Goal: Task Accomplishment & Management: Manage account settings

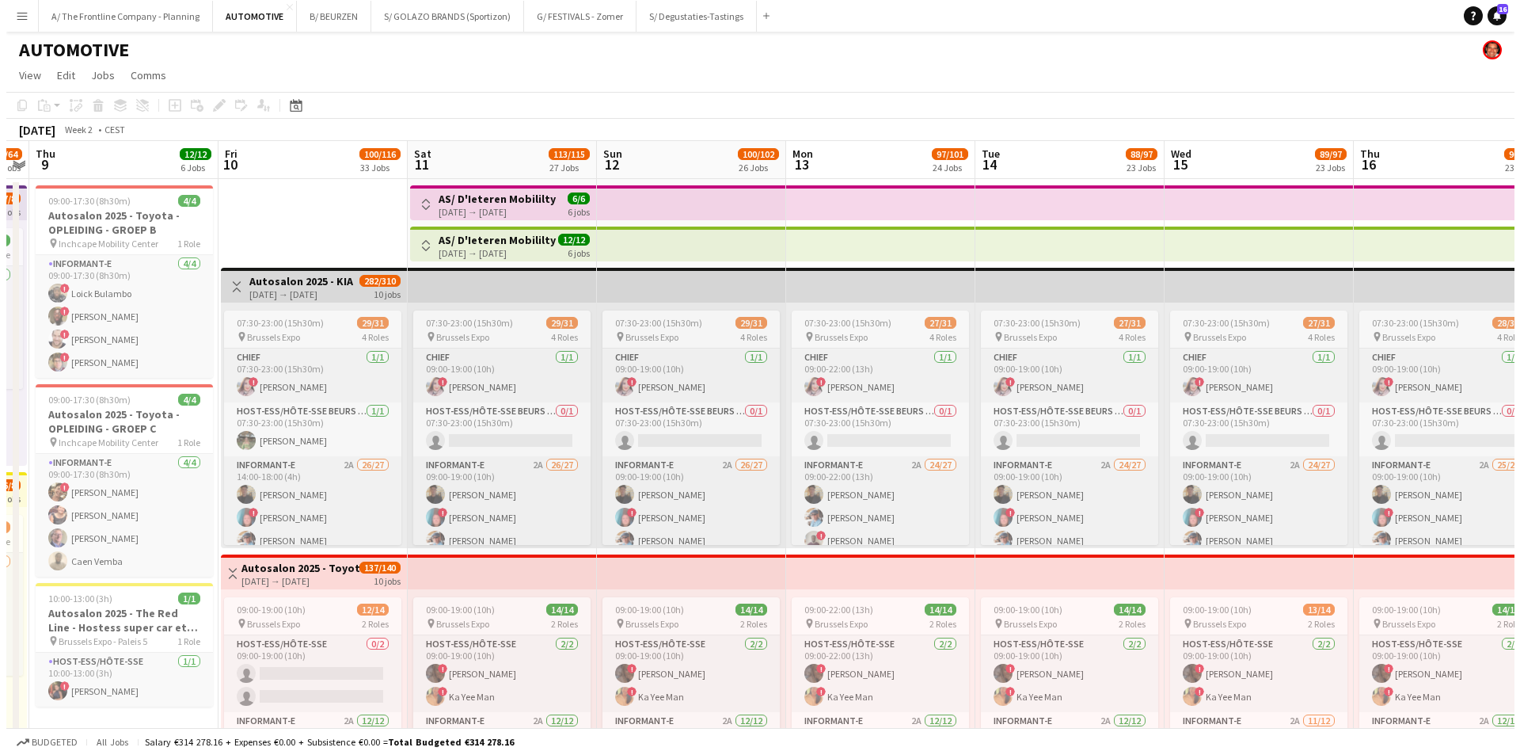
scroll to position [0, 545]
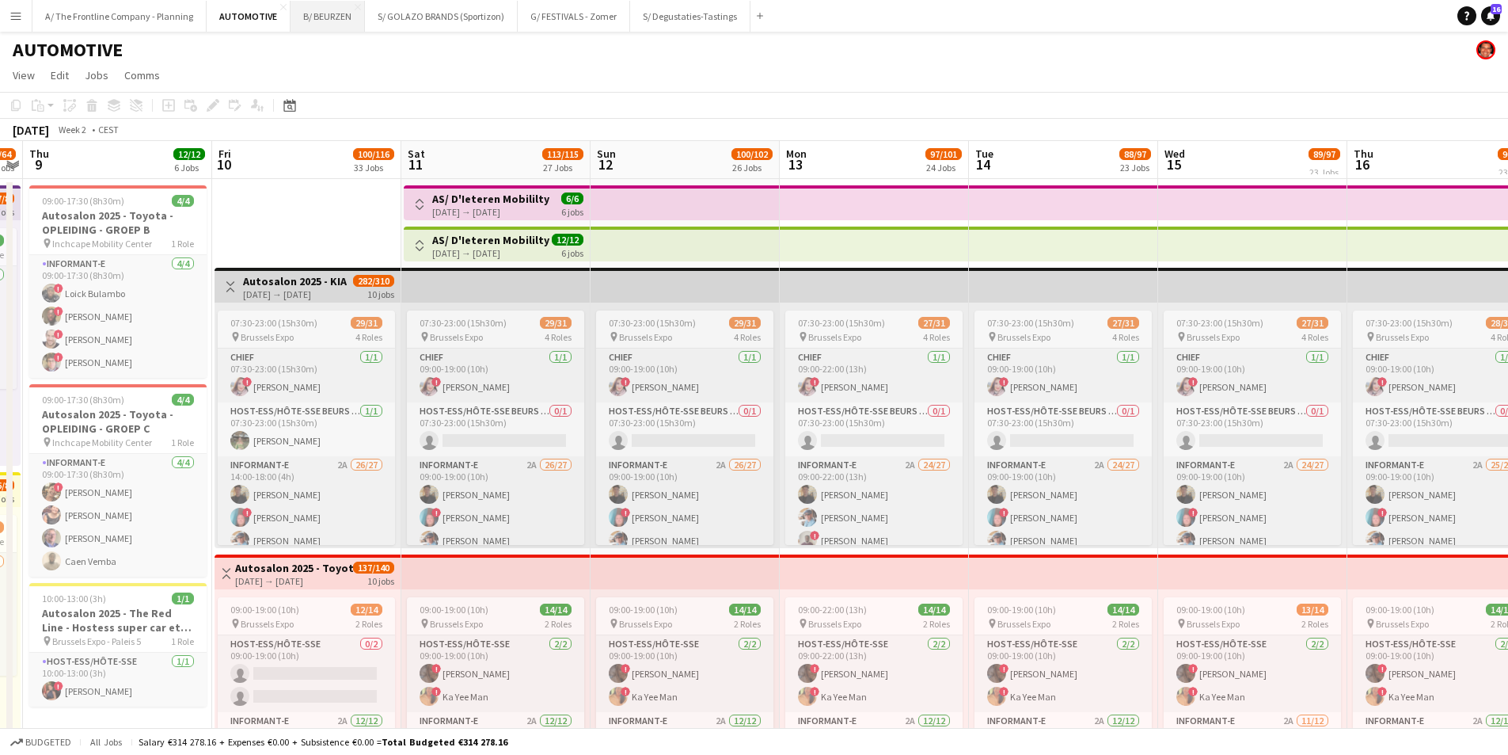
click at [305, 14] on button "B/ BEURZEN Close" at bounding box center [328, 16] width 74 height 31
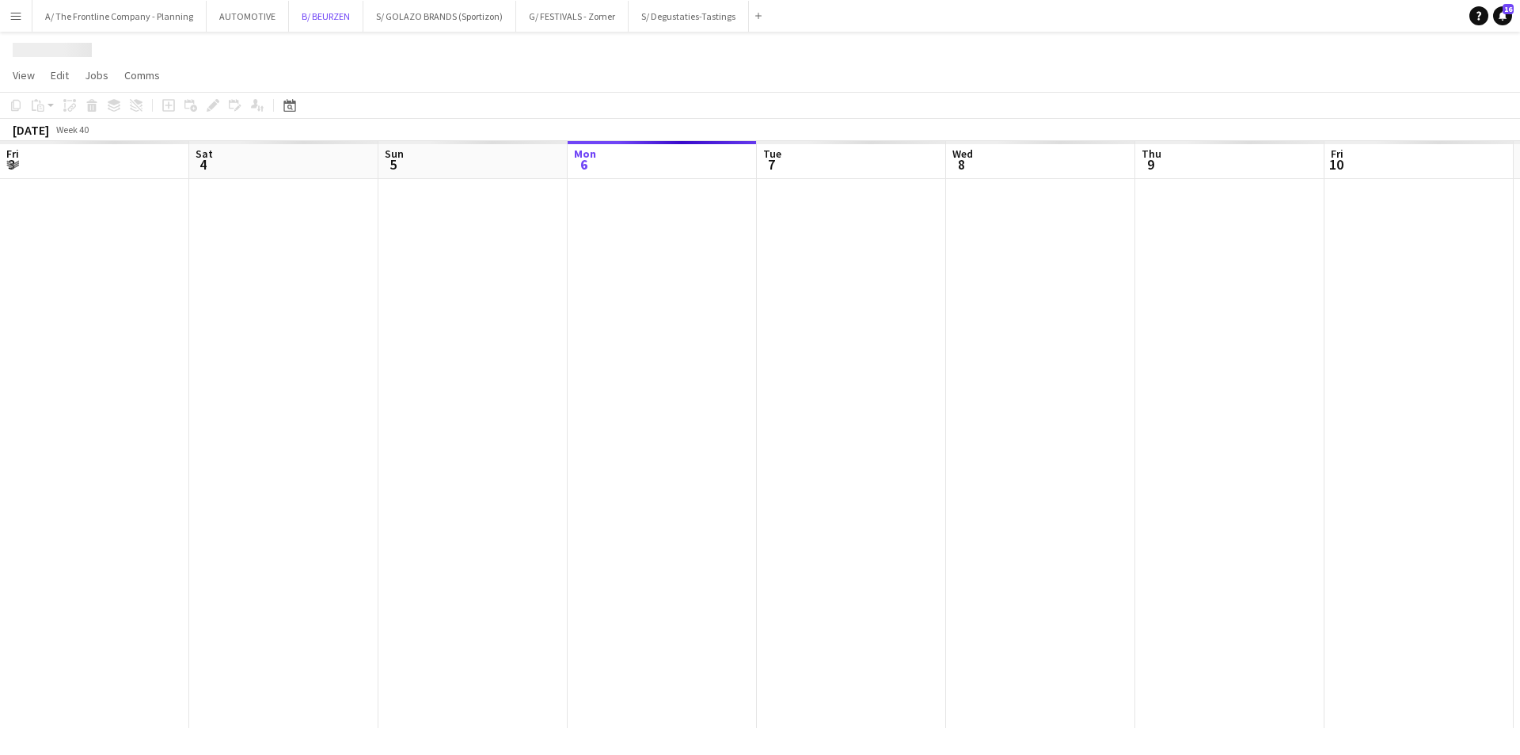
scroll to position [0, 378]
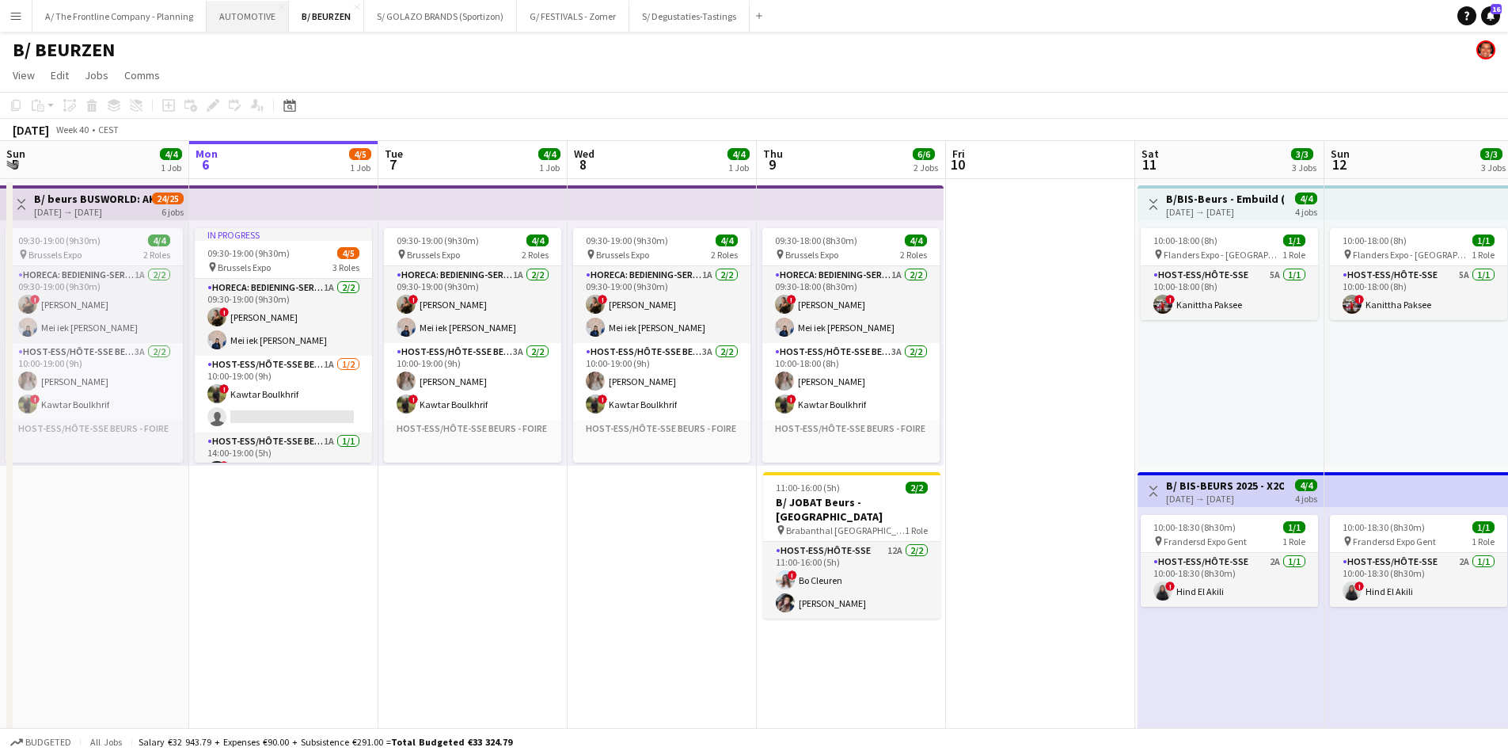
click at [241, 23] on button "AUTOMOTIVE Close" at bounding box center [248, 16] width 82 height 31
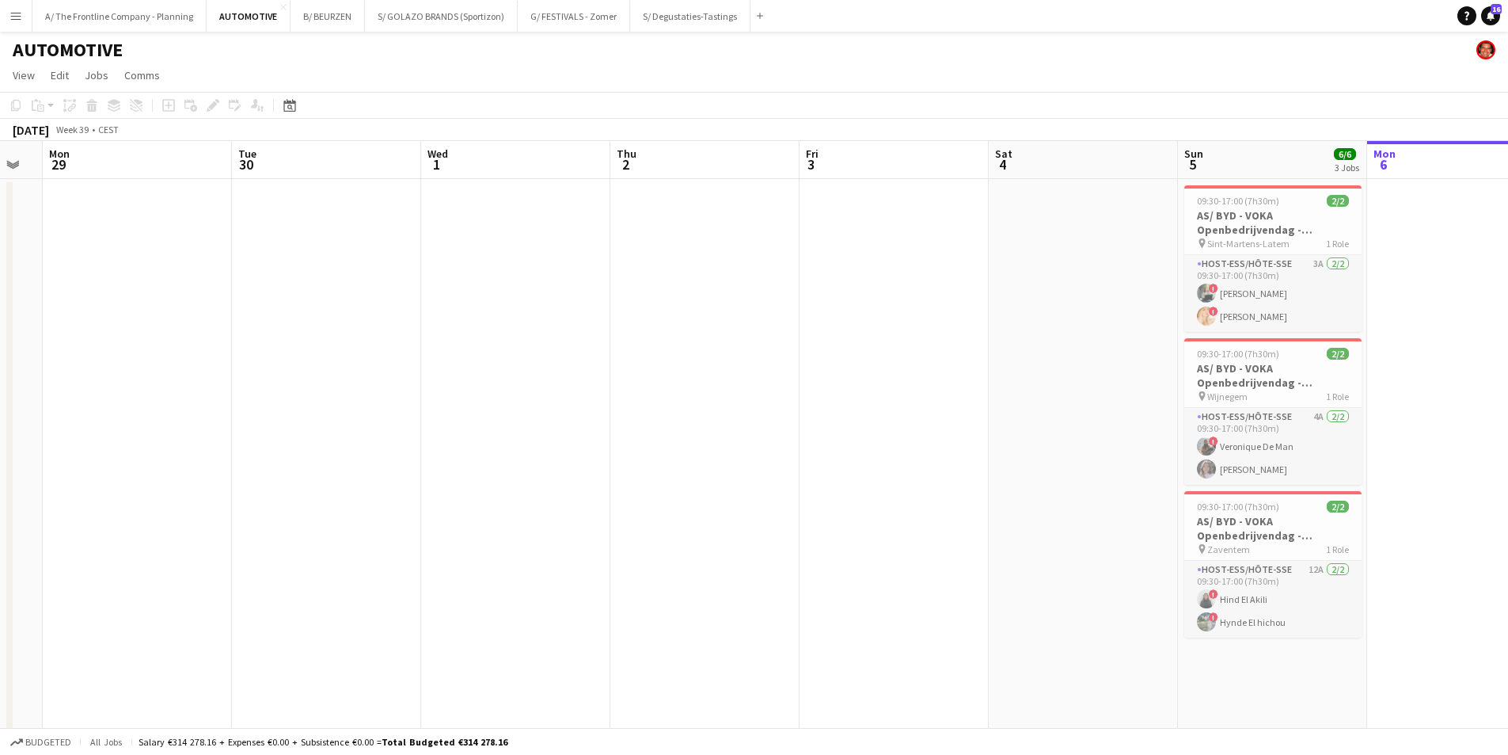
drag, startPoint x: 324, startPoint y: 388, endPoint x: 1478, endPoint y: 390, distance: 1154.4
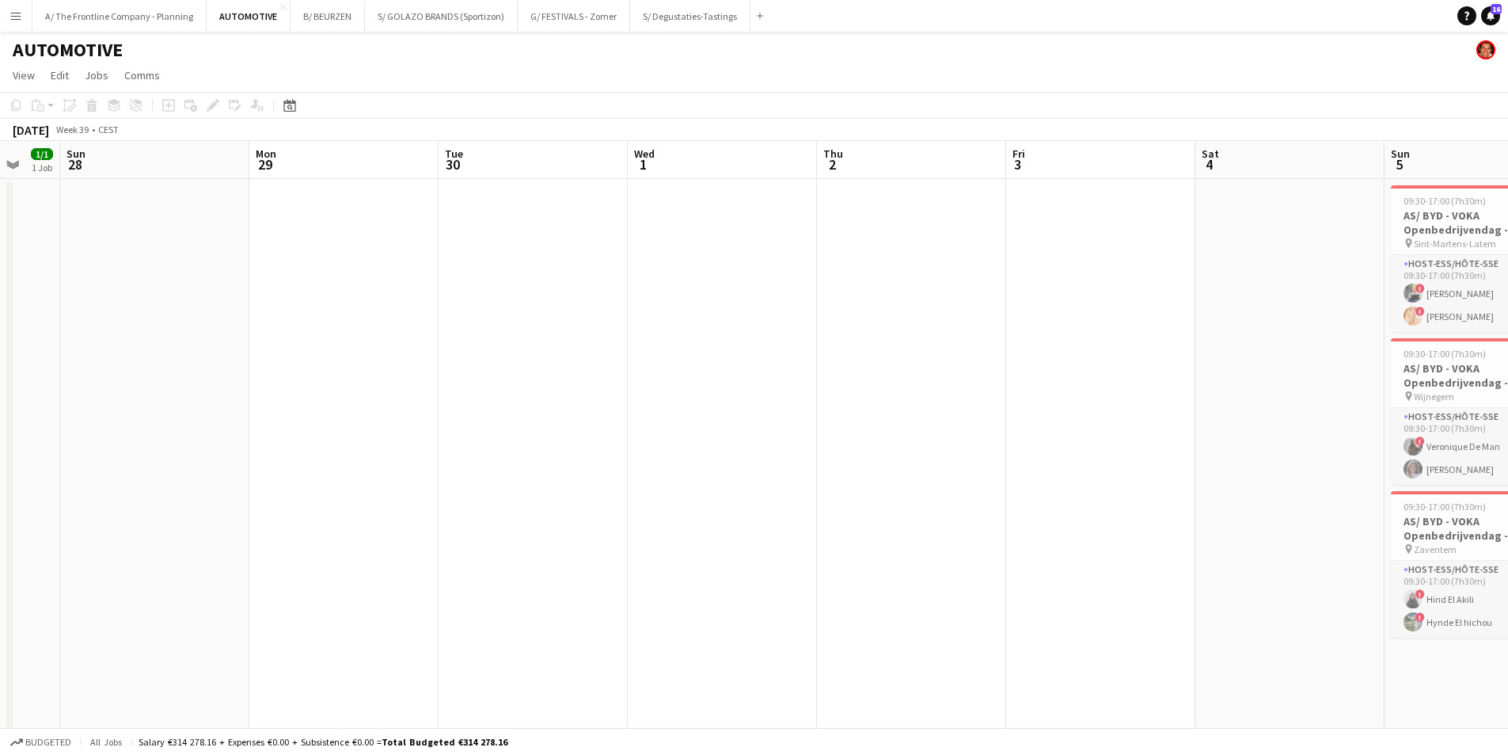
drag, startPoint x: 477, startPoint y: 455, endPoint x: 1519, endPoint y: 421, distance: 1042.5
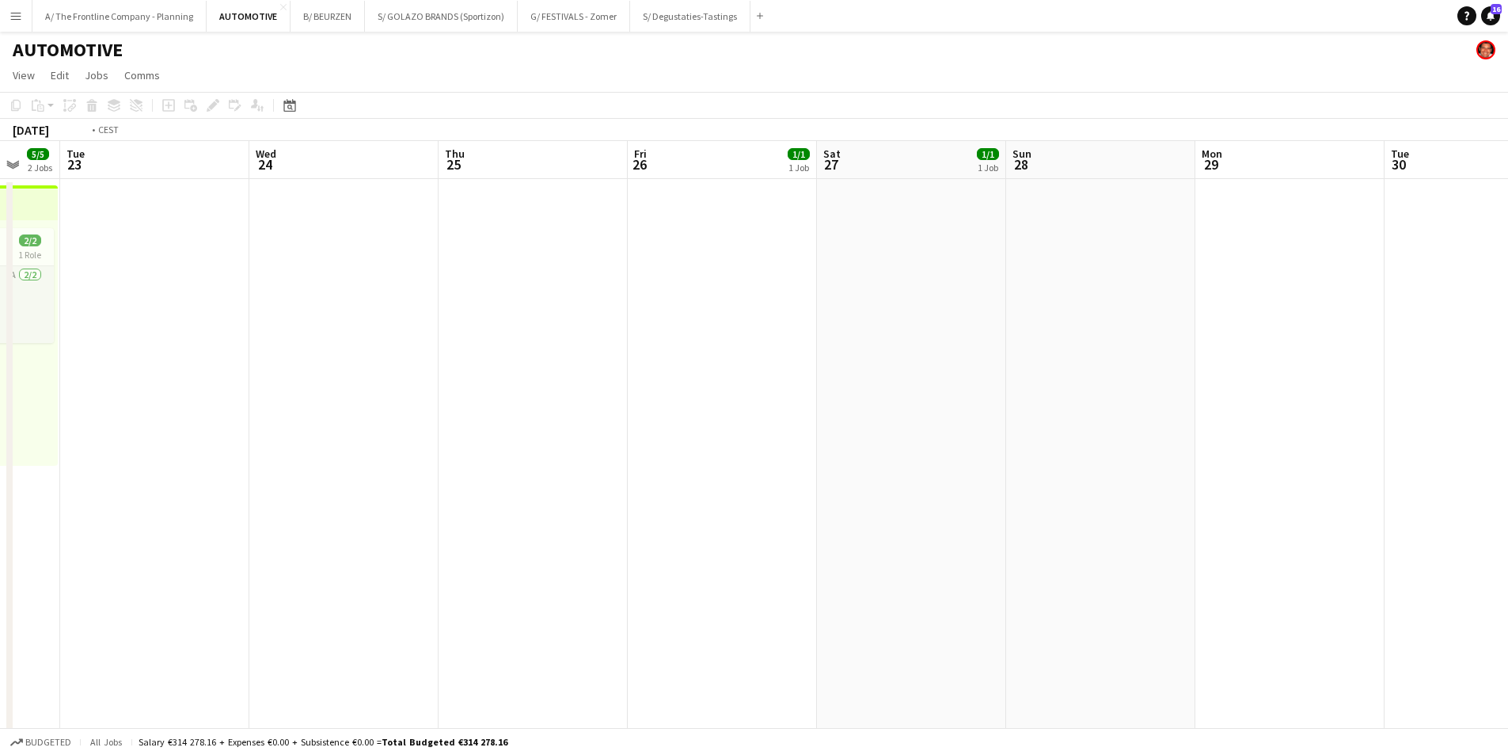
drag, startPoint x: 455, startPoint y: 426, endPoint x: 1445, endPoint y: 386, distance: 990.5
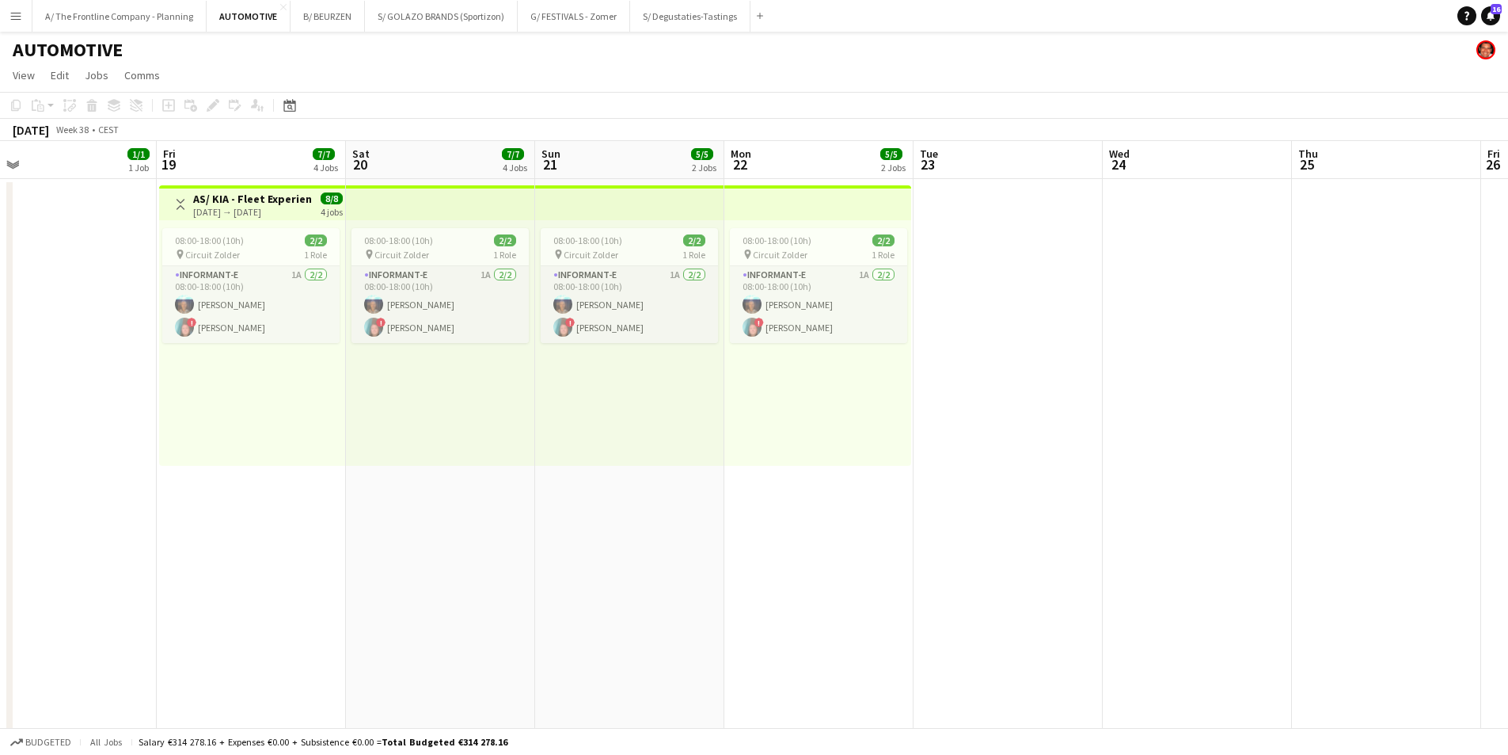
drag, startPoint x: 553, startPoint y: 432, endPoint x: 1389, endPoint y: 424, distance: 835.3
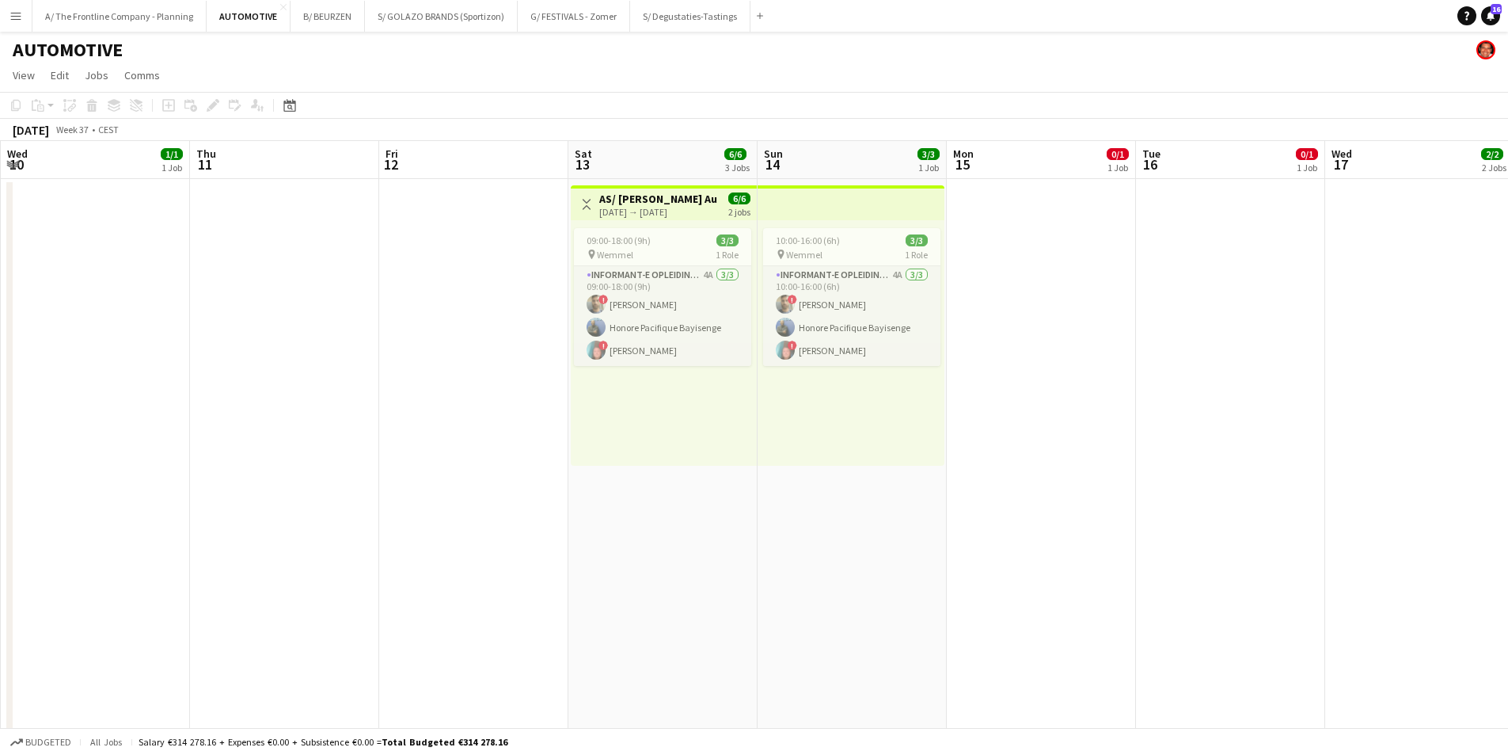
drag, startPoint x: 610, startPoint y: 439, endPoint x: 1218, endPoint y: 415, distance: 608.5
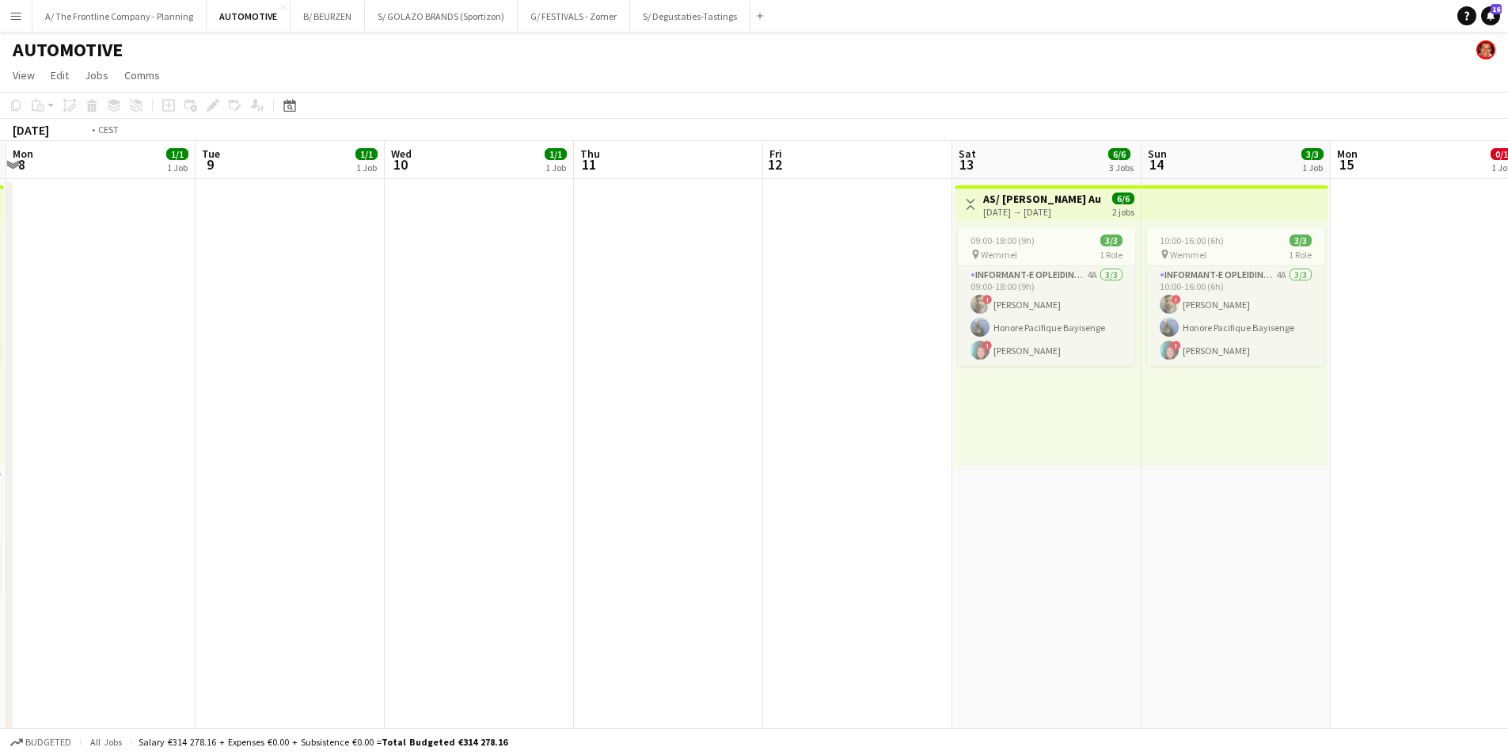
drag, startPoint x: 398, startPoint y: 444, endPoint x: 1252, endPoint y: 410, distance: 854.2
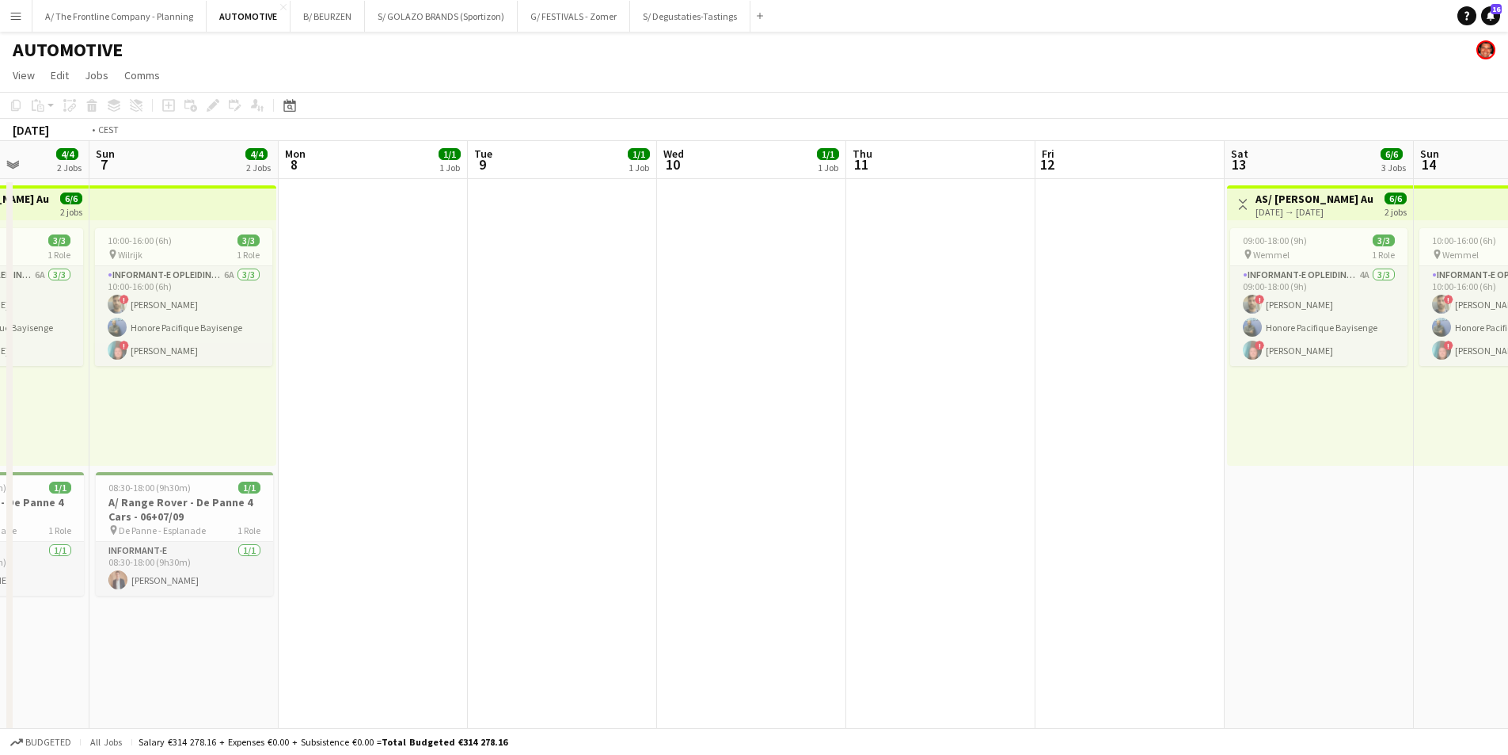
scroll to position [0, 470]
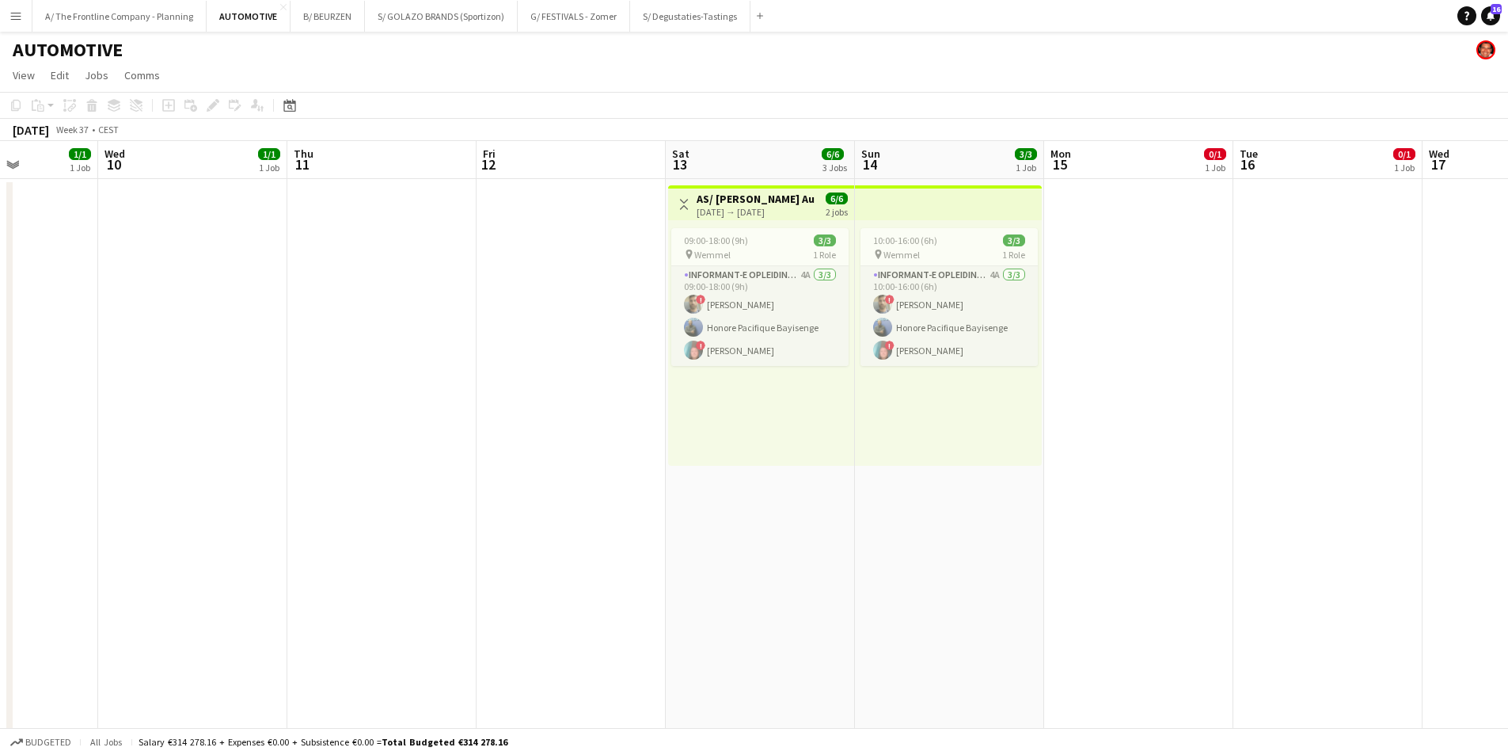
drag, startPoint x: 892, startPoint y: 435, endPoint x: 508, endPoint y: 418, distance: 385.2
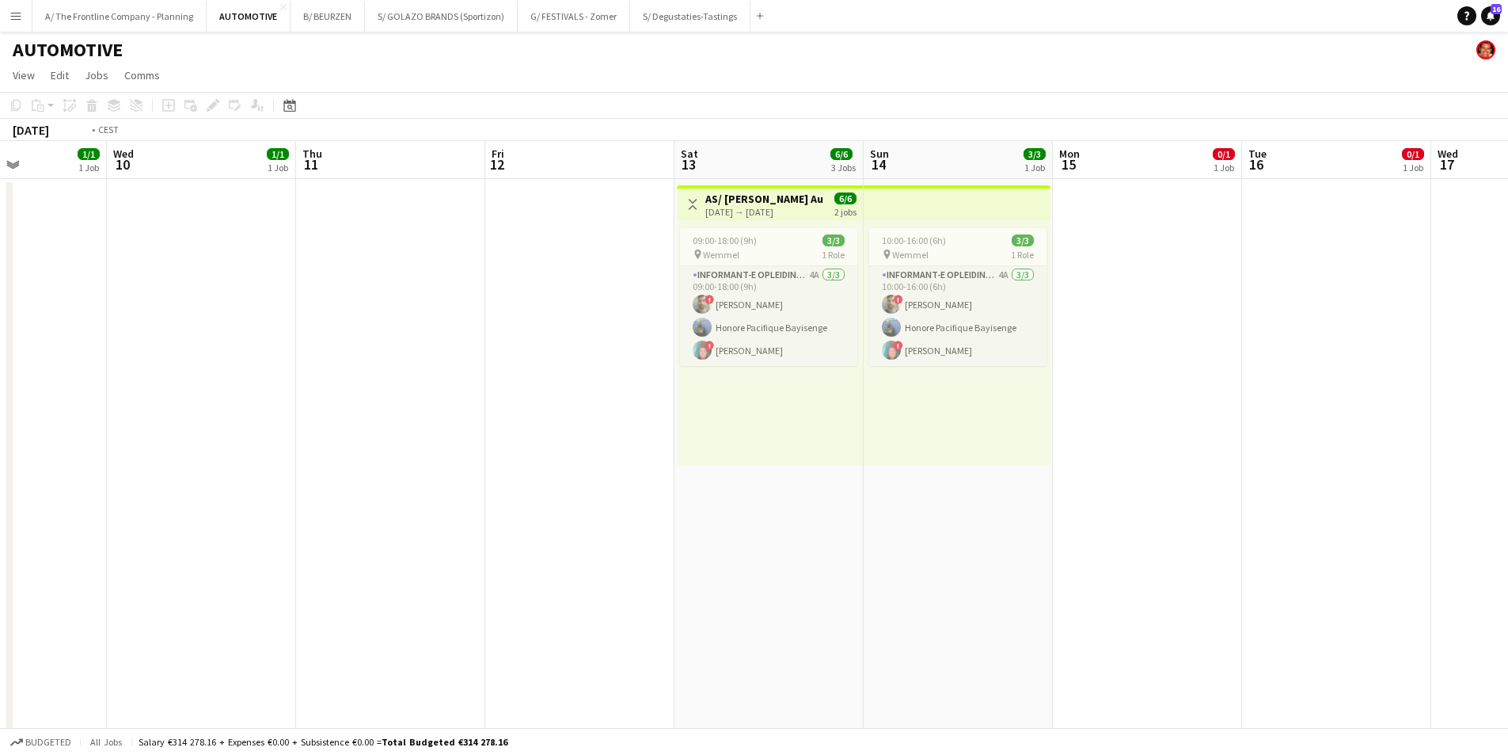
drag, startPoint x: 462, startPoint y: 420, endPoint x: 849, endPoint y: 384, distance: 388.9
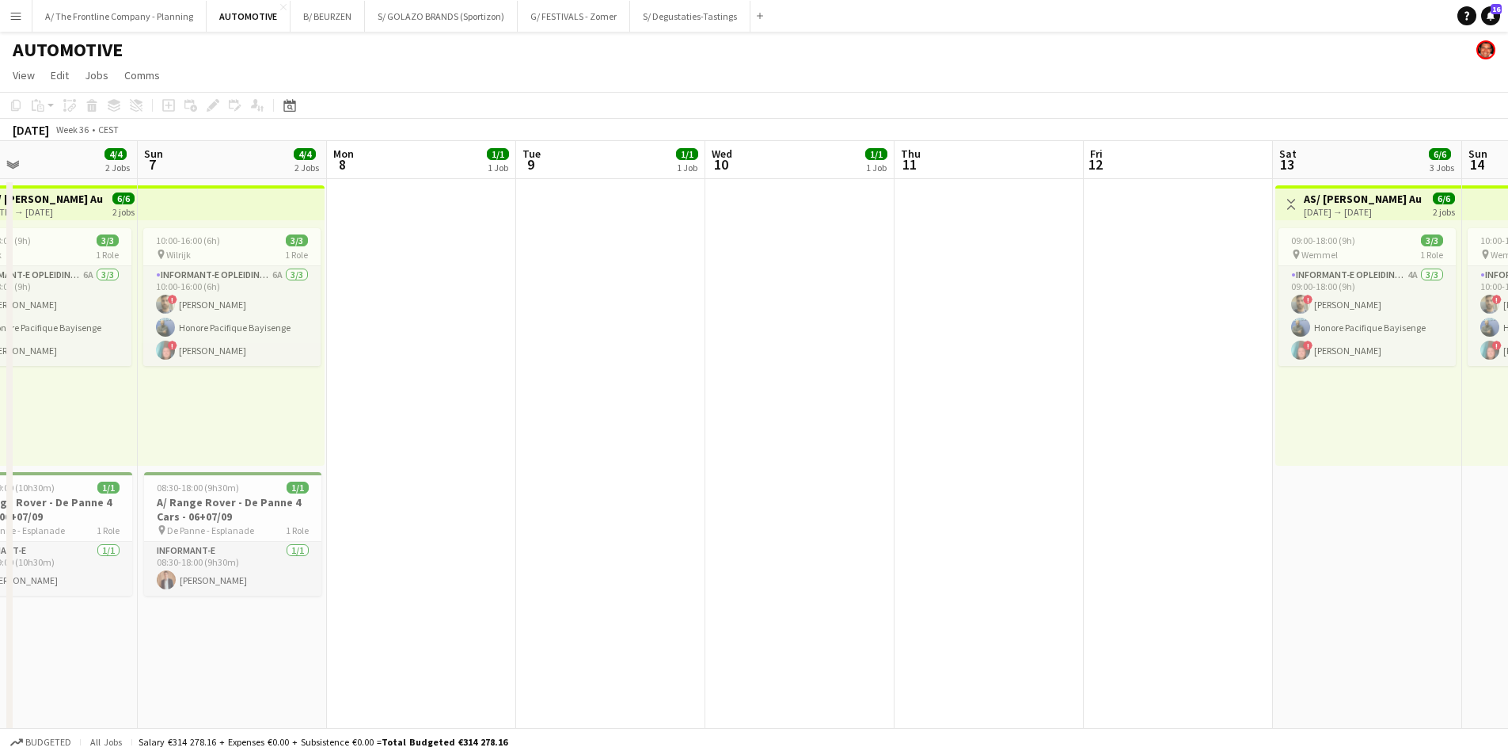
drag, startPoint x: 614, startPoint y: 405, endPoint x: 1095, endPoint y: 368, distance: 482.8
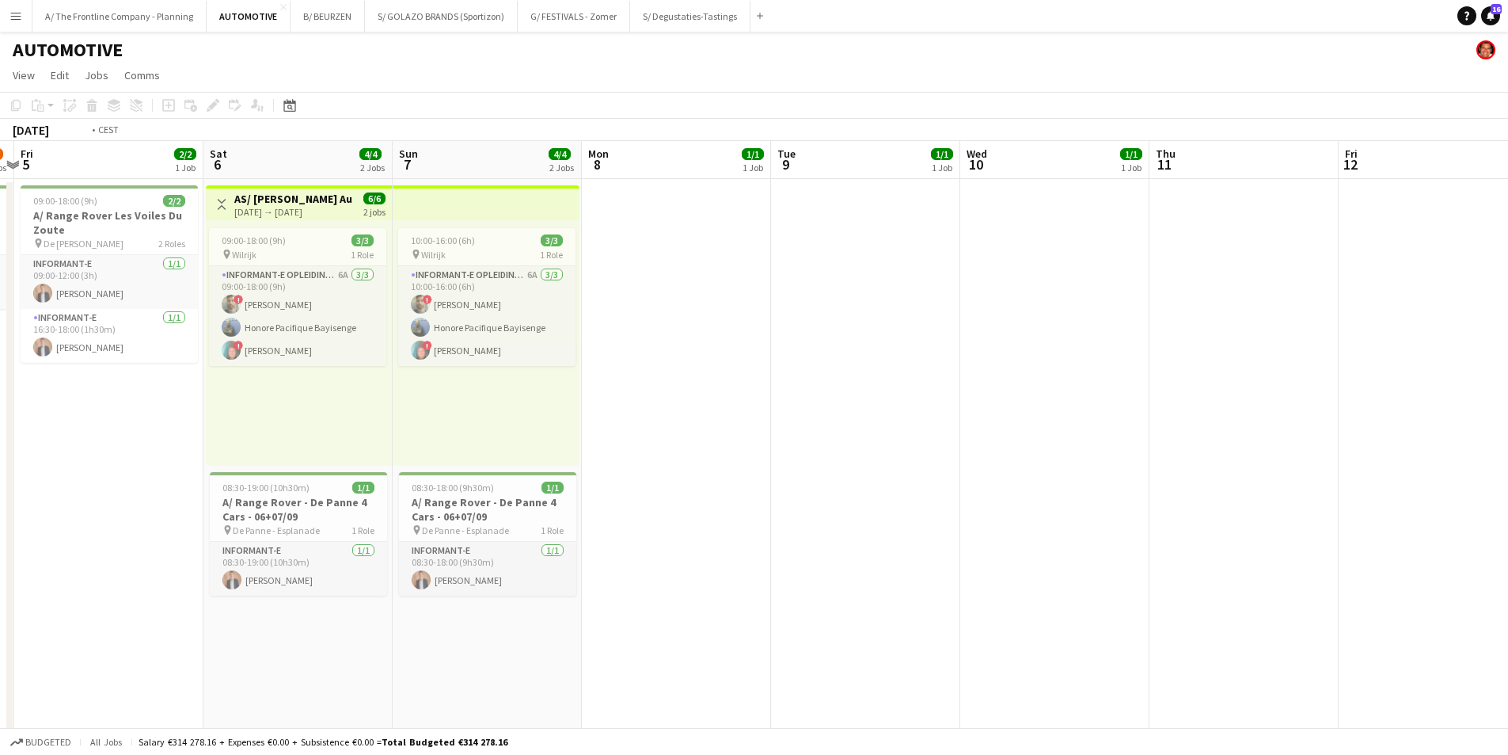
drag, startPoint x: 203, startPoint y: 409, endPoint x: 1037, endPoint y: 367, distance: 834.7
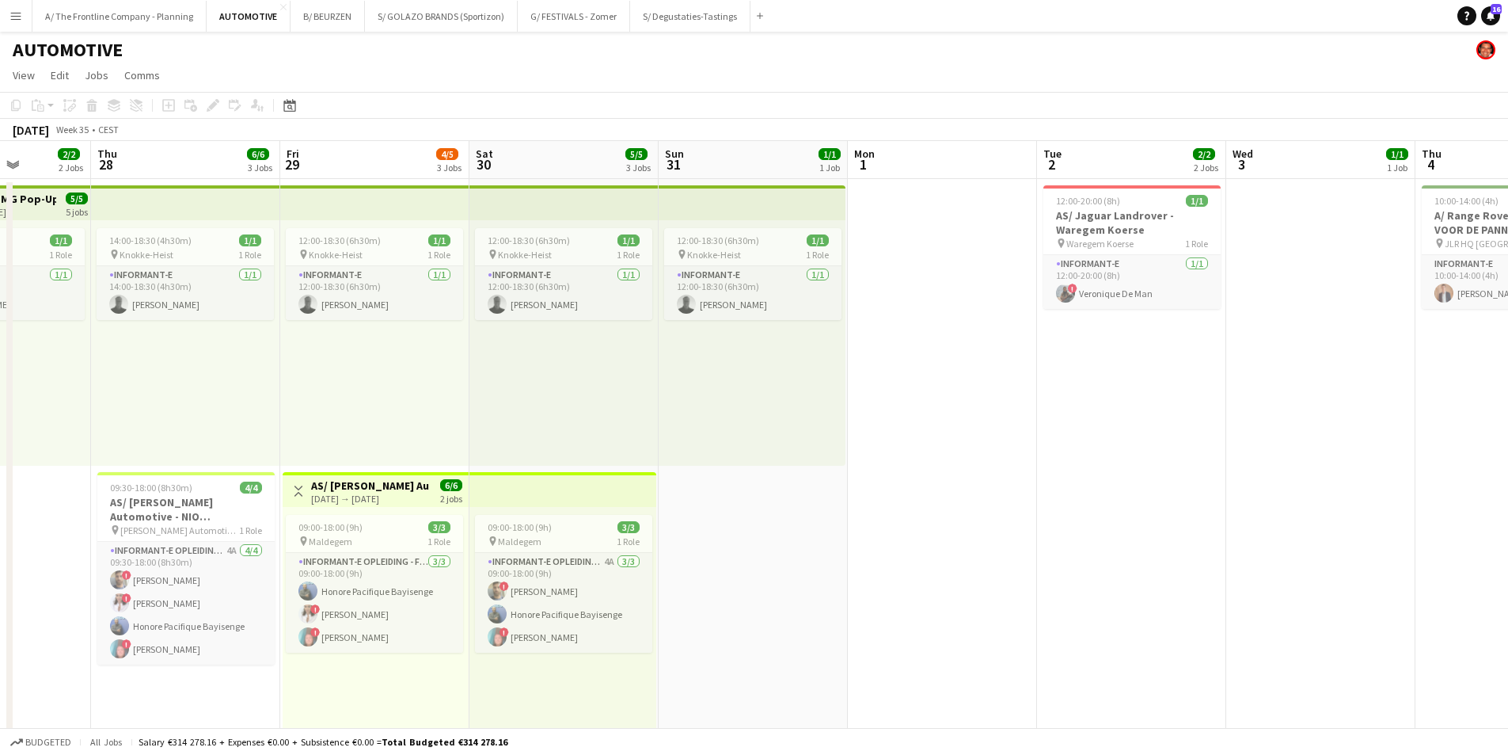
scroll to position [0, 344]
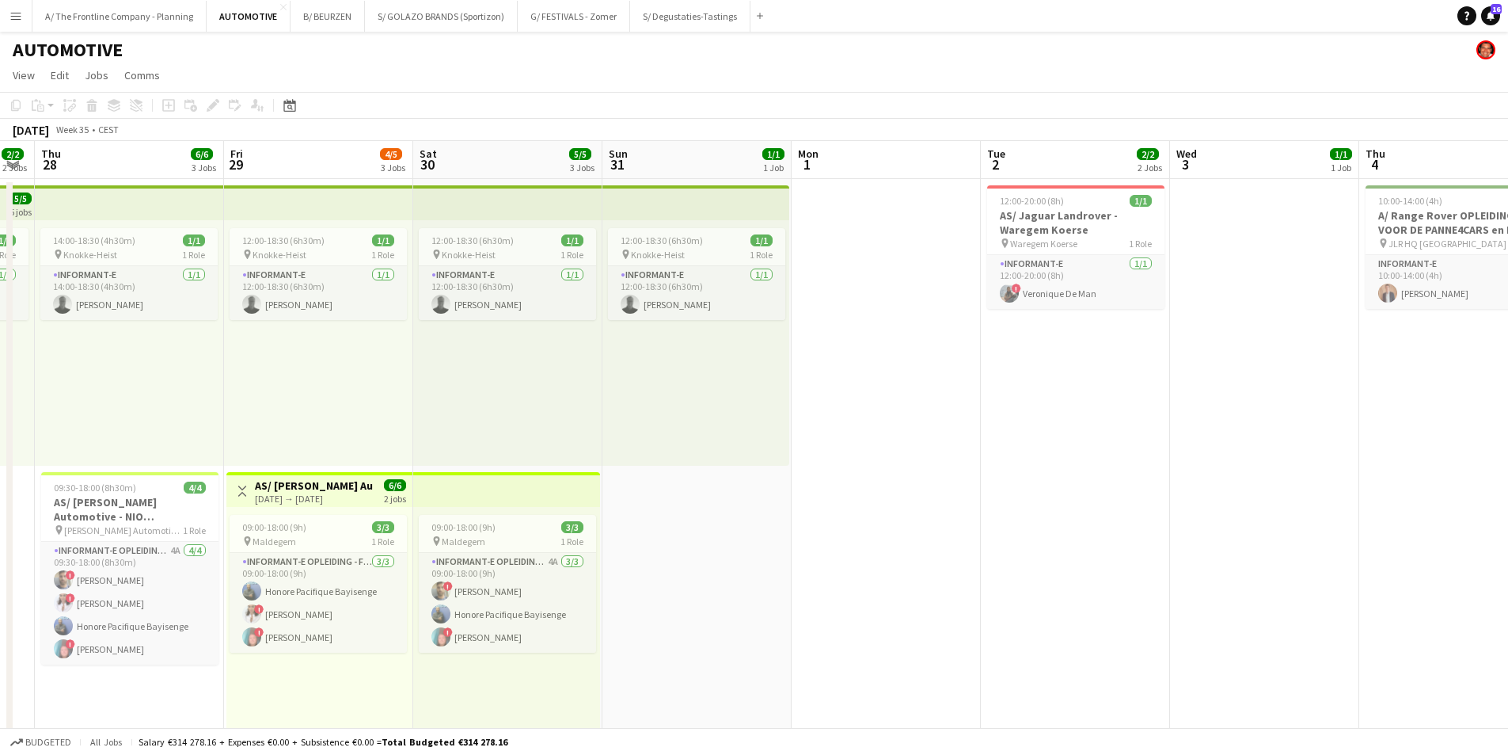
drag, startPoint x: 903, startPoint y: 369, endPoint x: 1025, endPoint y: 363, distance: 122.1
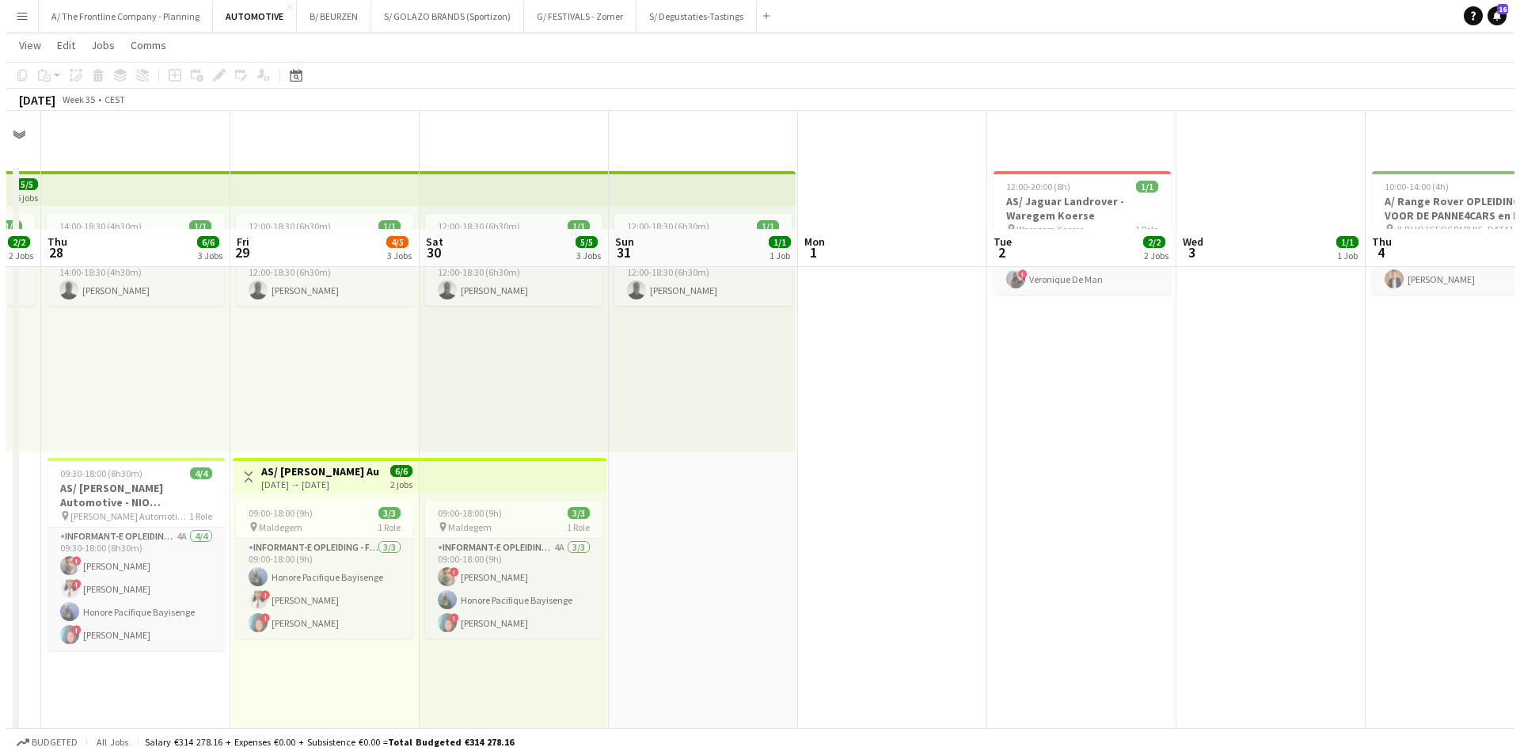
scroll to position [0, 0]
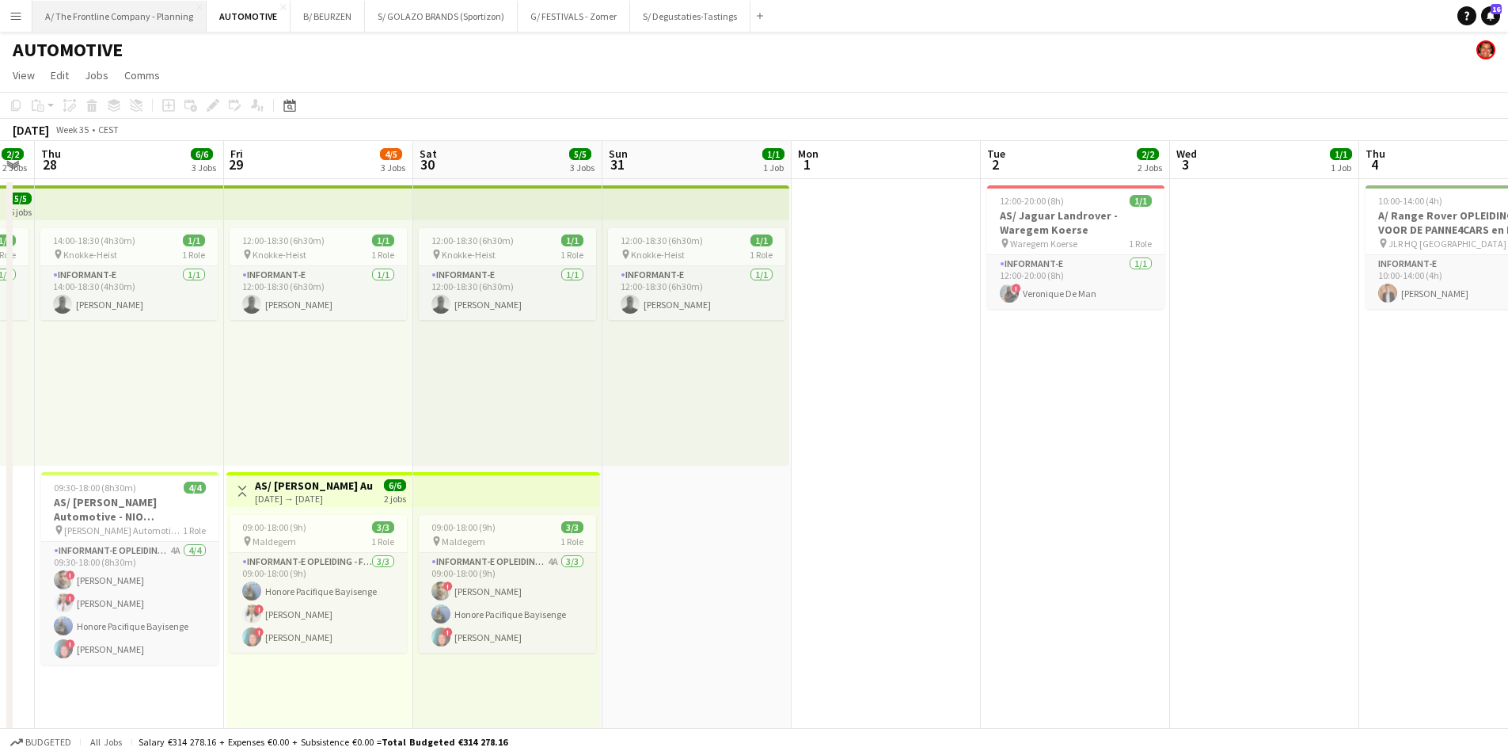
click at [135, 22] on button "A/ The Frontline Company - Planning Close" at bounding box center [119, 16] width 174 height 31
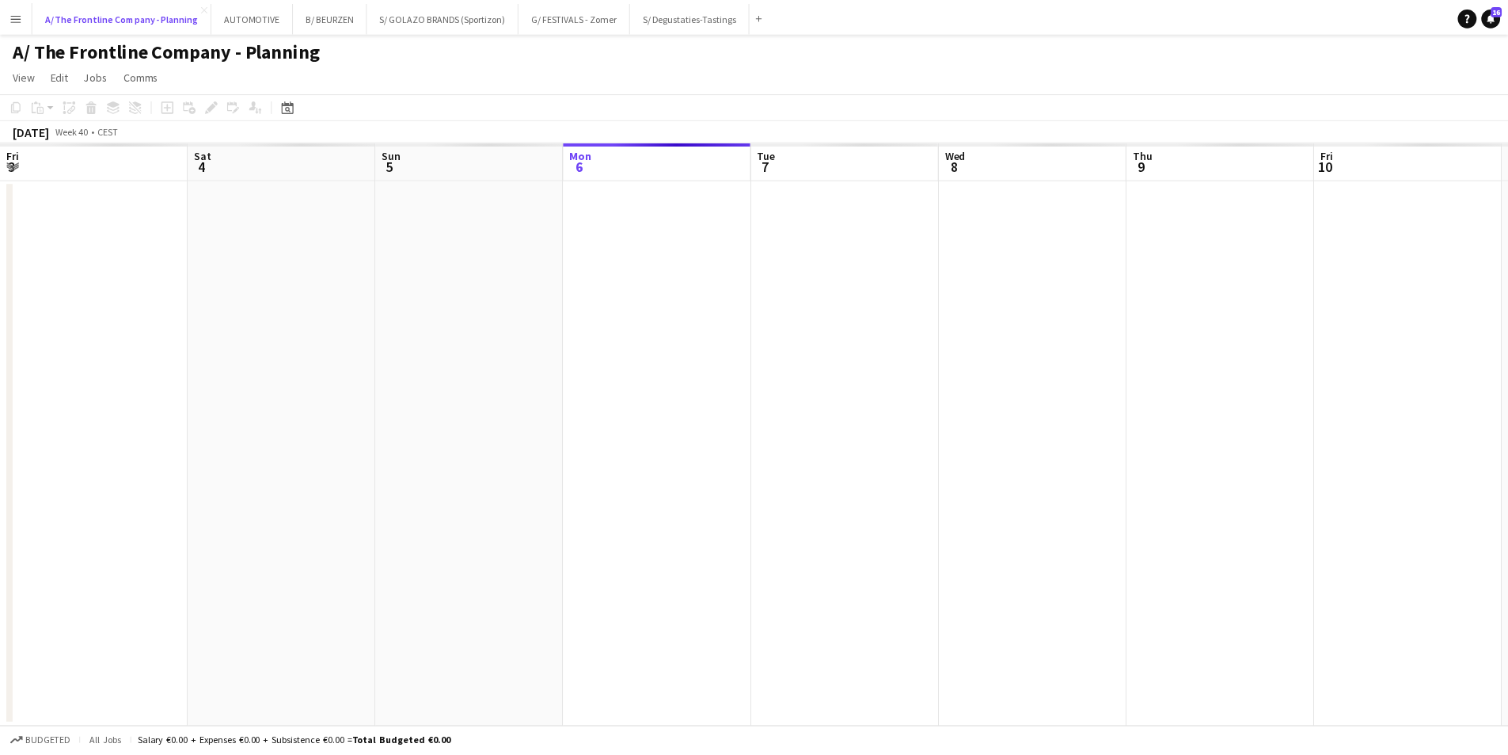
scroll to position [0, 378]
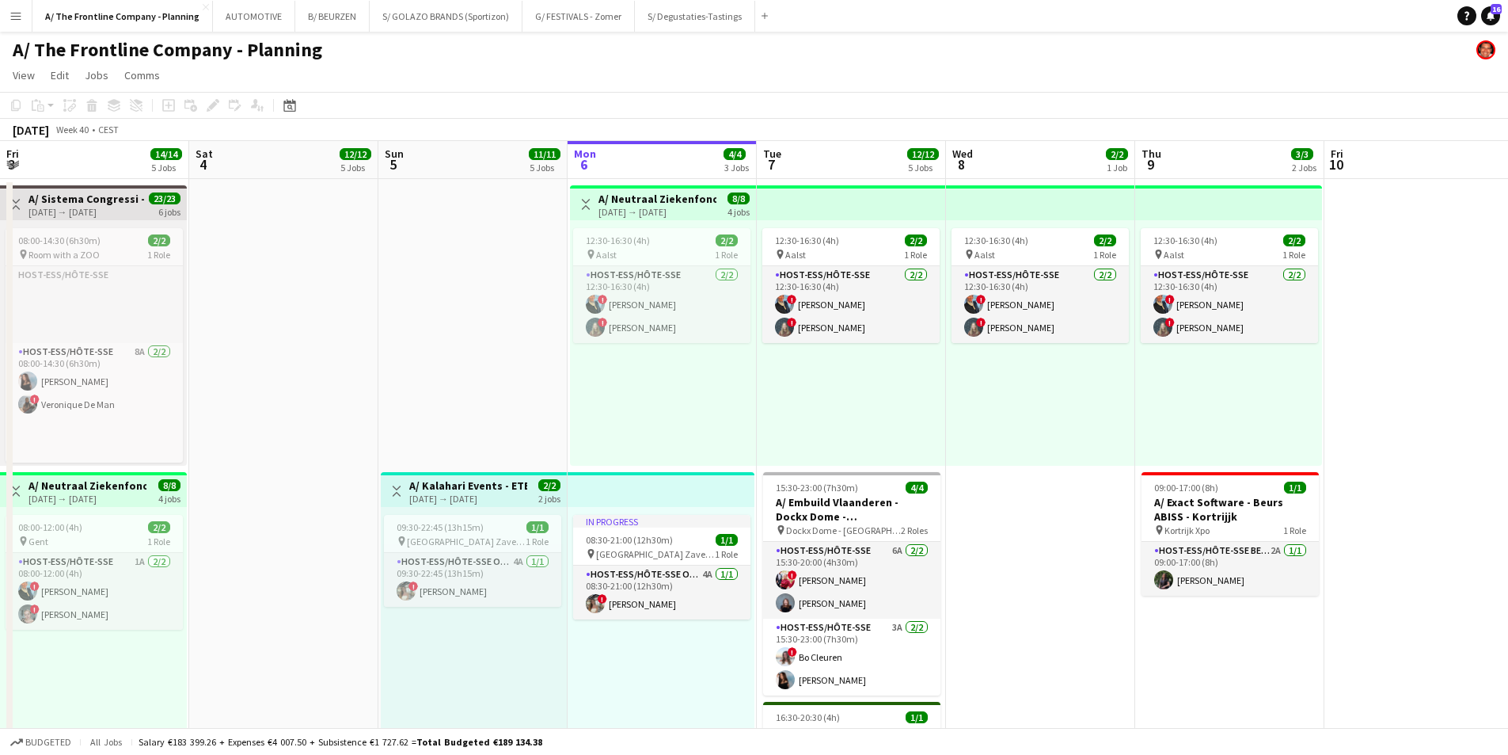
drag, startPoint x: 850, startPoint y: 410, endPoint x: 871, endPoint y: 410, distance: 20.6
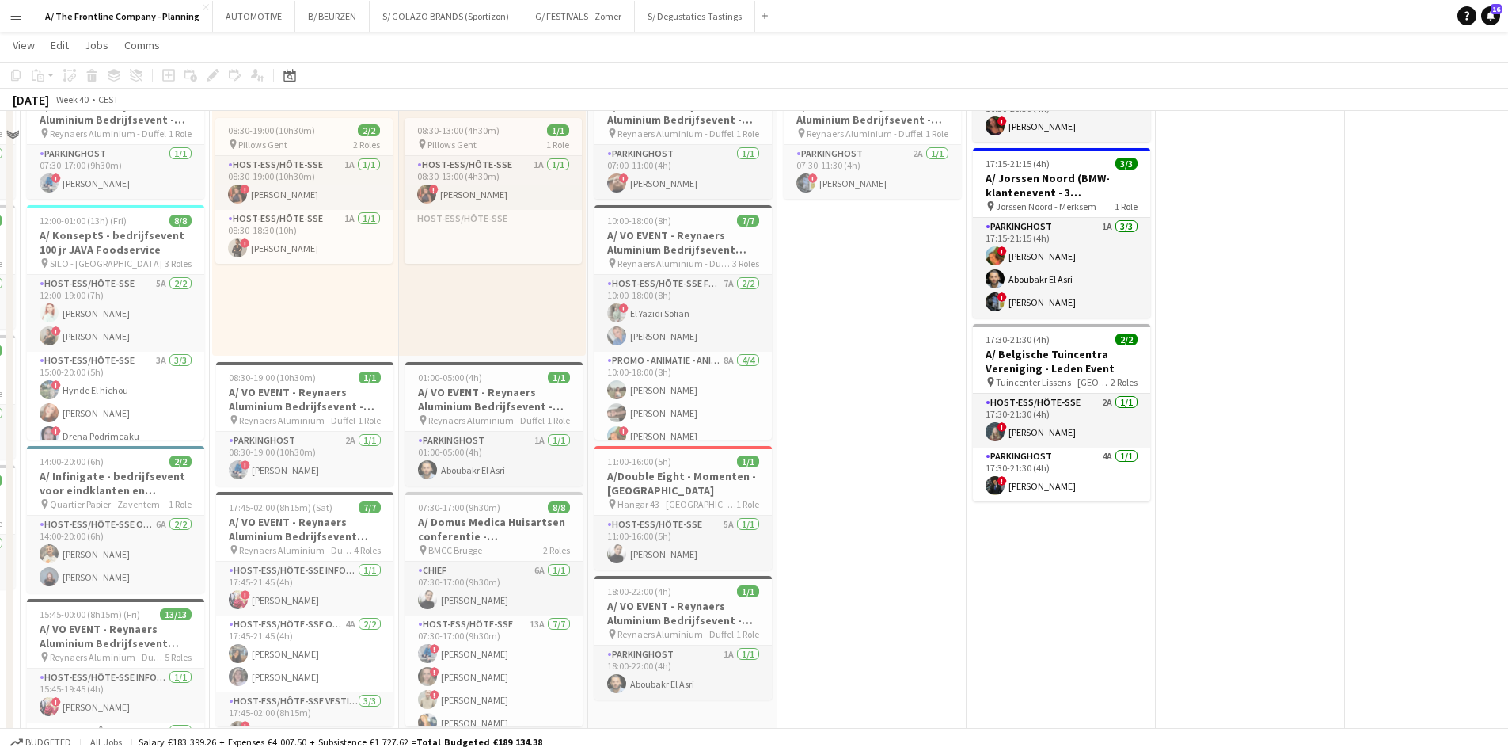
scroll to position [792, 0]
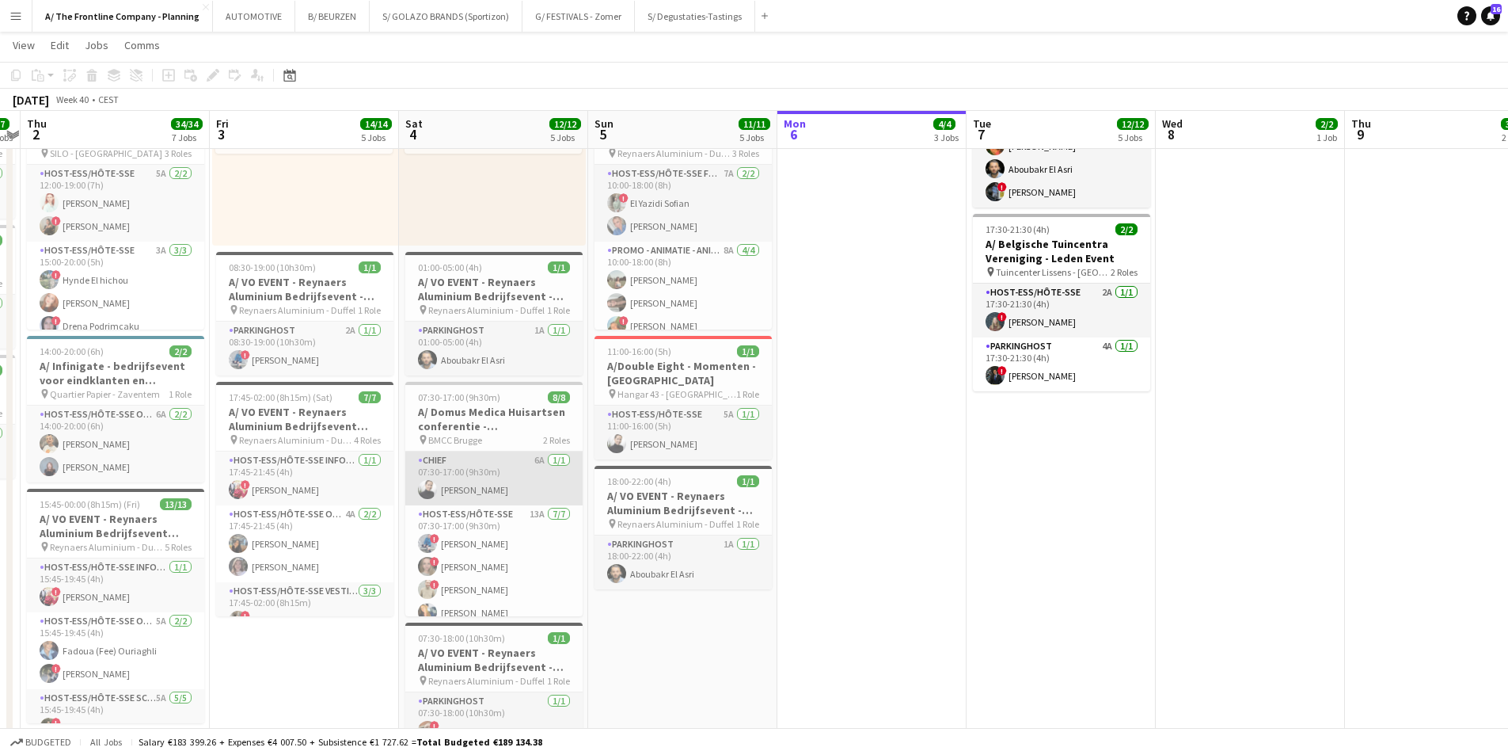
click at [510, 470] on app-card-role "Chief 6A [DATE] 07:30-17:00 (9h30m) [PERSON_NAME]" at bounding box center [493, 478] width 177 height 54
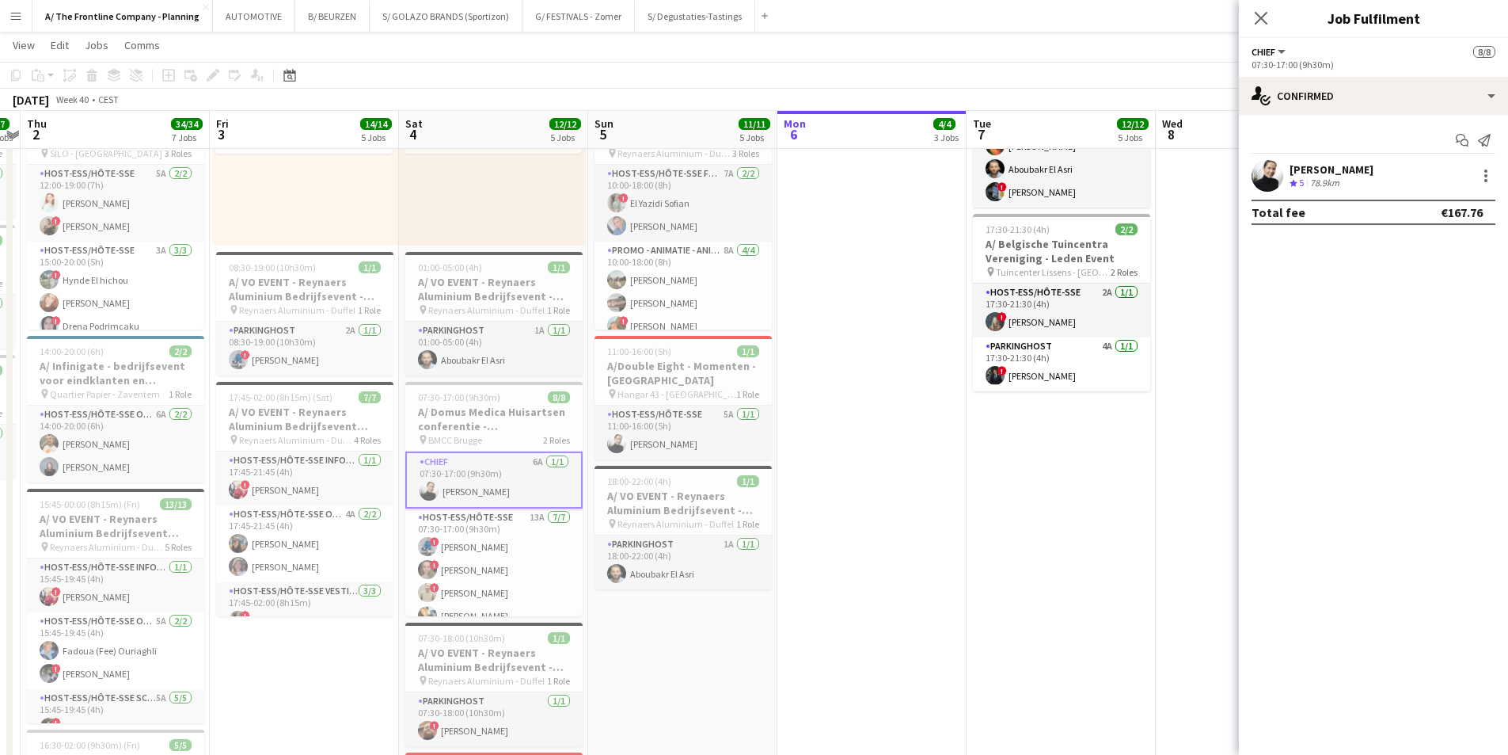
click at [1203, 181] on span "5" at bounding box center [1301, 183] width 5 height 12
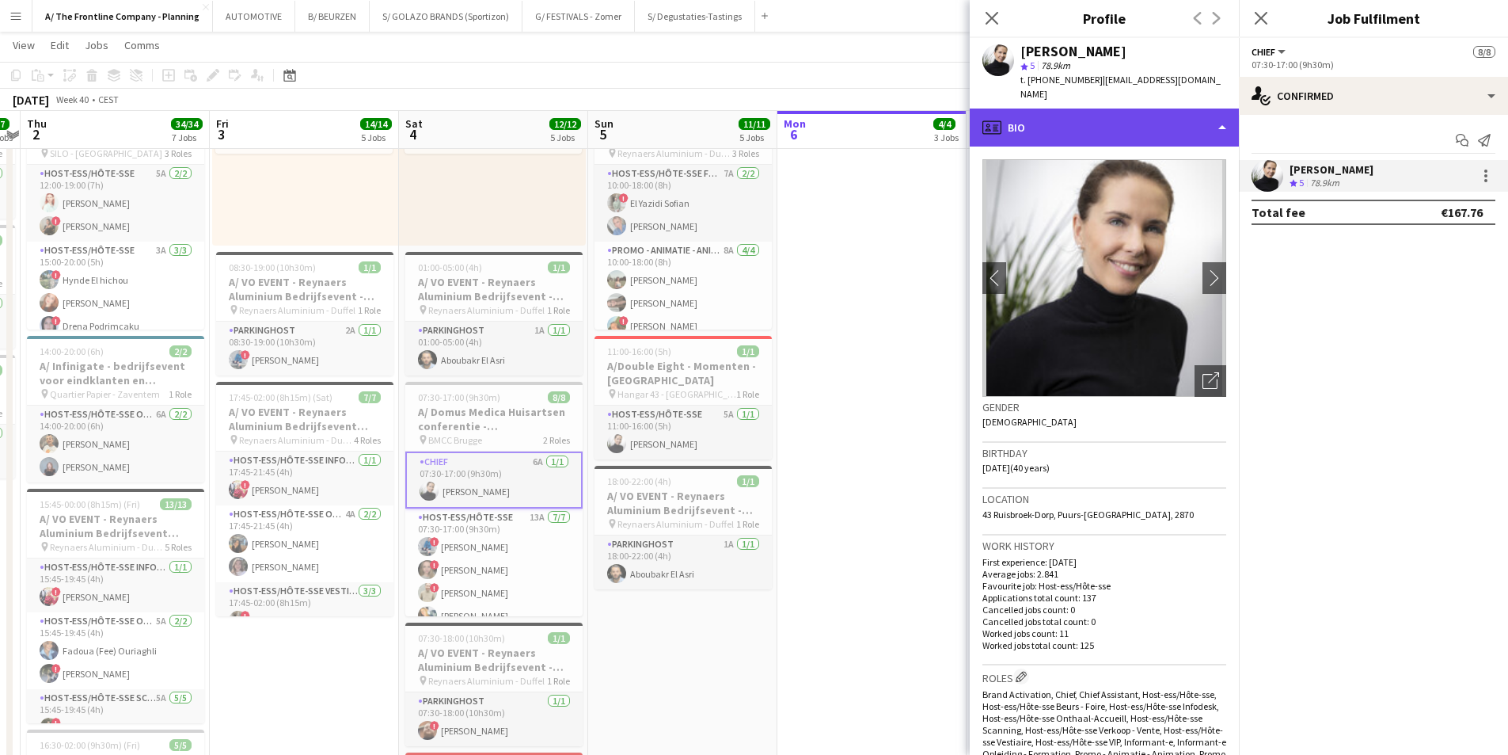
click at [1123, 117] on div "profile Bio" at bounding box center [1104, 127] width 269 height 38
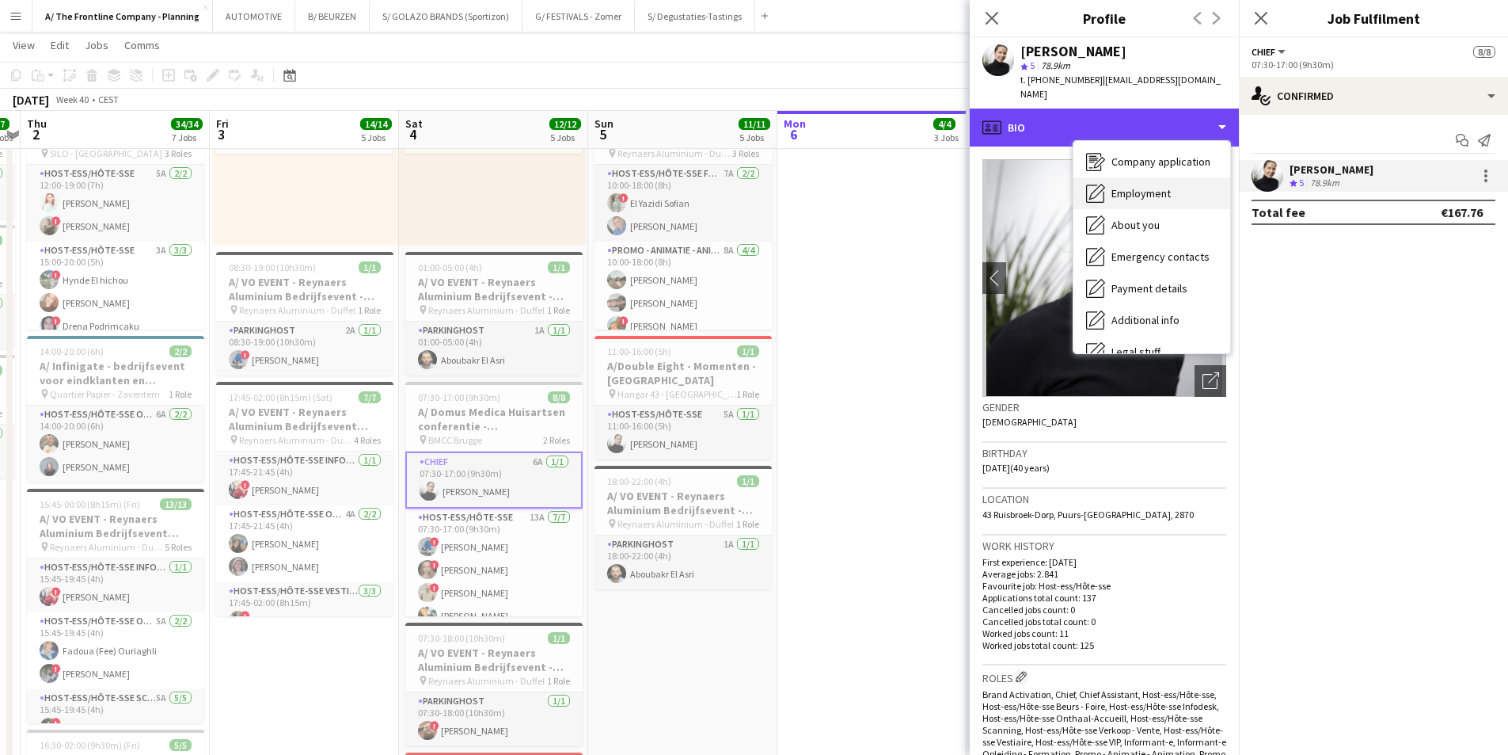
scroll to position [149, 0]
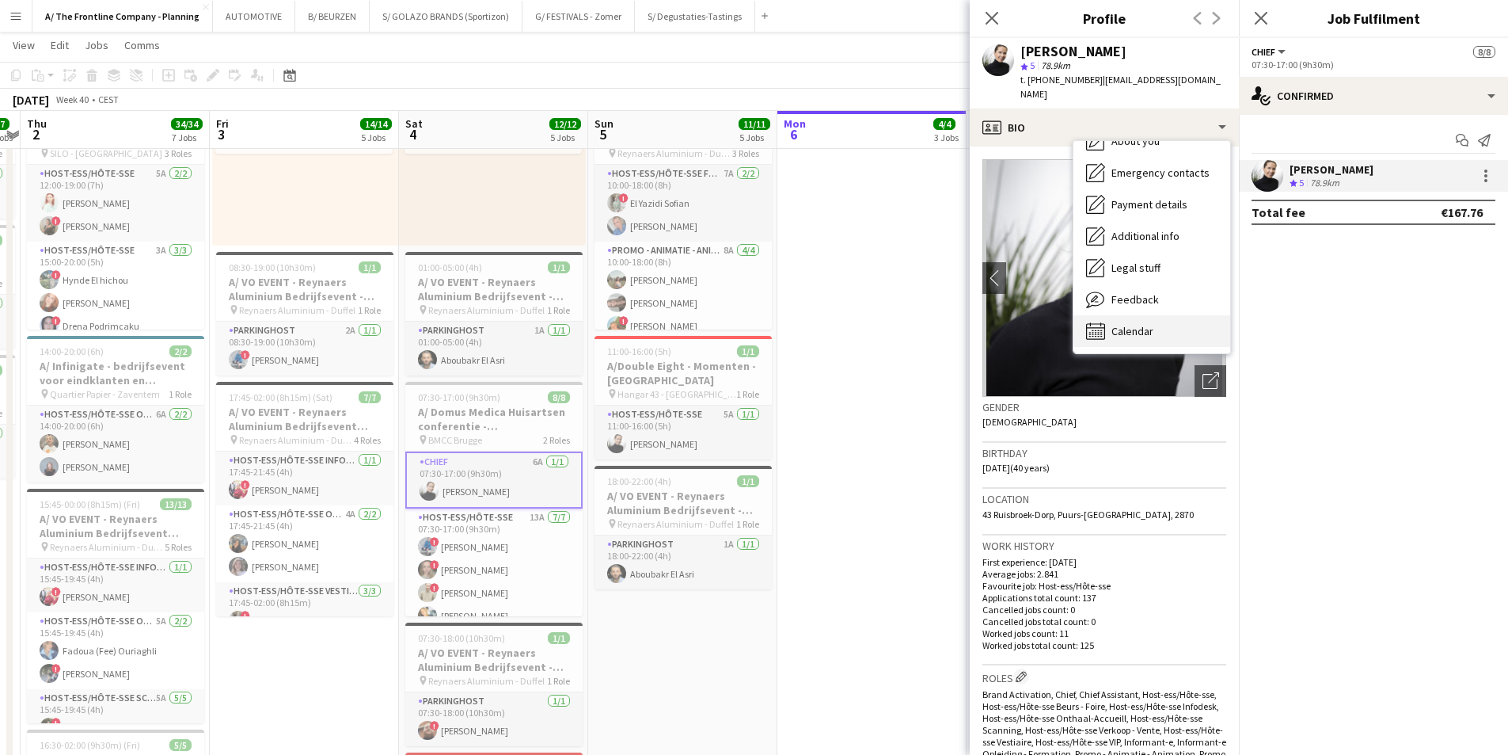
click at [1126, 324] on span "Calendar" at bounding box center [1133, 331] width 42 height 14
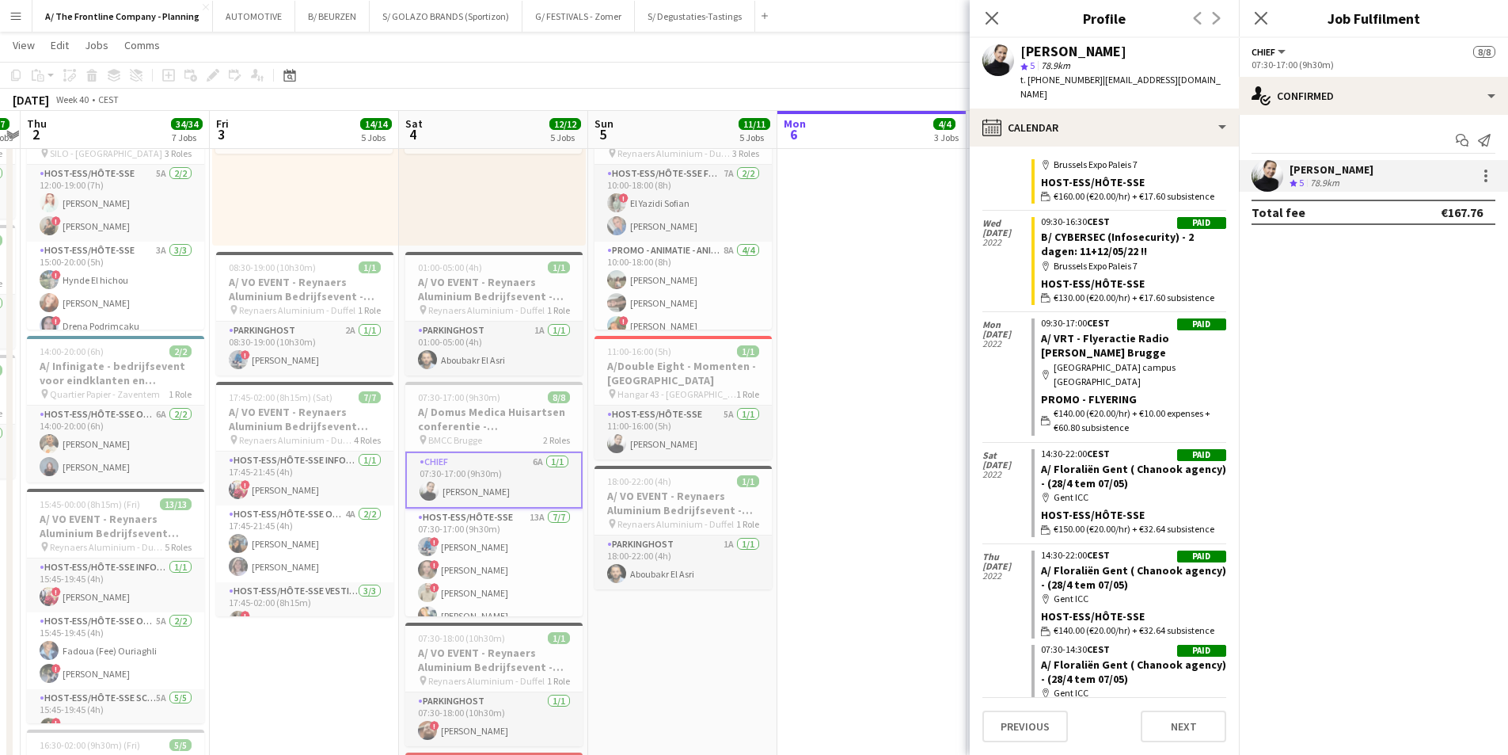
scroll to position [13669, 0]
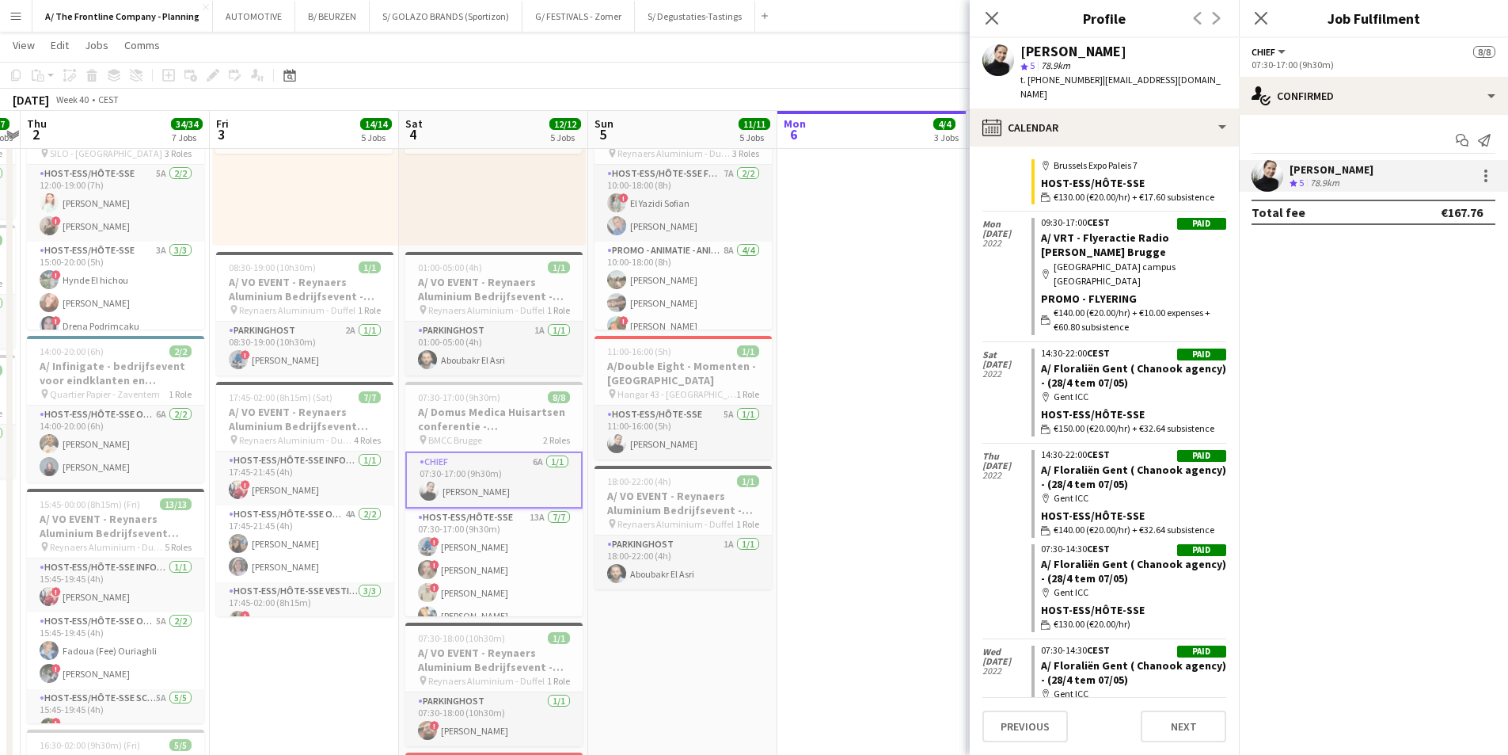
click at [21, 13] on button "Menu" at bounding box center [16, 16] width 32 height 32
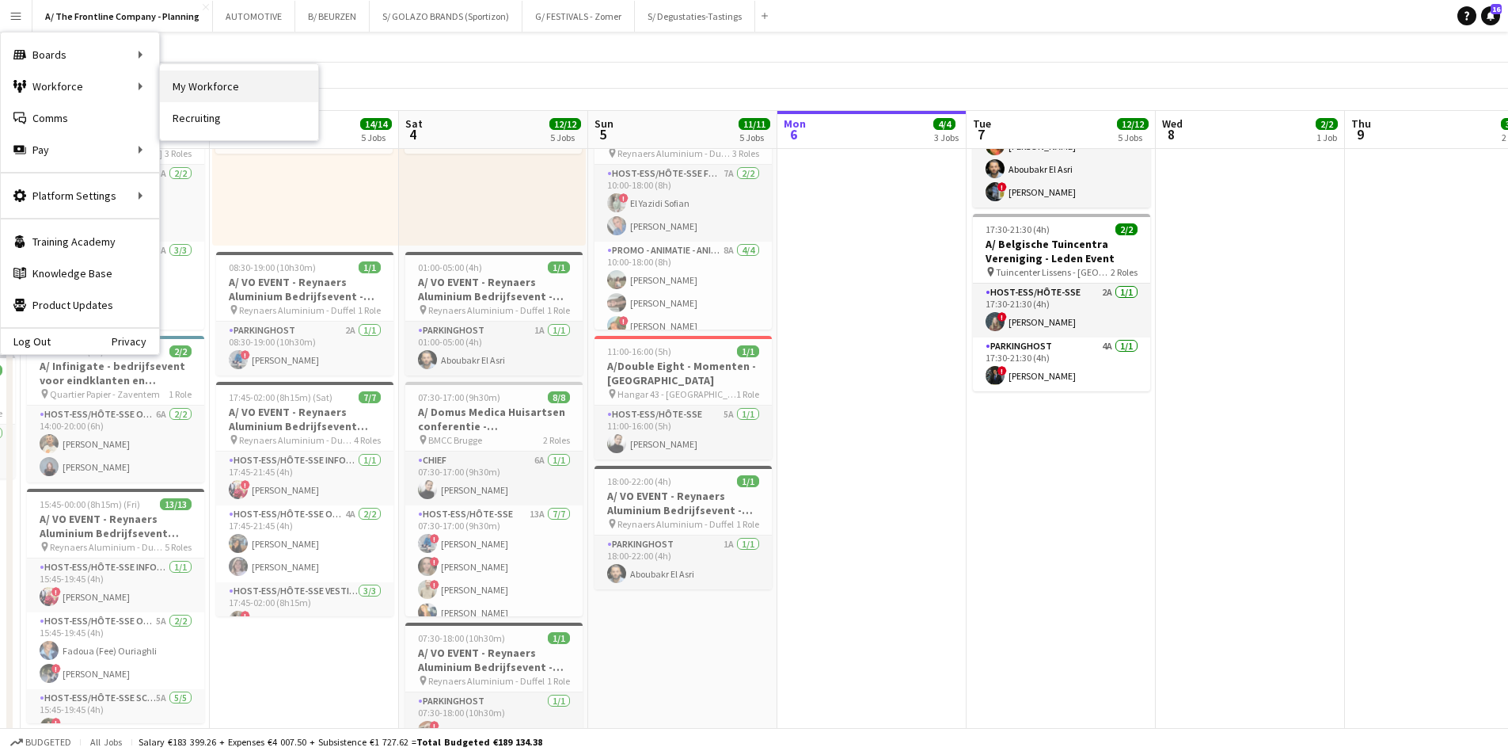
click at [196, 85] on link "My Workforce" at bounding box center [239, 86] width 158 height 32
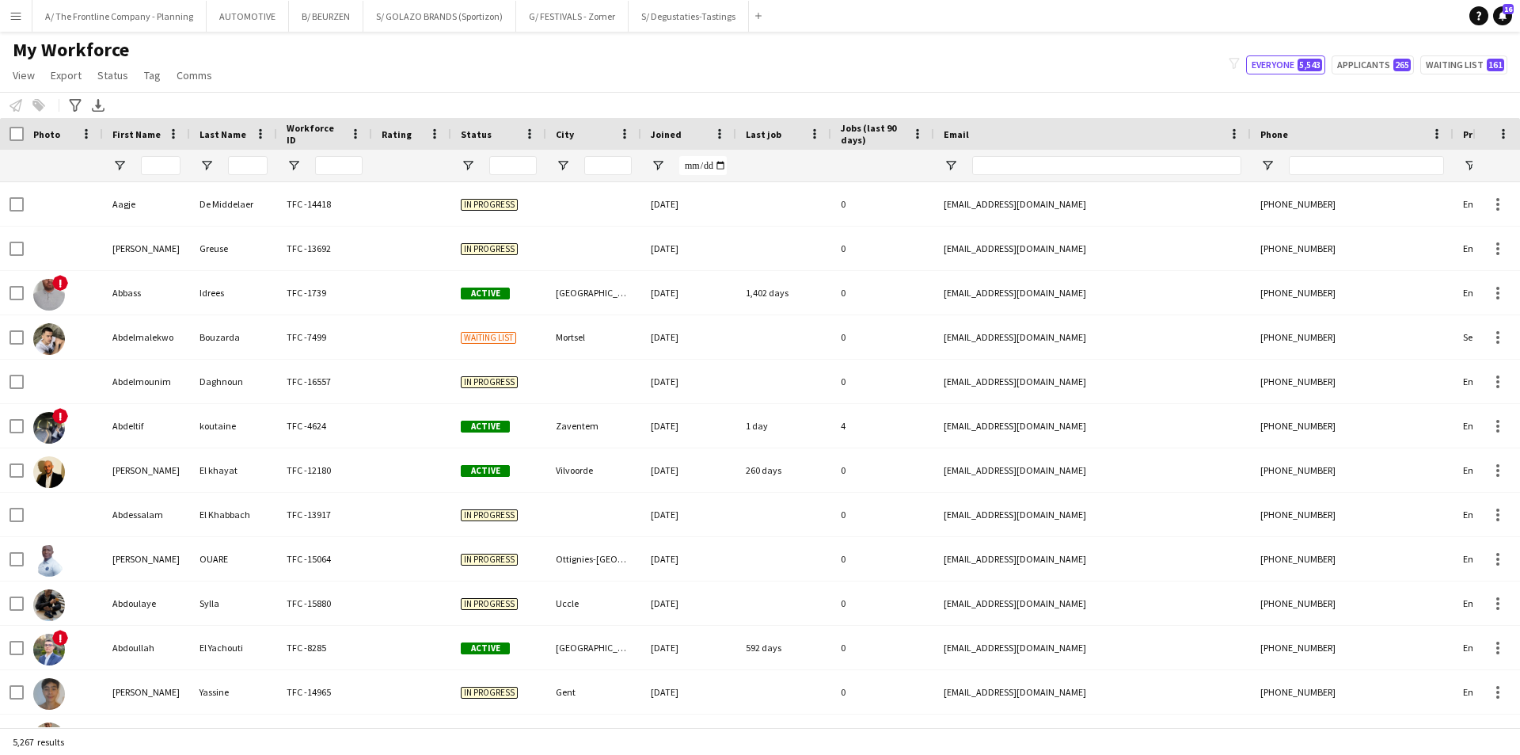
type input "******"
type input "**********"
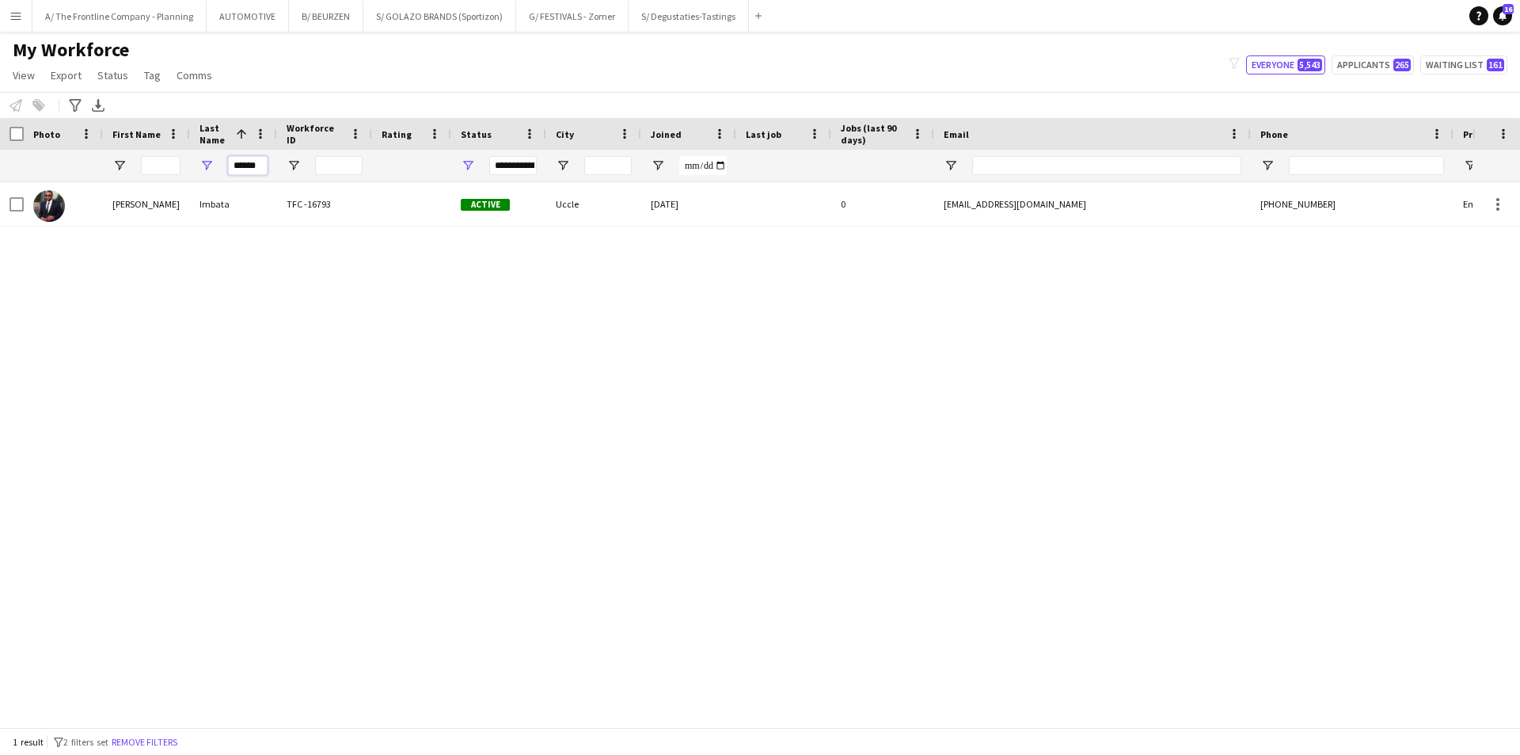
click at [245, 163] on input "******" at bounding box center [248, 165] width 40 height 19
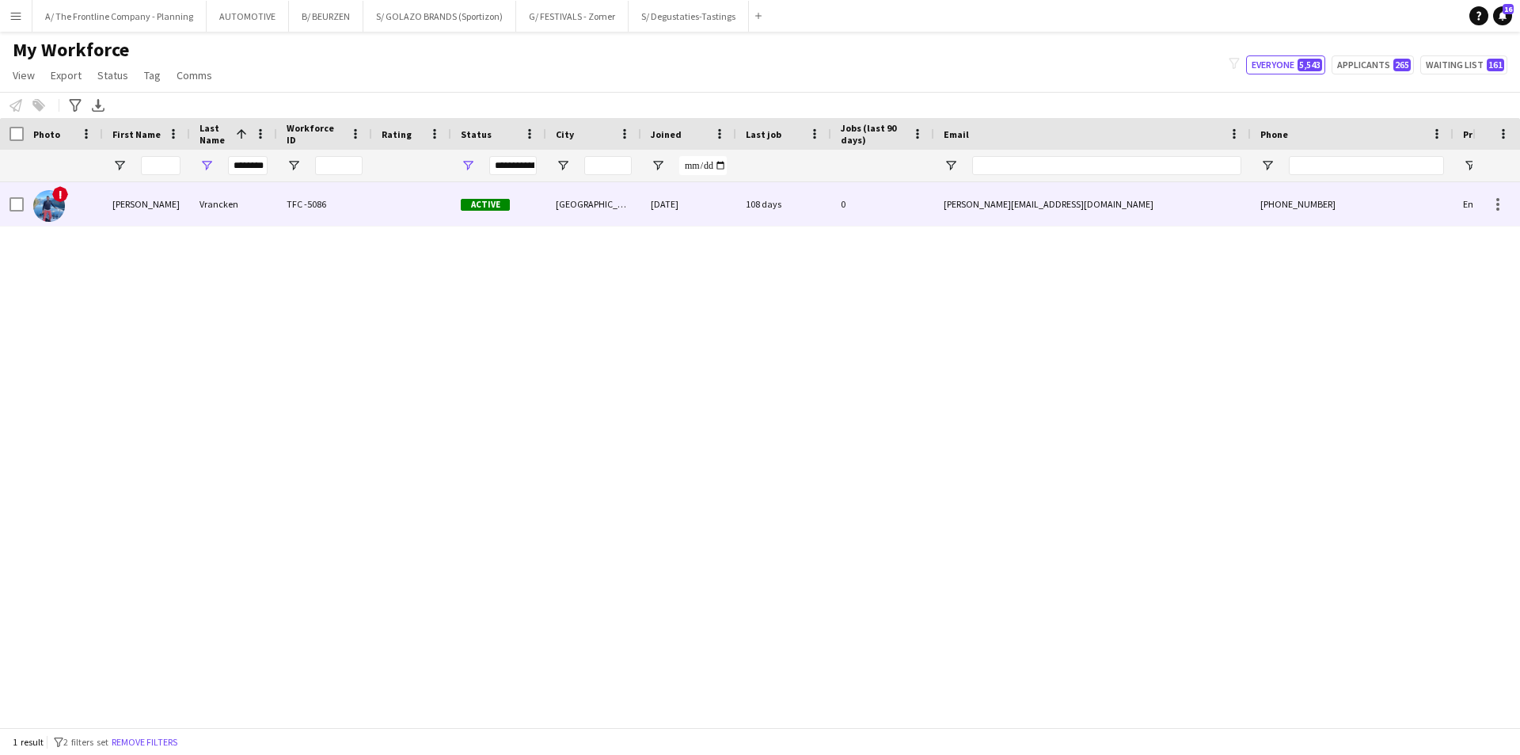
click at [149, 203] on div "[PERSON_NAME]" at bounding box center [146, 204] width 87 height 44
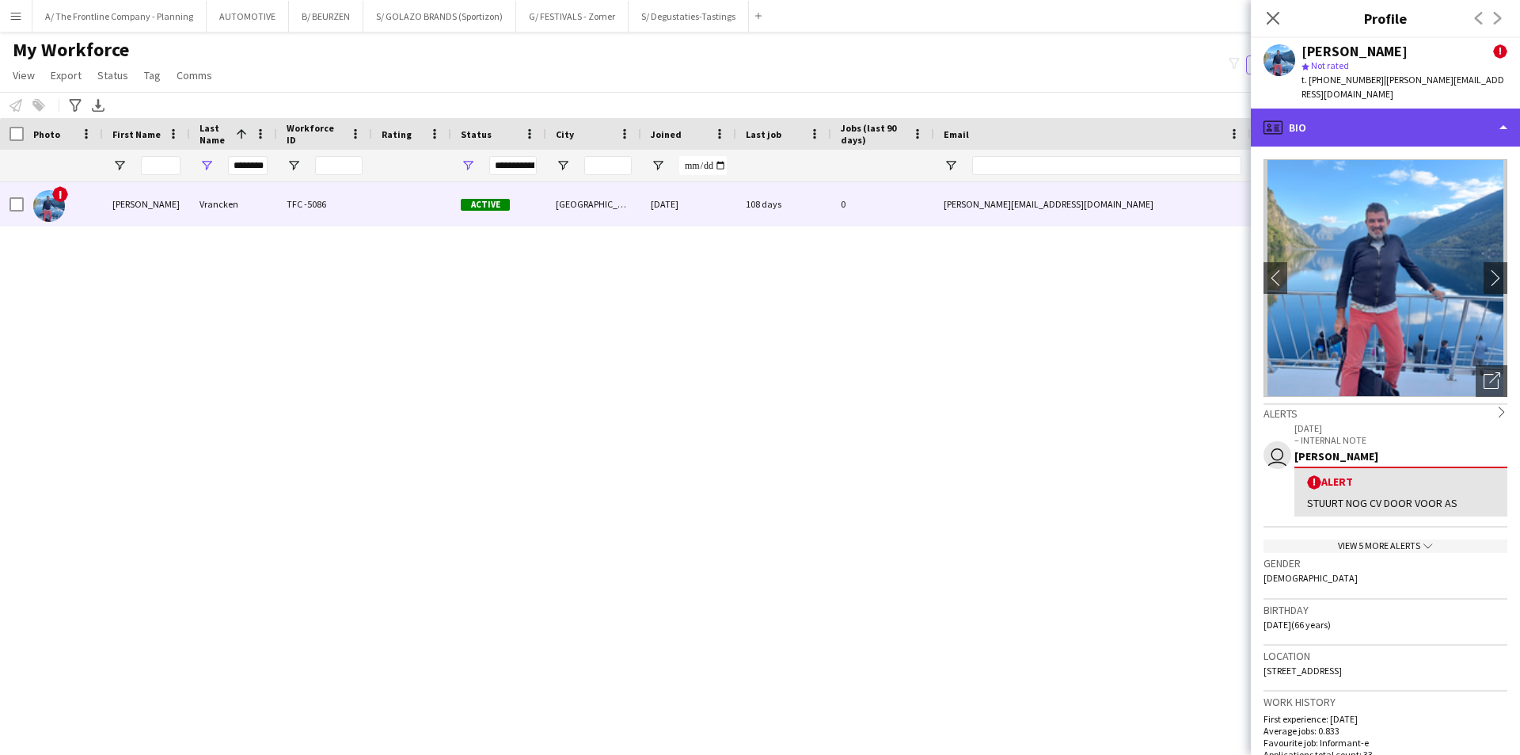
click at [1203, 122] on div "profile Bio" at bounding box center [1385, 127] width 269 height 38
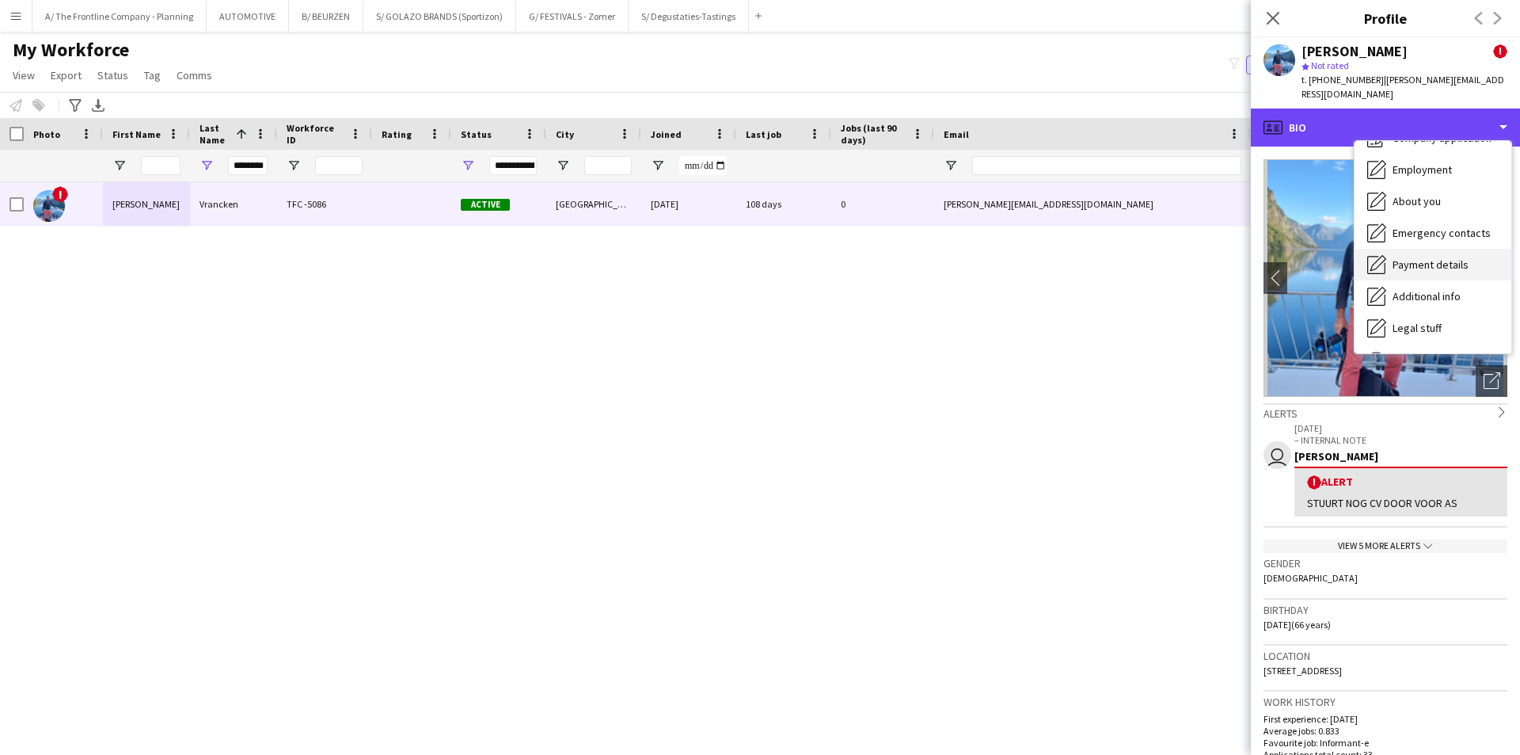
scroll to position [117, 0]
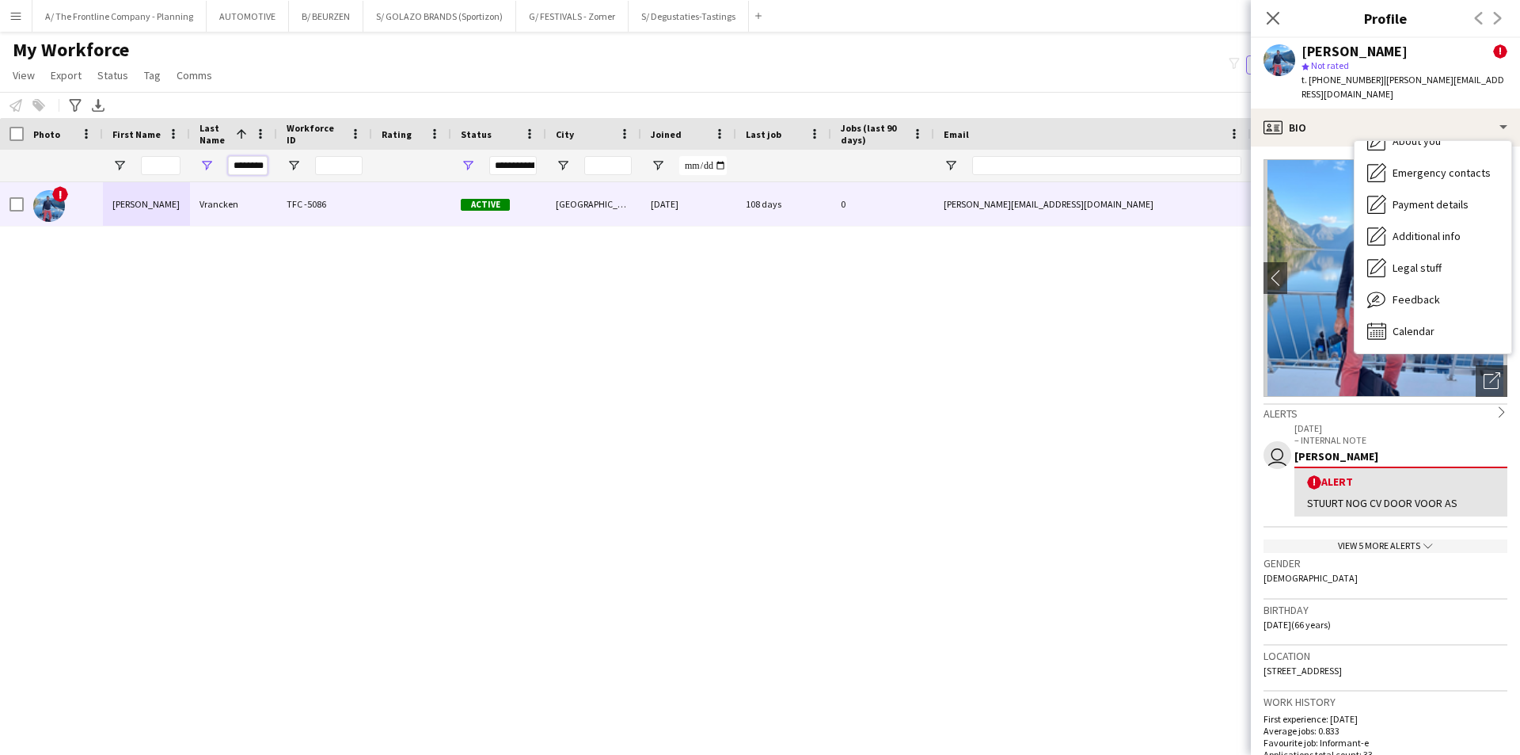
click at [251, 169] on input "********" at bounding box center [248, 165] width 40 height 19
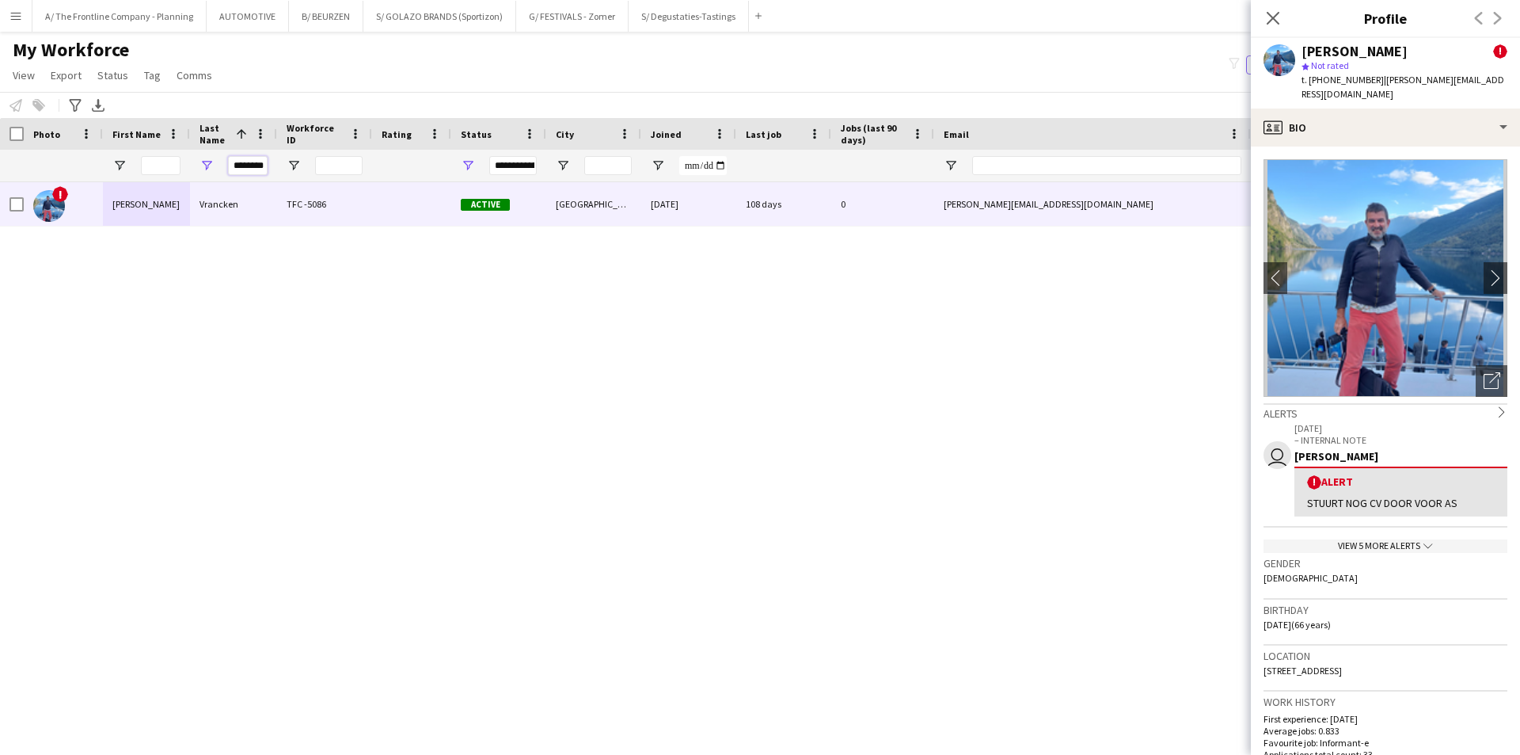
click at [251, 169] on input "********" at bounding box center [248, 165] width 40 height 19
type input "******"
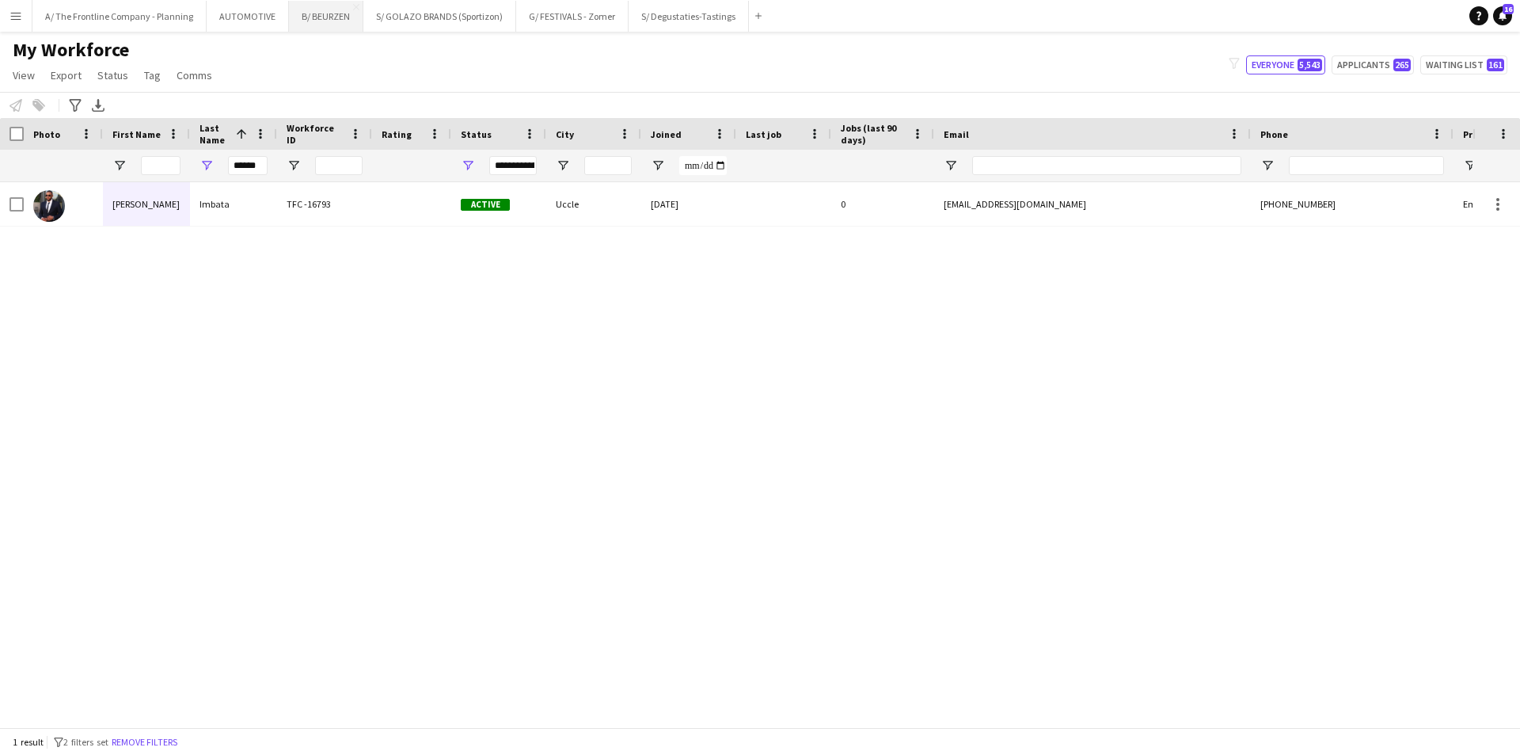
click at [315, 14] on button "B/ BEURZEN Close" at bounding box center [326, 16] width 74 height 31
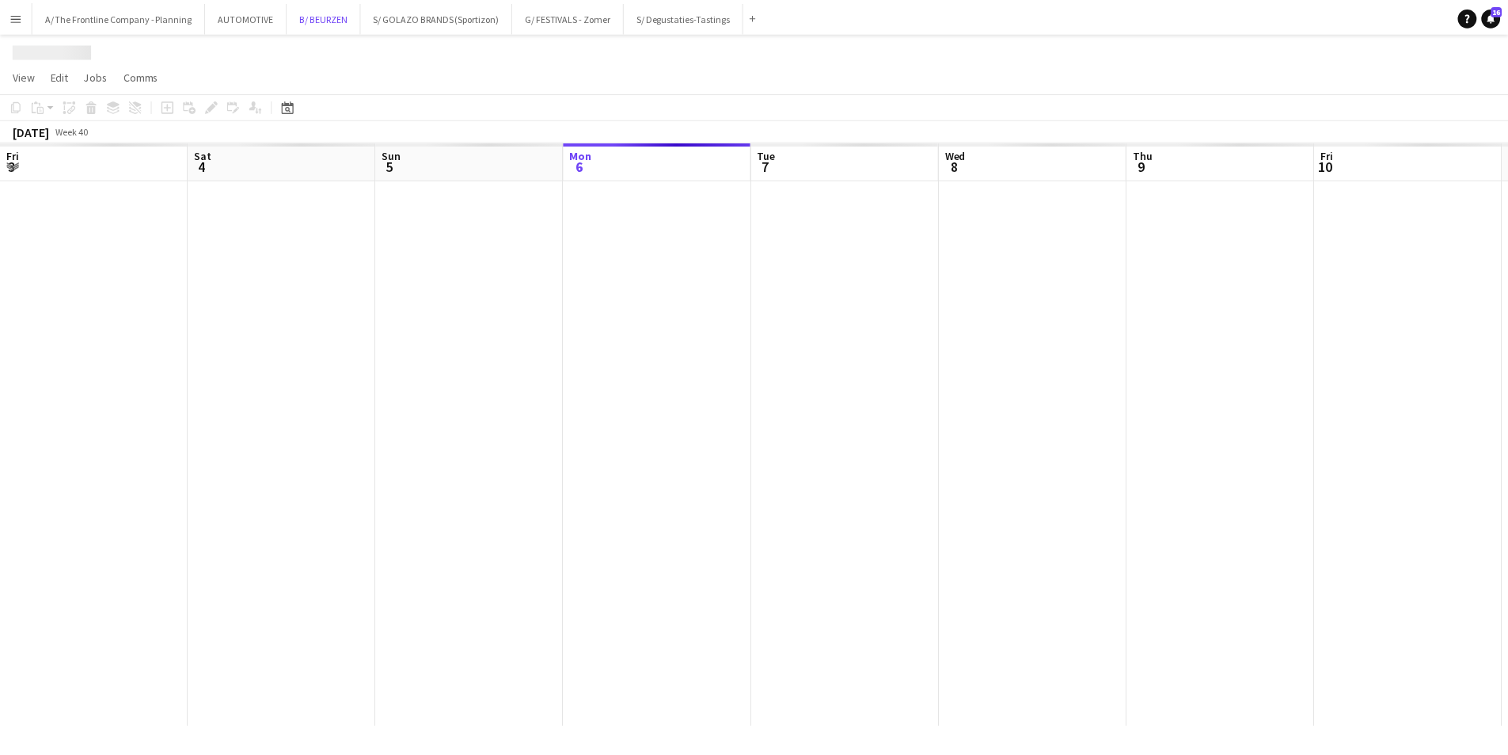
scroll to position [0, 378]
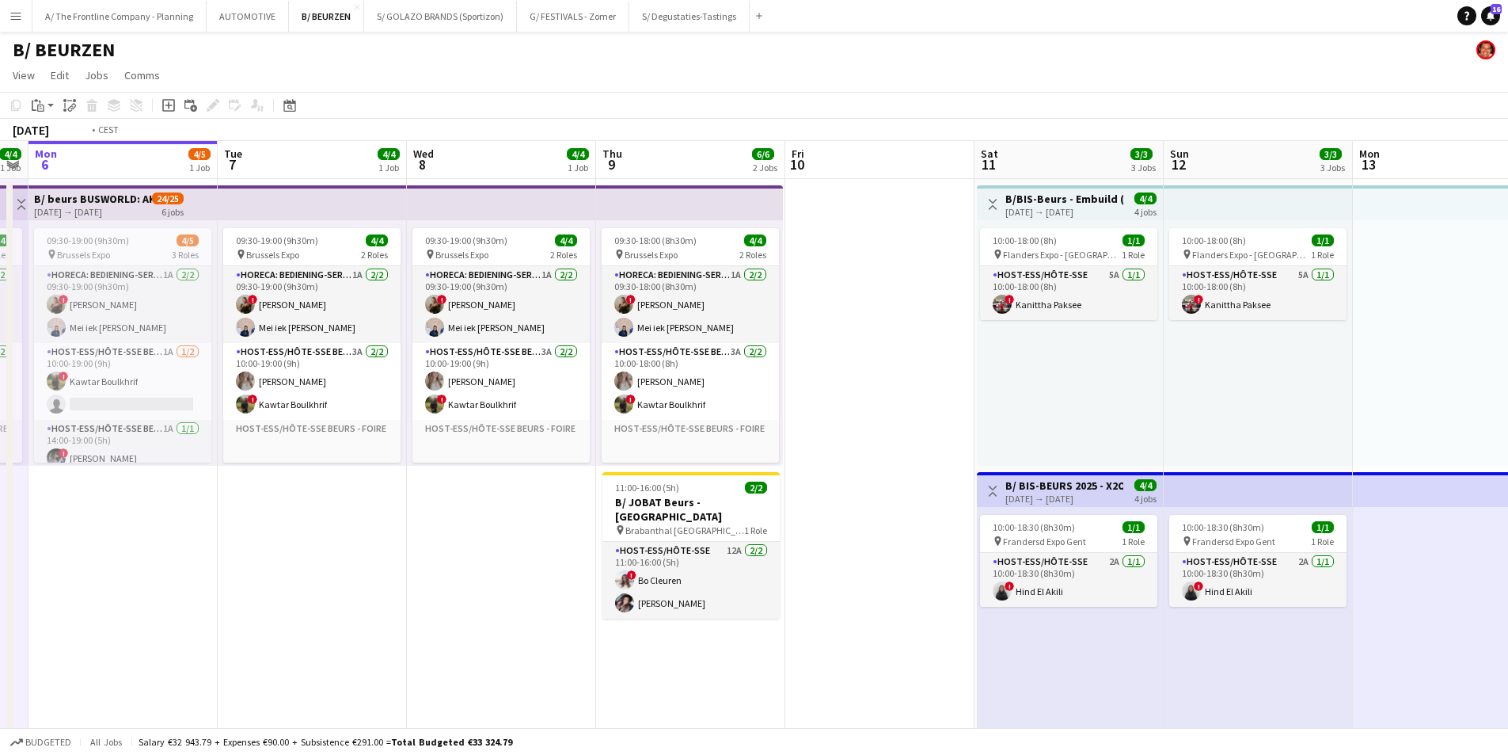
drag, startPoint x: 853, startPoint y: 405, endPoint x: 324, endPoint y: 414, distance: 529.0
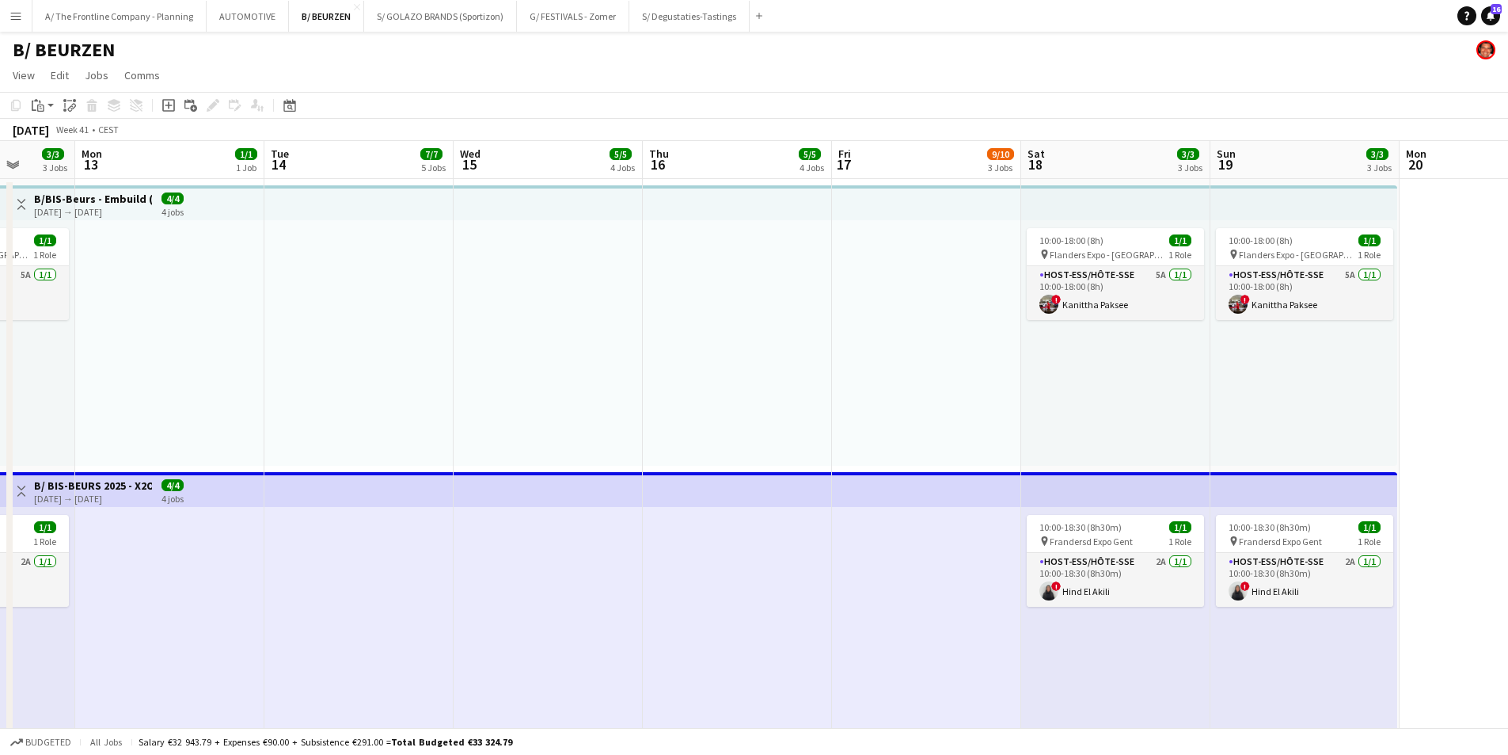
drag, startPoint x: 1165, startPoint y: 400, endPoint x: 509, endPoint y: 392, distance: 655.6
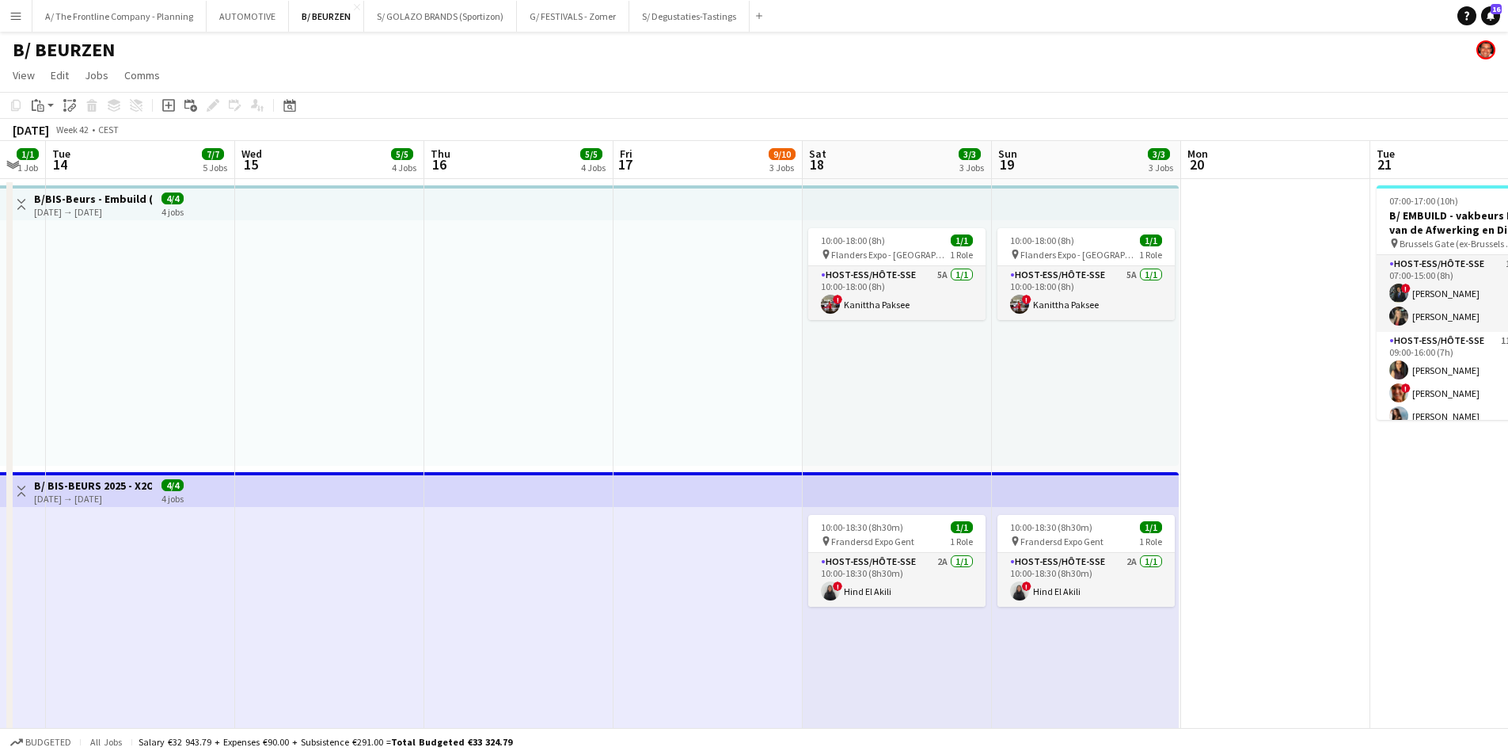
scroll to position [0, 551]
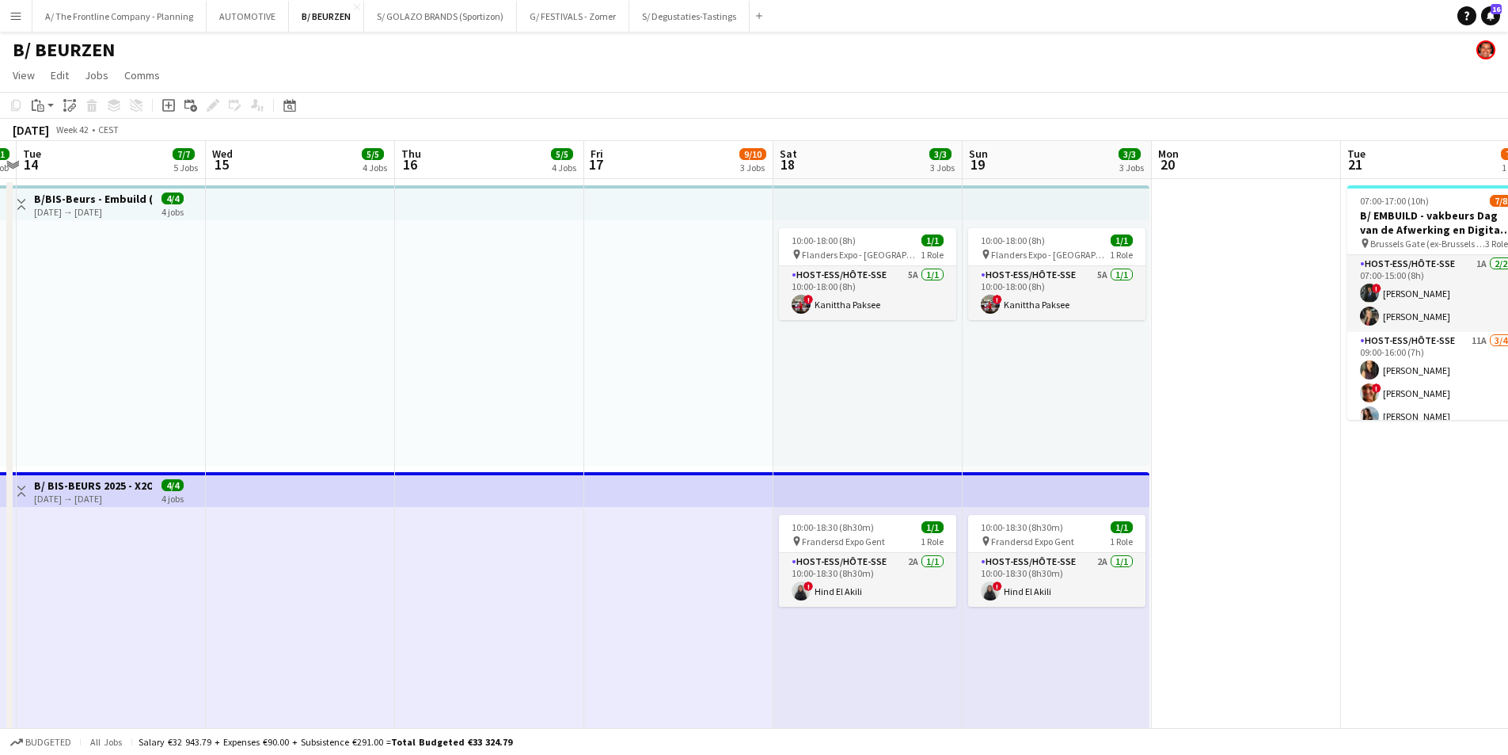
drag, startPoint x: 905, startPoint y: 381, endPoint x: 657, endPoint y: 385, distance: 247.8
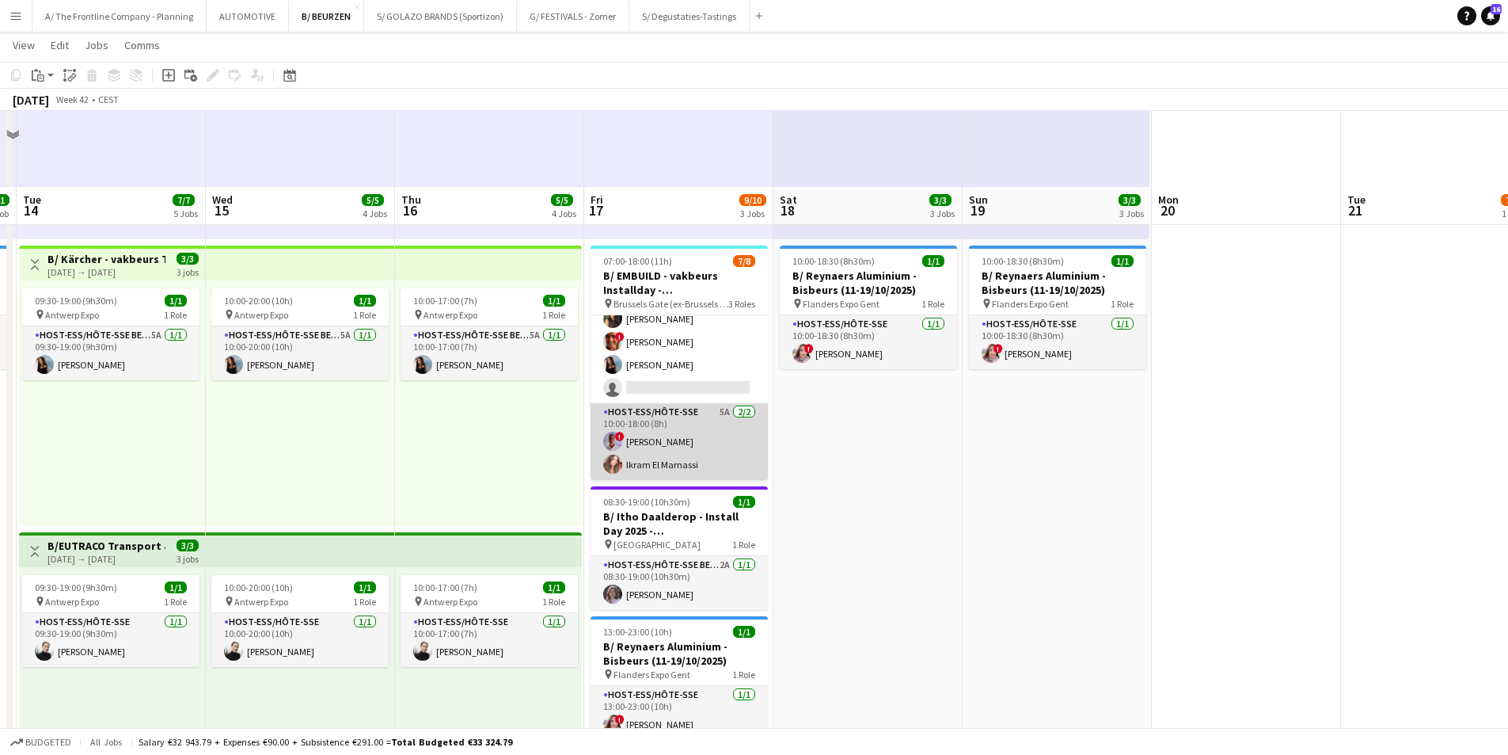
scroll to position [475, 0]
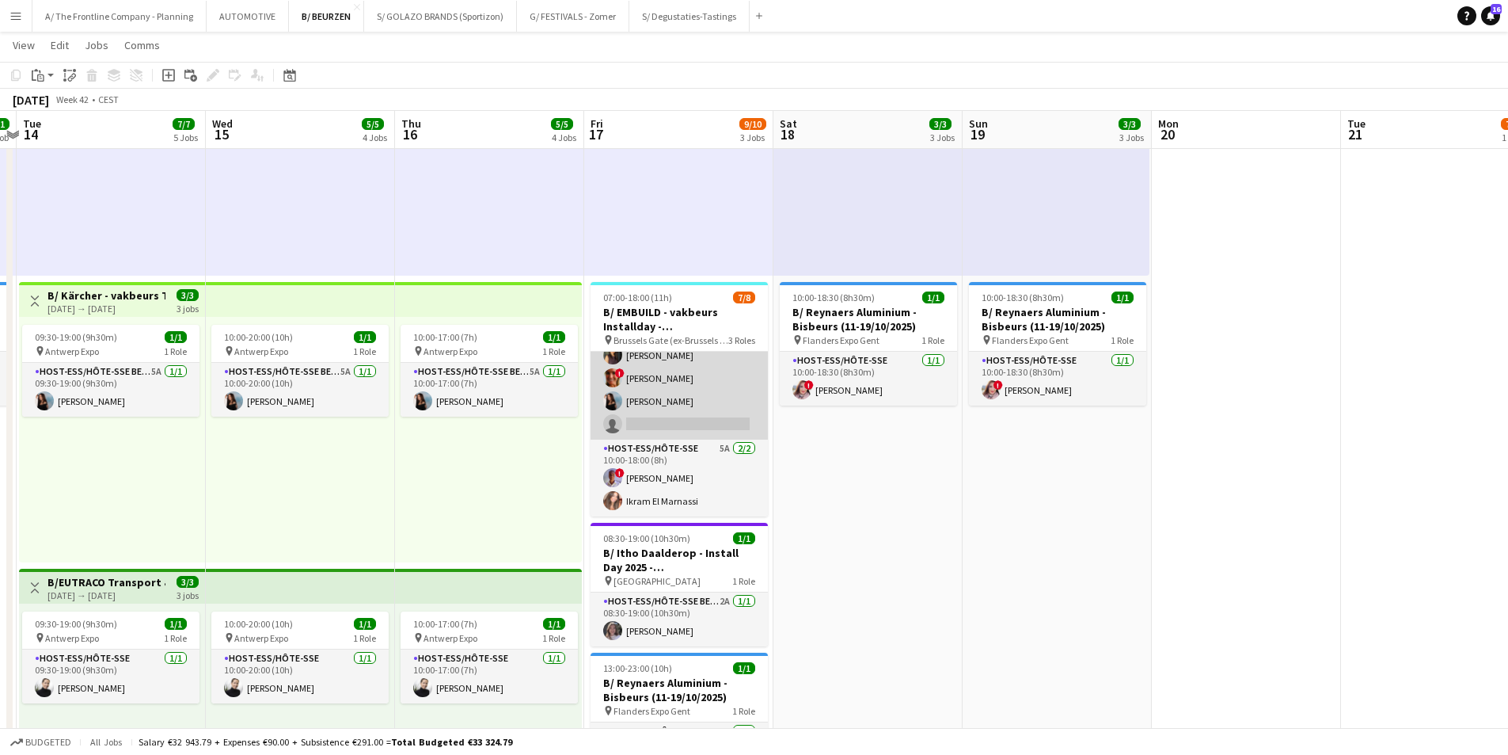
click at [667, 399] on app-card-role "Host-ess/Hôte-sse 5A [DATE] 09:00-16:00 (7h) [PERSON_NAME] ! [PERSON_NAME] [PER…" at bounding box center [679, 378] width 177 height 123
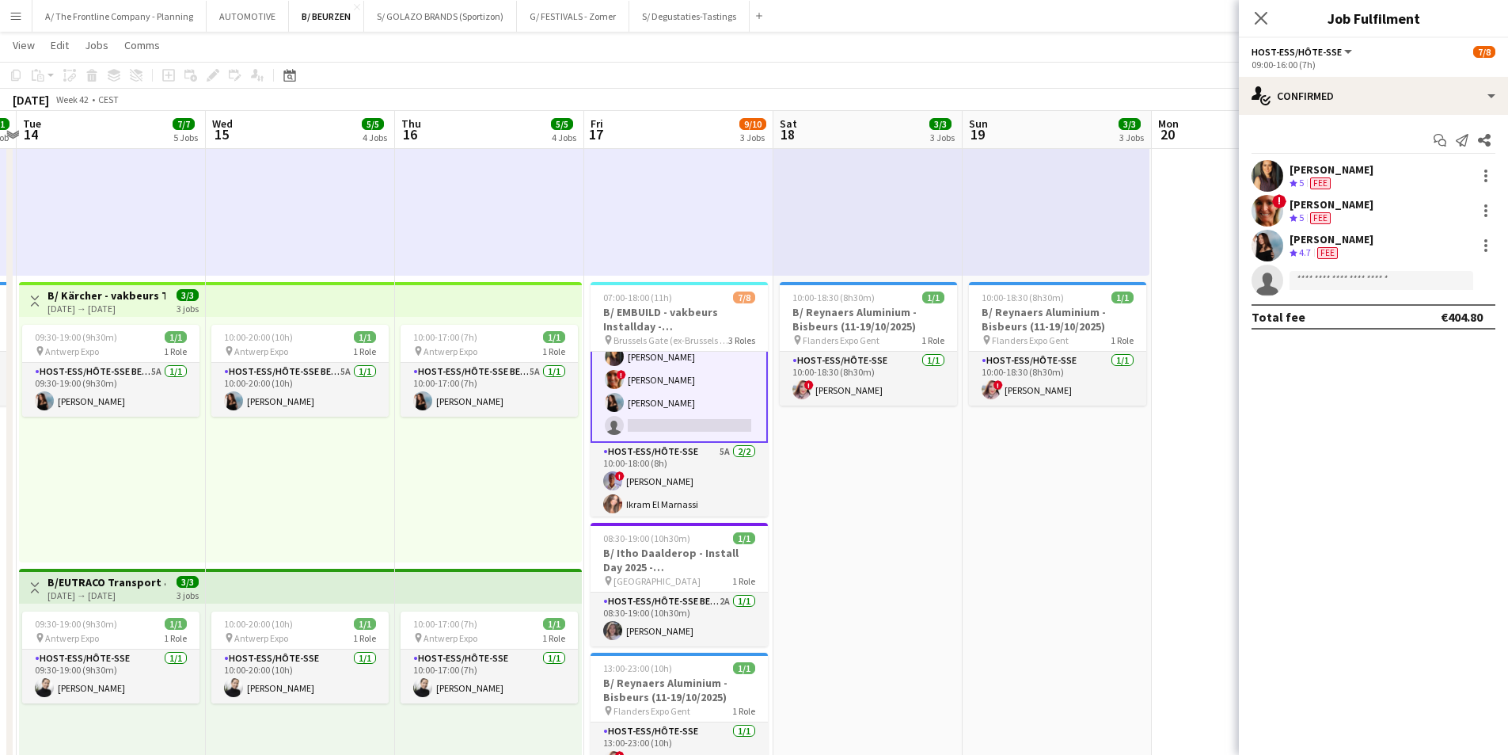
scroll to position [113, 0]
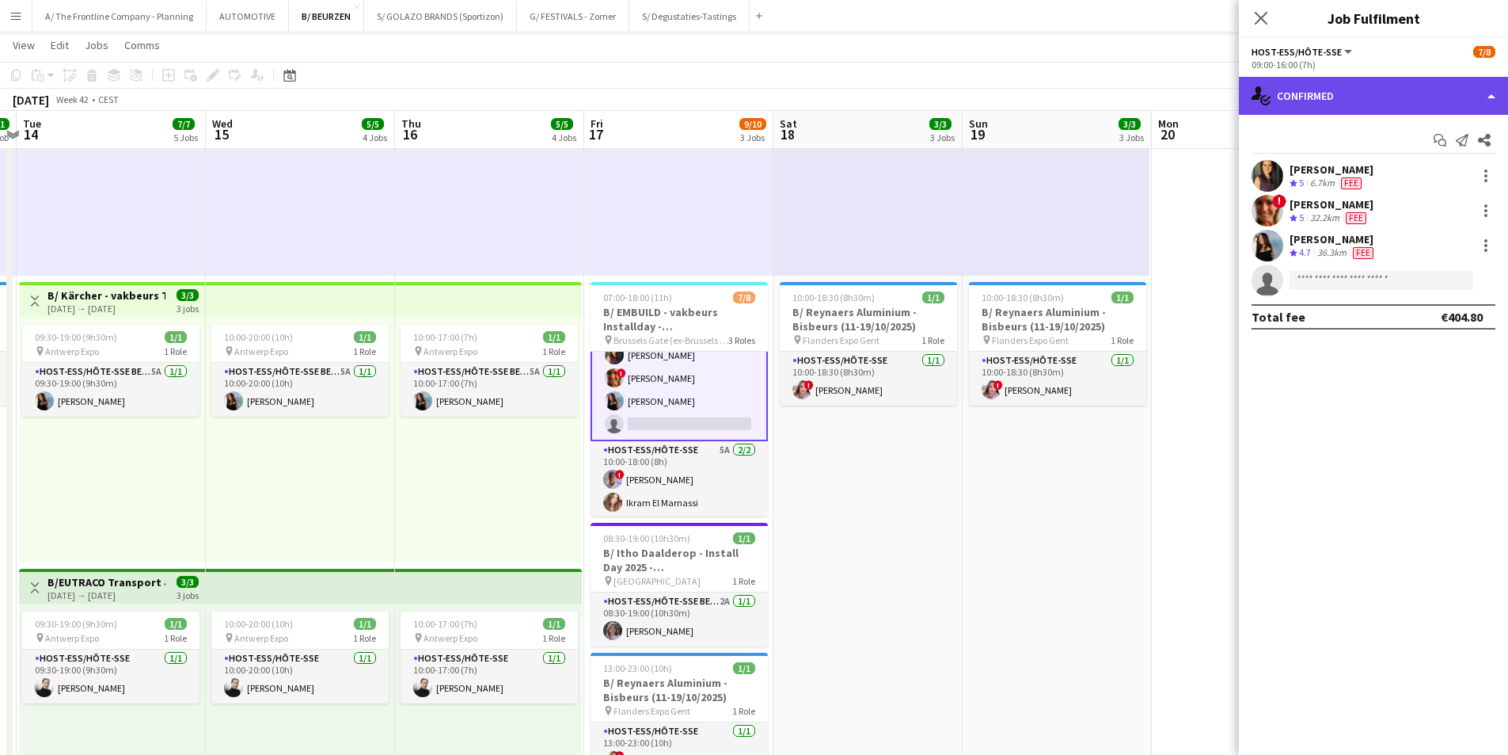
click at [1203, 94] on div "single-neutral-actions-check-2 Confirmed" at bounding box center [1373, 96] width 269 height 38
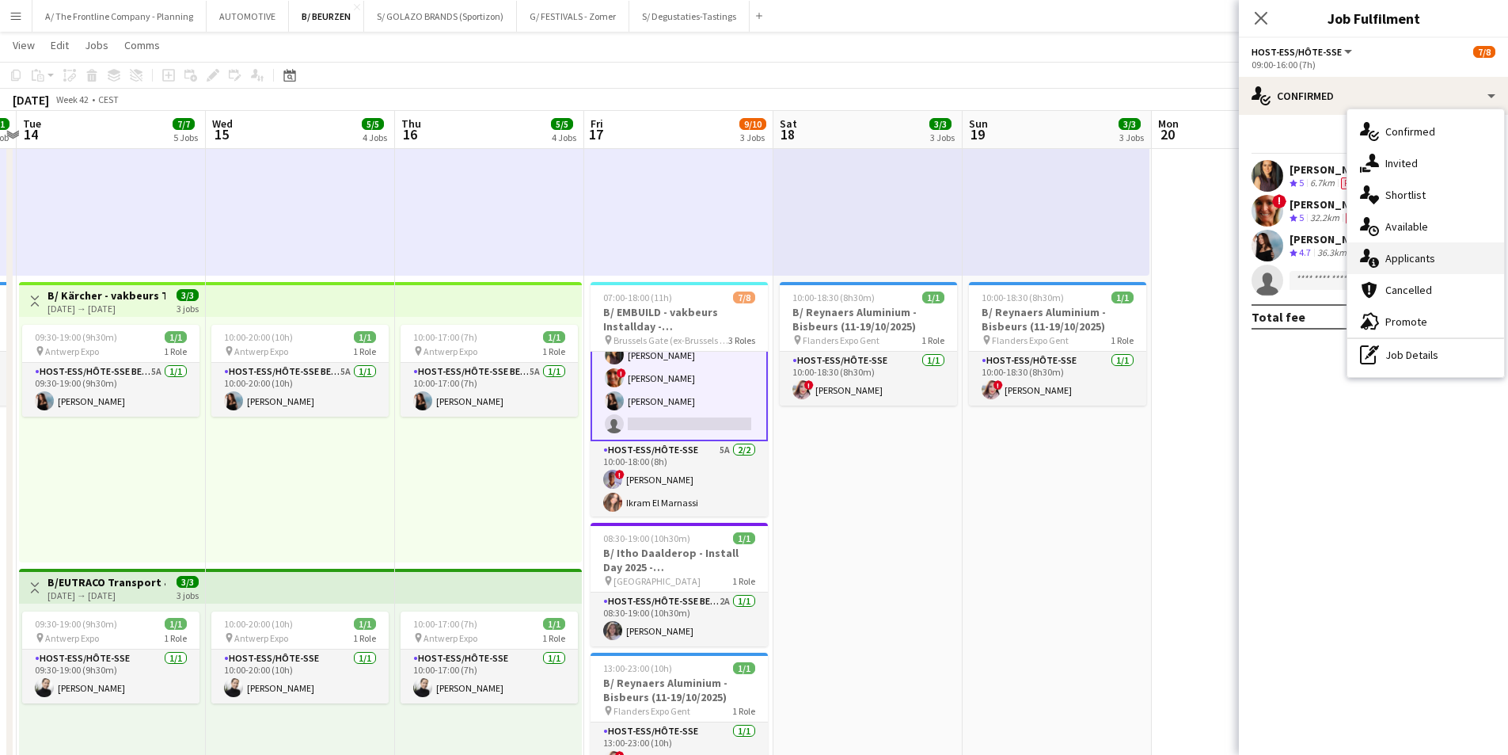
click at [1203, 259] on span "Applicants" at bounding box center [1411, 258] width 50 height 14
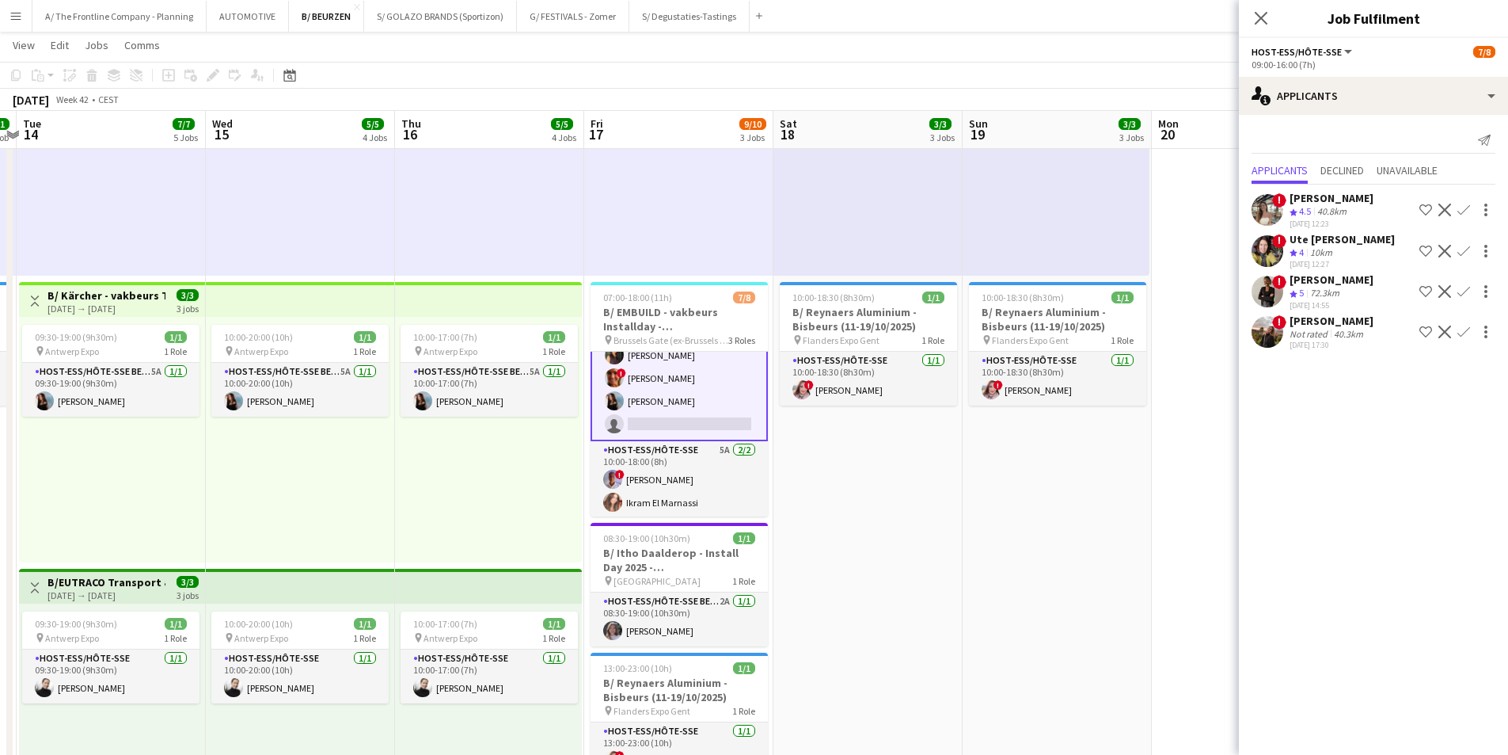
click at [1203, 340] on div "[DATE] 17:30" at bounding box center [1332, 345] width 84 height 10
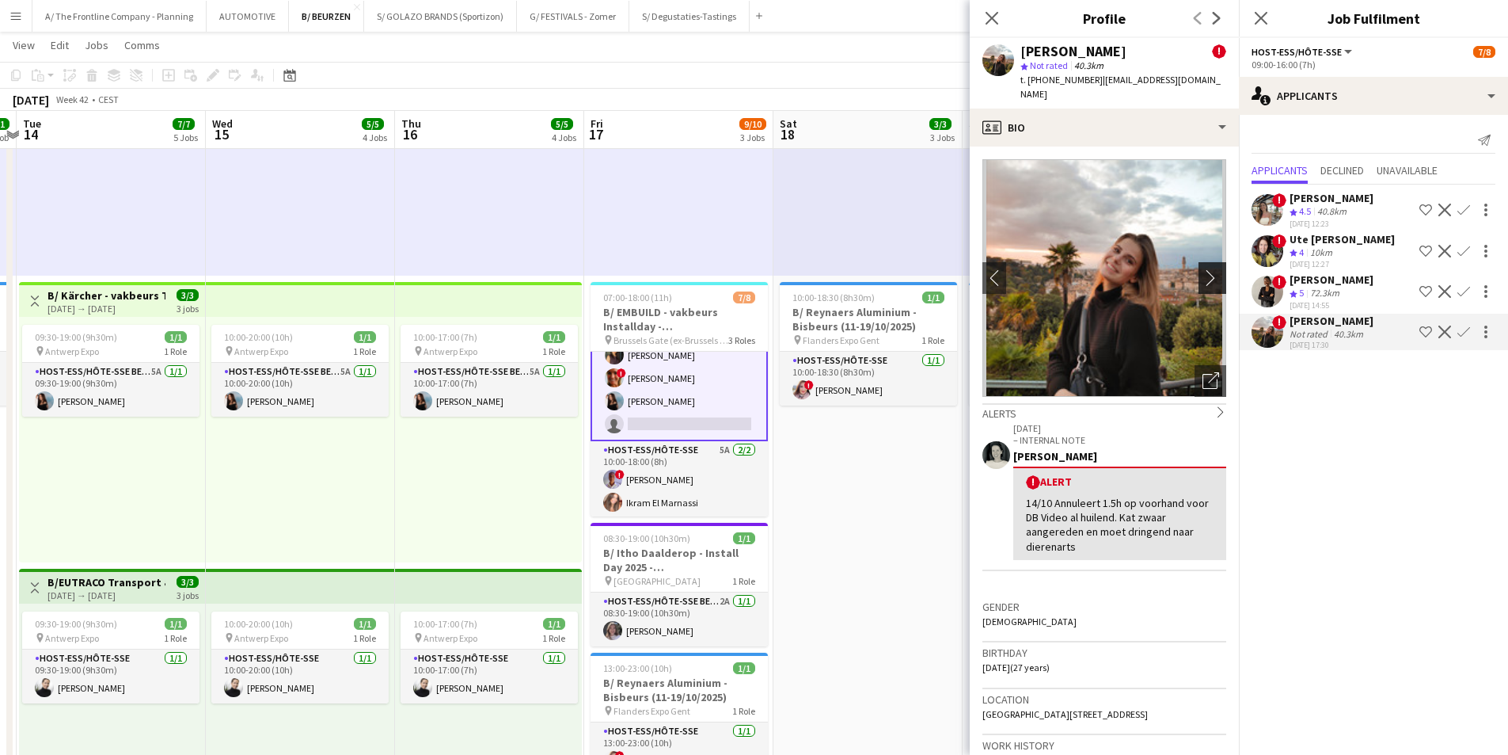
click at [1203, 269] on app-icon "chevron-right" at bounding box center [1215, 277] width 25 height 17
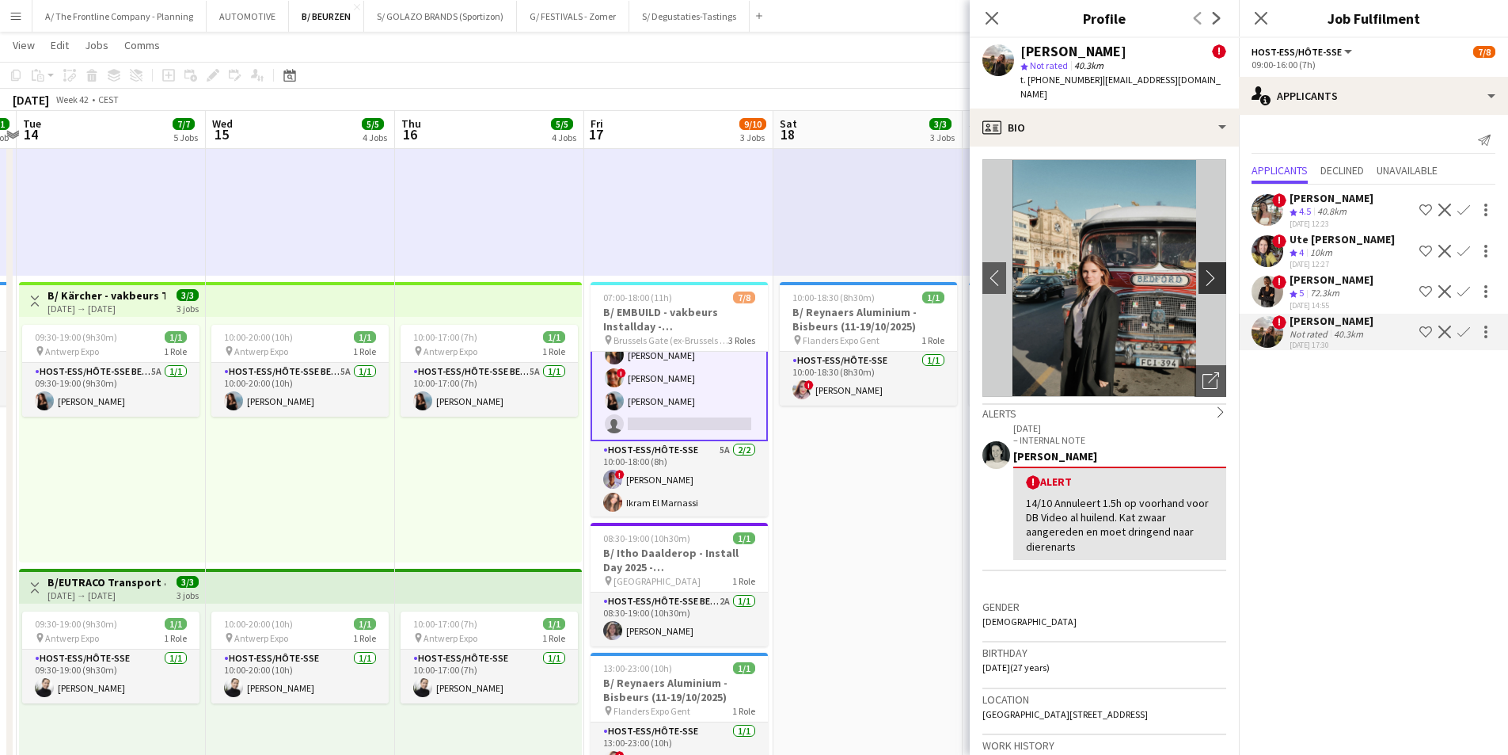
click at [1203, 269] on app-icon "chevron-right" at bounding box center [1215, 277] width 25 height 17
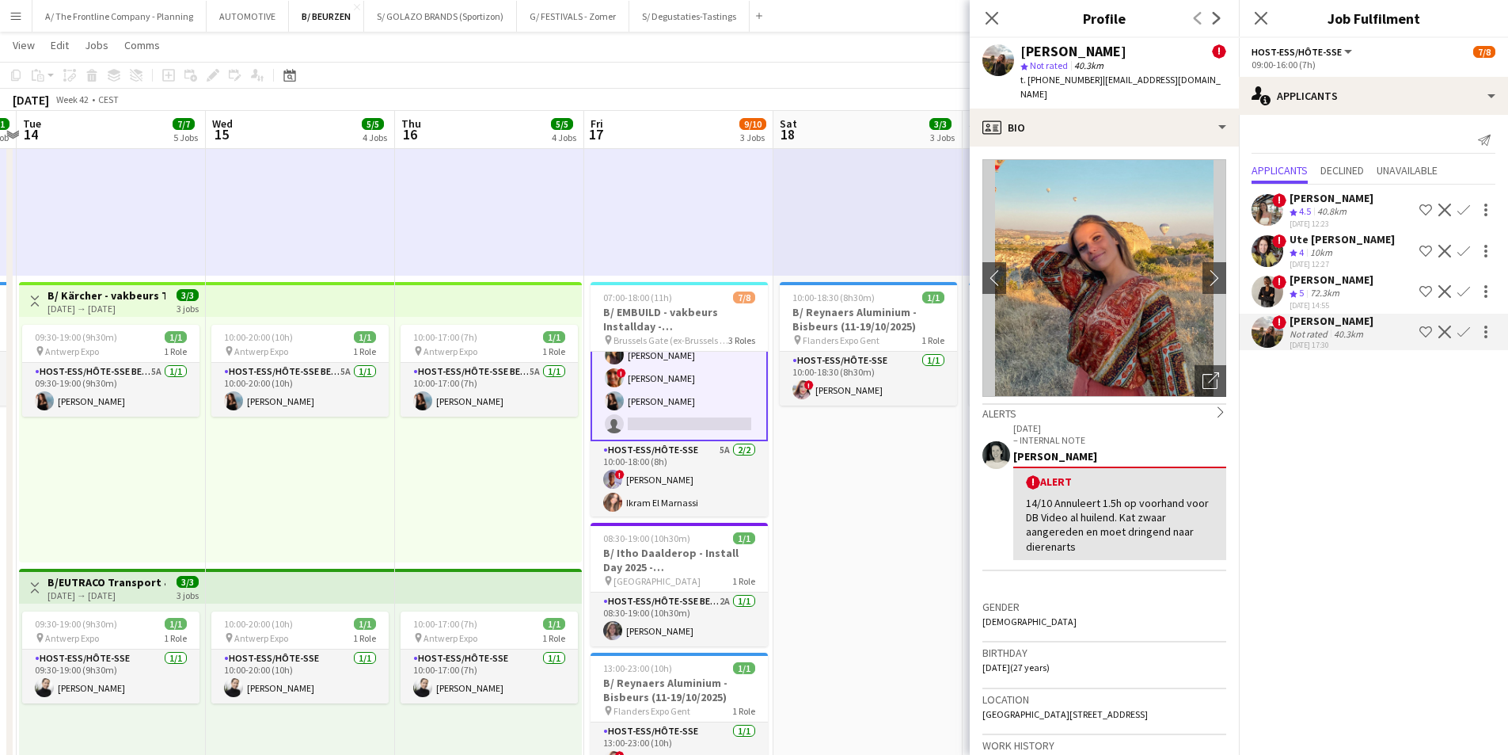
click at [819, 510] on app-date-cell "10:00-18:00 (8h) 1/1 pin Flanders Expo - GENT 1 Role Host-ess/Hôte-sse 5A [DATE…" at bounding box center [868, 577] width 189 height 1750
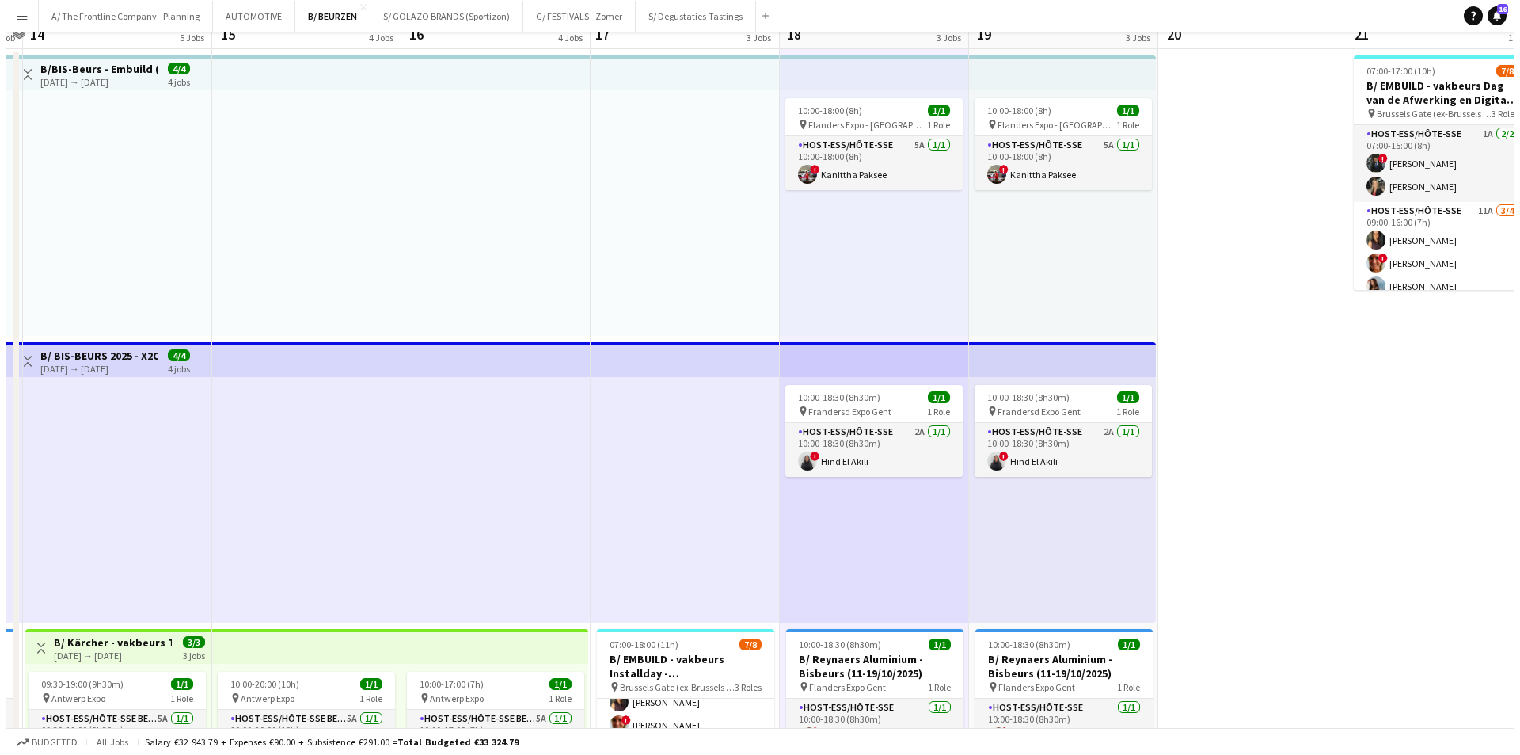
scroll to position [0, 0]
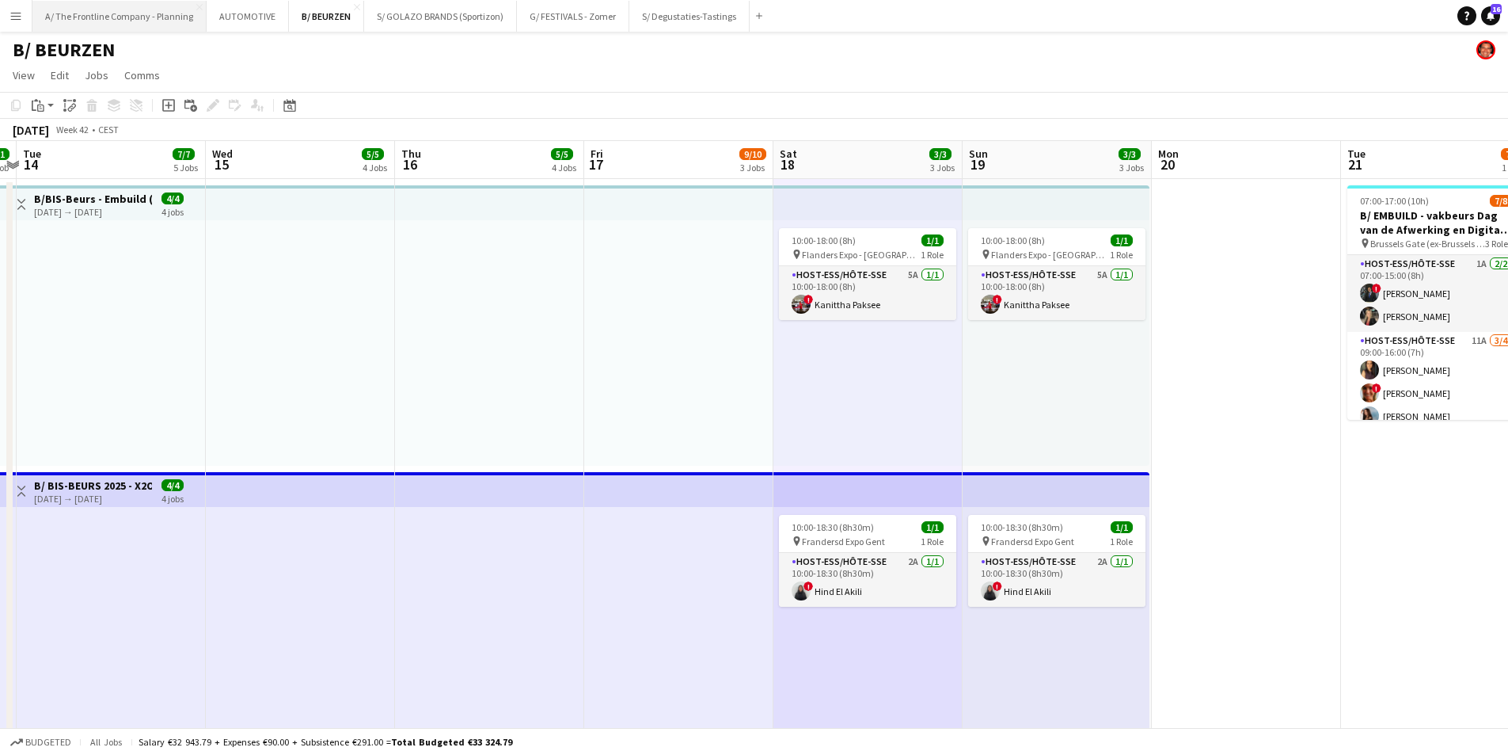
click at [90, 18] on button "A/ The Frontline Company - Planning Close" at bounding box center [119, 16] width 174 height 31
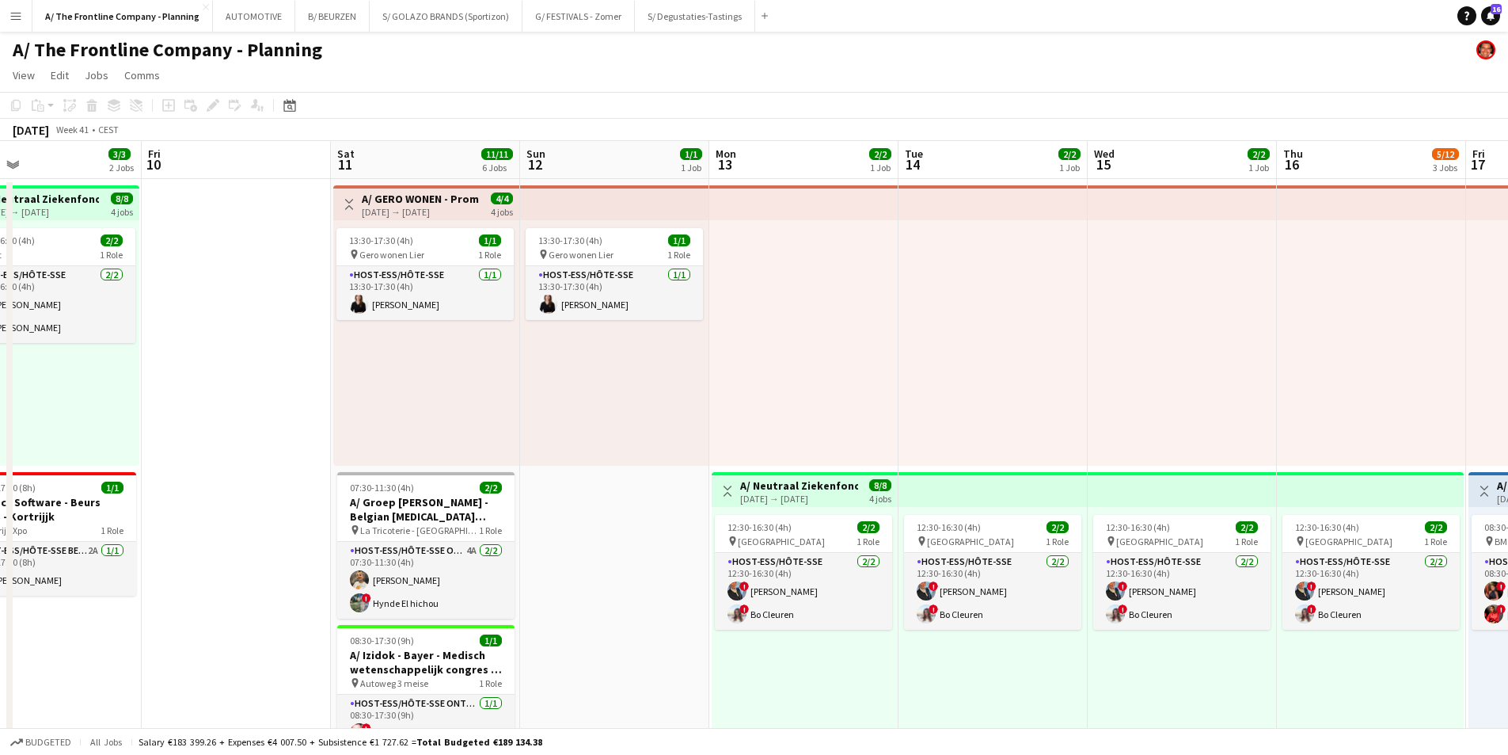
drag, startPoint x: 1073, startPoint y: 346, endPoint x: 268, endPoint y: 340, distance: 804.4
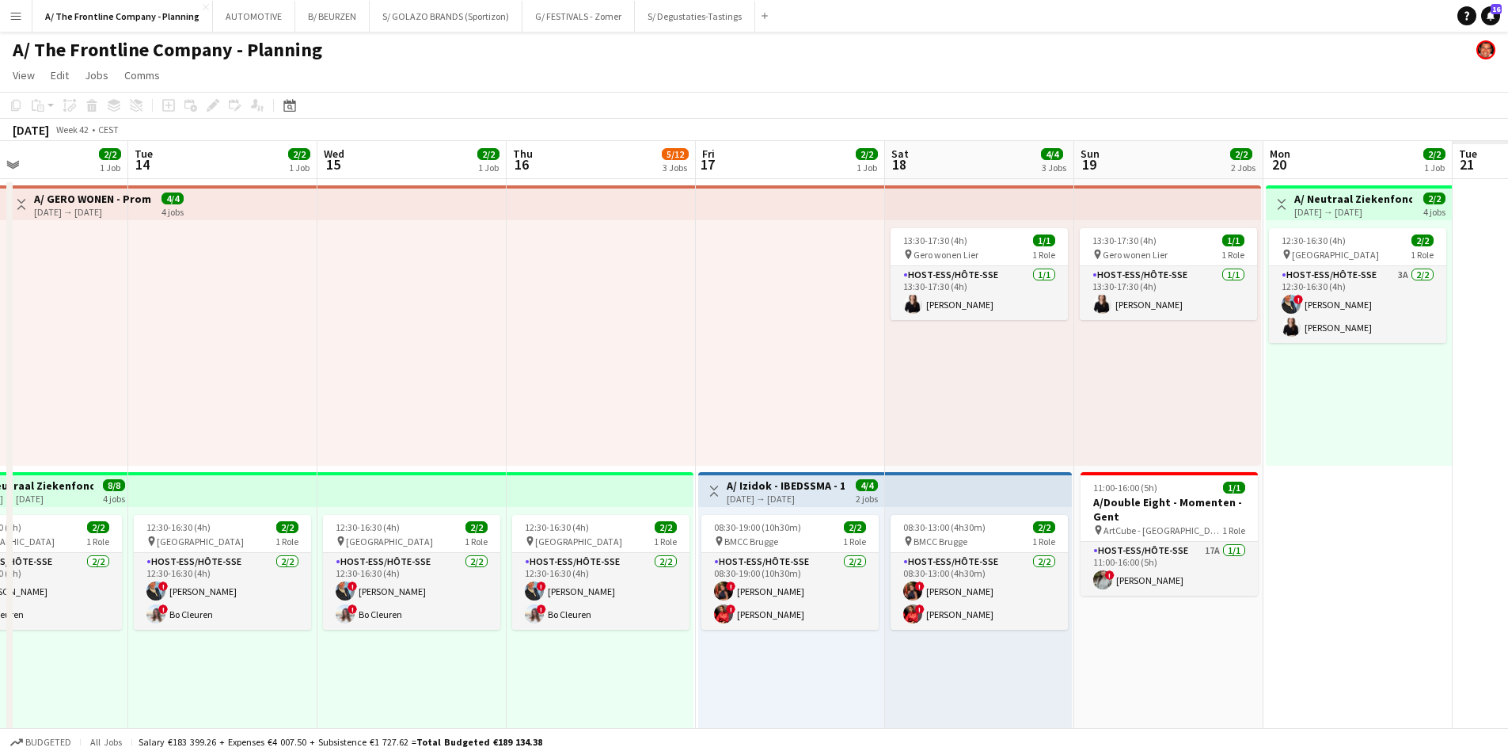
drag, startPoint x: 807, startPoint y: 380, endPoint x: 270, endPoint y: 350, distance: 537.6
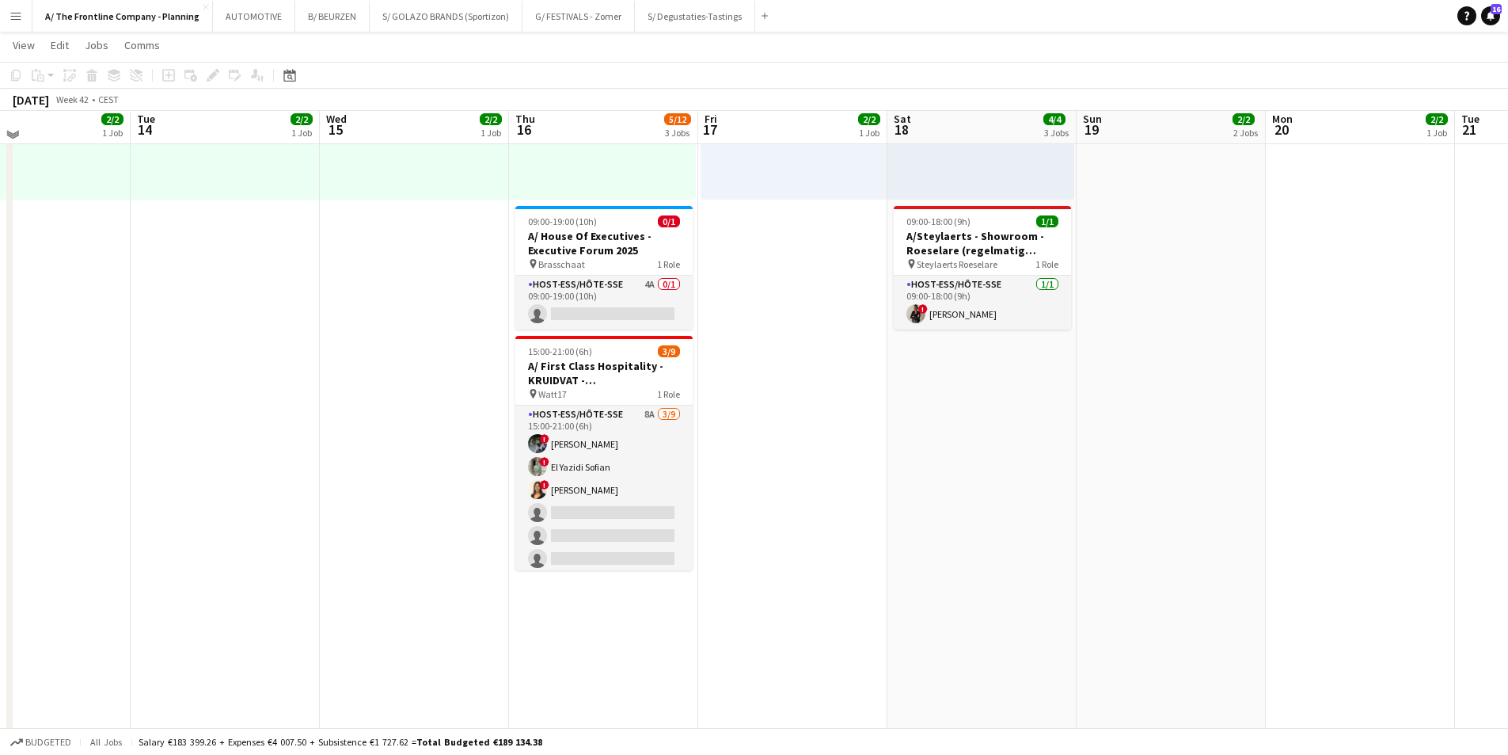
scroll to position [554, 0]
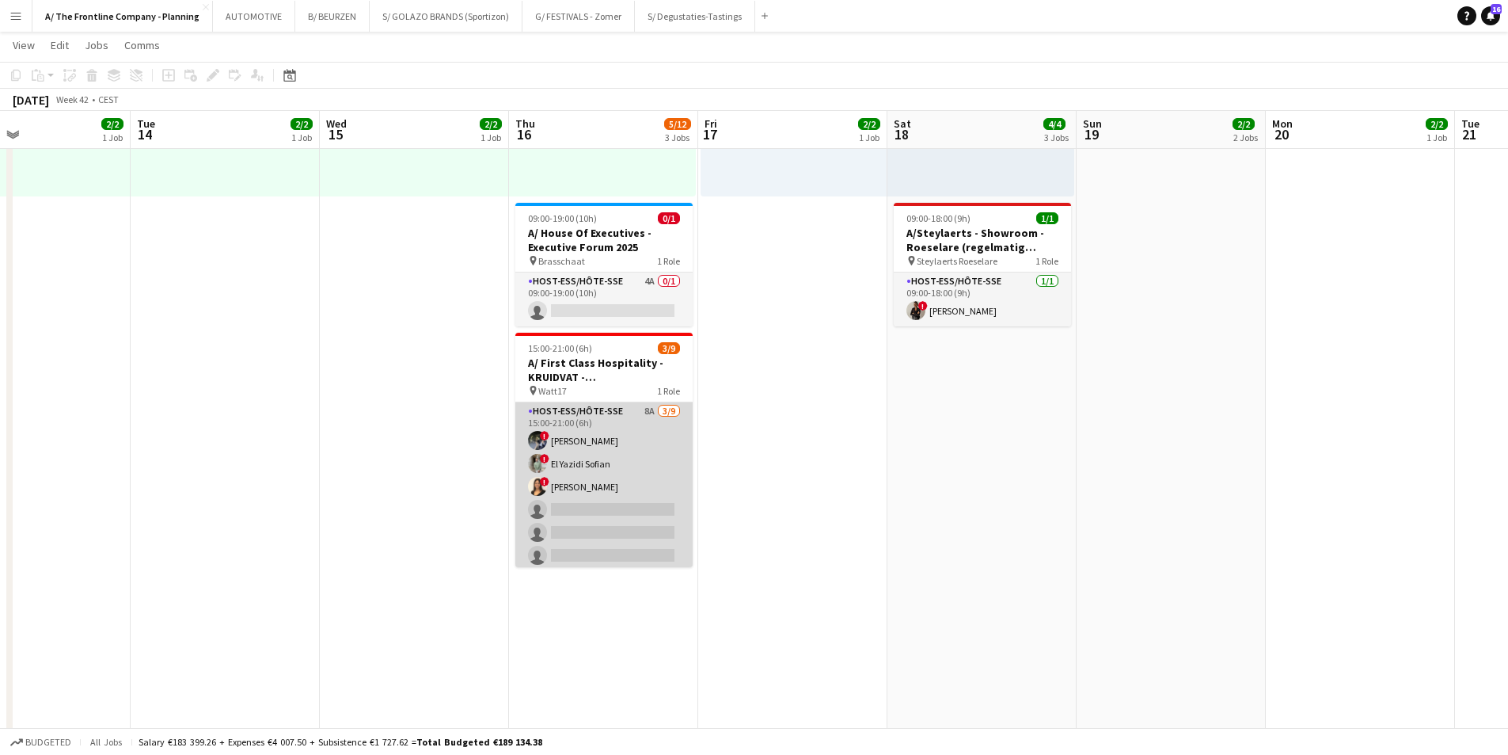
click at [638, 495] on app-card-role "Host-ess/Hôte-sse 8A [DATE] 15:00-21:00 (6h) ! [PERSON_NAME] ! El [DEMOGRAPHIC_…" at bounding box center [603, 521] width 177 height 238
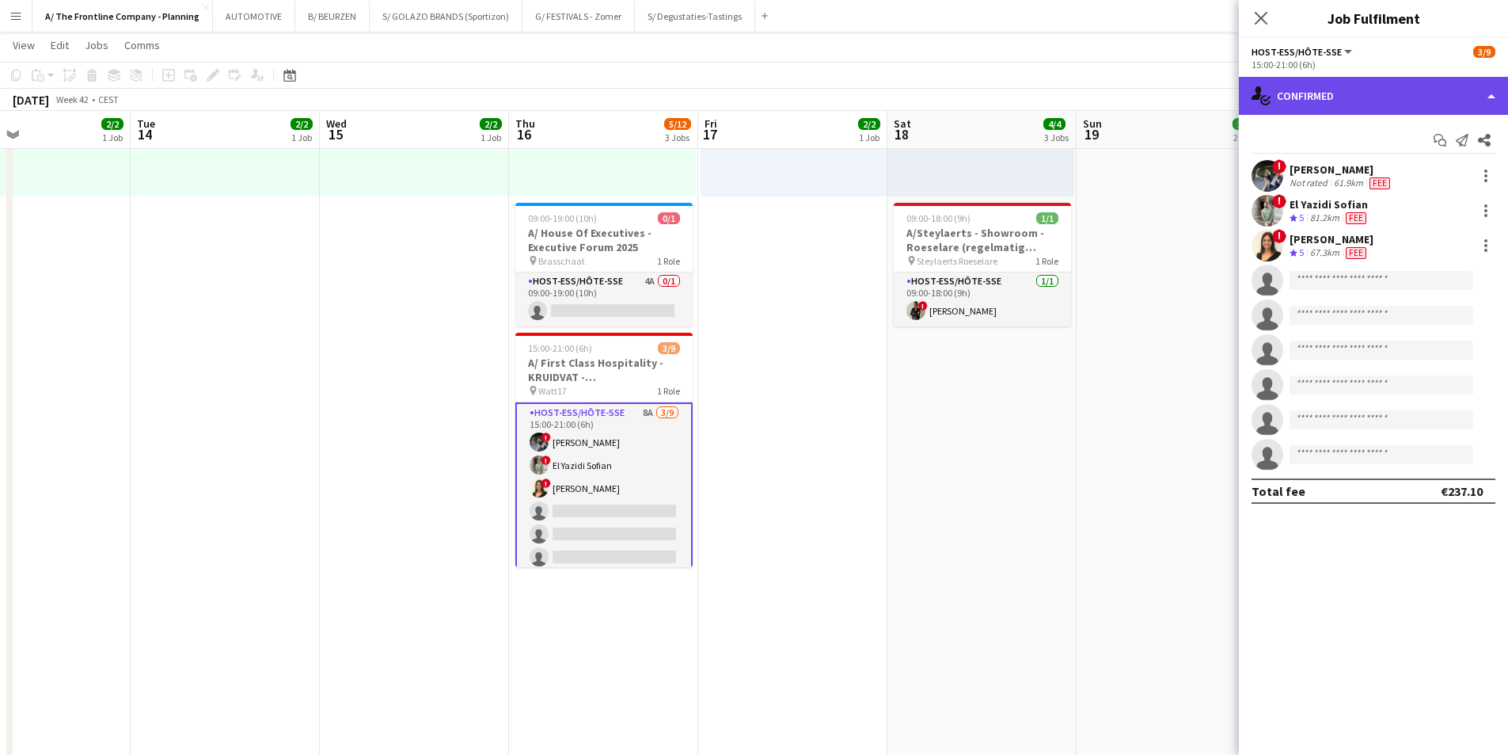
click at [1203, 101] on div "single-neutral-actions-check-2 Confirmed" at bounding box center [1373, 96] width 269 height 38
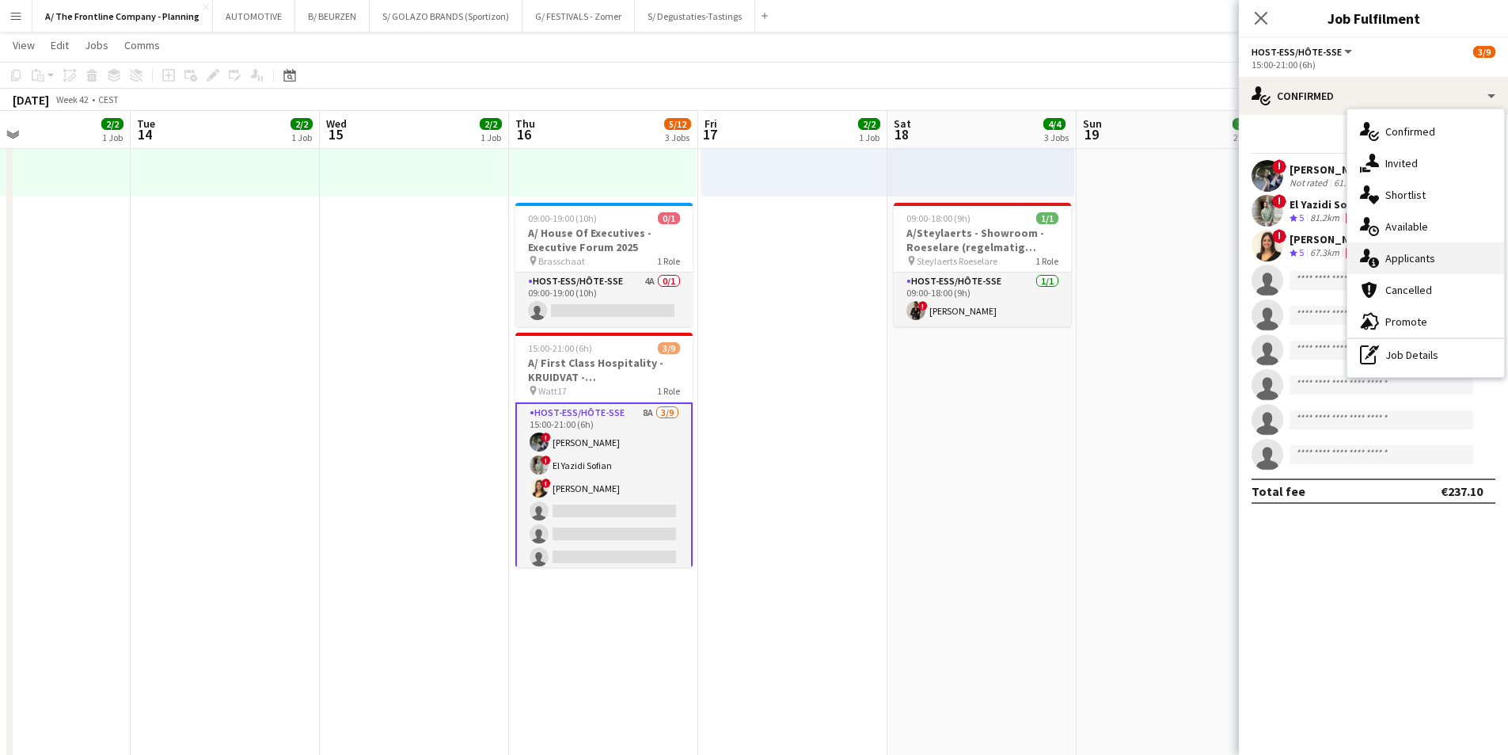
click at [1203, 259] on span "Applicants" at bounding box center [1411, 258] width 50 height 14
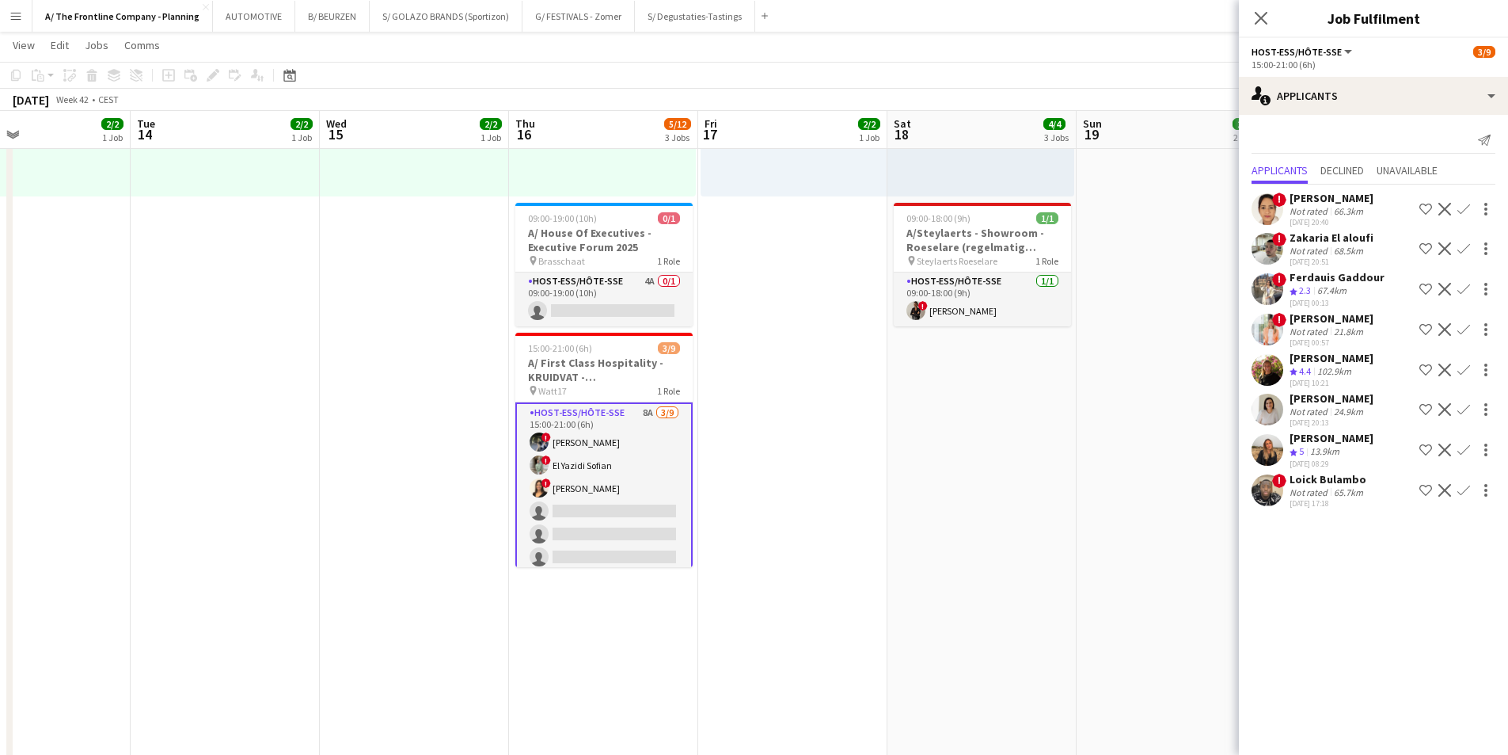
click at [1203, 492] on div "65.7km" at bounding box center [1349, 492] width 36 height 12
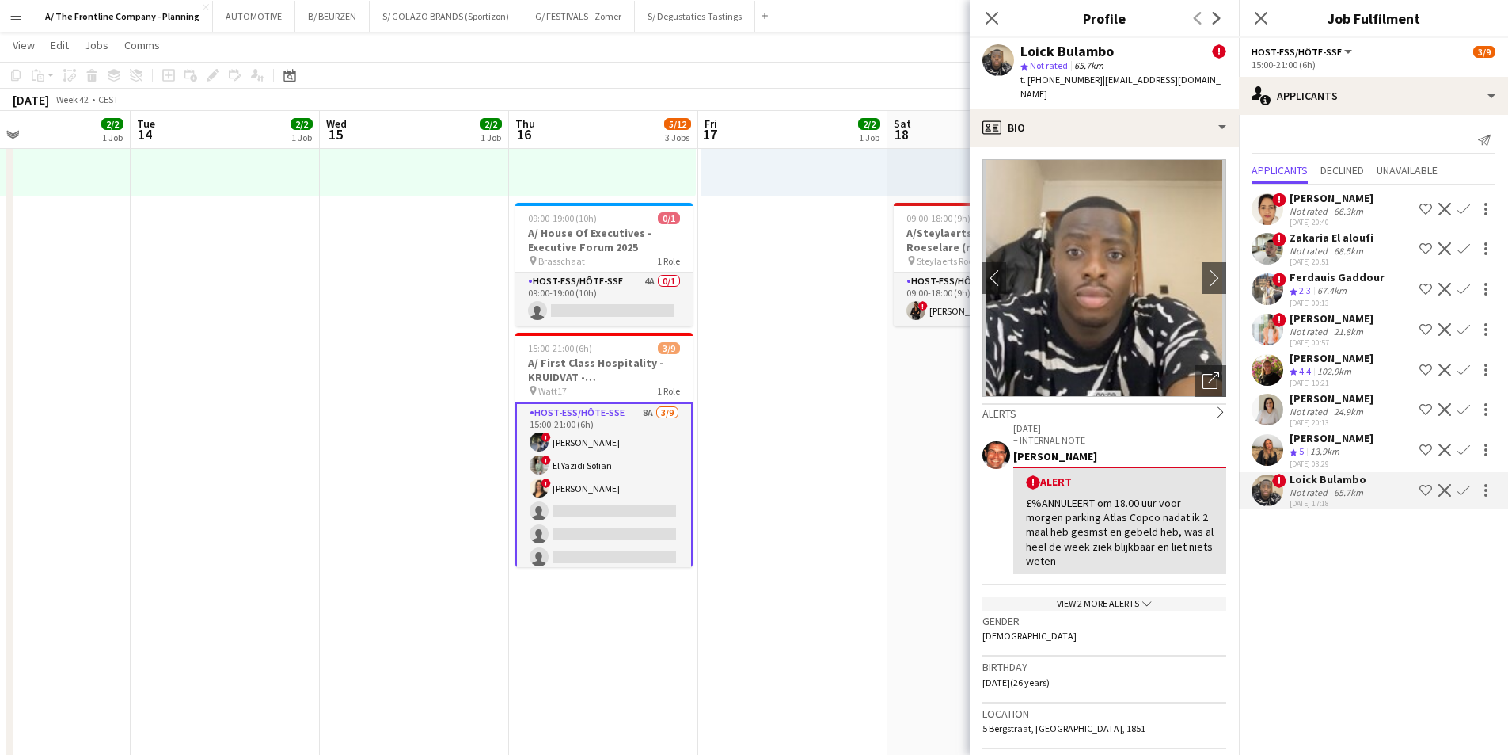
click at [1203, 457] on div "13.9km" at bounding box center [1325, 451] width 36 height 13
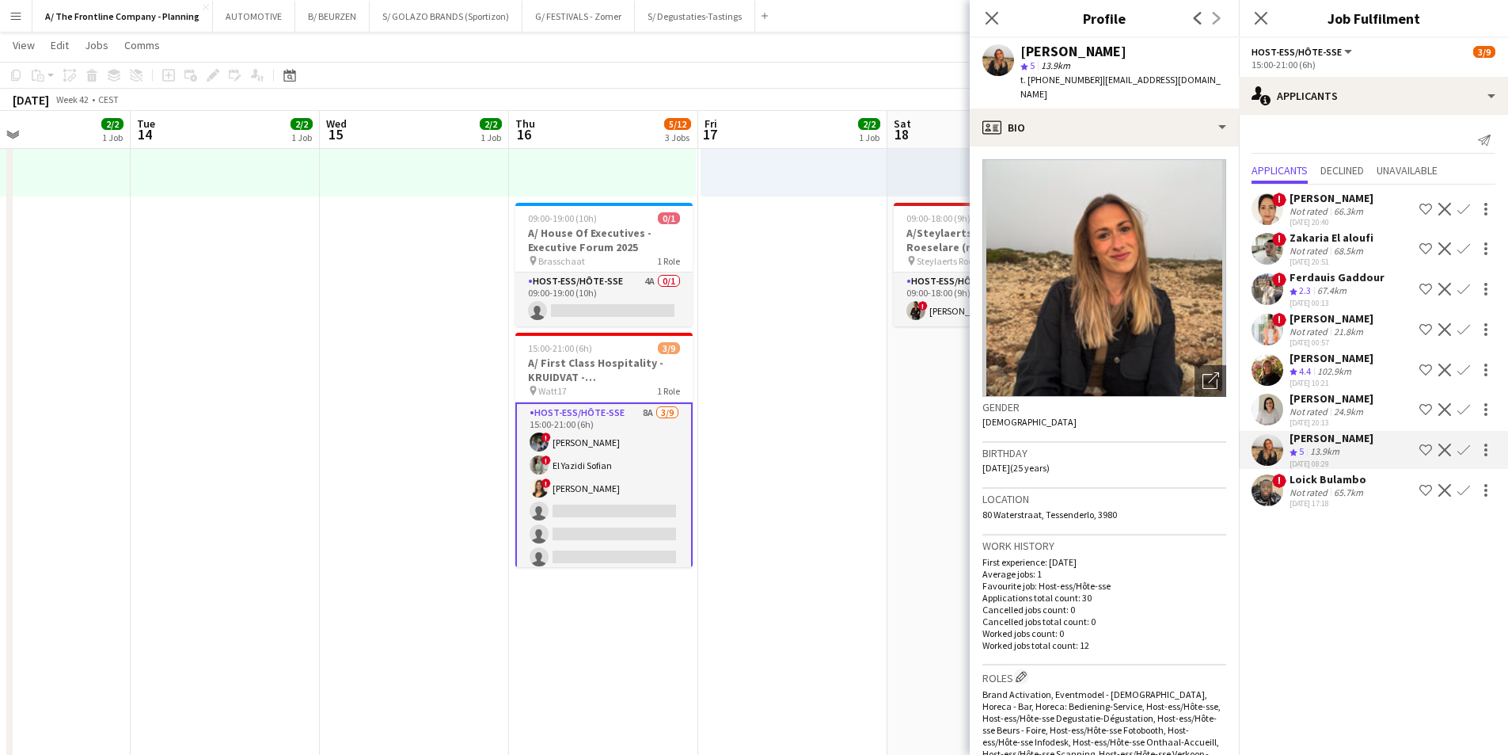
click at [1203, 409] on div "Not rated" at bounding box center [1310, 411] width 41 height 12
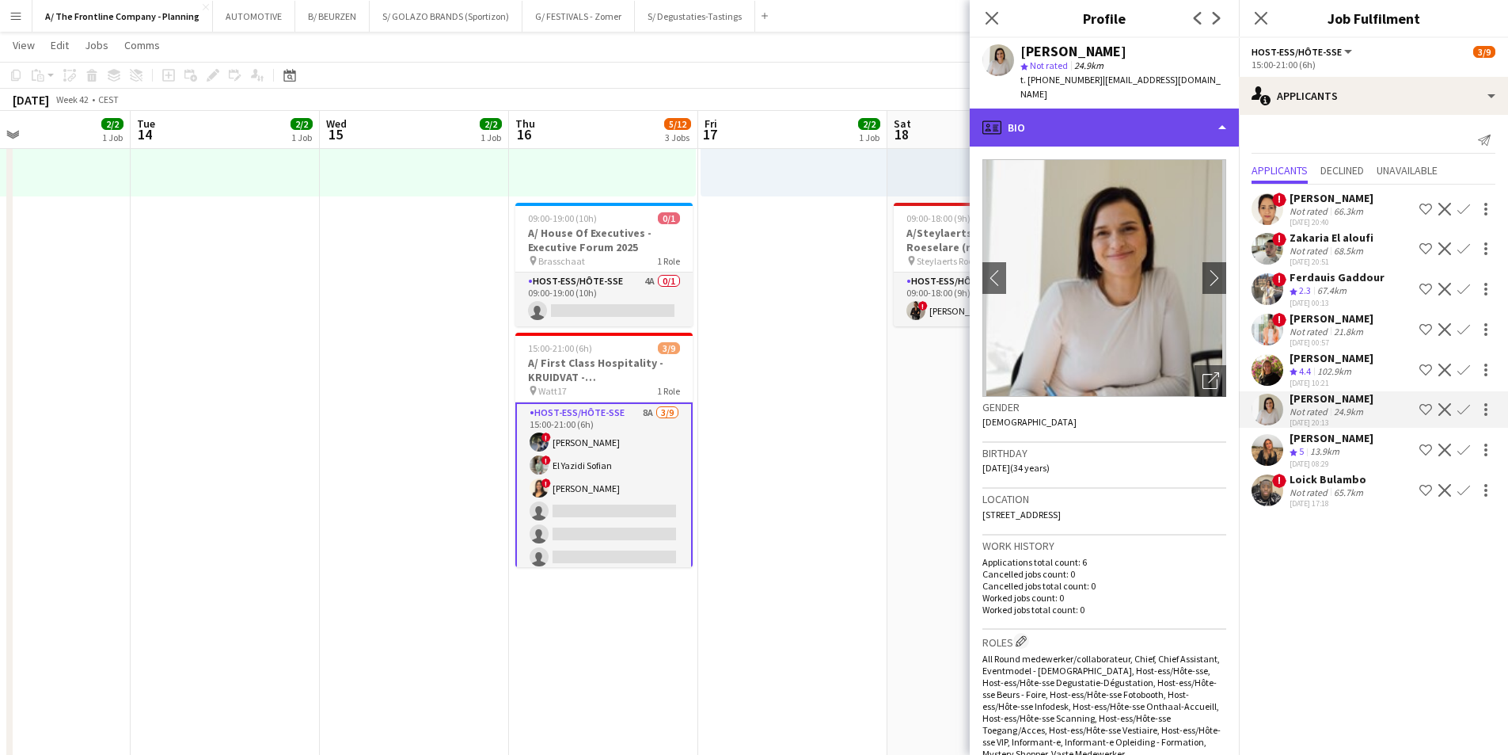
click at [1112, 109] on div "profile Bio" at bounding box center [1104, 127] width 269 height 38
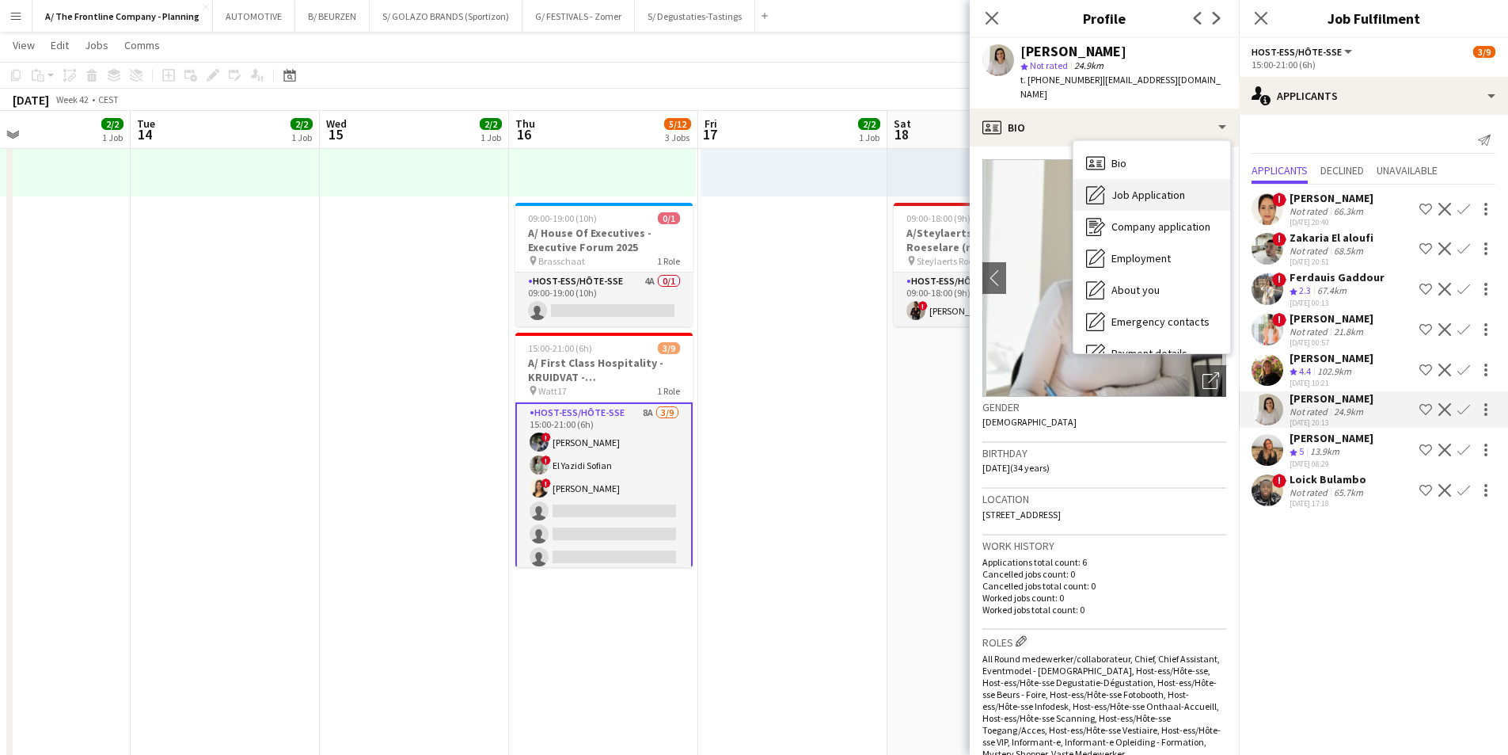
click at [1118, 188] on span "Job Application" at bounding box center [1149, 195] width 74 height 14
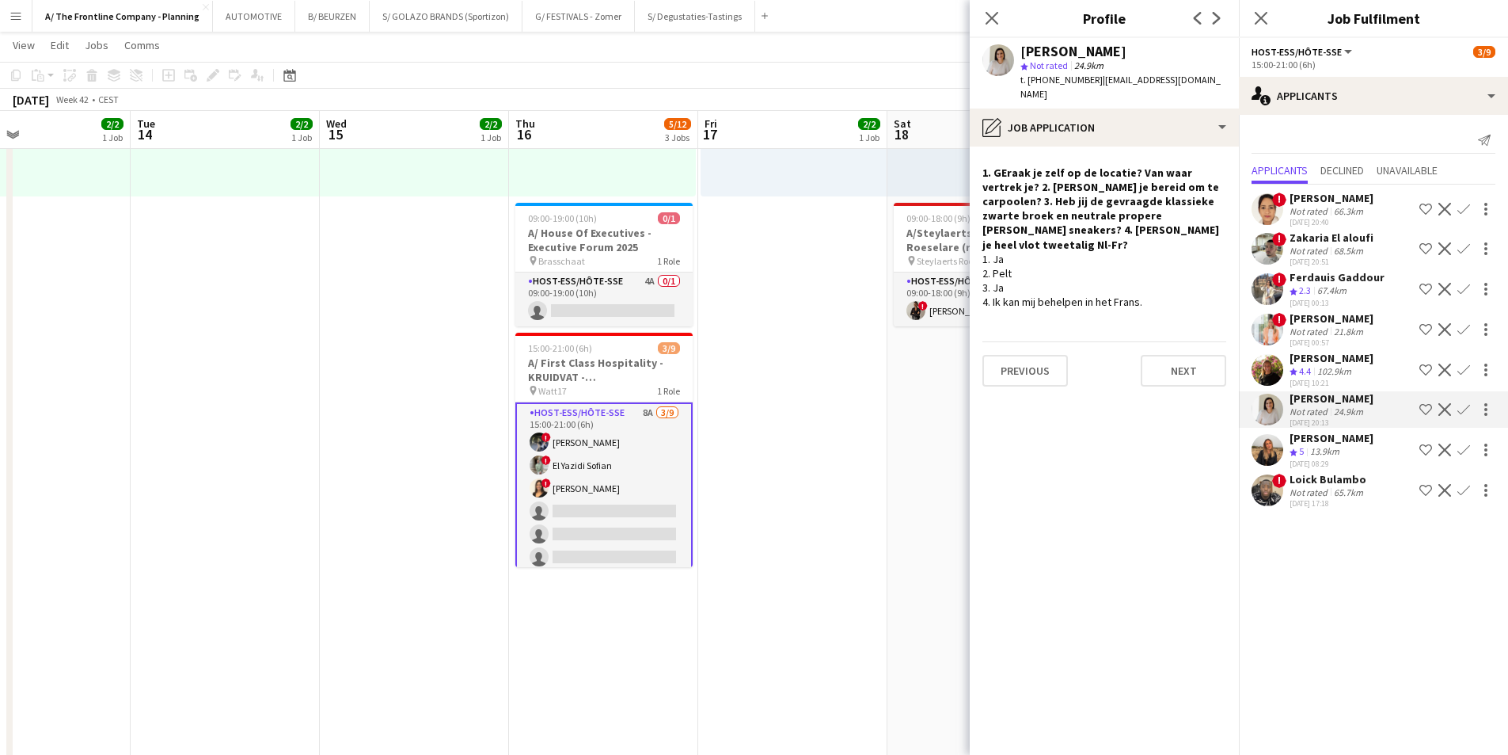
click at [1203, 446] on div "13.9km" at bounding box center [1325, 451] width 36 height 13
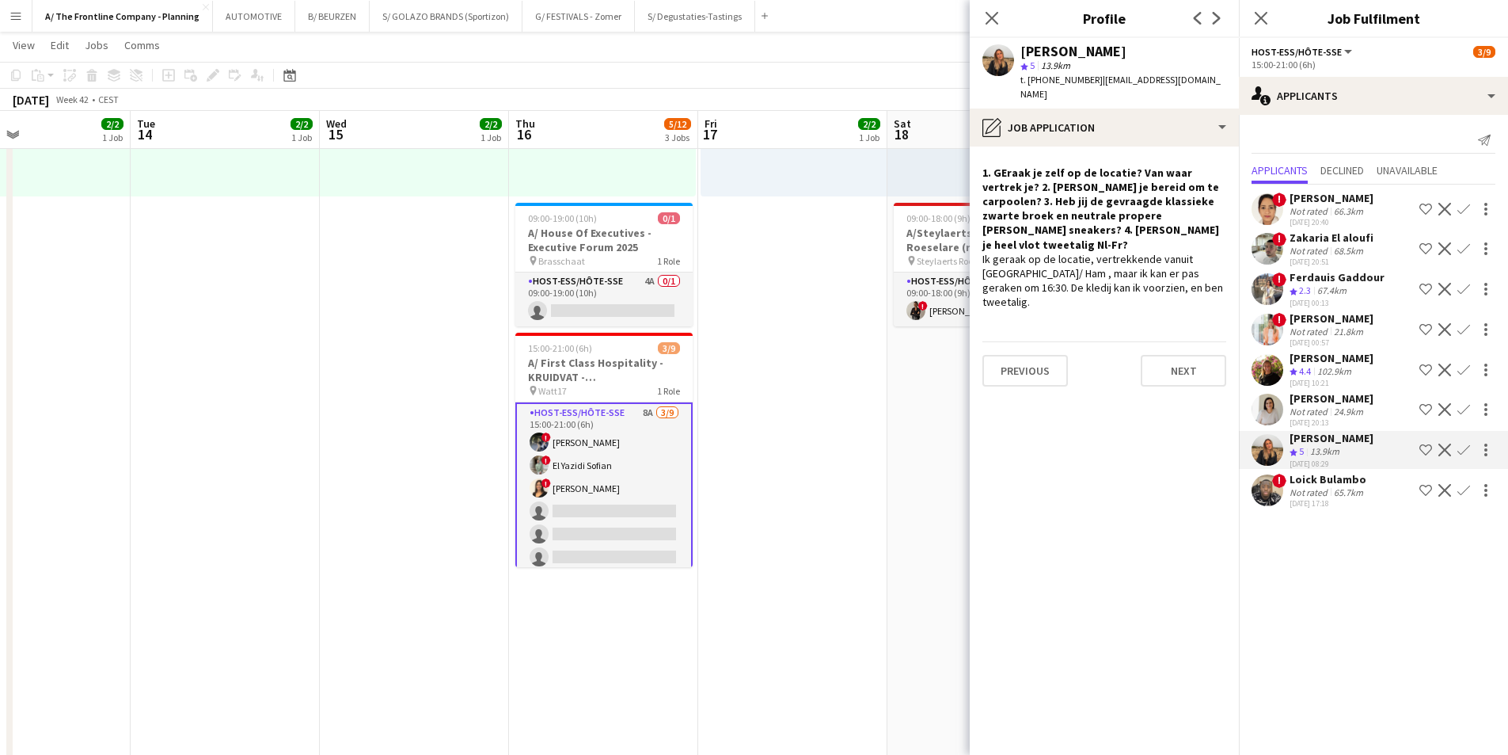
click at [1203, 325] on div "Not rated" at bounding box center [1310, 331] width 41 height 12
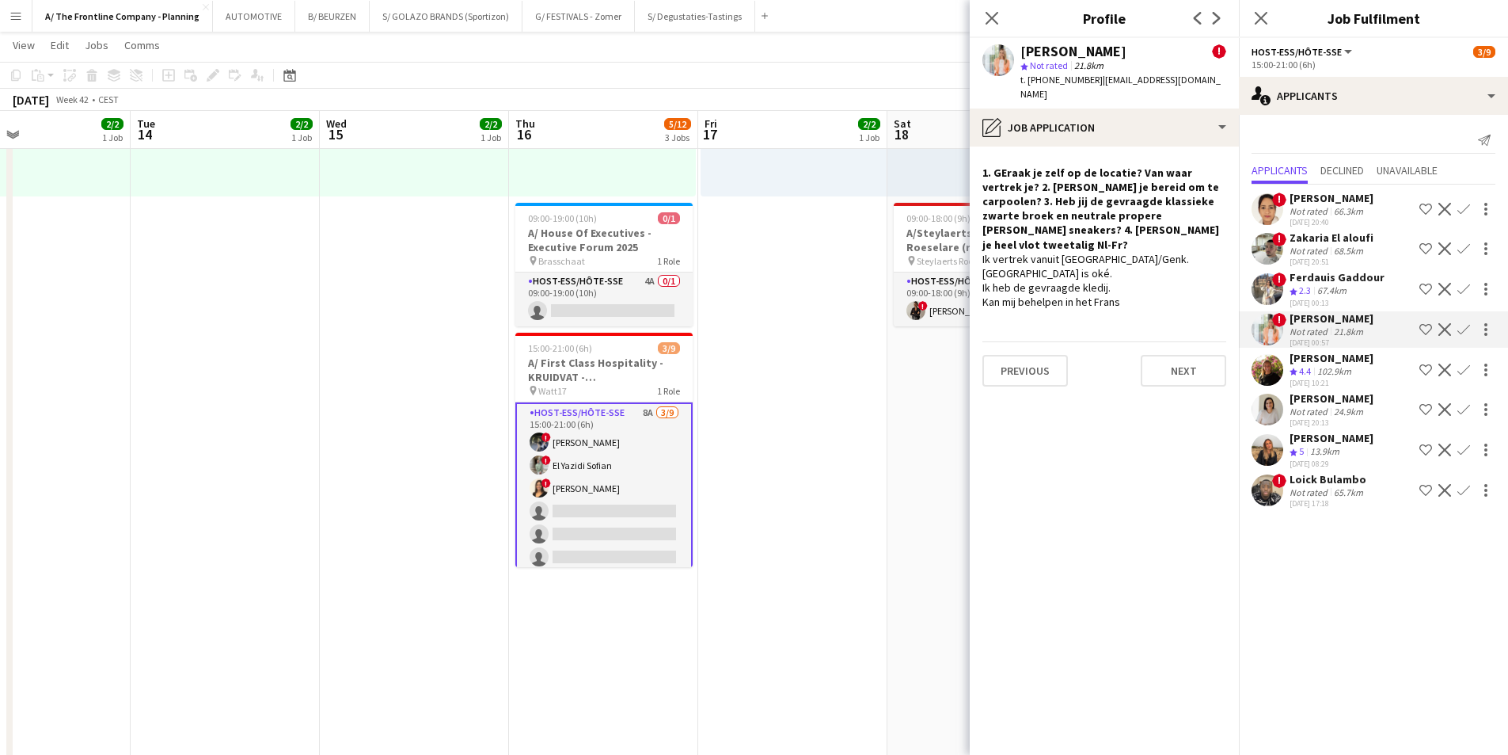
click at [1203, 272] on div "Ferdauis Gaddour" at bounding box center [1337, 277] width 95 height 14
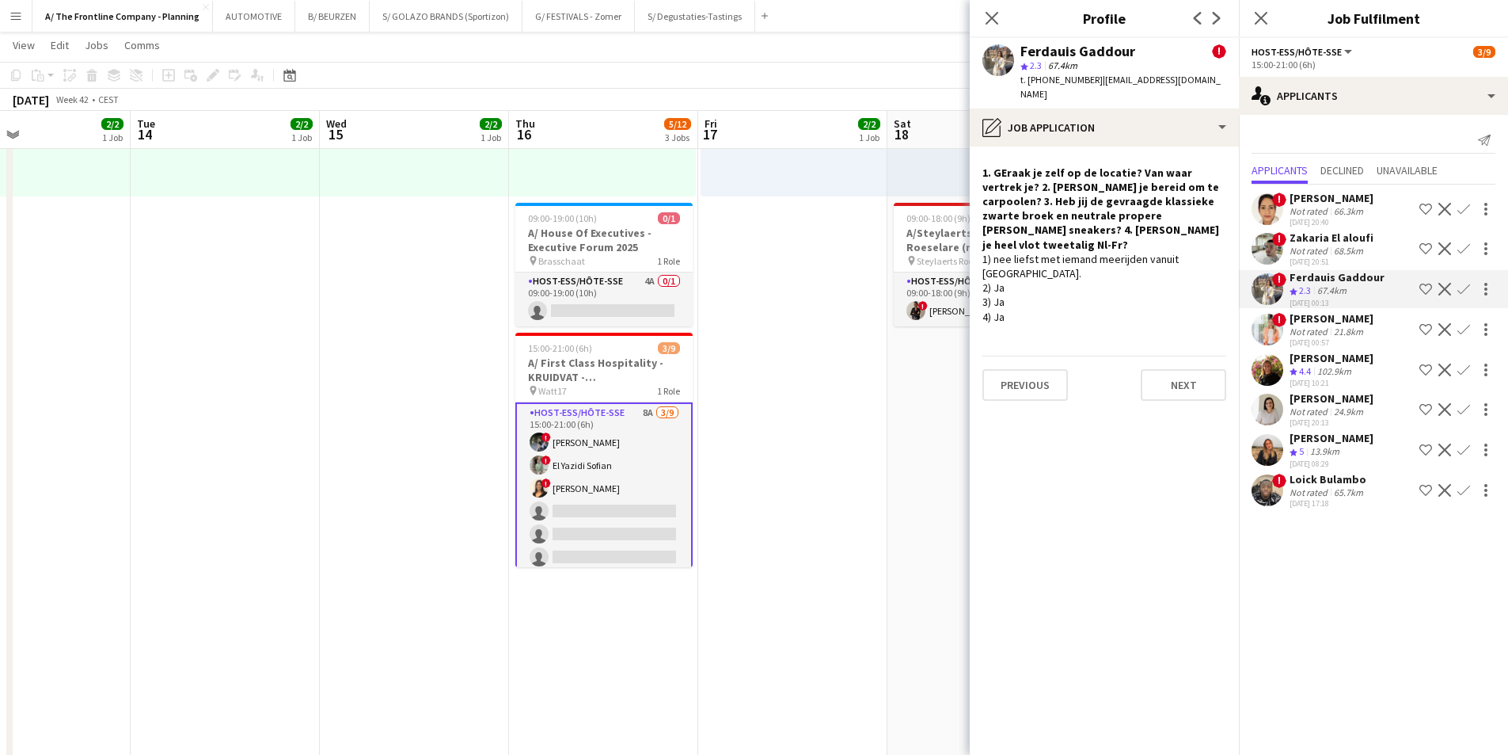
click at [1203, 253] on div "Not rated" at bounding box center [1310, 251] width 41 height 12
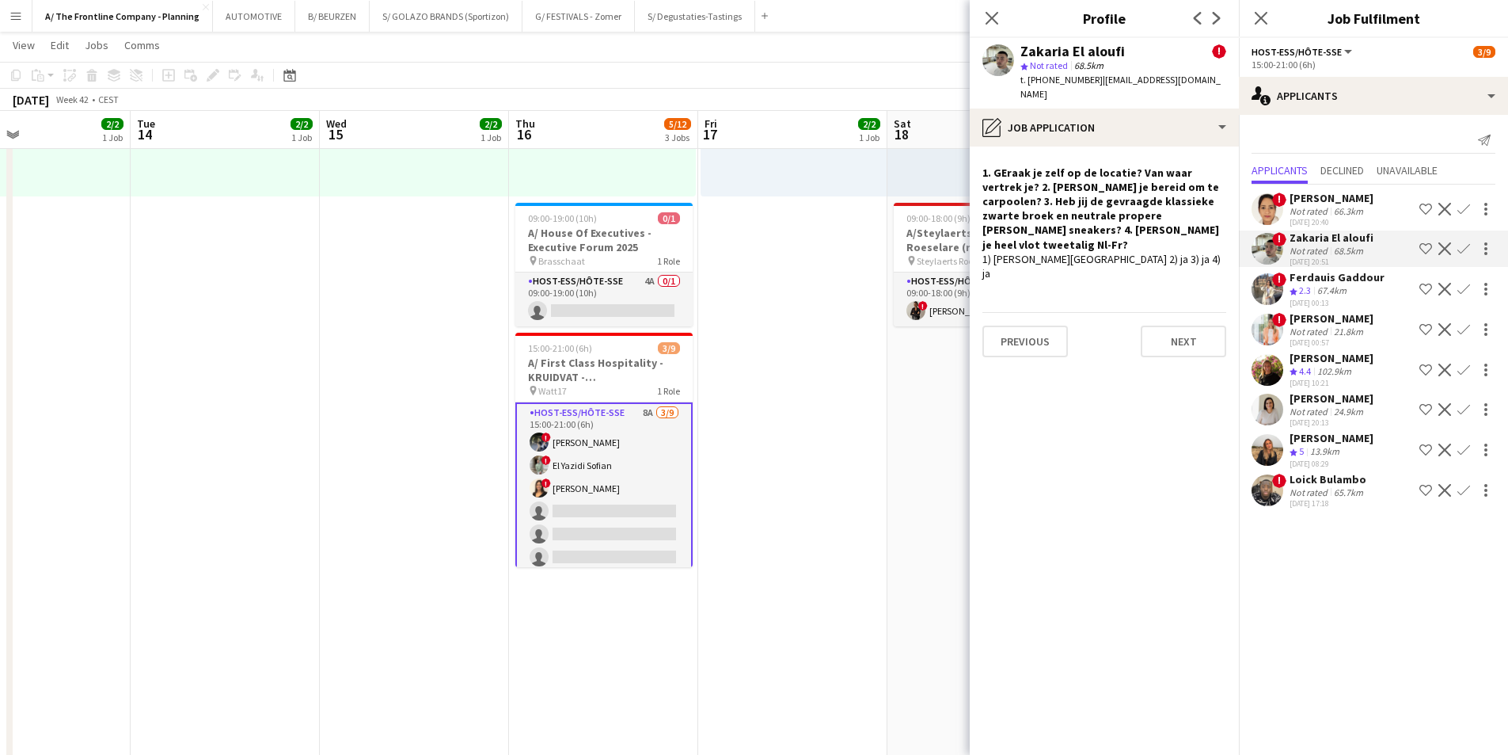
click at [1203, 216] on div "Not rated" at bounding box center [1310, 211] width 41 height 12
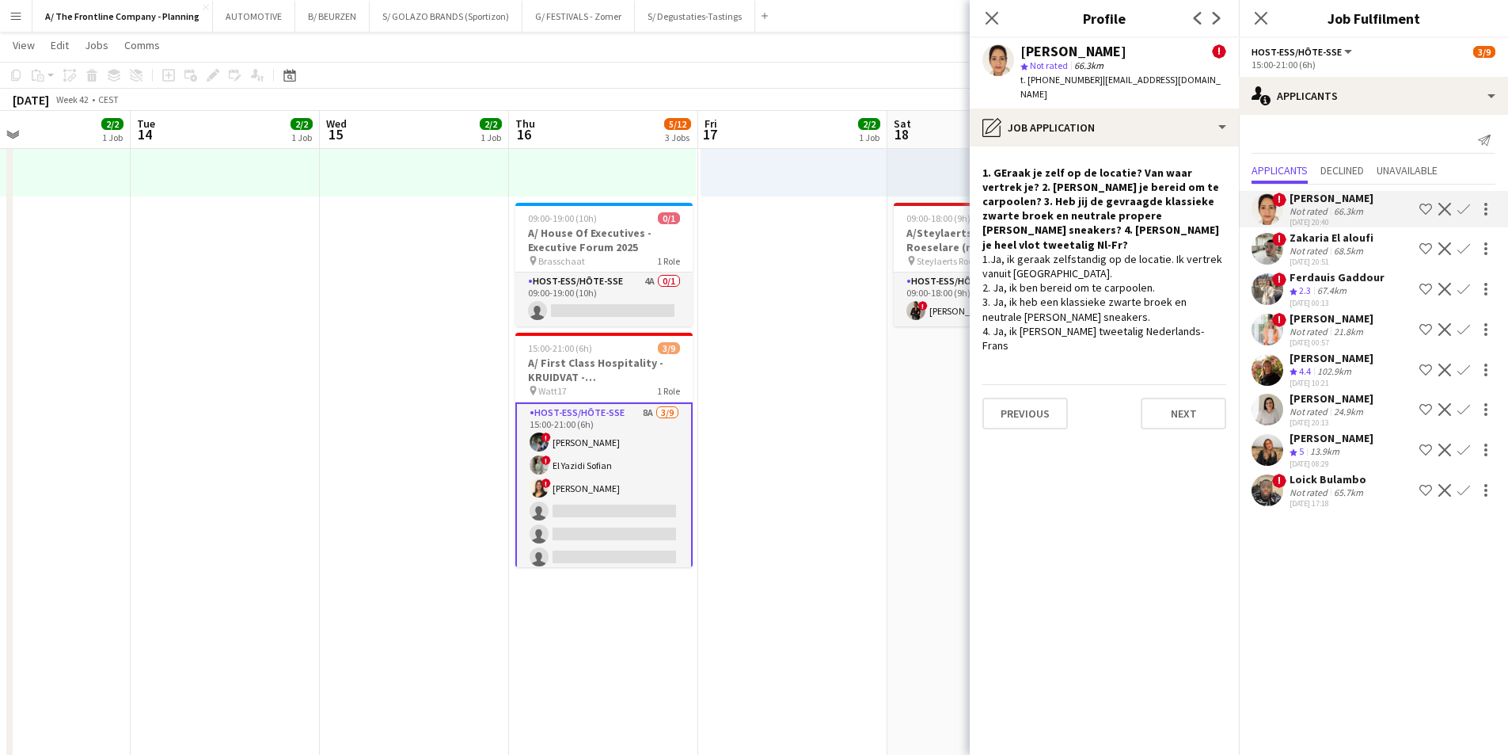
click at [1203, 500] on div "[DATE] 17:18" at bounding box center [1328, 503] width 77 height 10
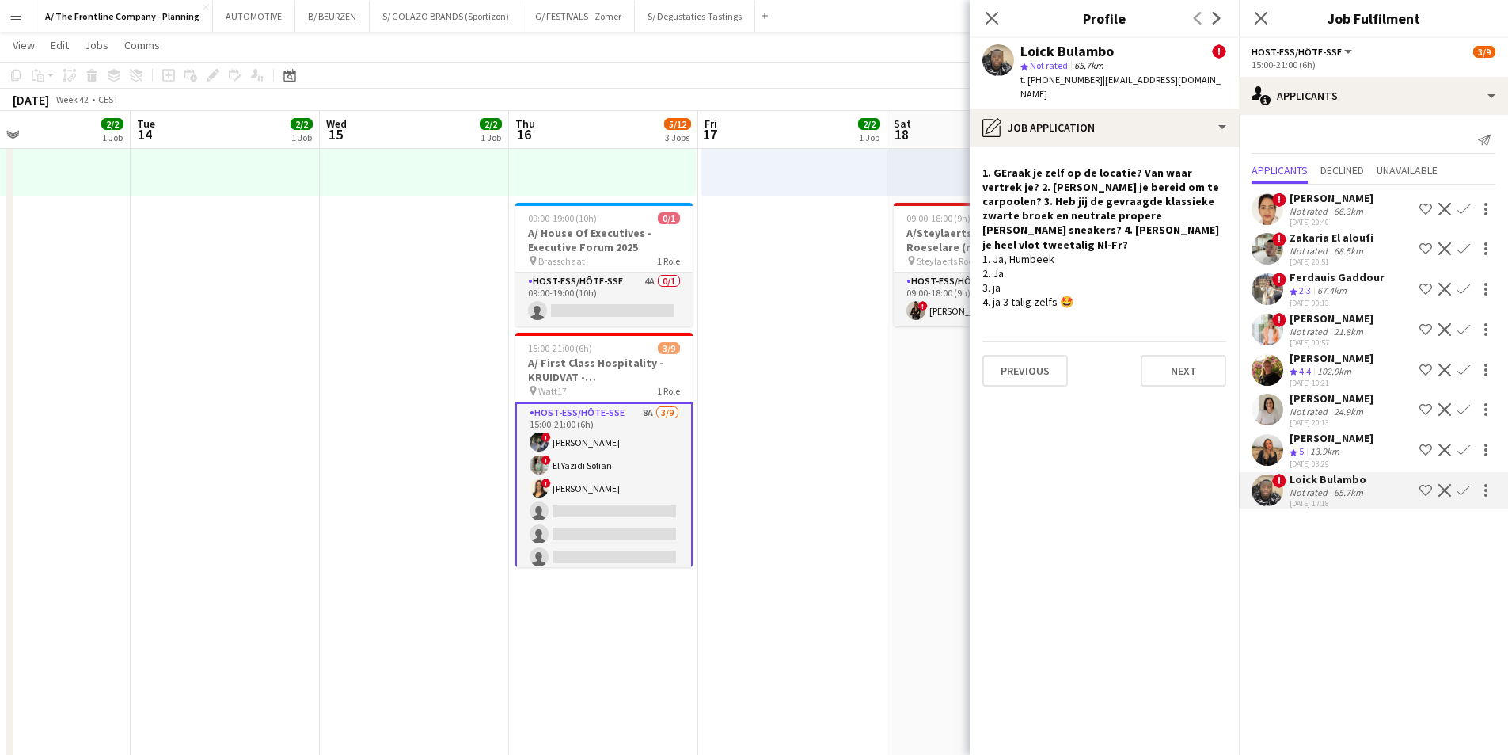
click at [599, 500] on app-card-role "Host-ess/Hôte-sse 8A [DATE] 15:00-21:00 (6h) ! [PERSON_NAME] ! El [DEMOGRAPHIC_…" at bounding box center [603, 522] width 177 height 241
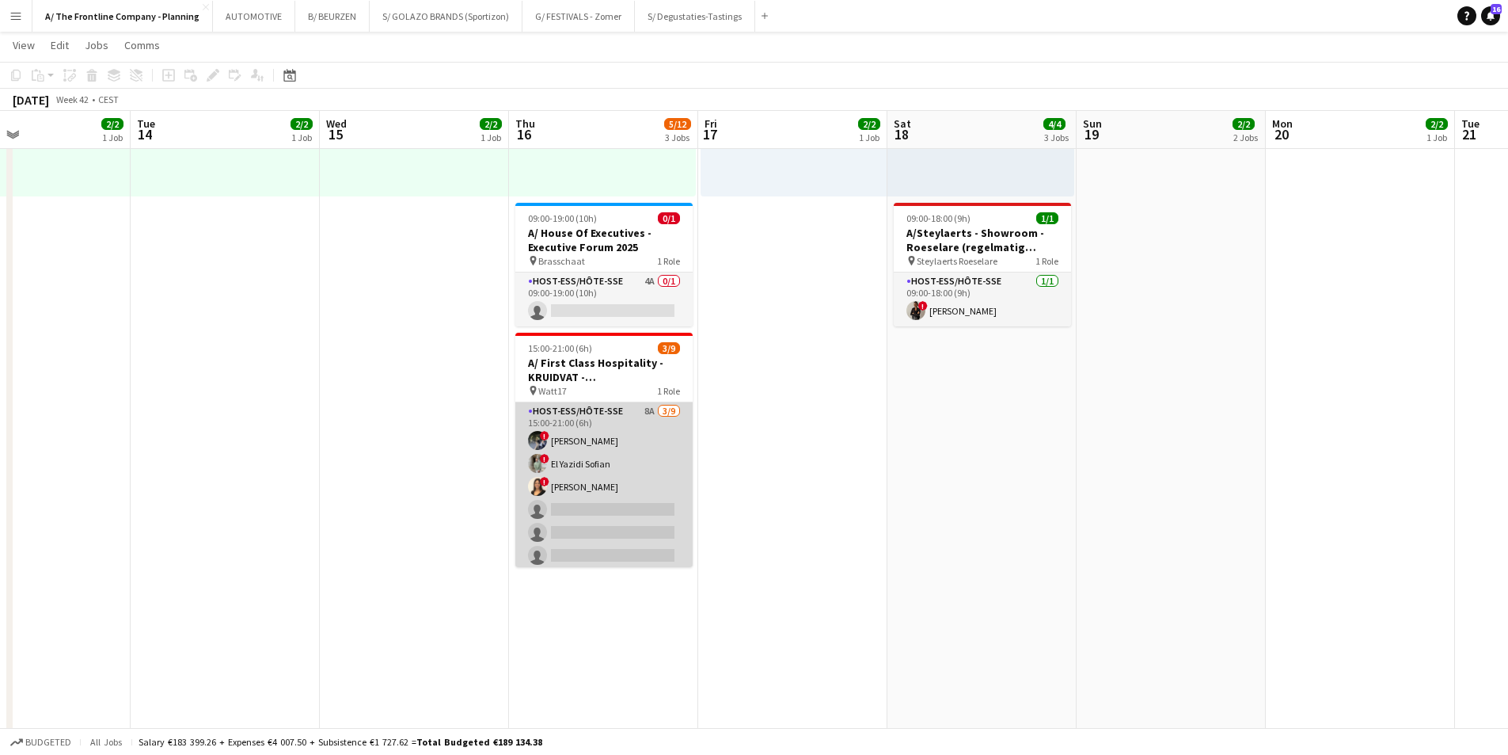
click at [623, 497] on app-card-role "Host-ess/Hôte-sse 8A [DATE] 15:00-21:00 (6h) ! [PERSON_NAME] ! El [DEMOGRAPHIC_…" at bounding box center [603, 521] width 177 height 238
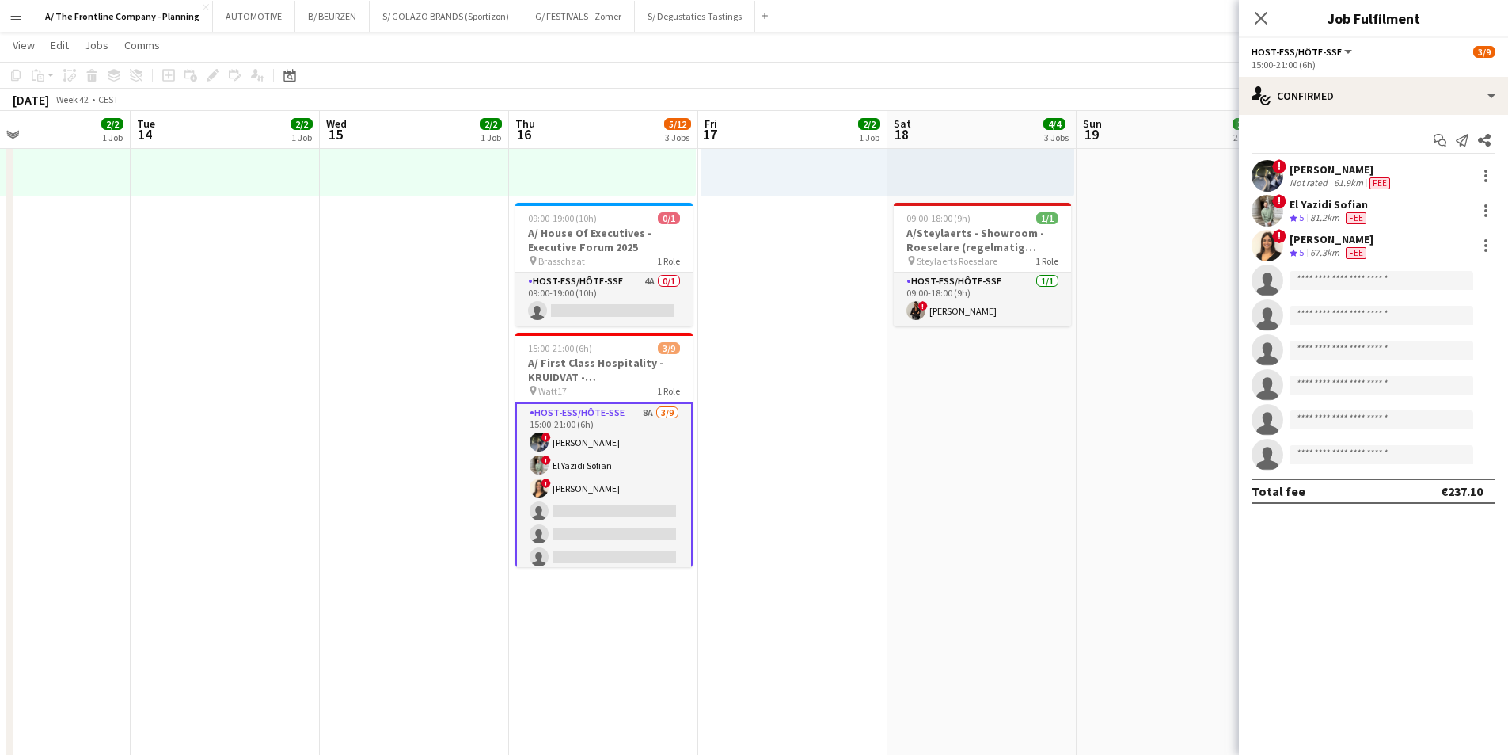
click at [1203, 253] on span "5" at bounding box center [1301, 252] width 5 height 12
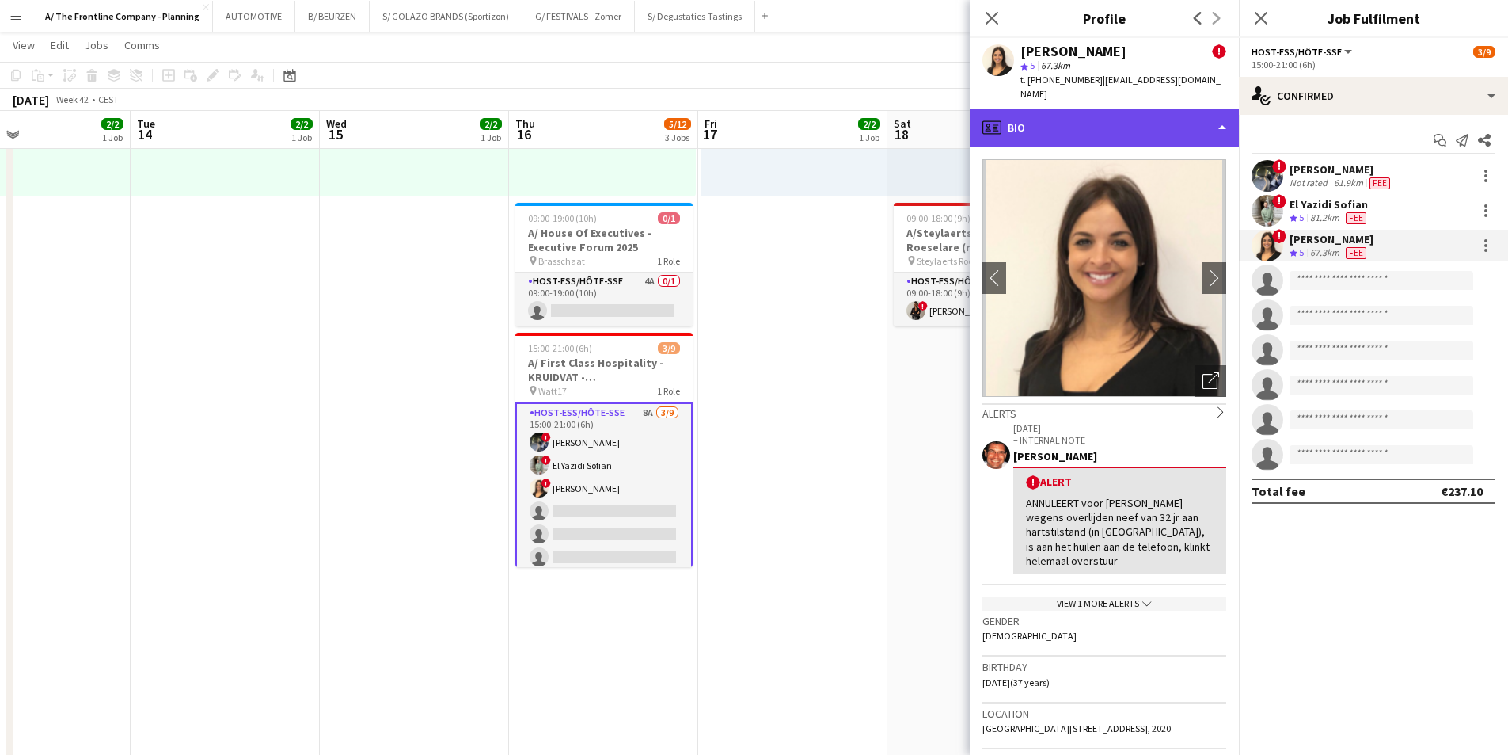
click at [1082, 113] on div "profile Bio" at bounding box center [1104, 127] width 269 height 38
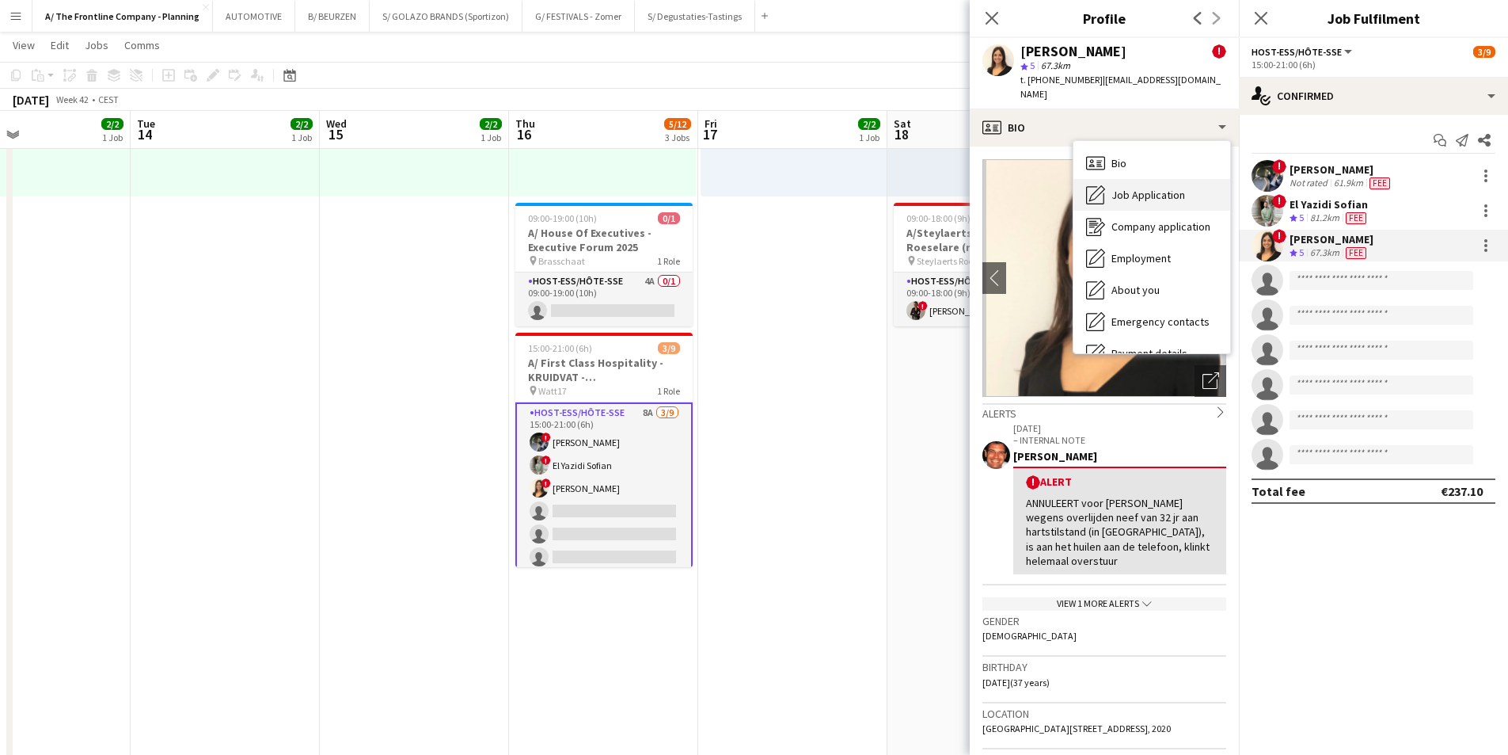
click at [1115, 188] on span "Job Application" at bounding box center [1149, 195] width 74 height 14
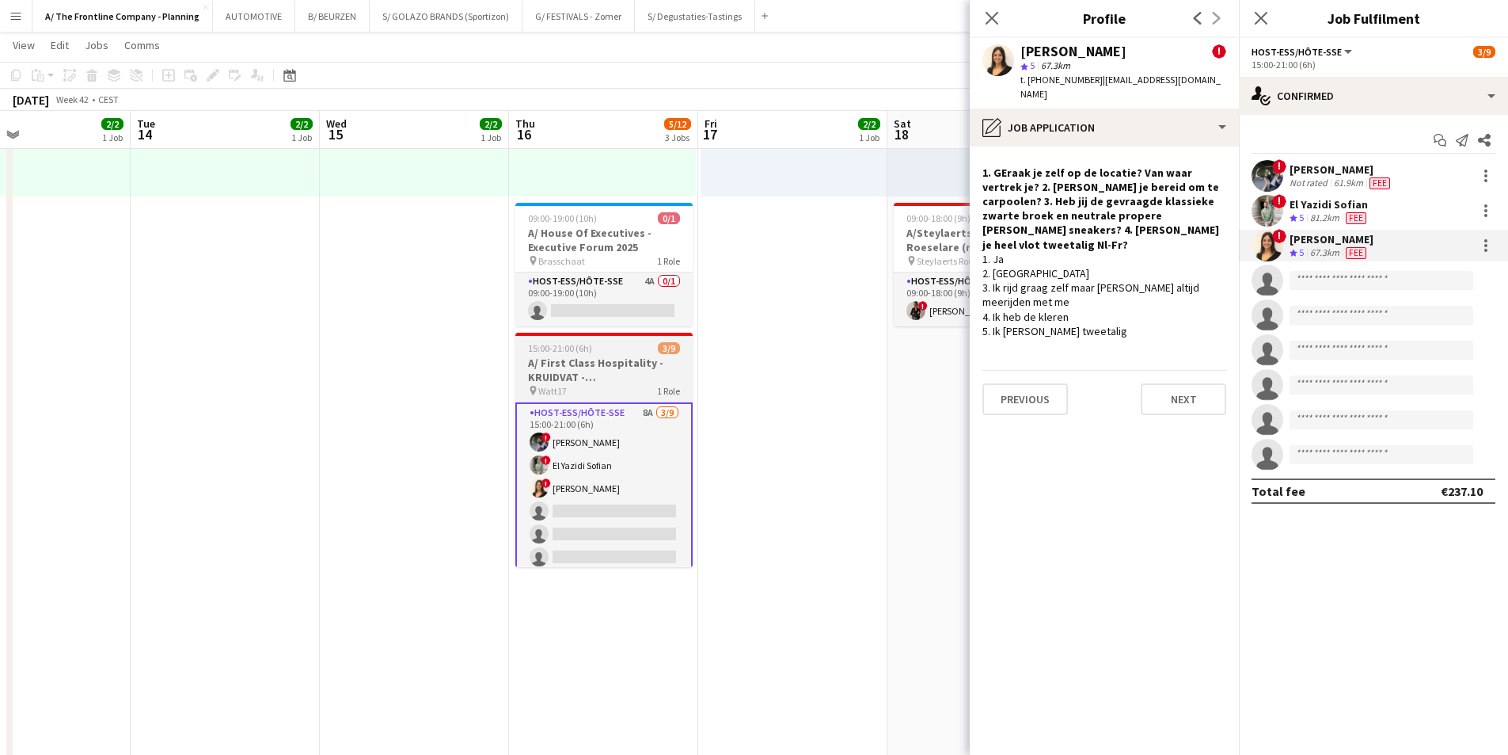
click at [589, 386] on div "pin Watt17 1 Role" at bounding box center [603, 390] width 177 height 13
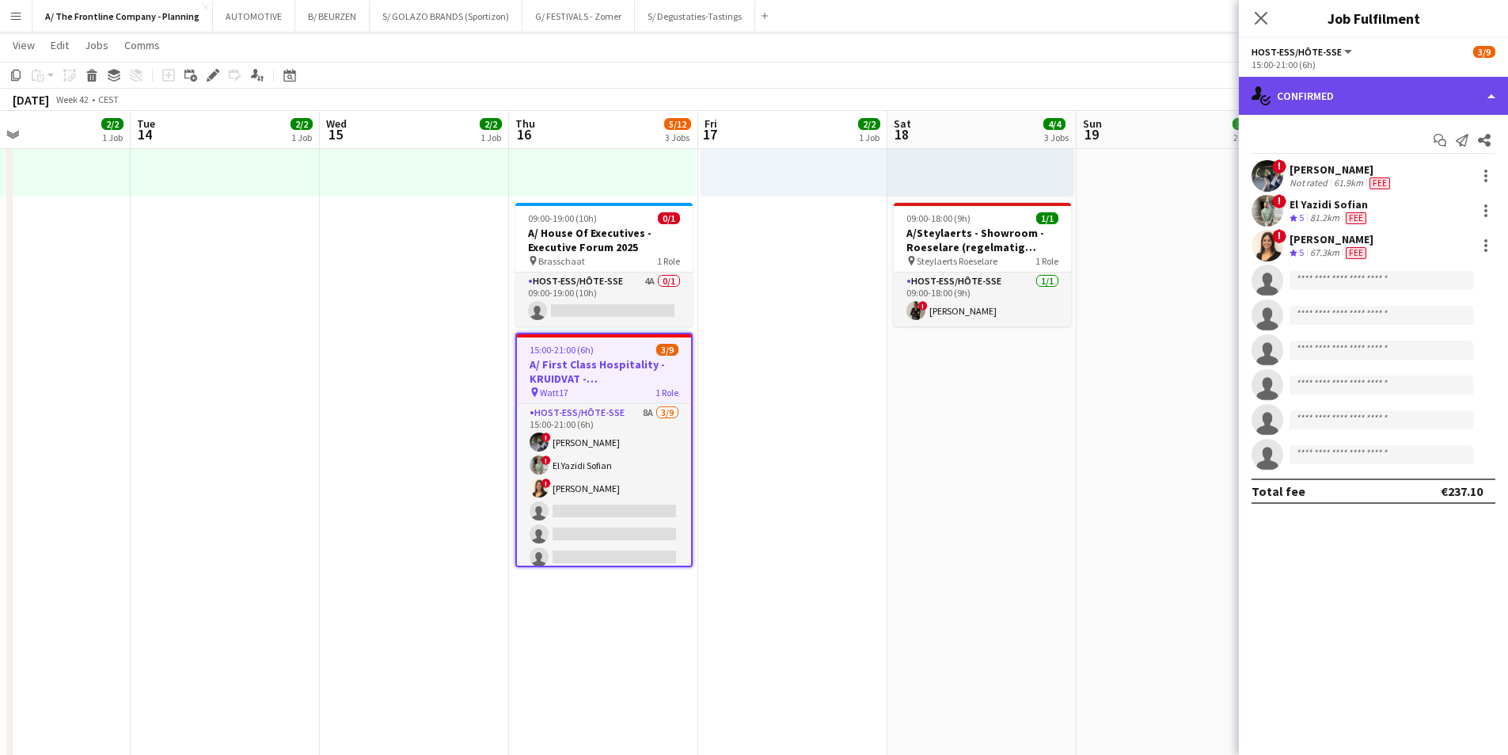
click at [1203, 92] on div "single-neutral-actions-check-2 Confirmed" at bounding box center [1373, 96] width 269 height 38
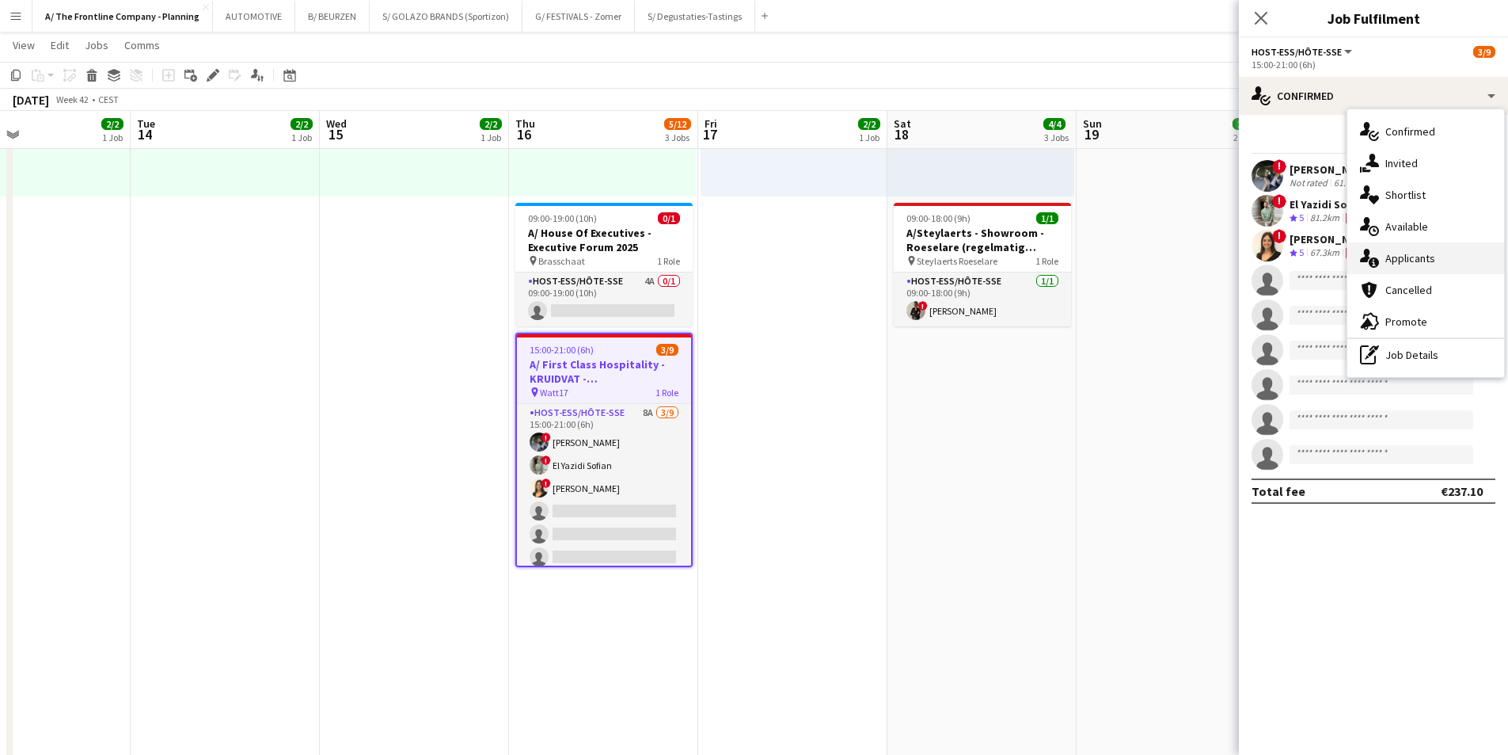
click at [1203, 263] on span "Applicants" at bounding box center [1411, 258] width 50 height 14
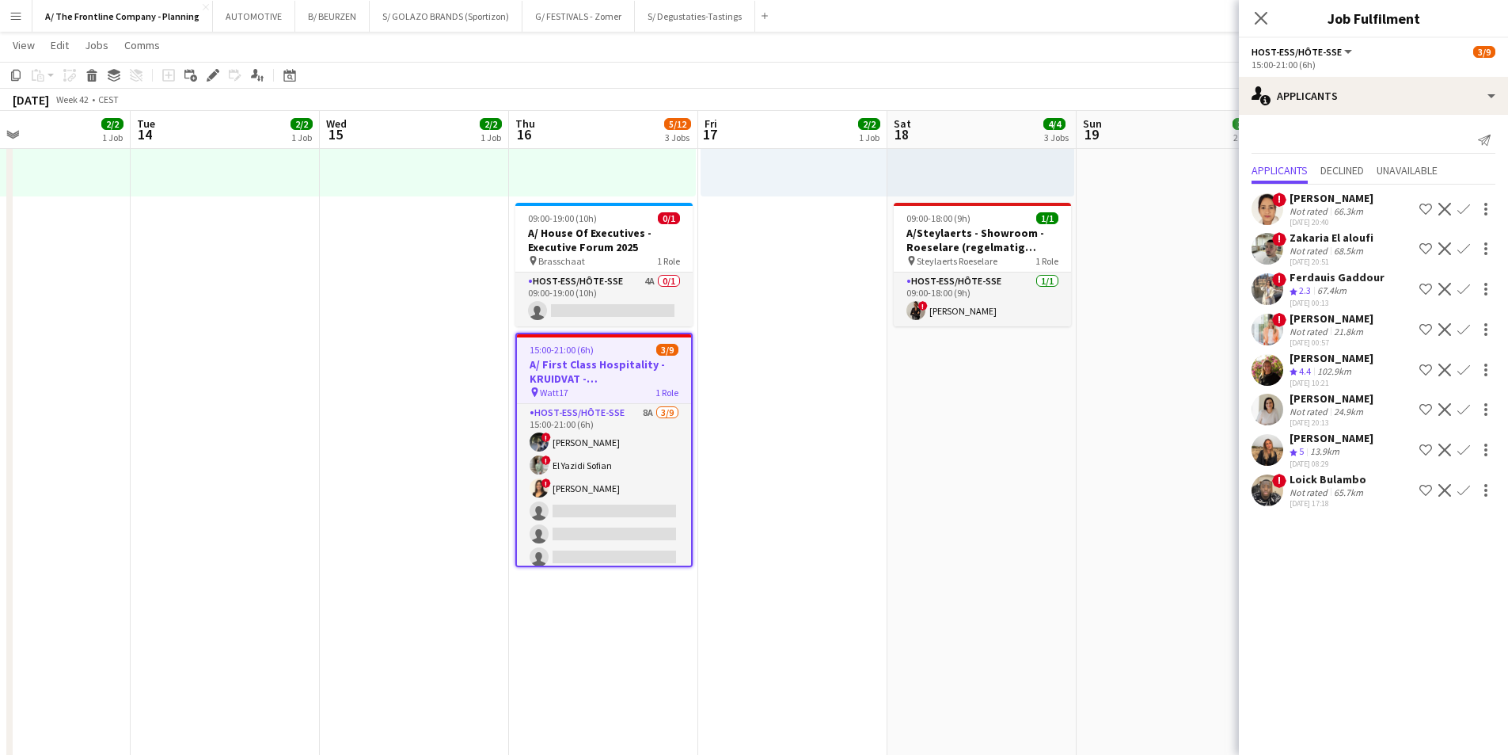
click at [1203, 203] on div "[PERSON_NAME]" at bounding box center [1332, 198] width 84 height 14
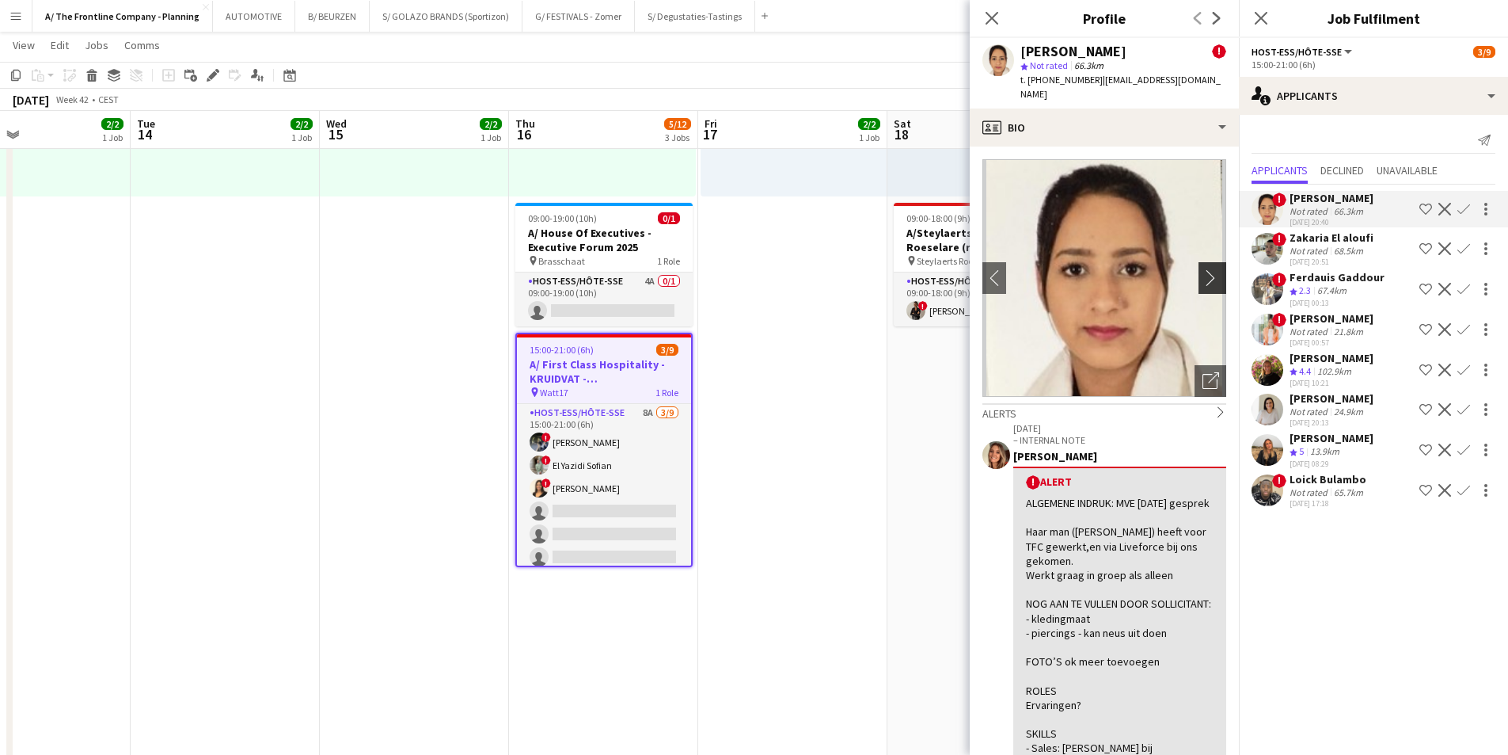
click at [1203, 269] on app-icon "chevron-right" at bounding box center [1215, 277] width 25 height 17
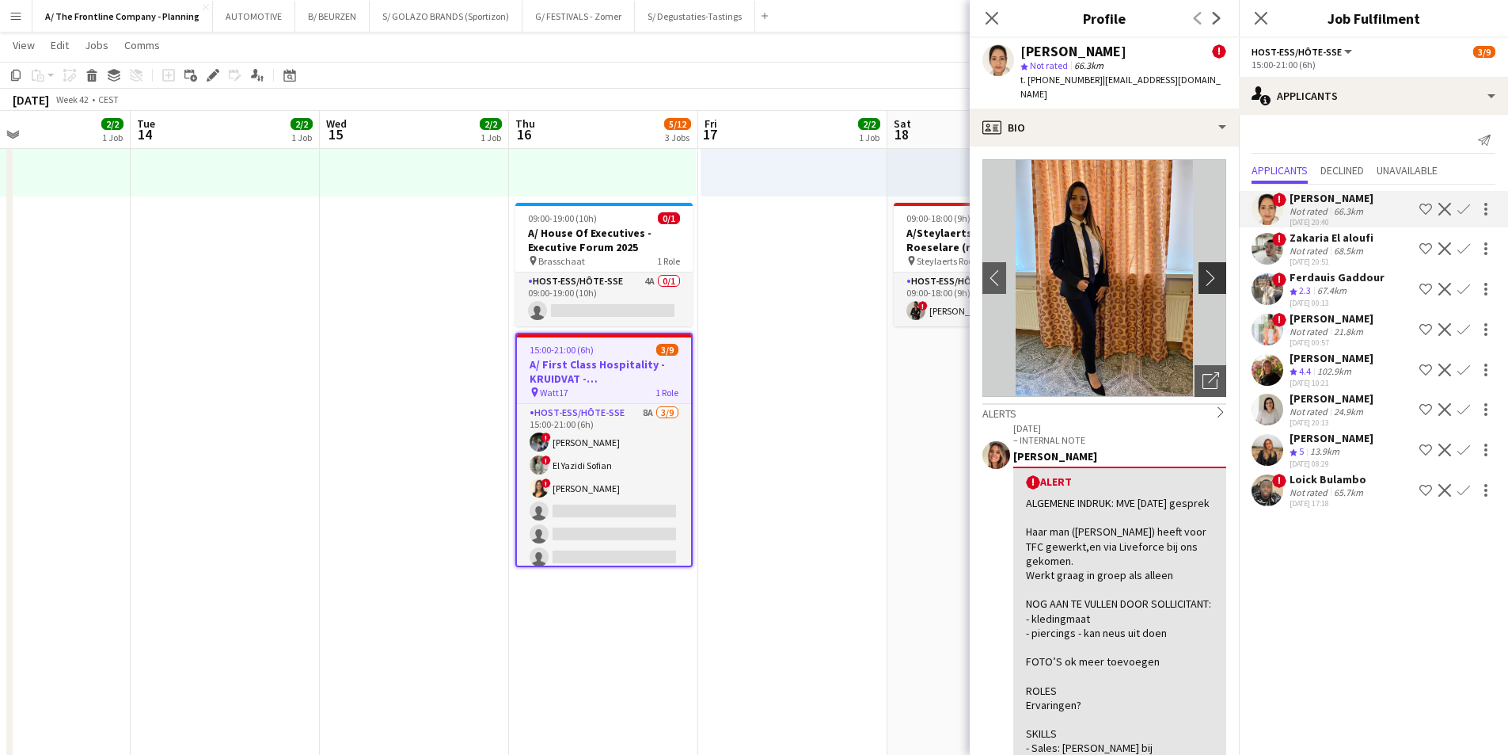
click at [1203, 269] on app-icon "chevron-right" at bounding box center [1215, 277] width 25 height 17
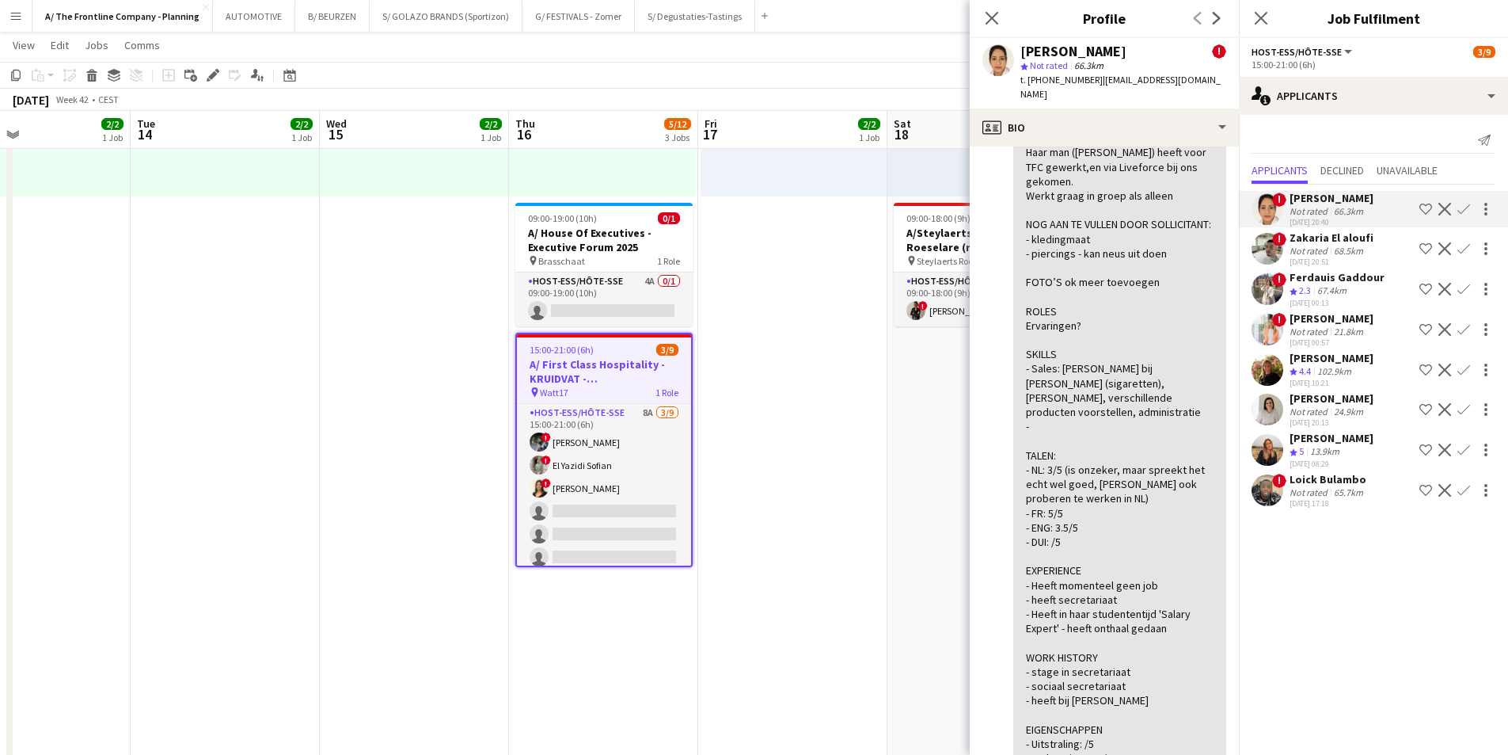
scroll to position [475, 0]
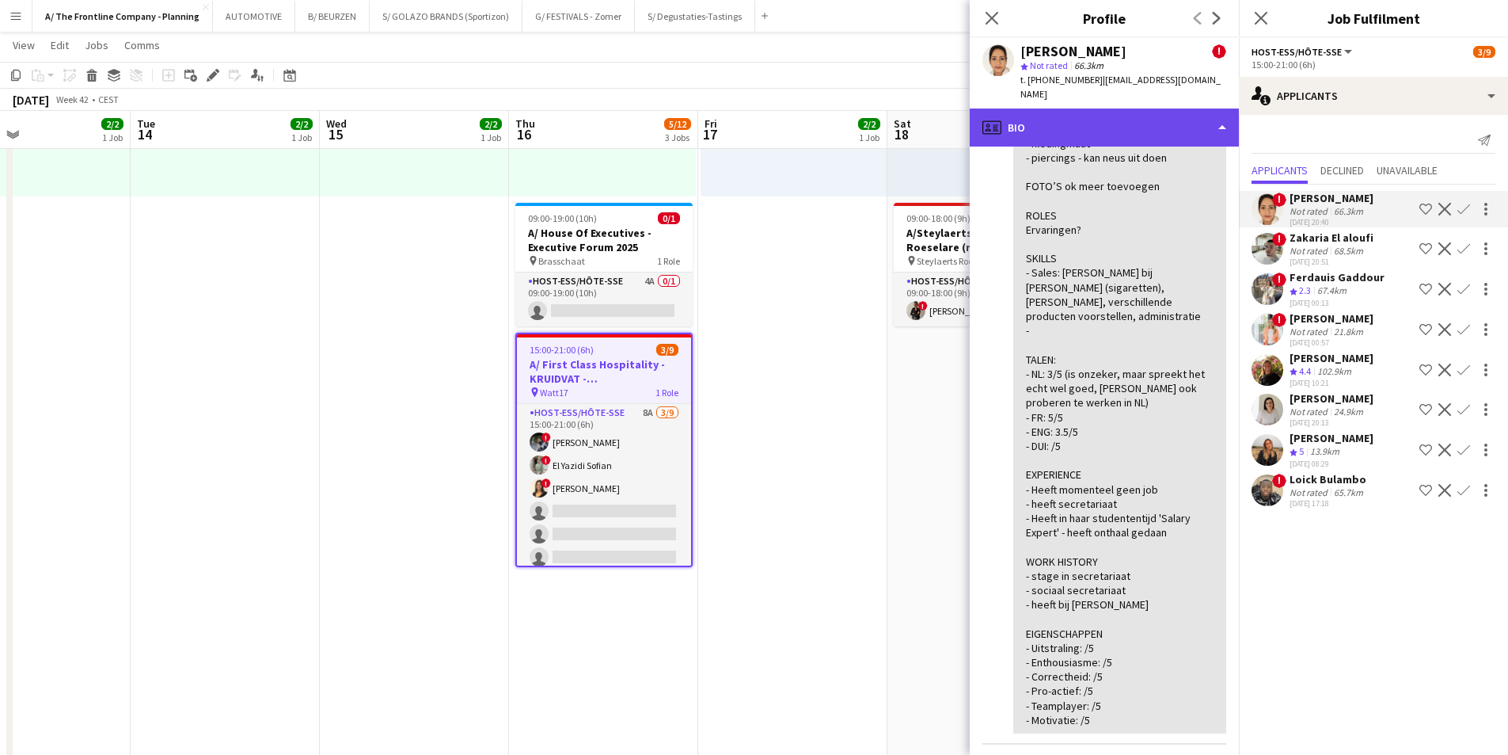
click at [1115, 119] on div "profile Bio" at bounding box center [1104, 127] width 269 height 38
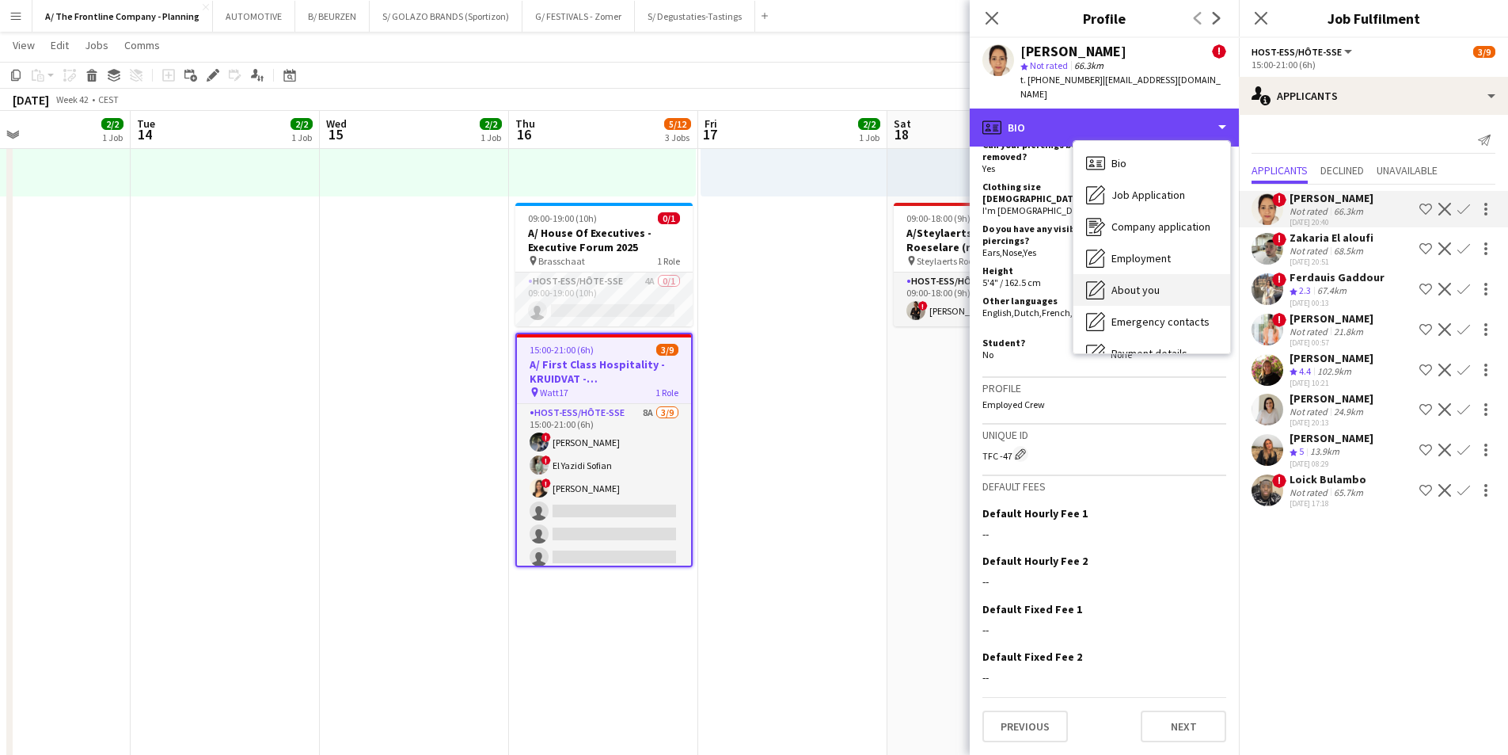
scroll to position [149, 0]
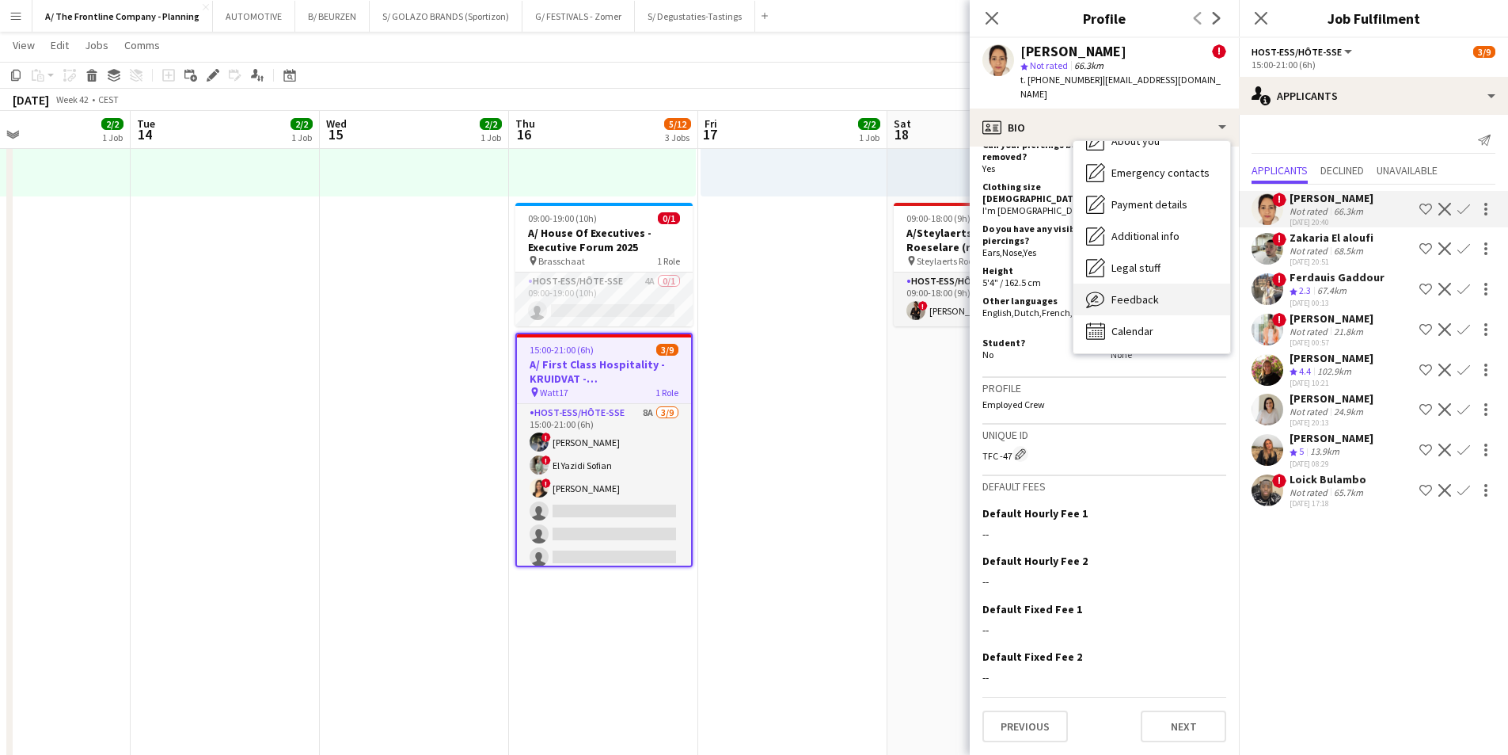
click at [1146, 292] on span "Feedback" at bounding box center [1136, 299] width 48 height 14
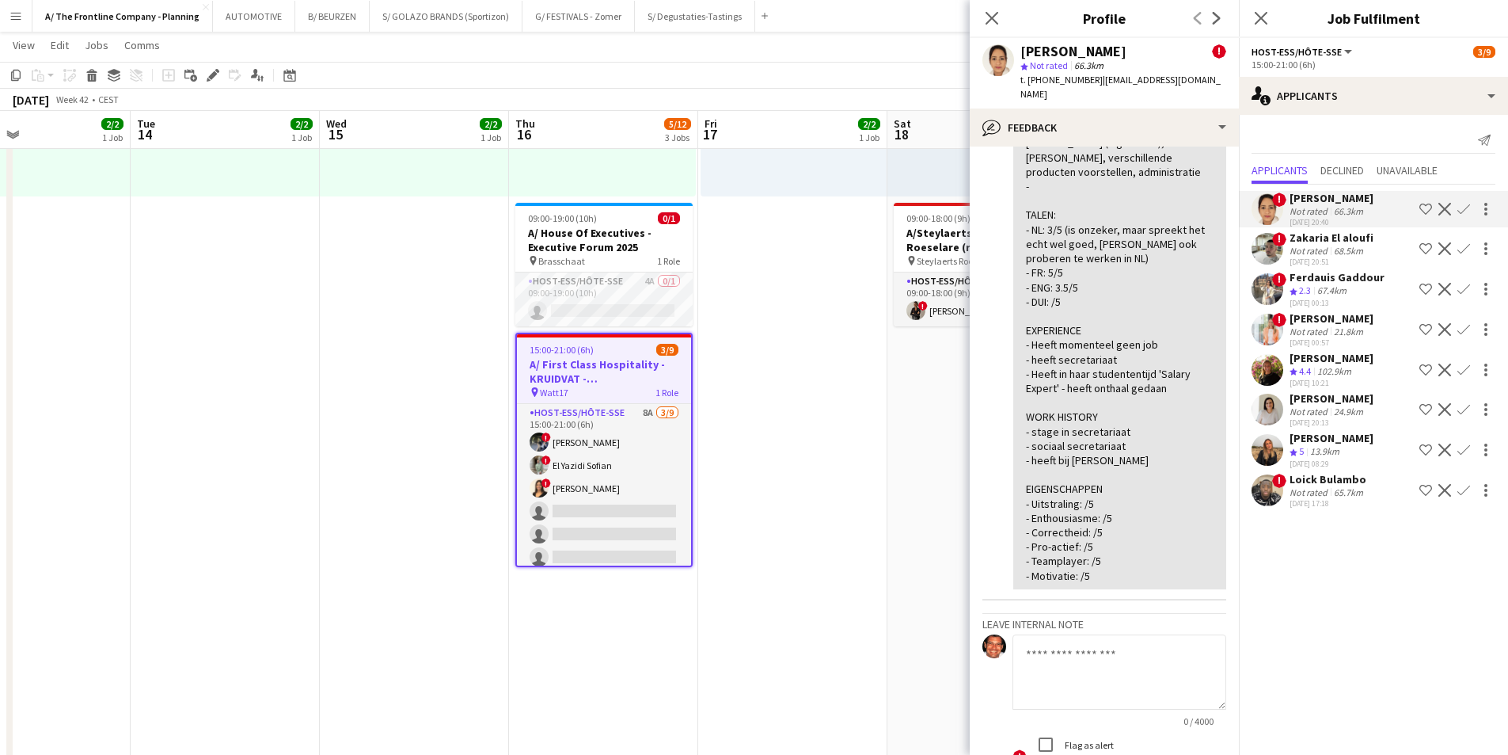
scroll to position [553, 0]
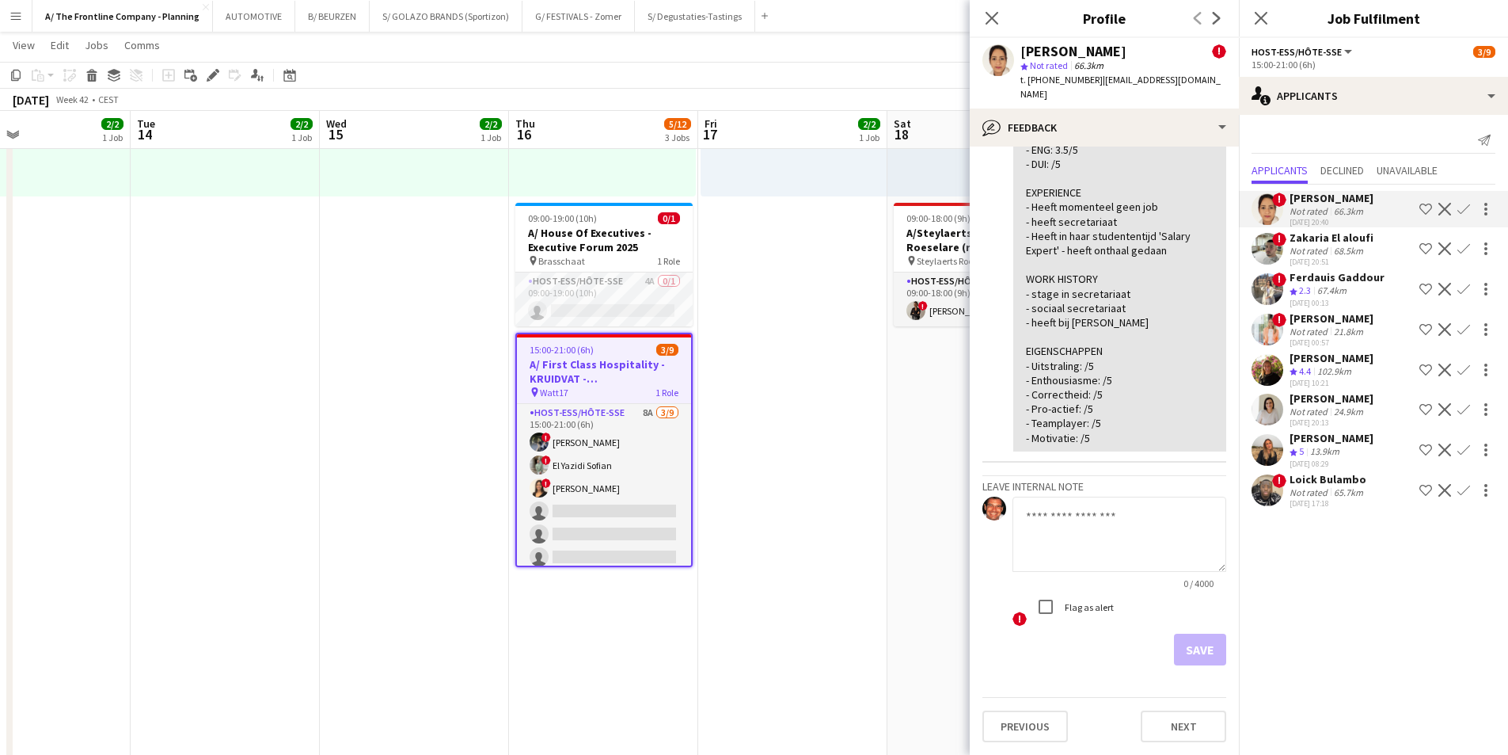
click at [1078, 536] on textarea at bounding box center [1120, 533] width 214 height 75
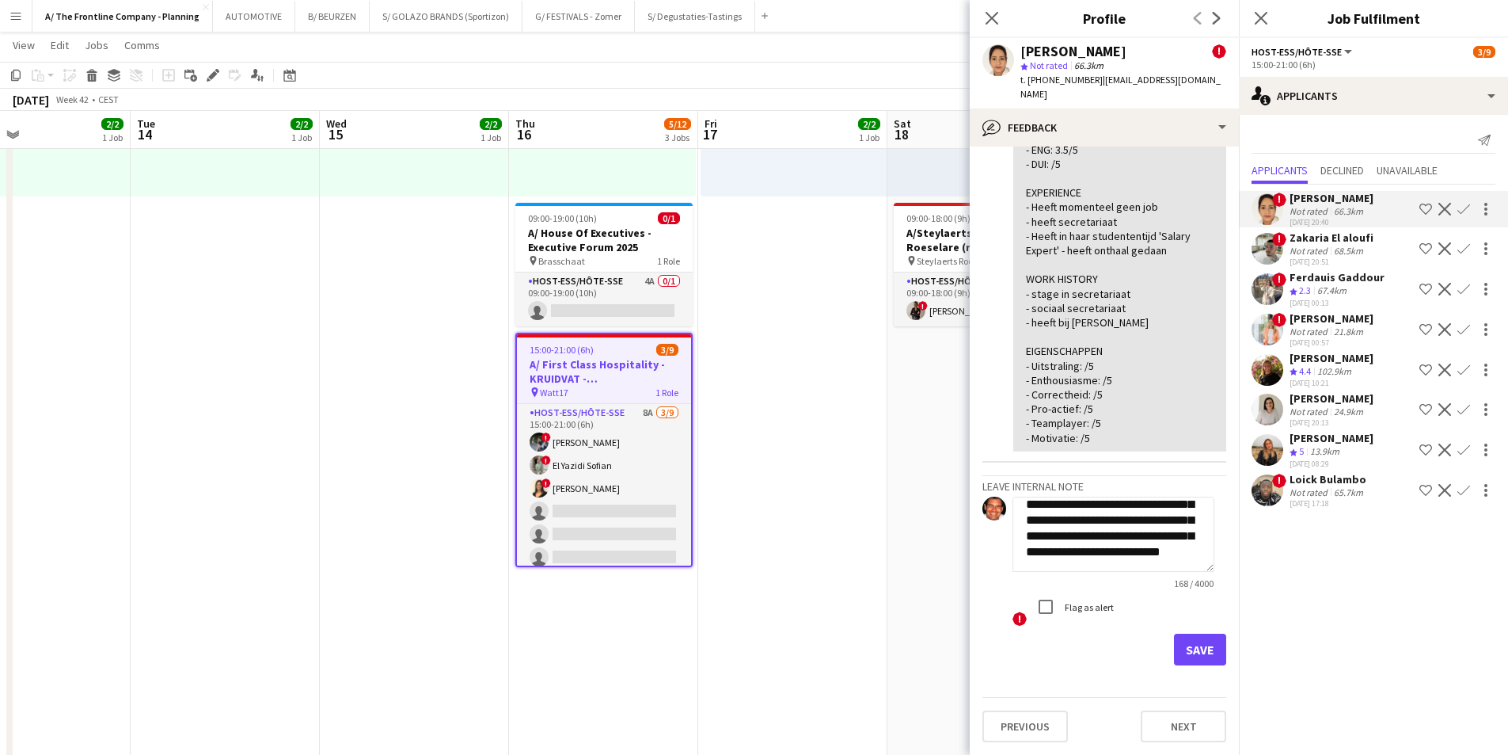
scroll to position [48, 0]
click at [1117, 538] on textarea "**********" at bounding box center [1114, 533] width 202 height 75
type textarea "**********"
click at [1177, 584] on button "Save" at bounding box center [1200, 649] width 52 height 32
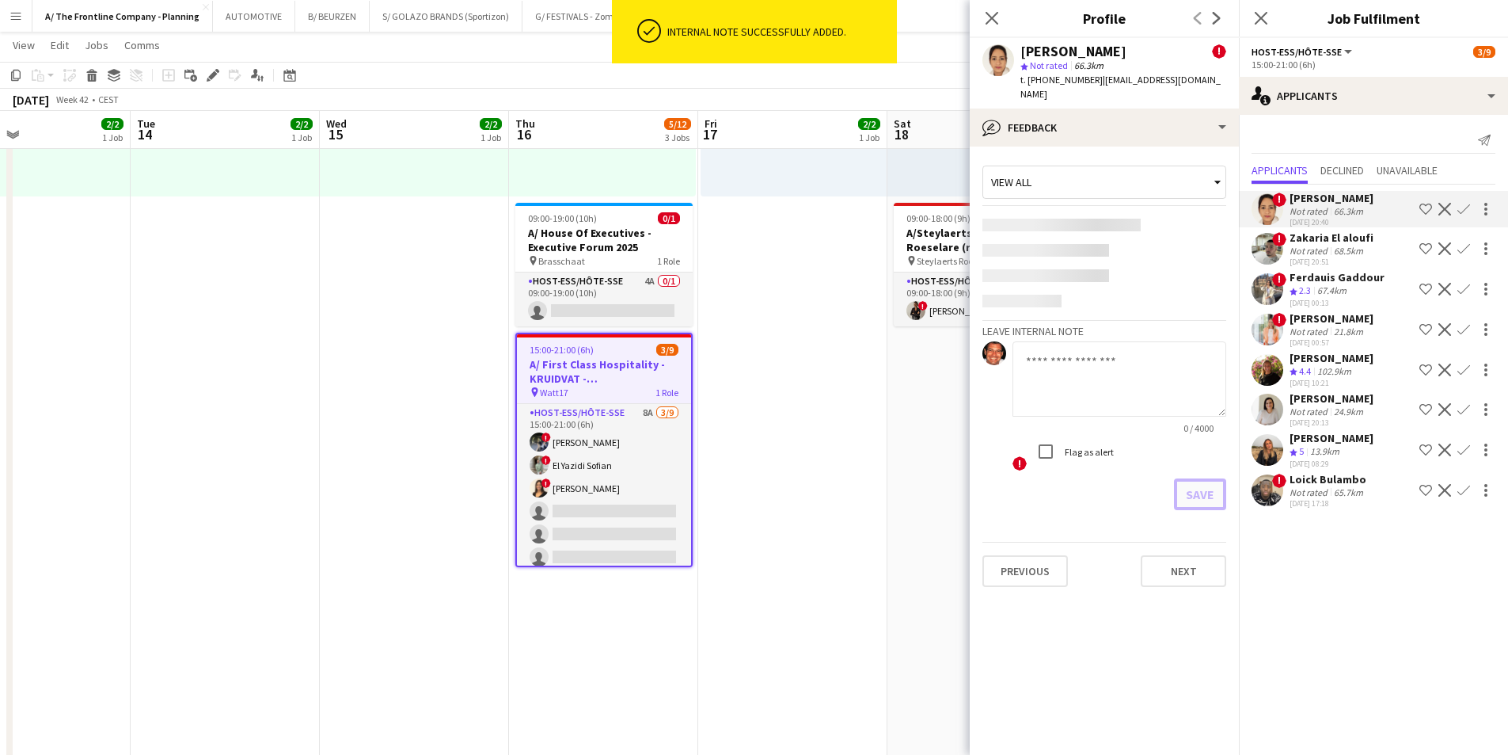
scroll to position [0, 0]
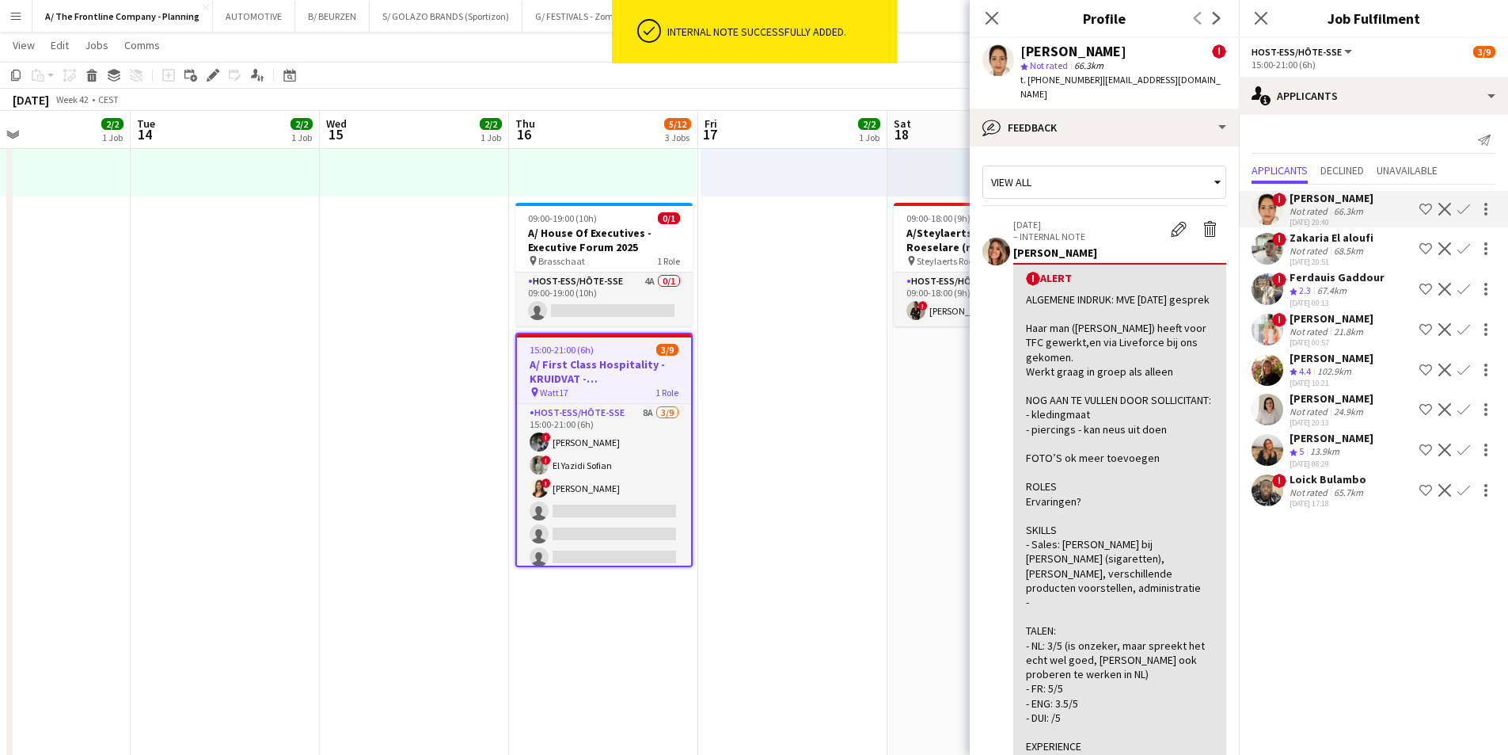
click at [1203, 362] on div "[PERSON_NAME]" at bounding box center [1332, 358] width 84 height 14
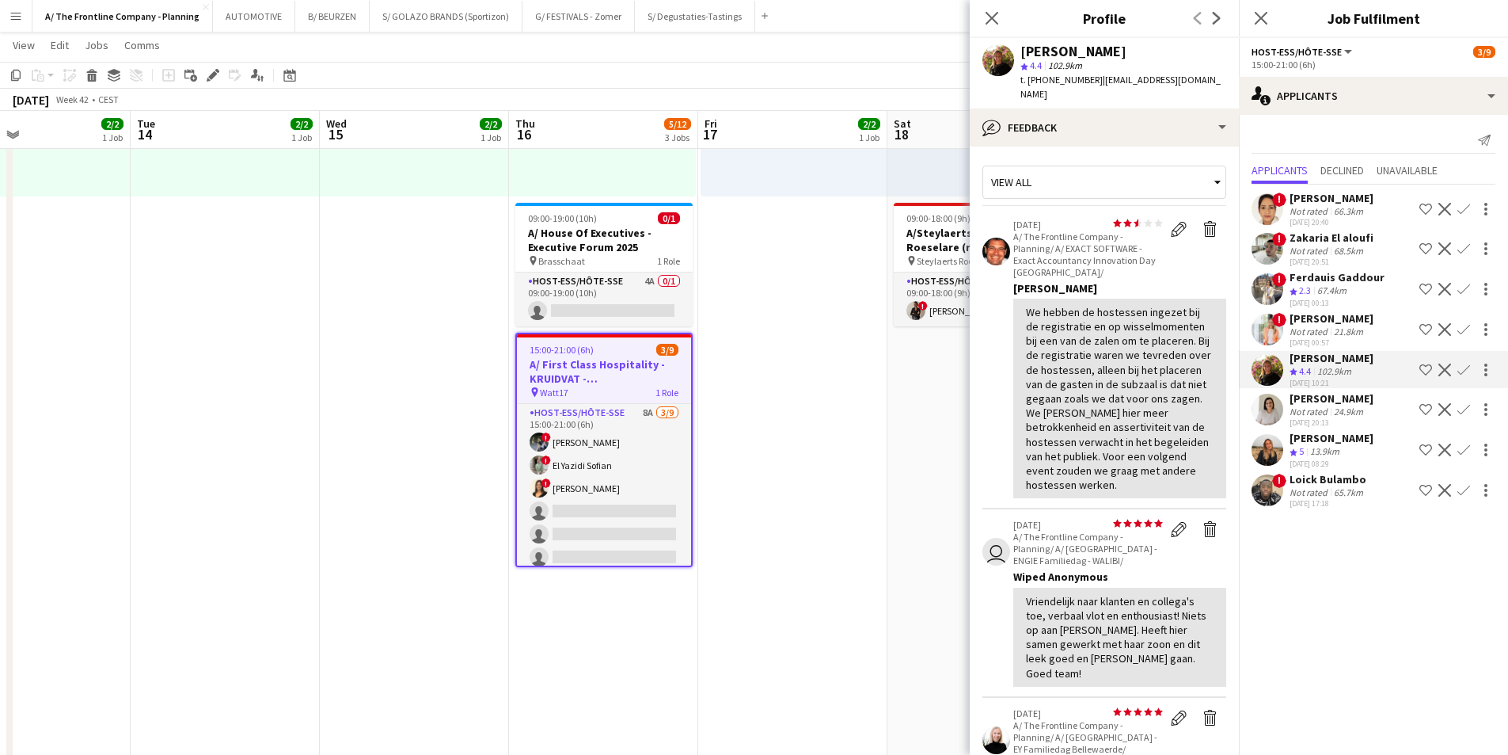
click at [229, 264] on app-date-cell "12:30-16:30 (4h) 2/2 pin Leuven 1 Role Host-ess/Hôte-sse [DATE] 12:30-16:30 (4h…" at bounding box center [225, 429] width 189 height 1612
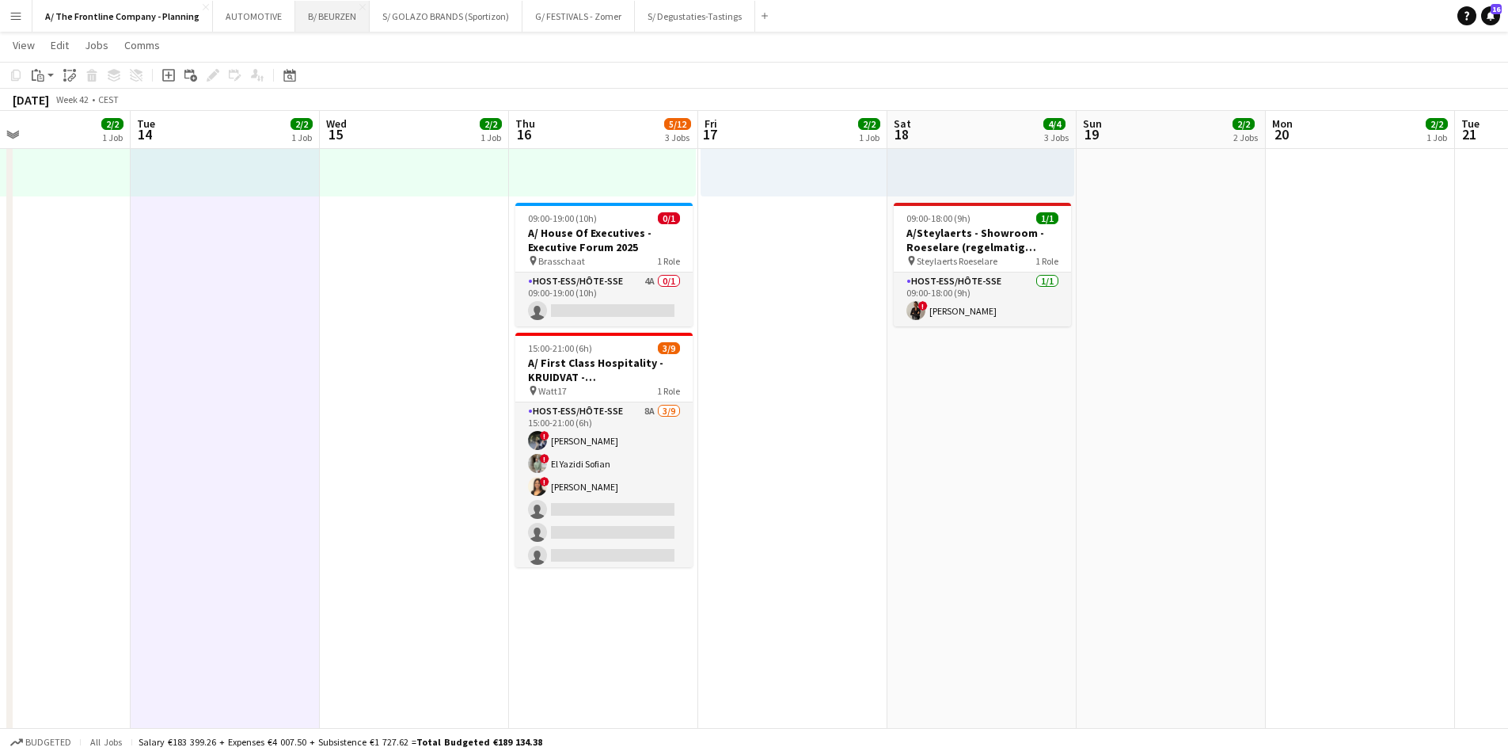
click at [319, 21] on button "B/ BEURZEN Close" at bounding box center [332, 16] width 74 height 31
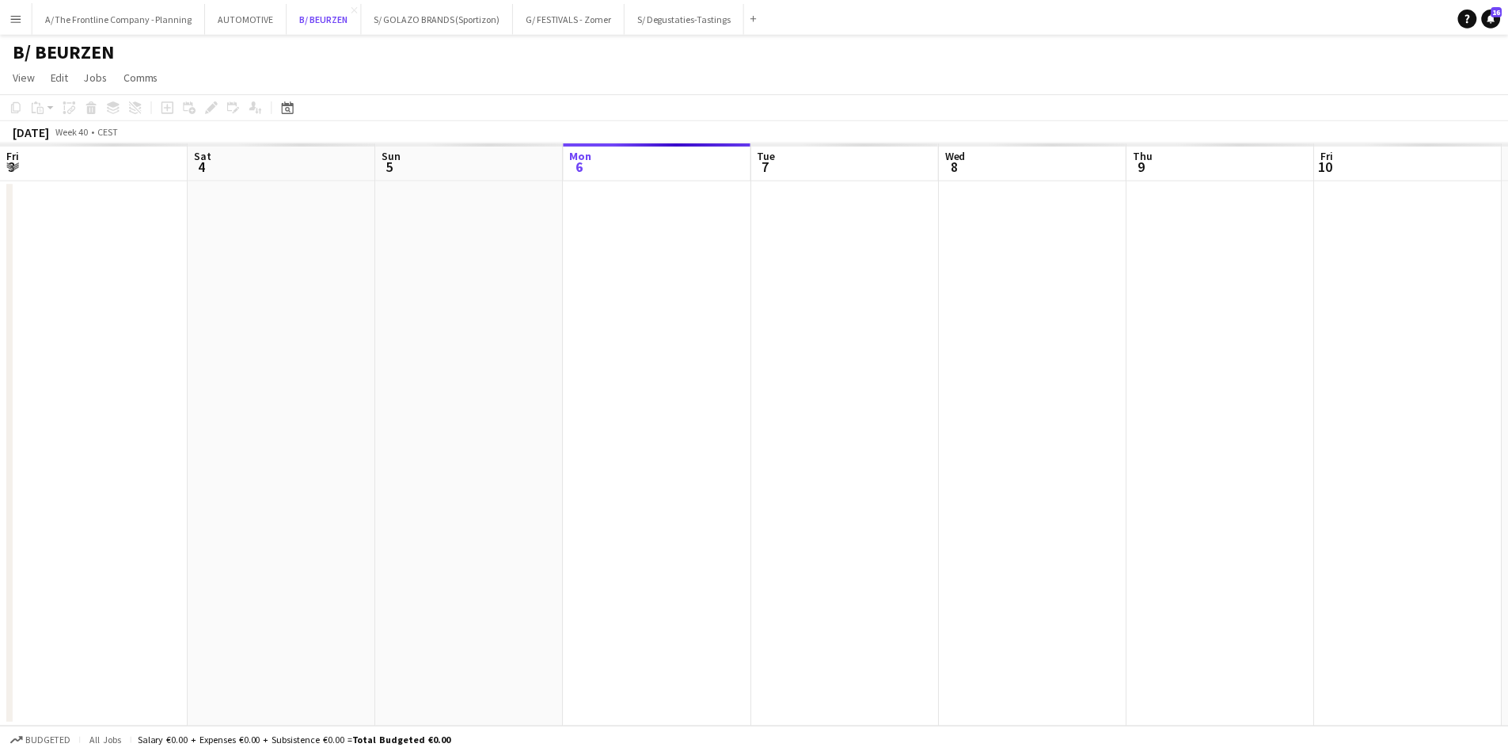
scroll to position [0, 378]
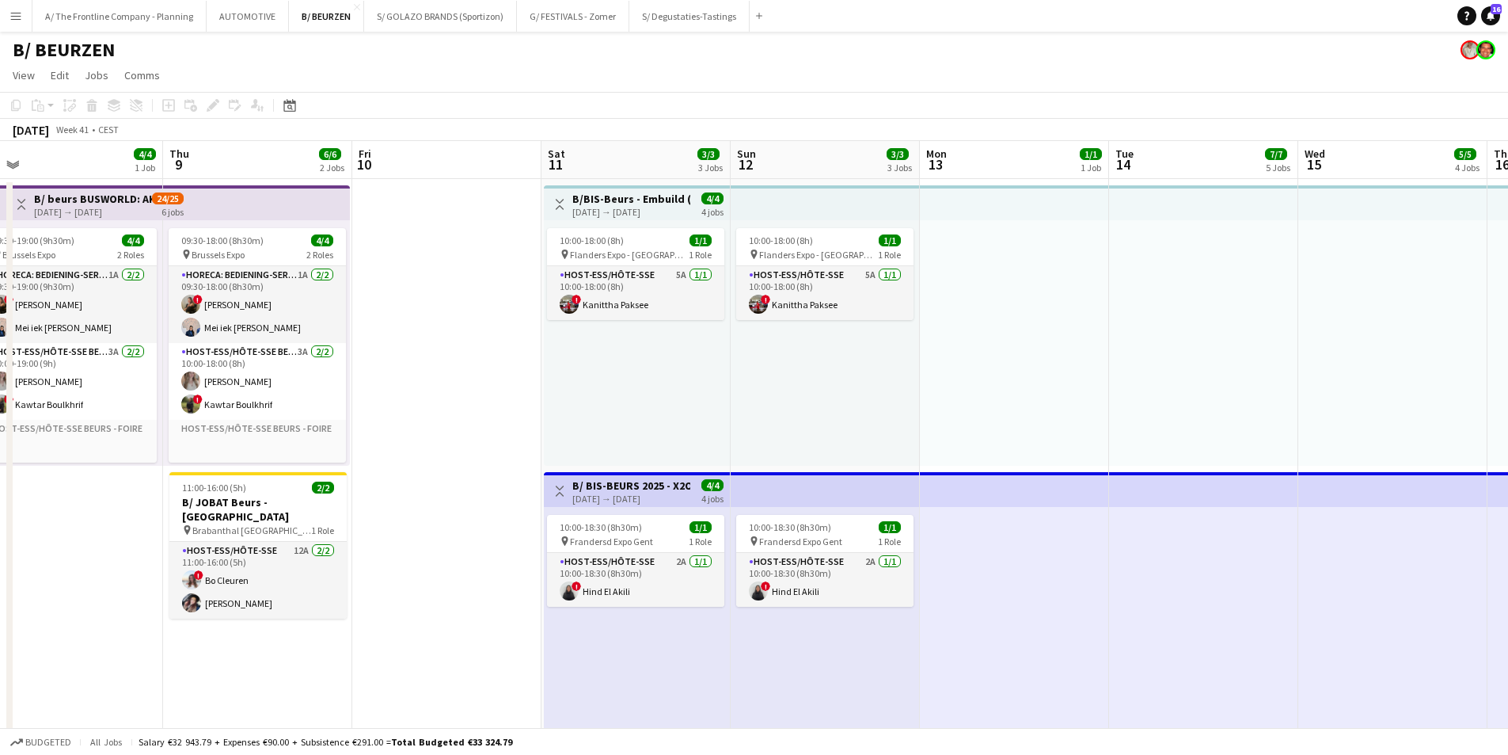
drag, startPoint x: 1189, startPoint y: 352, endPoint x: 430, endPoint y: 363, distance: 759.3
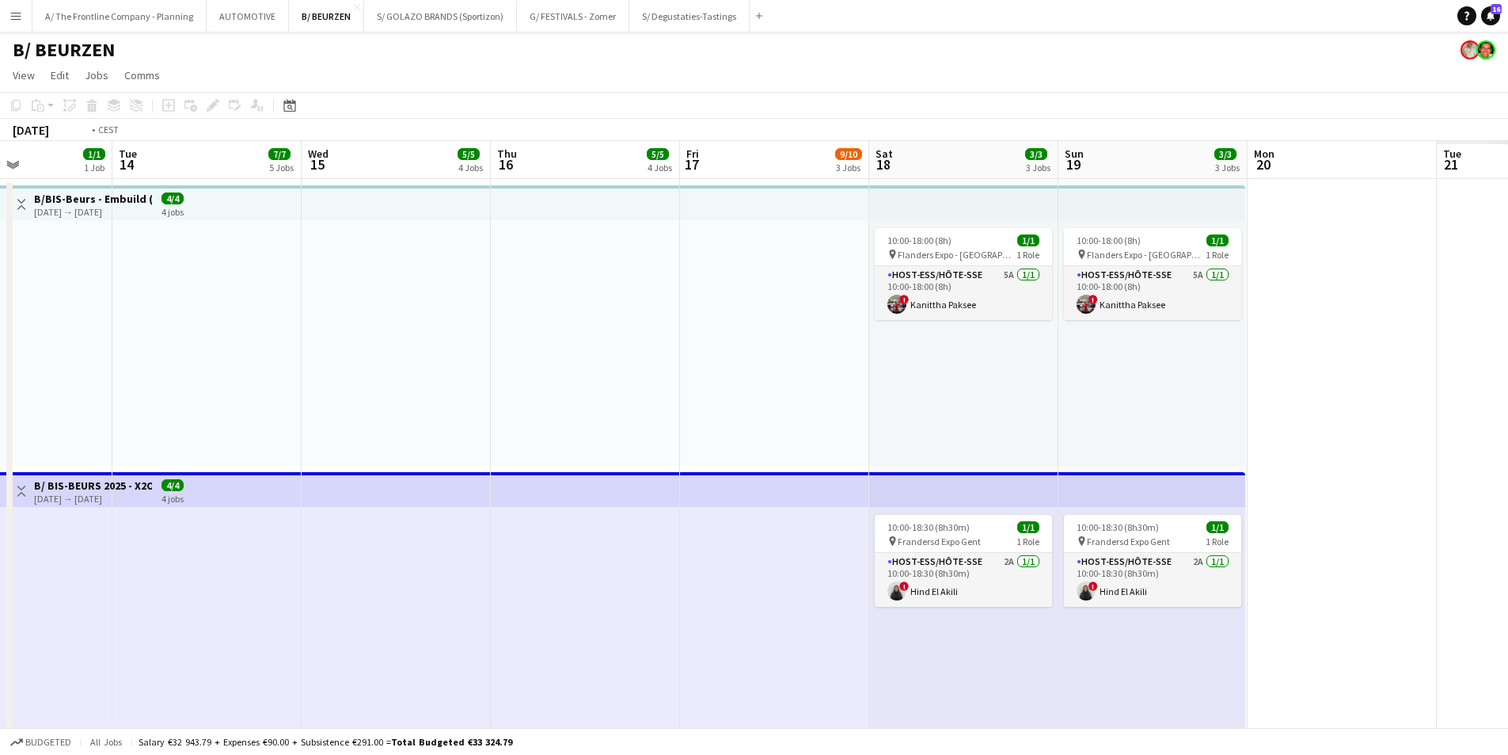
drag, startPoint x: 596, startPoint y: 401, endPoint x: 337, endPoint y: 401, distance: 258.9
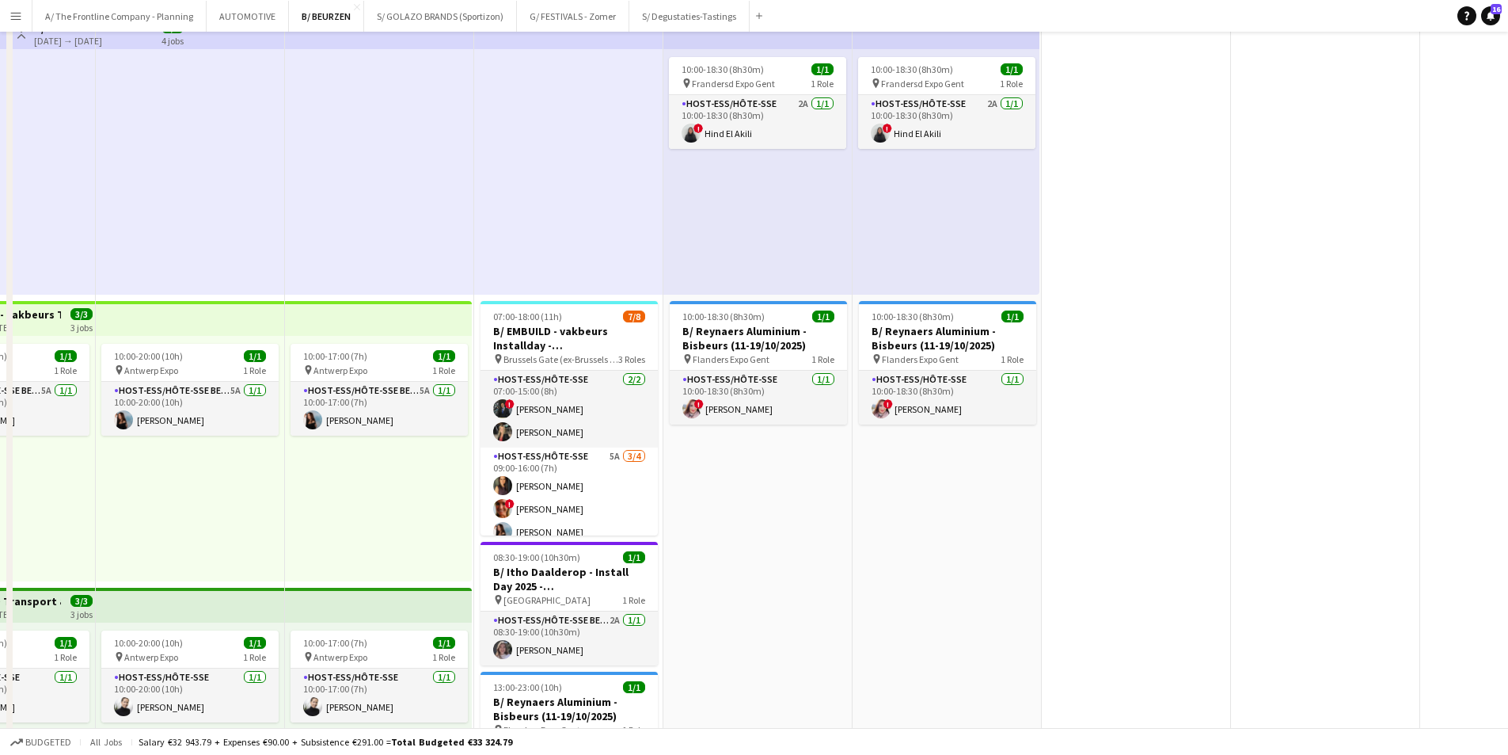
scroll to position [475, 0]
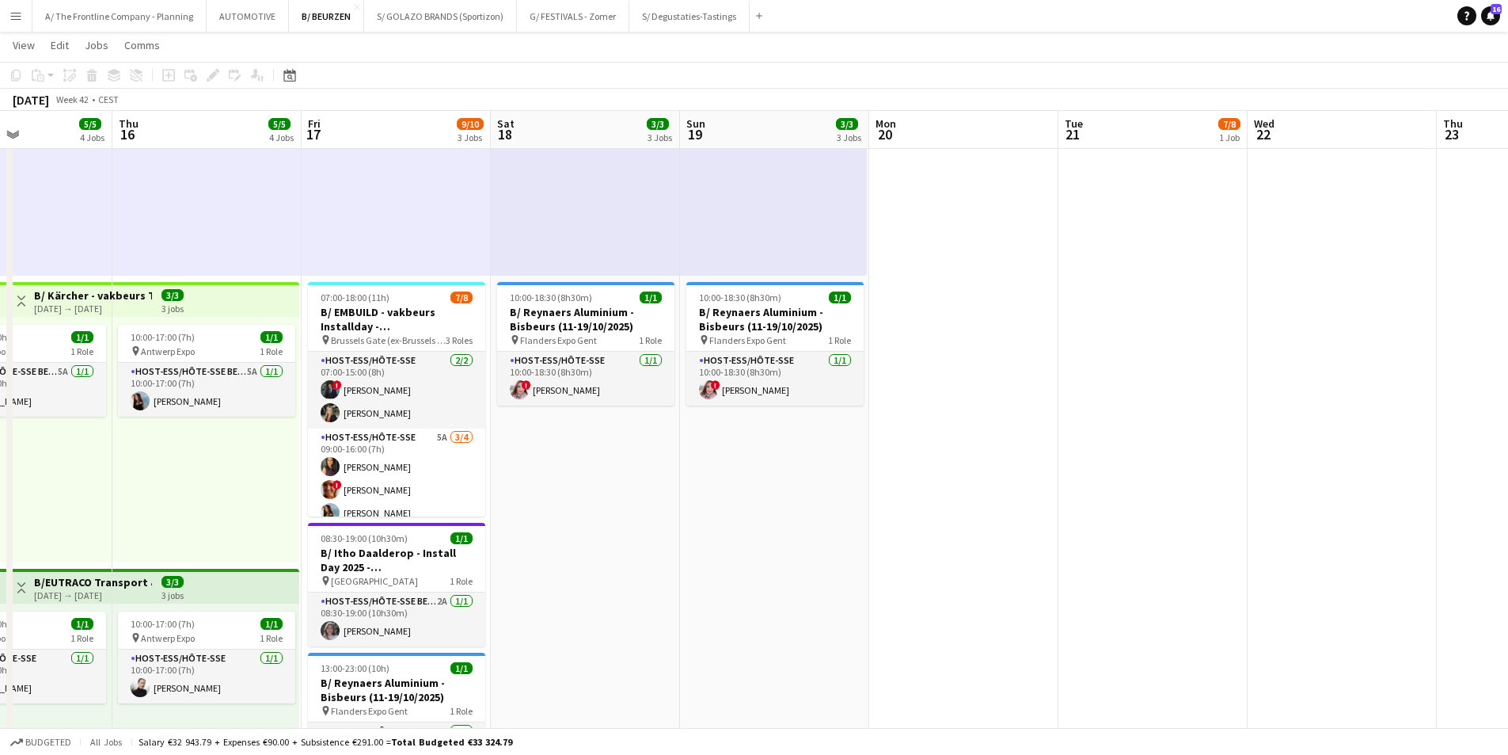
drag, startPoint x: 1178, startPoint y: 399, endPoint x: 461, endPoint y: 381, distance: 717.5
click at [433, 382] on app-calendar-viewport "Sun 12 3/3 3 Jobs Mon 13 1/1 1 Job Tue 14 7/7 5 Jobs Wed 15 5/5 4 Jobs Thu 16 5…" at bounding box center [754, 629] width 1508 height 2084
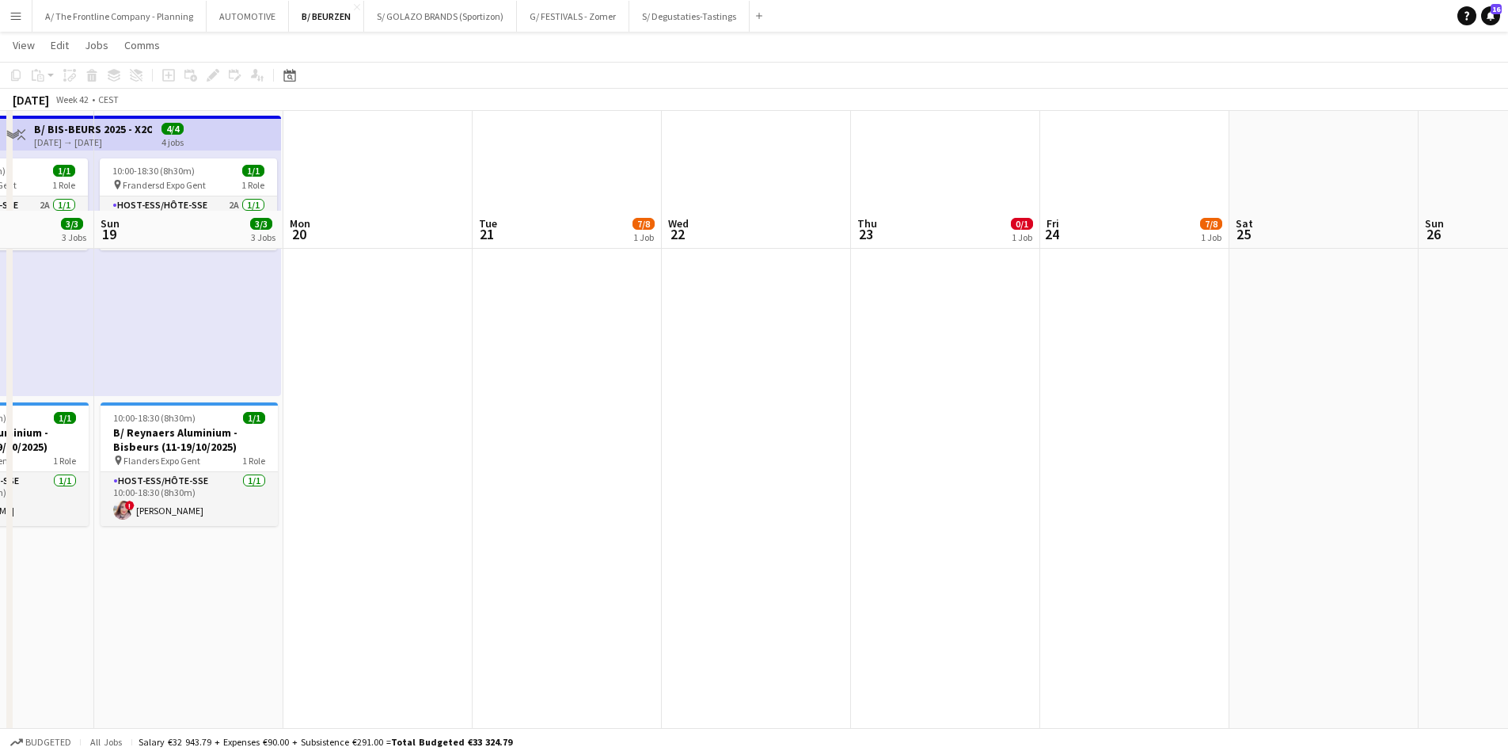
scroll to position [0, 0]
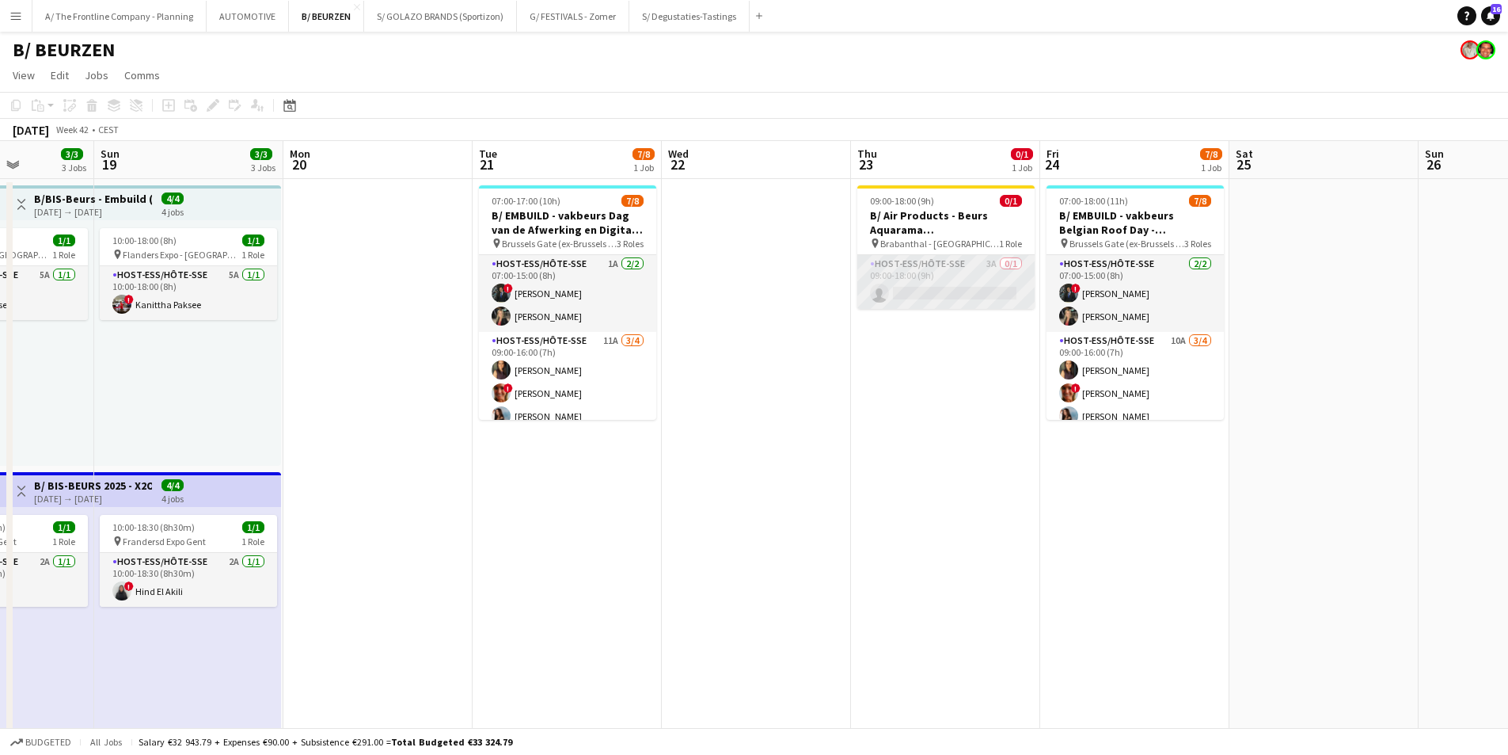
click at [971, 279] on app-card-role "Host-ess/Hôte-sse 3A 0/1 09:00-18:00 (9h) single-neutral-actions" at bounding box center [945, 282] width 177 height 54
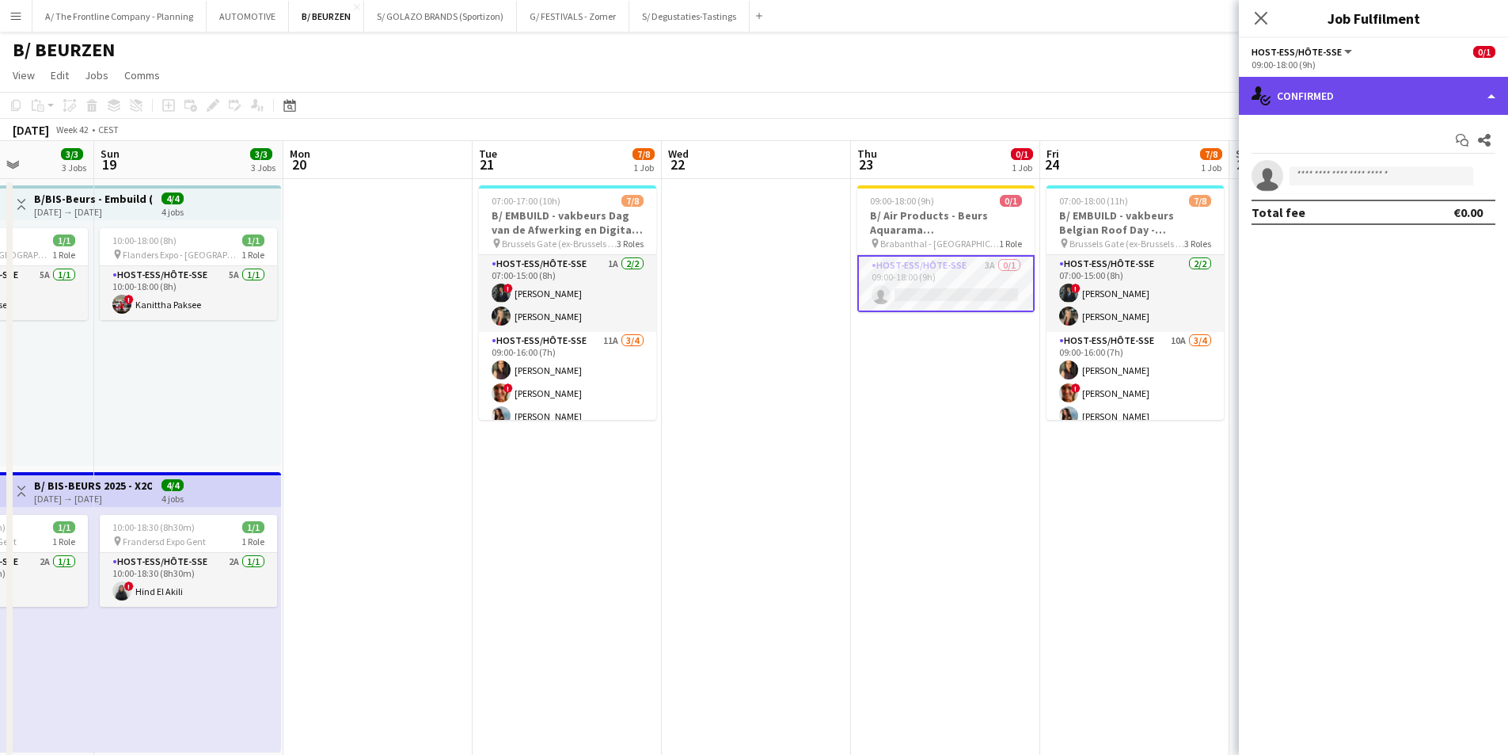
click at [1203, 104] on div "single-neutral-actions-check-2 Confirmed" at bounding box center [1373, 96] width 269 height 38
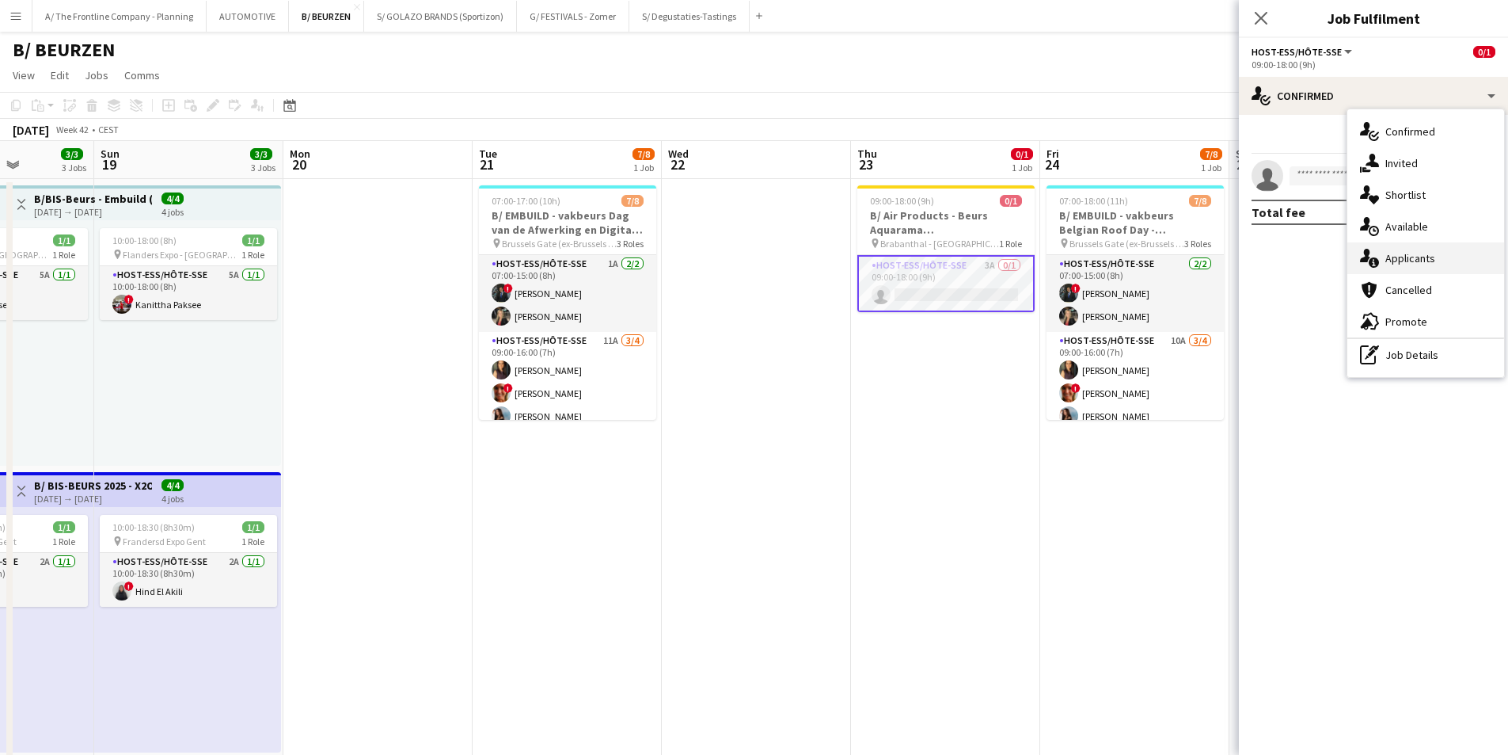
click at [1203, 261] on span "Applicants" at bounding box center [1411, 258] width 50 height 14
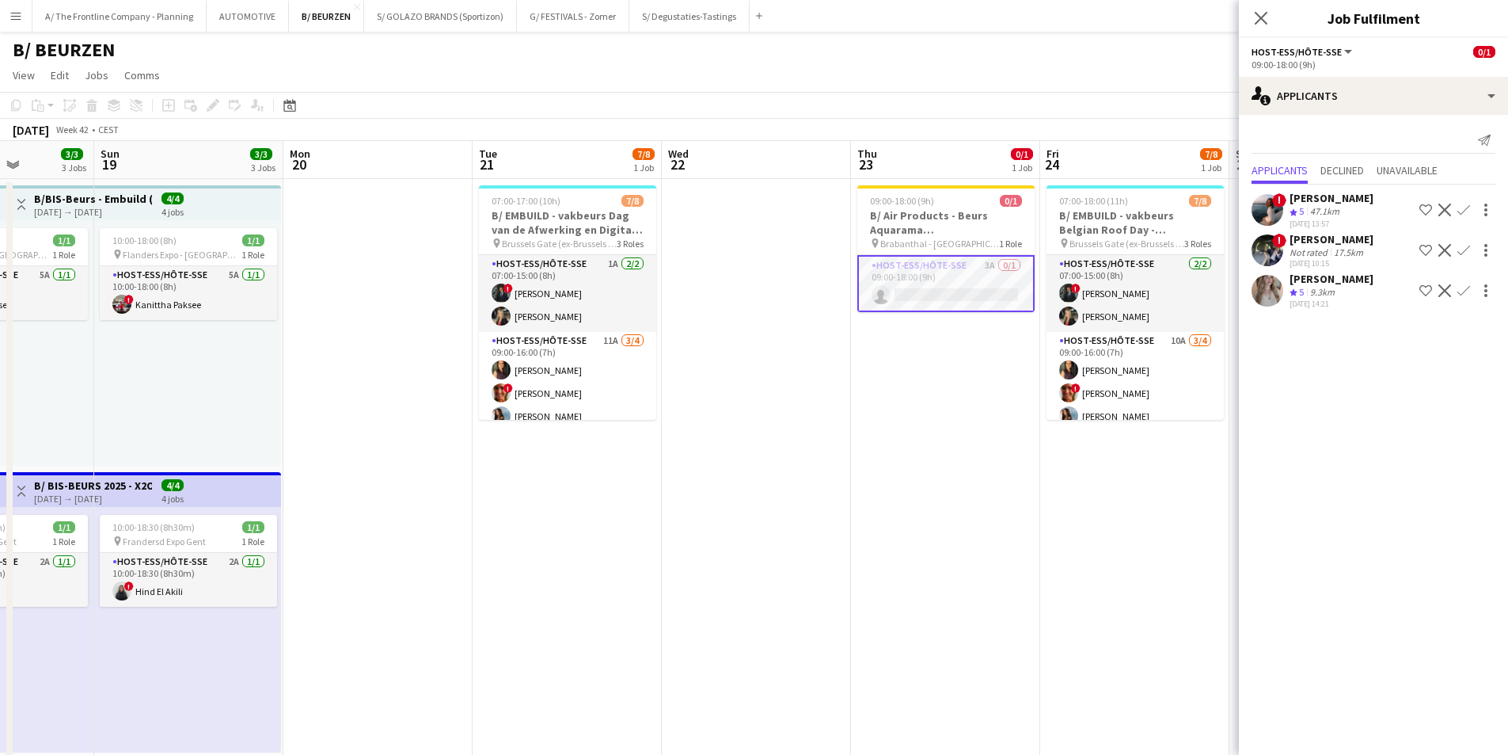
click at [1203, 294] on div "Crew rating 5" at bounding box center [1298, 292] width 17 height 13
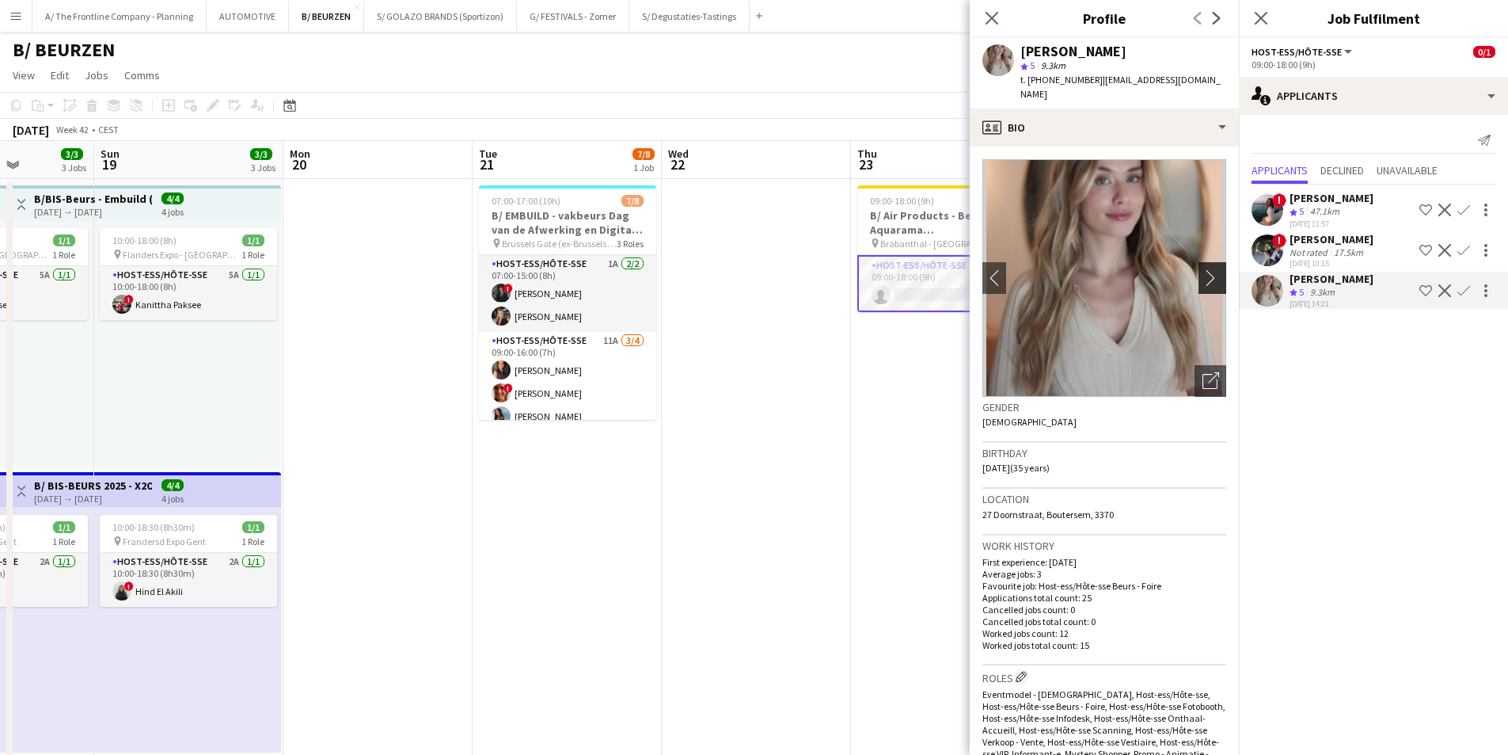
click at [1203, 262] on button "chevron-right" at bounding box center [1215, 278] width 32 height 32
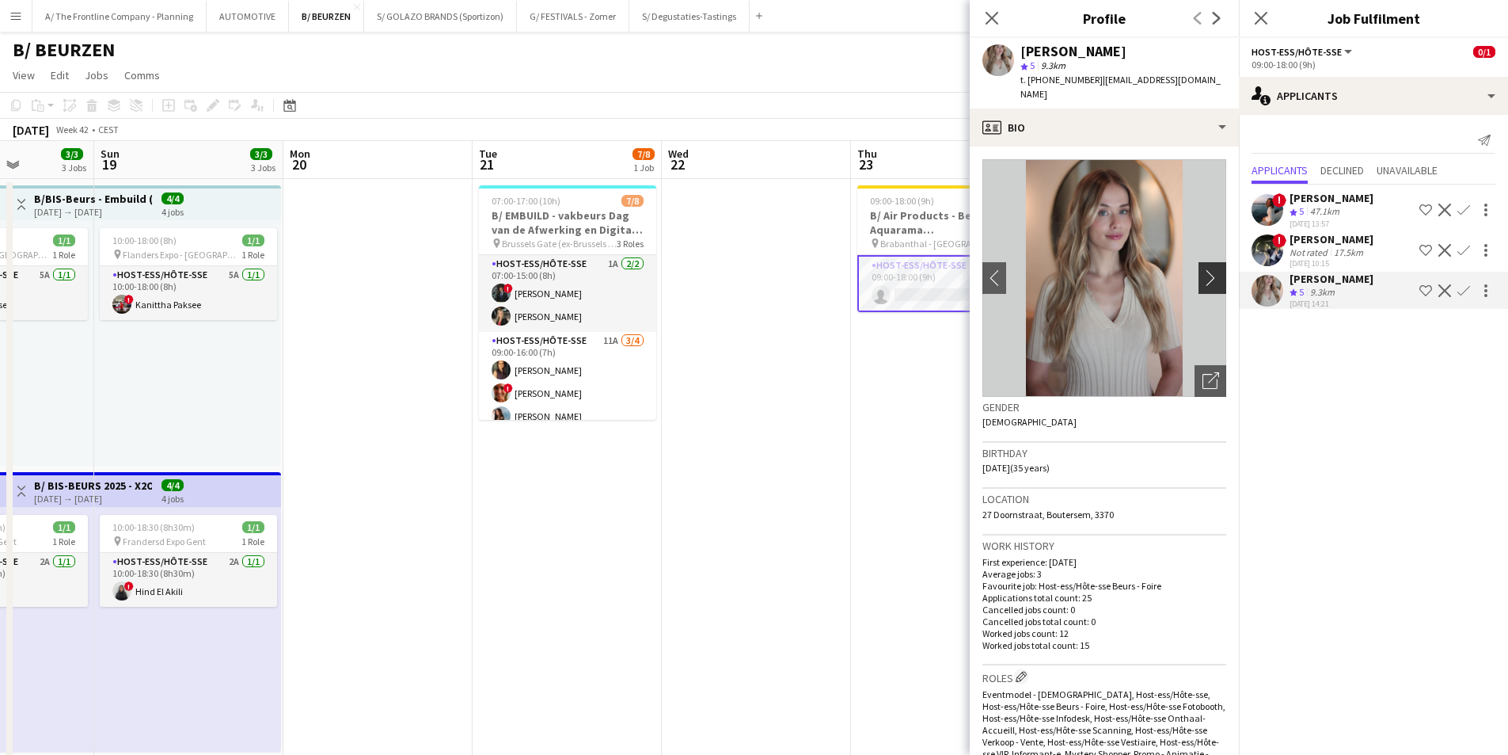
click at [1203, 269] on app-icon "chevron-right" at bounding box center [1215, 277] width 25 height 17
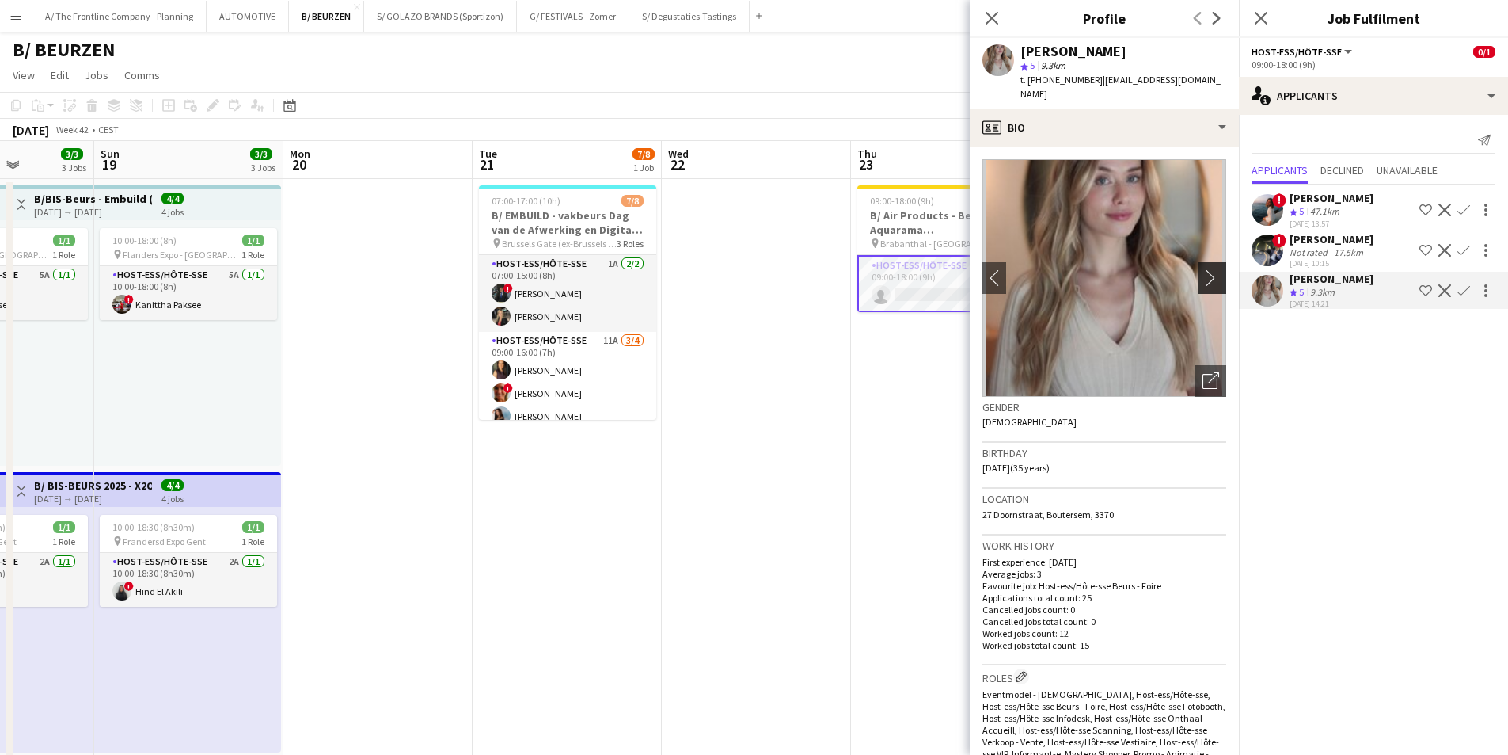
click at [1203, 269] on app-icon "chevron-right" at bounding box center [1215, 277] width 25 height 17
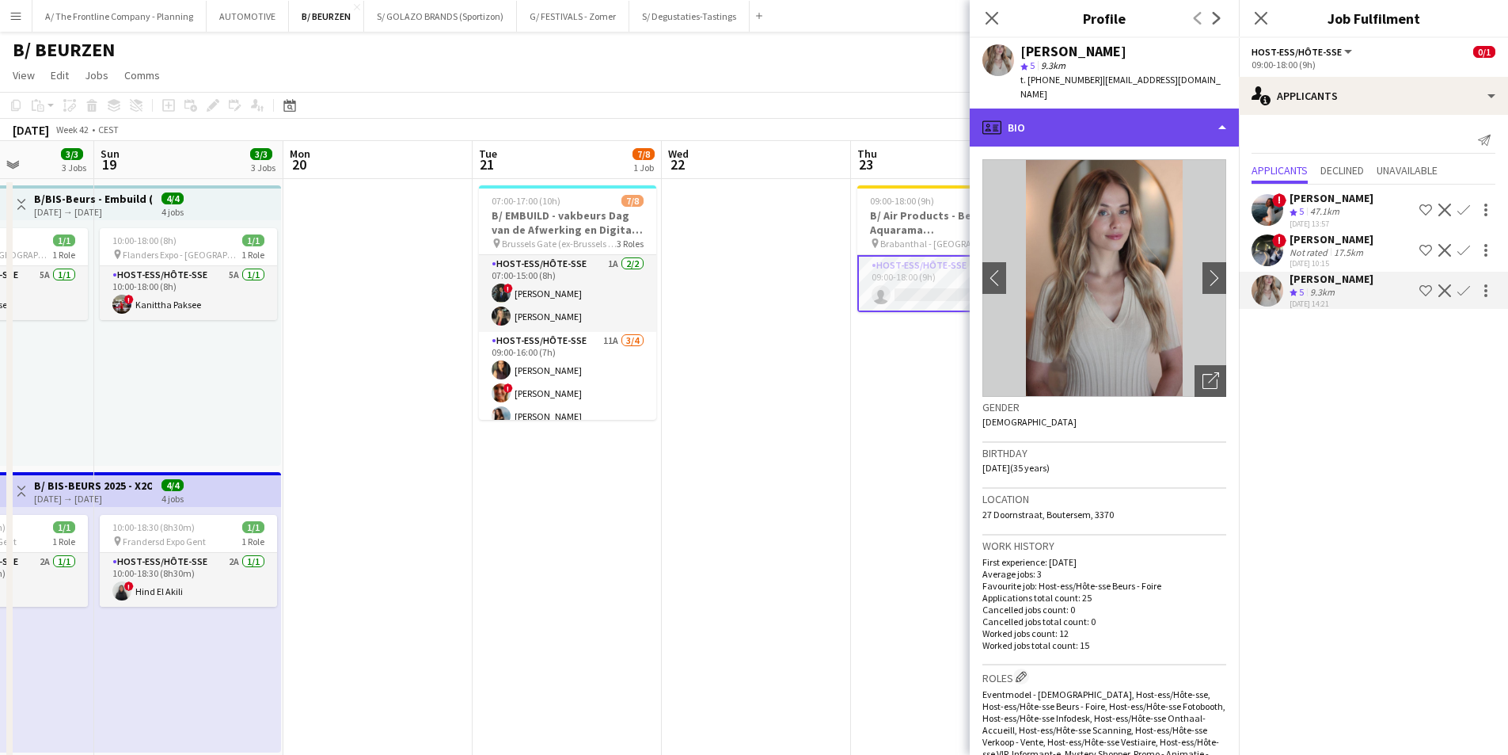
click at [1148, 110] on div "profile Bio" at bounding box center [1104, 127] width 269 height 38
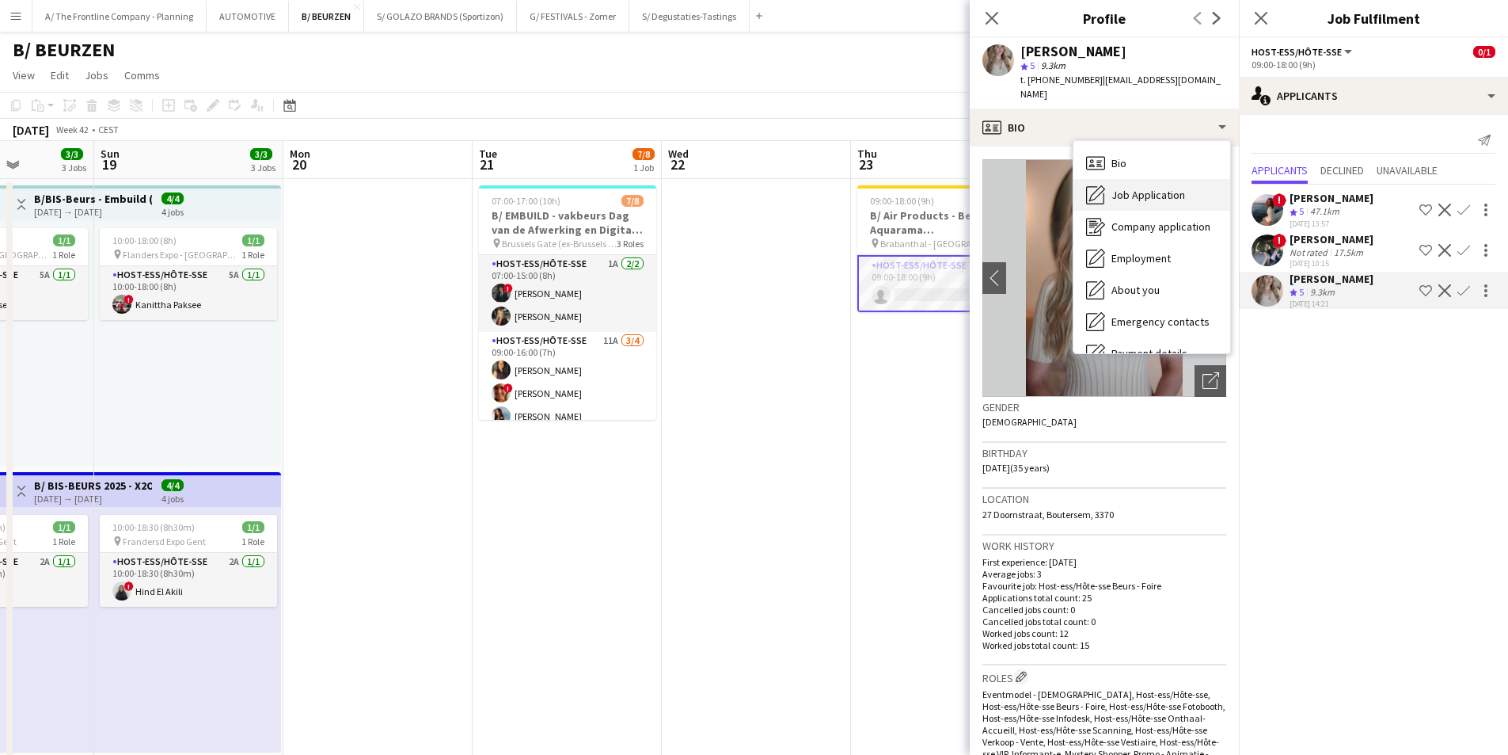
click at [1148, 188] on span "Job Application" at bounding box center [1149, 195] width 74 height 14
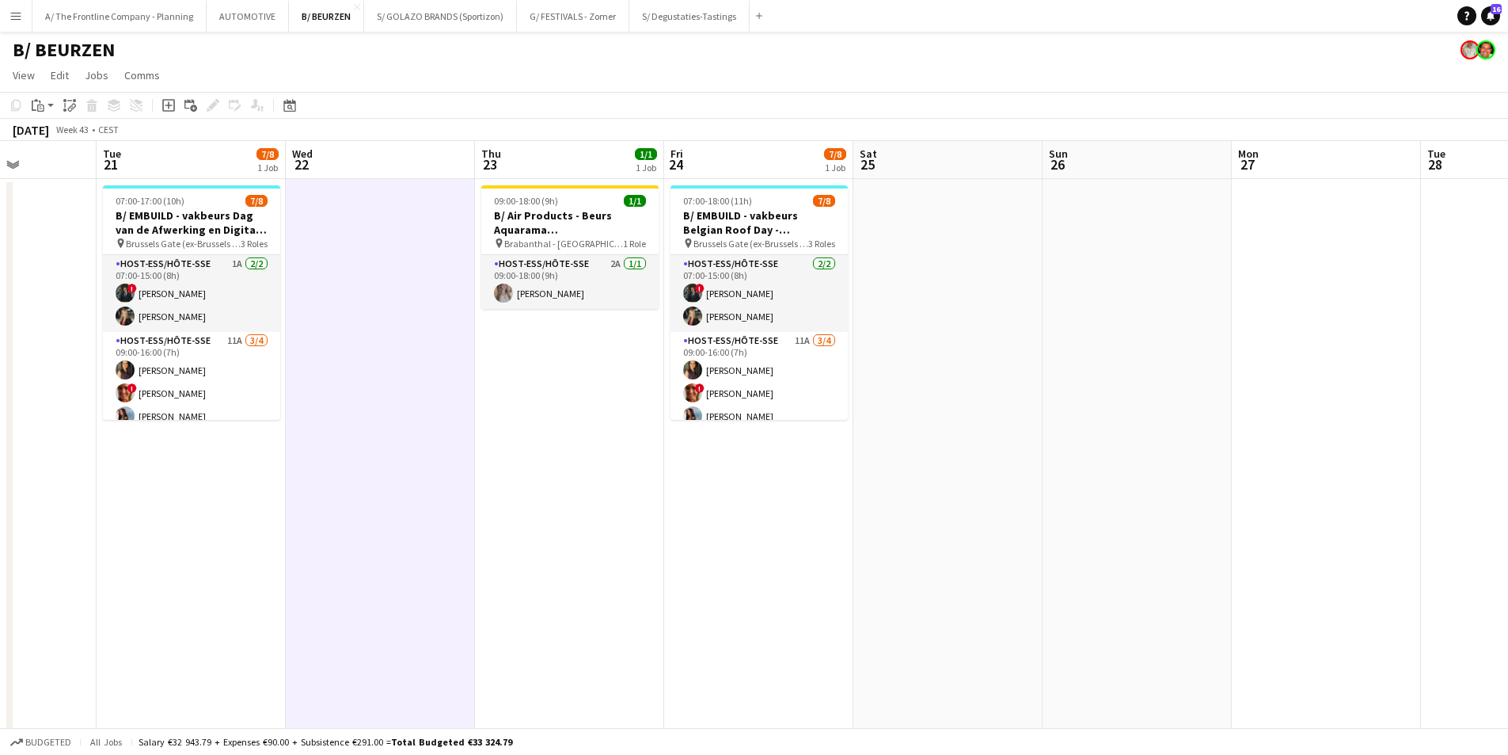
drag, startPoint x: 675, startPoint y: 340, endPoint x: 218, endPoint y: 287, distance: 459.9
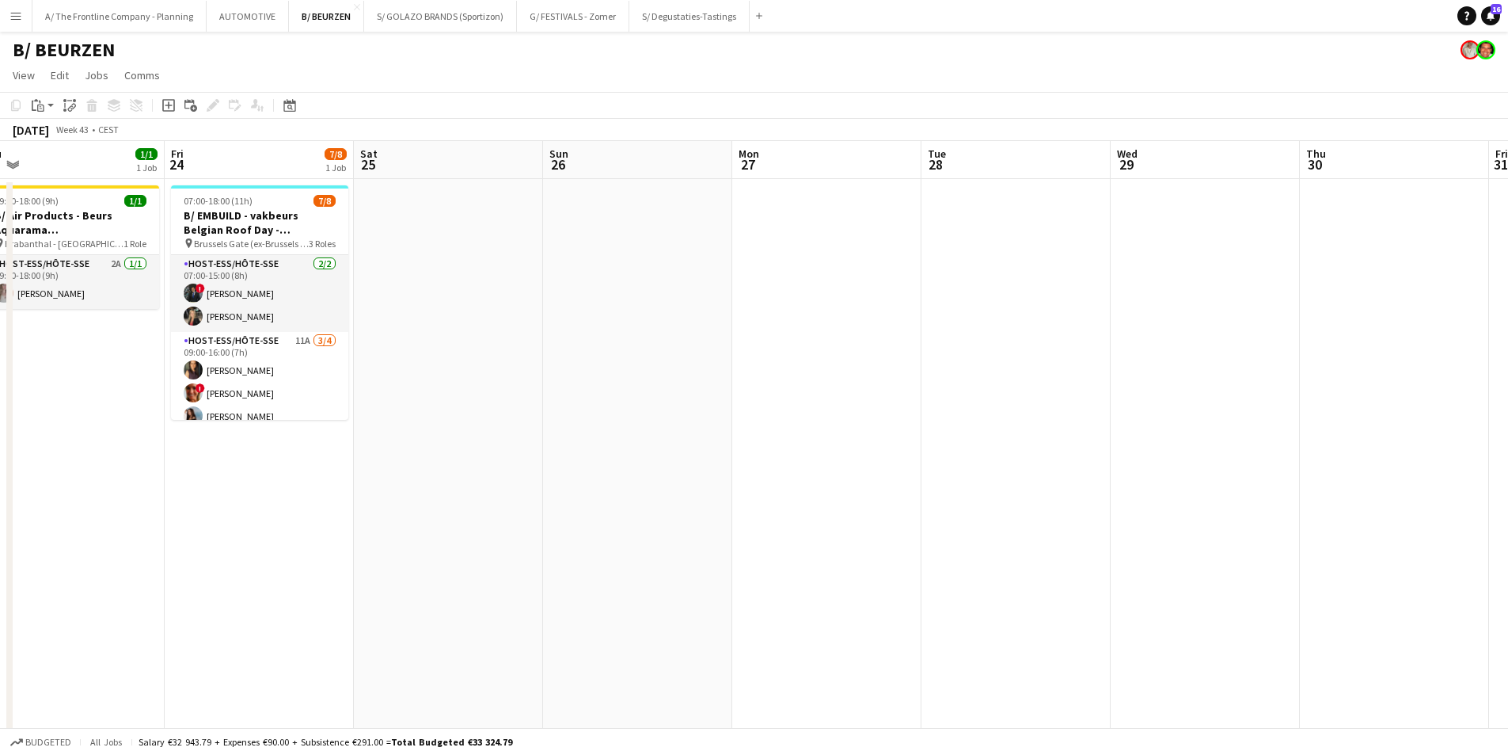
drag, startPoint x: 853, startPoint y: 279, endPoint x: 421, endPoint y: 280, distance: 431.5
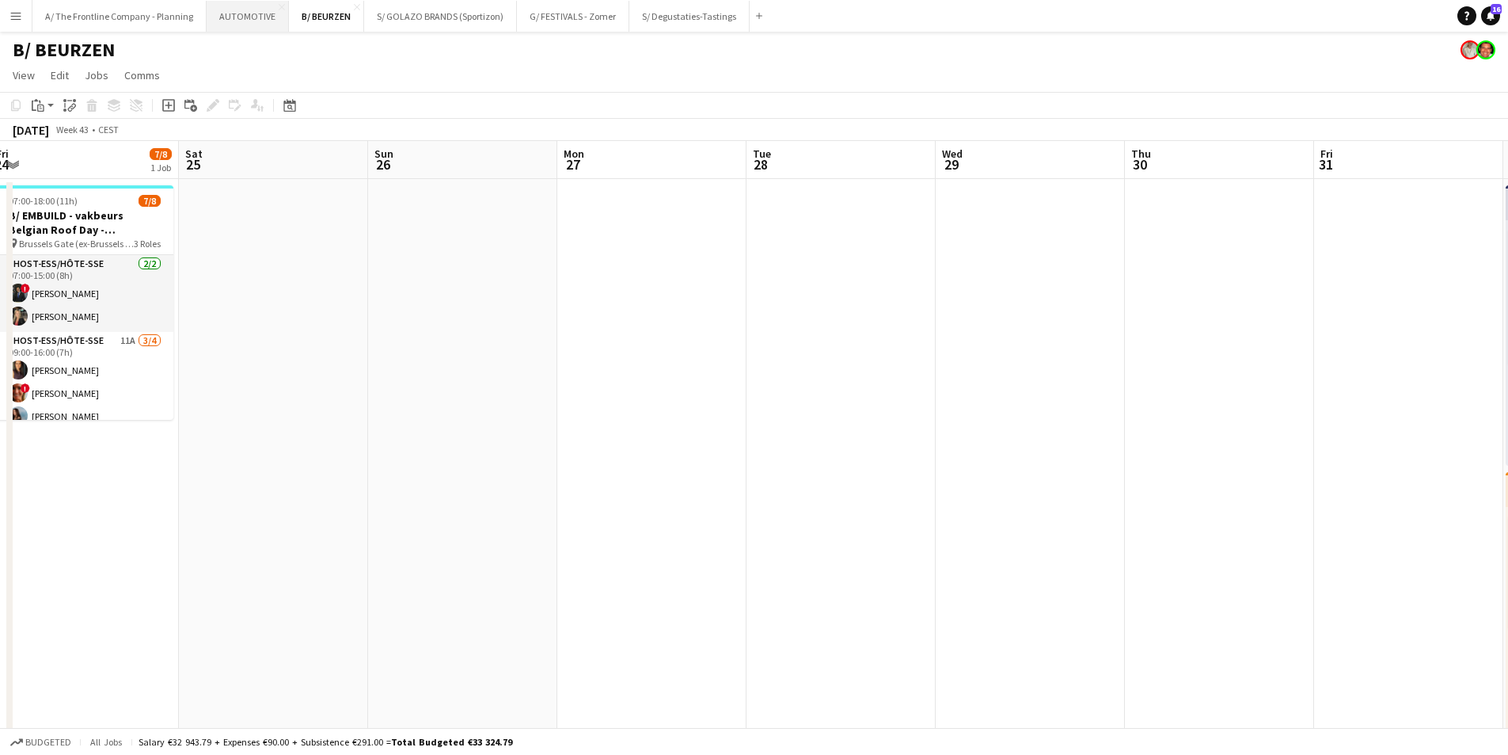
click at [263, 16] on button "AUTOMOTIVE Close" at bounding box center [248, 16] width 82 height 31
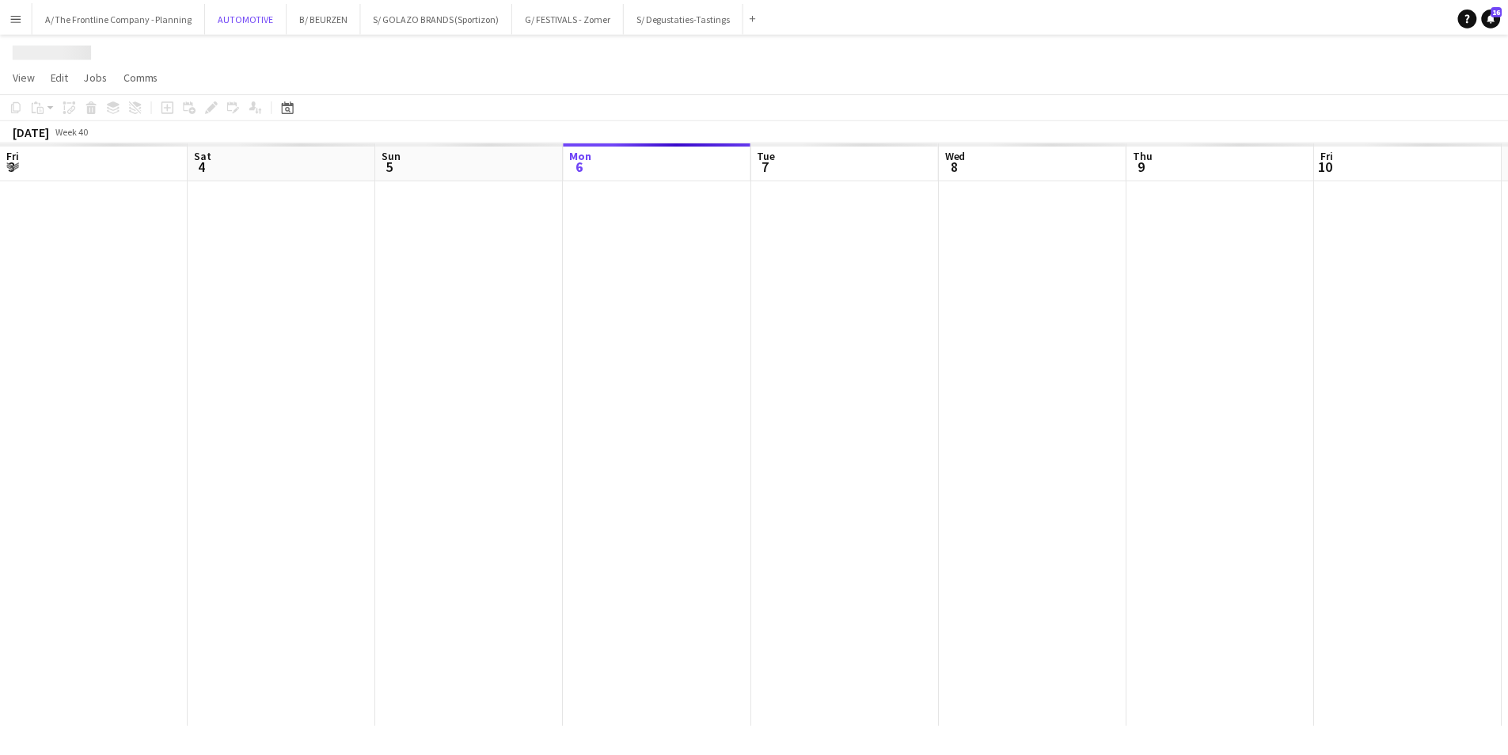
scroll to position [0, 378]
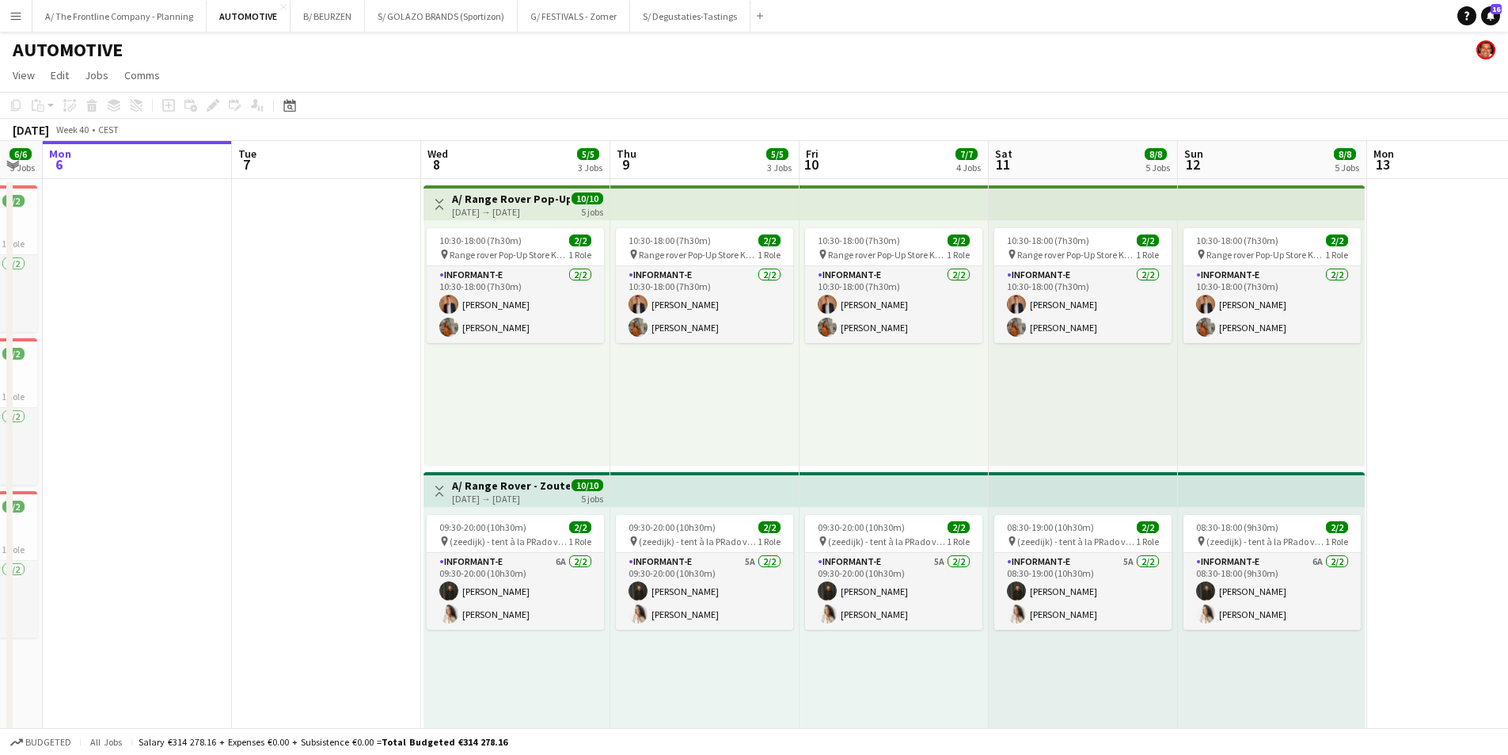
drag, startPoint x: 378, startPoint y: 366, endPoint x: 342, endPoint y: 364, distance: 36.5
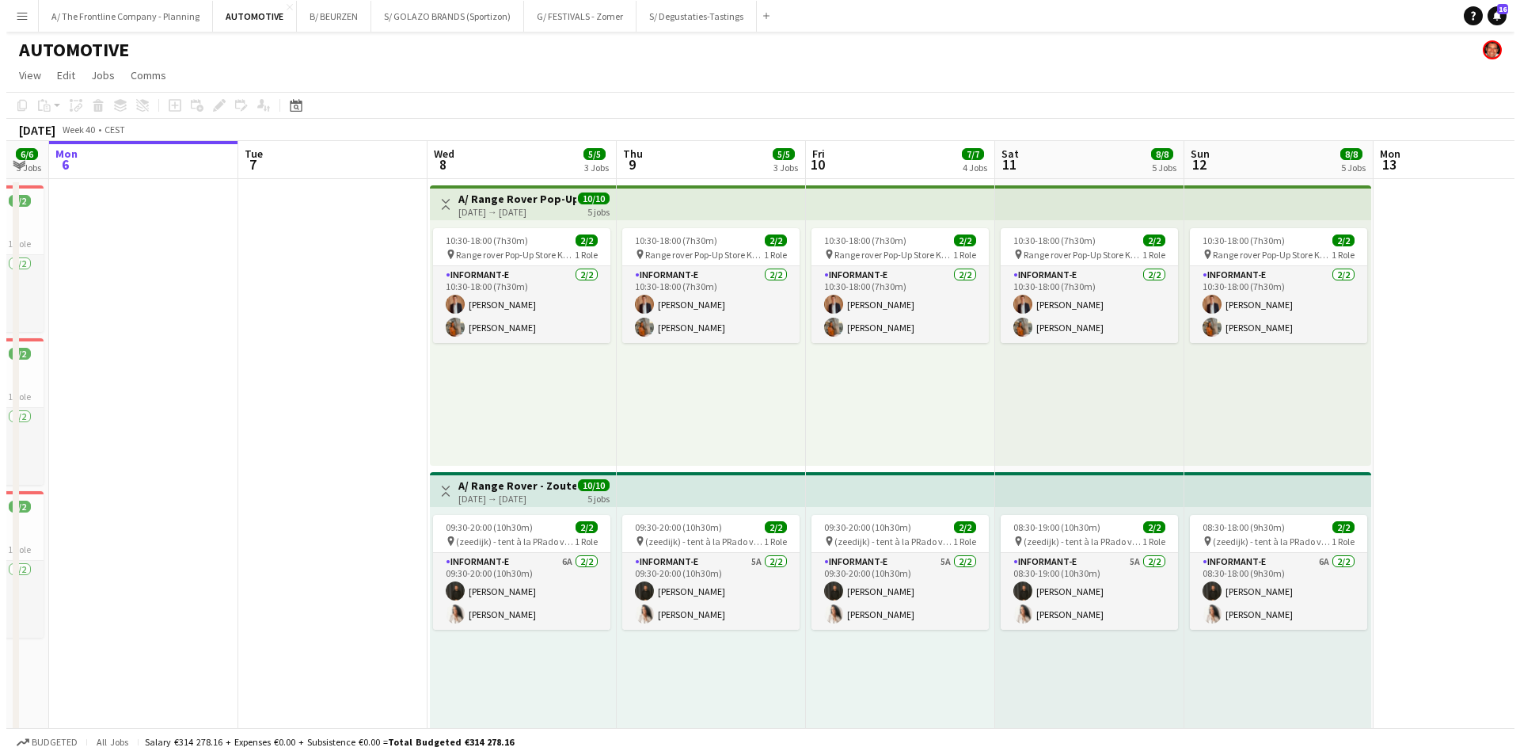
scroll to position [0, 561]
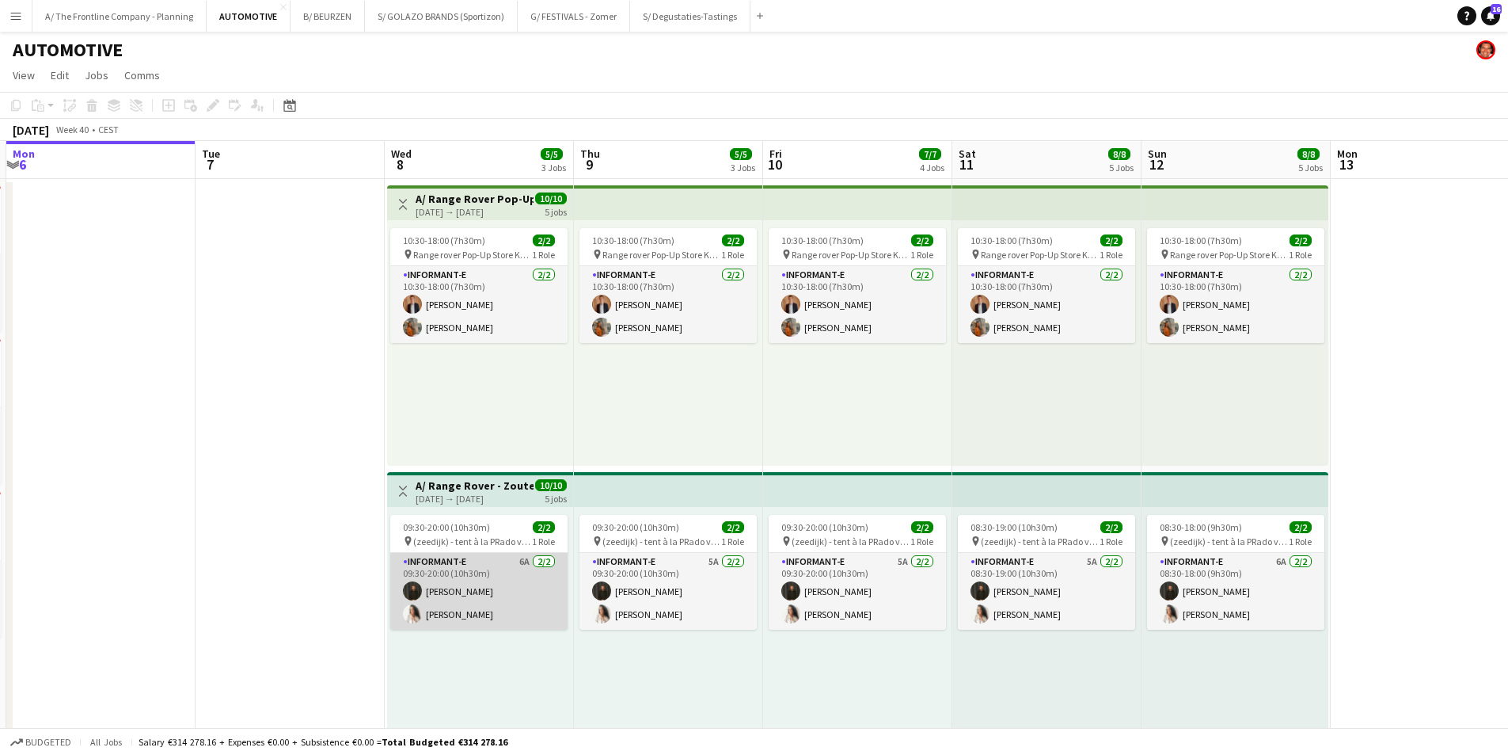
click at [473, 584] on app-card-role "Informant-e 6A [DATE] 09:30-20:00 (10h30m) [PERSON_NAME] [PERSON_NAME]" at bounding box center [478, 591] width 177 height 77
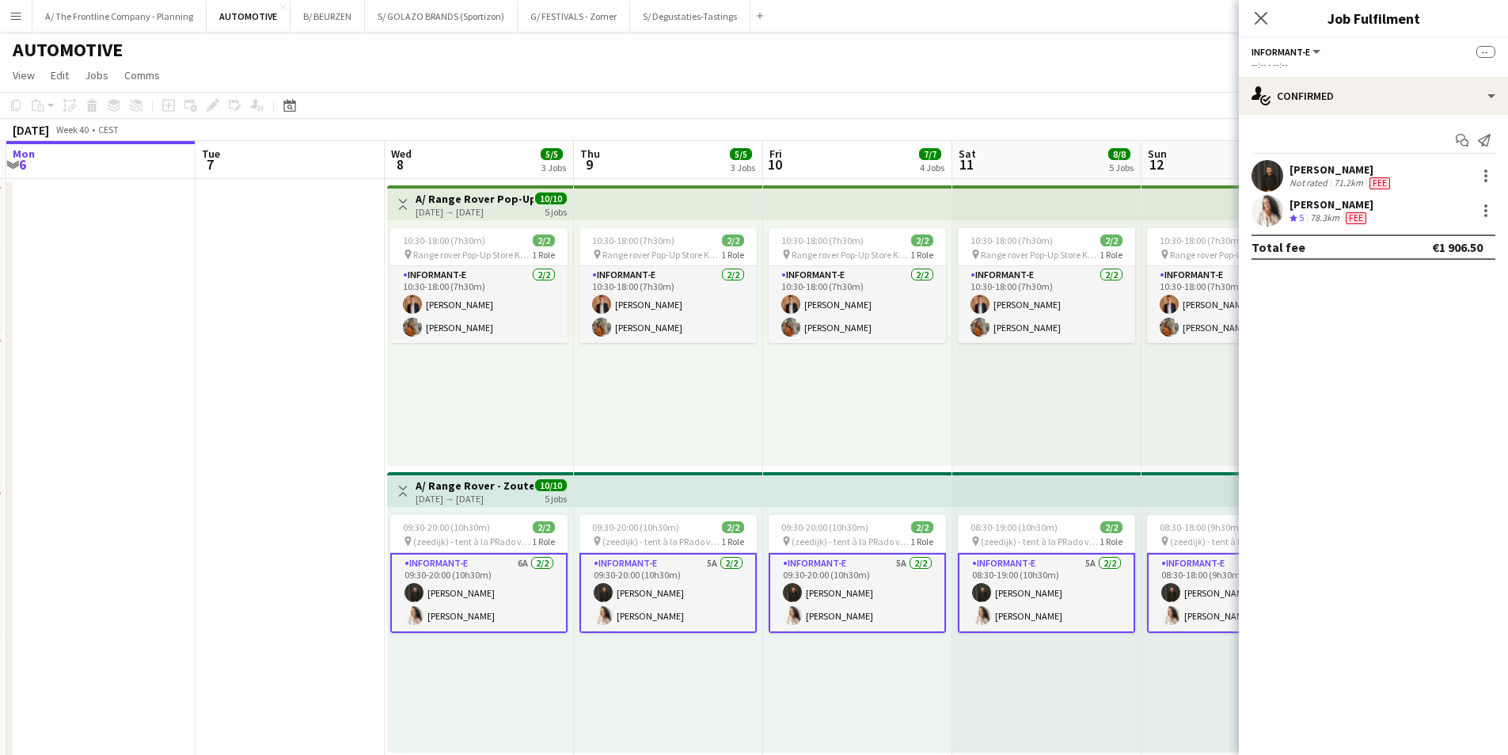
click at [1203, 212] on div "78.3km" at bounding box center [1325, 217] width 36 height 13
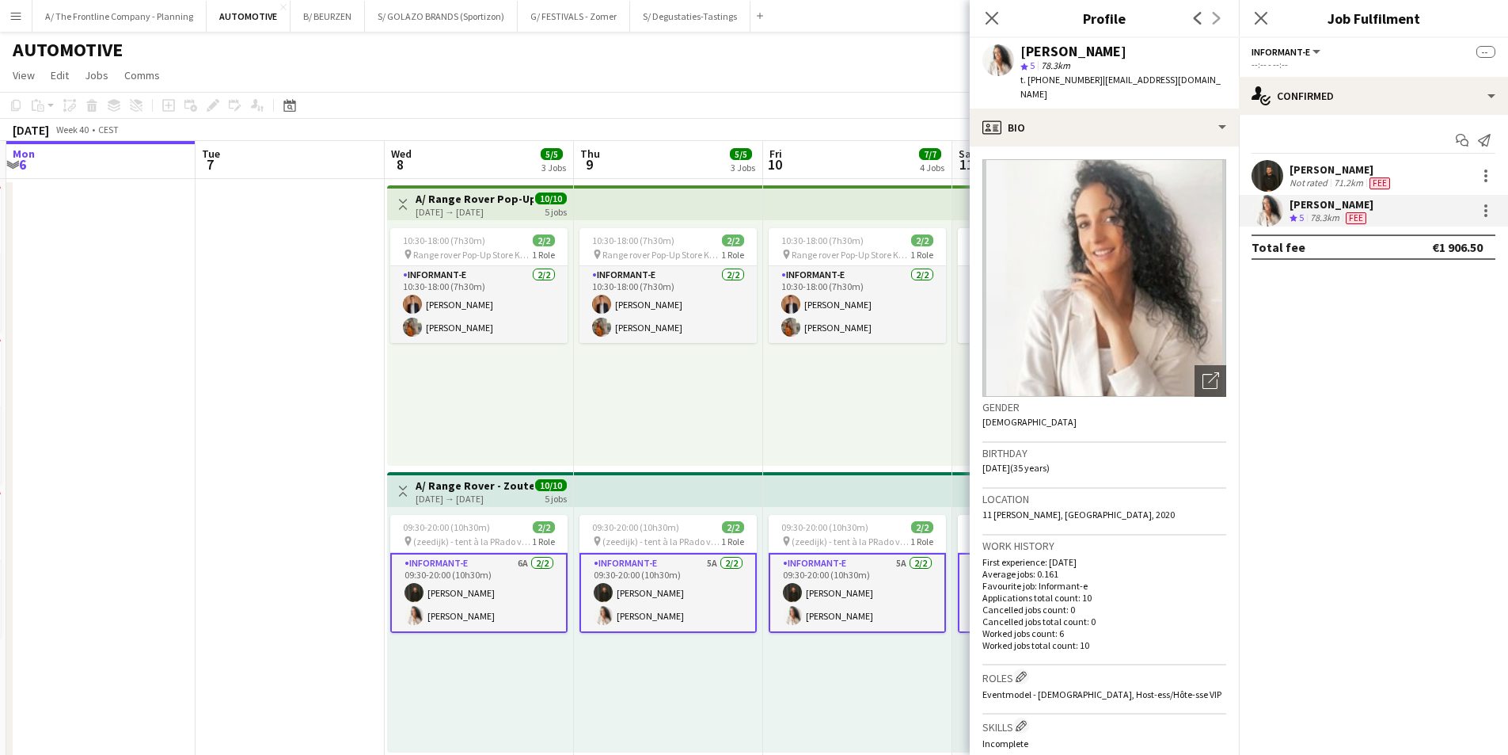
click at [1056, 78] on span "t. [PHONE_NUMBER]" at bounding box center [1062, 80] width 82 height 12
copy span "32478420138"
drag, startPoint x: 451, startPoint y: 329, endPoint x: 531, endPoint y: 320, distance: 81.3
click at [451, 329] on app-card-role "Informant-e [DATE] 10:30-18:00 (7h30m) [PERSON_NAME] [PERSON_NAME] Rooms" at bounding box center [478, 304] width 177 height 77
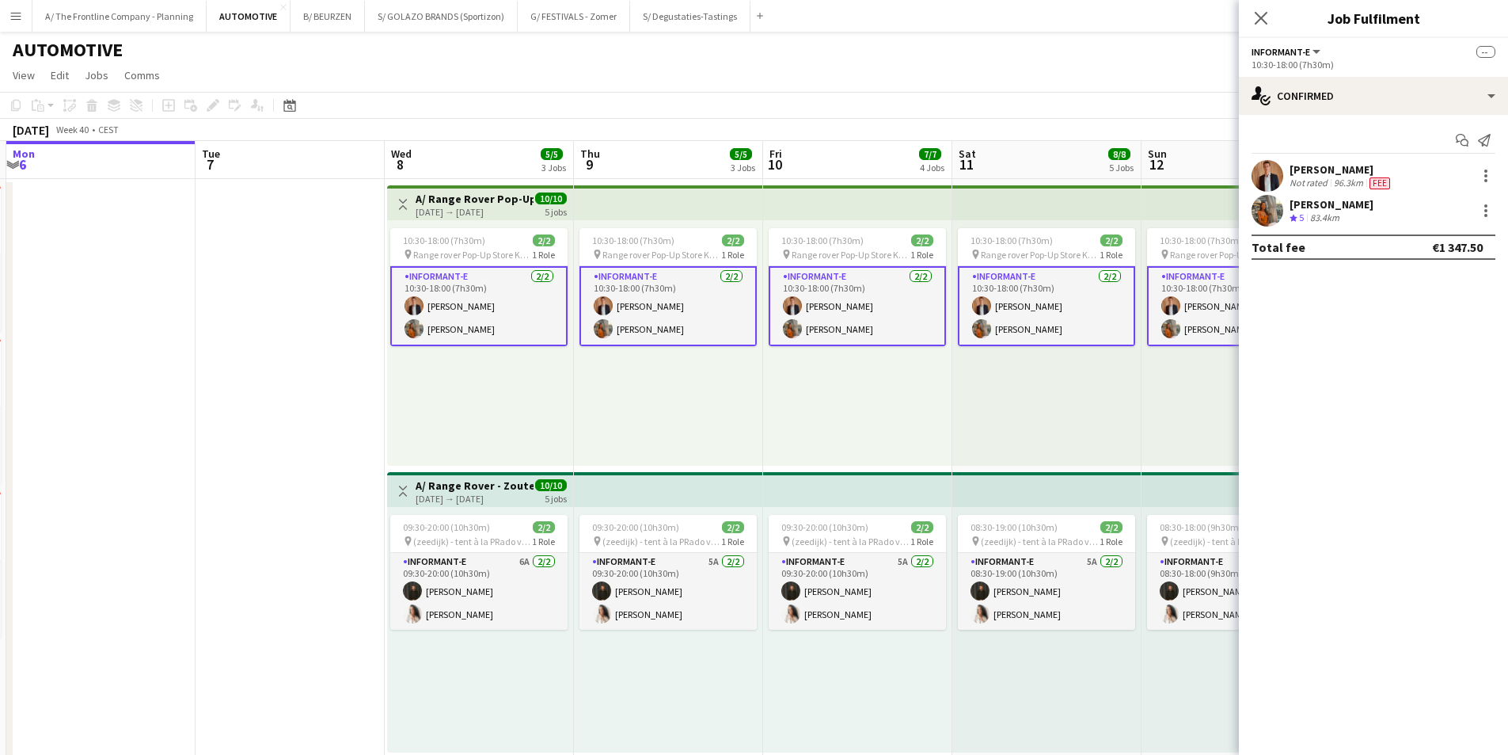
click at [1203, 207] on div "[PERSON_NAME]" at bounding box center [1332, 204] width 84 height 14
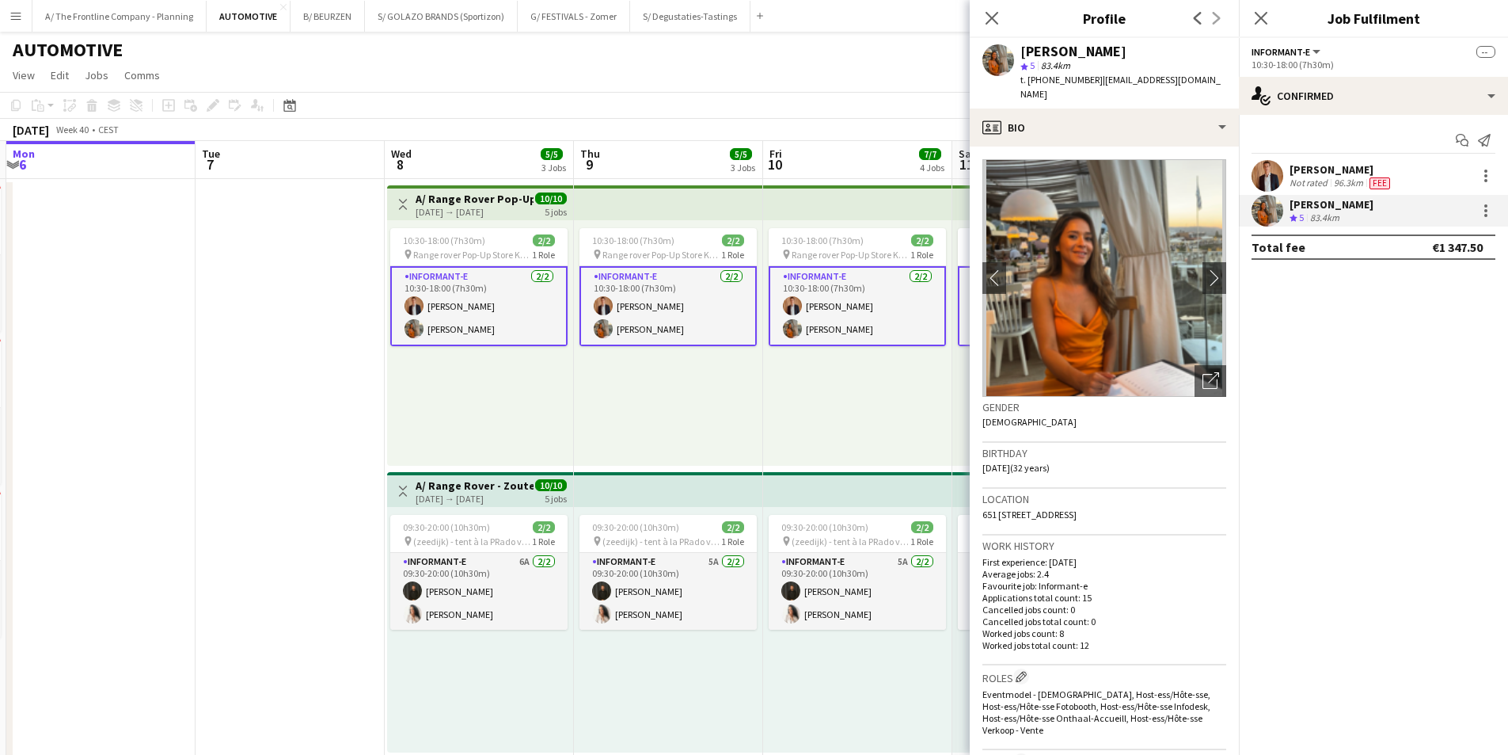
click at [1048, 80] on span "t. [PHONE_NUMBER]" at bounding box center [1062, 80] width 82 height 12
copy span "32477563052"
drag, startPoint x: 211, startPoint y: 249, endPoint x: 222, endPoint y: 215, distance: 35.8
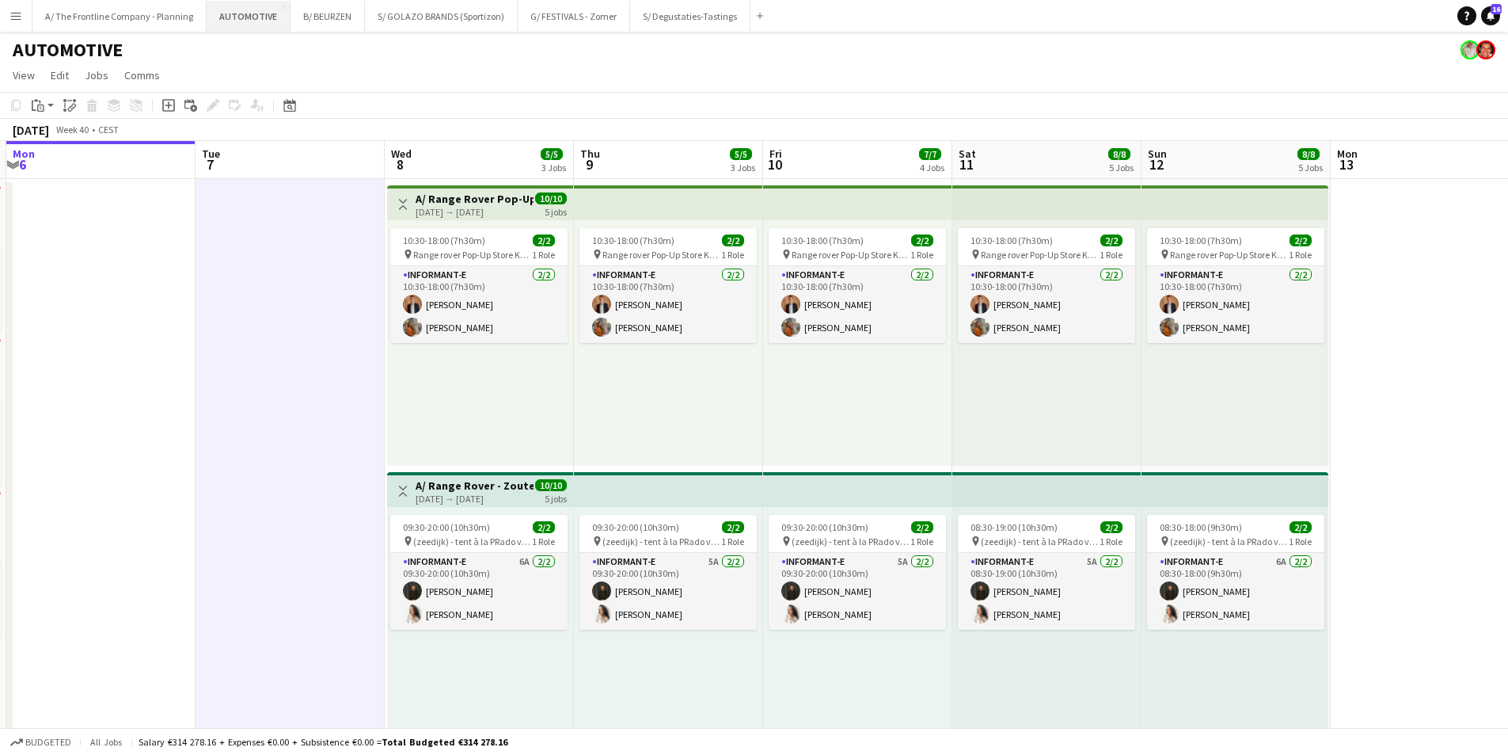
click at [253, 17] on button "AUTOMOTIVE Close" at bounding box center [249, 16] width 84 height 31
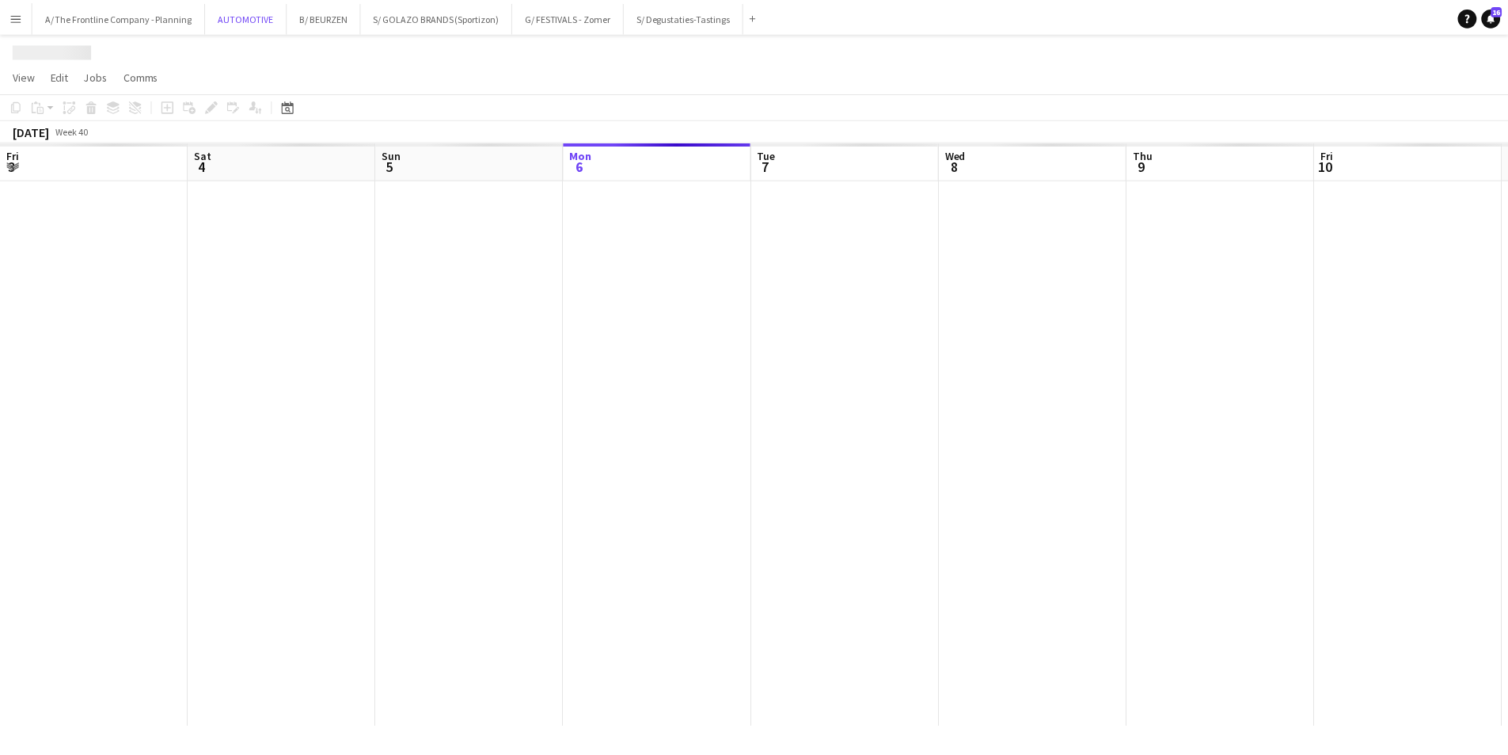
scroll to position [0, 378]
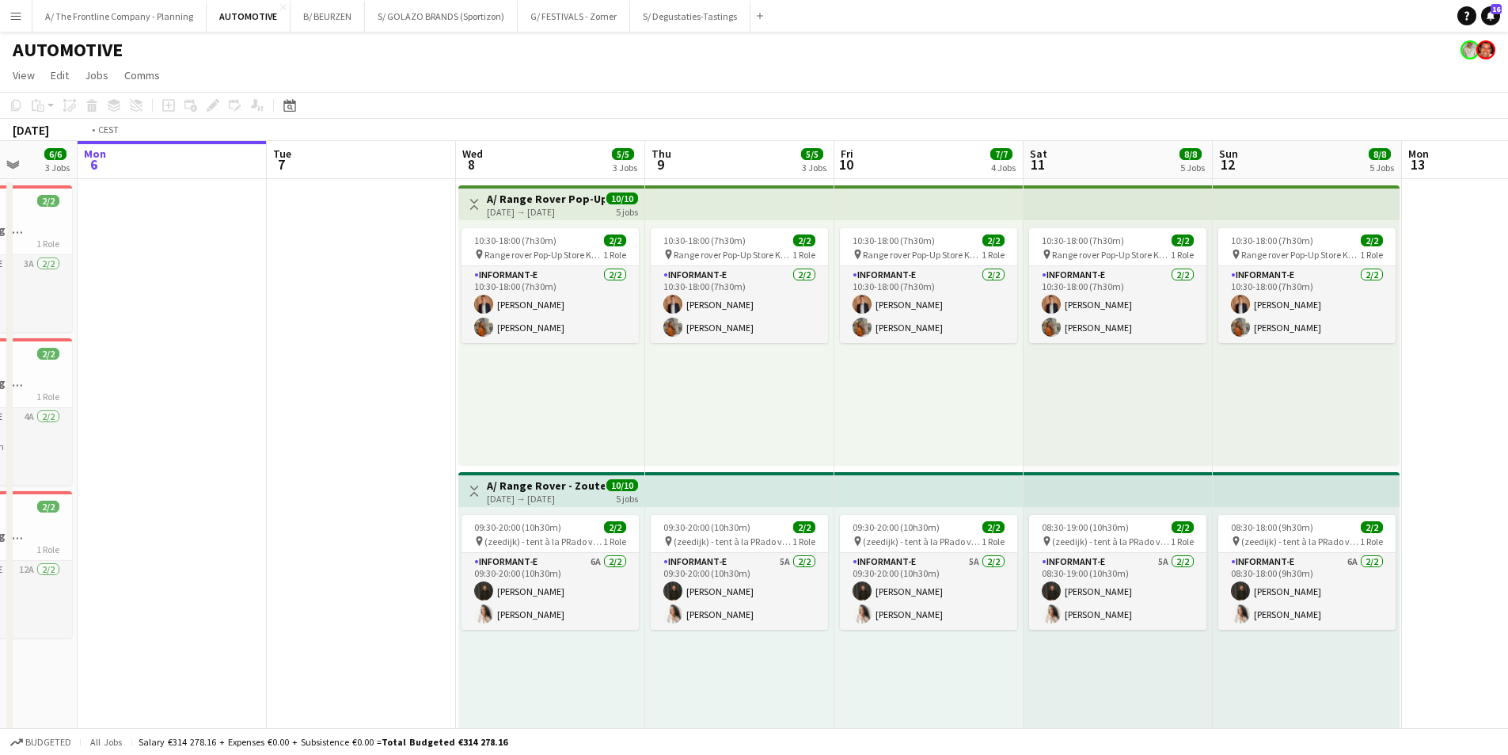
drag, startPoint x: 808, startPoint y: 410, endPoint x: 232, endPoint y: 371, distance: 576.9
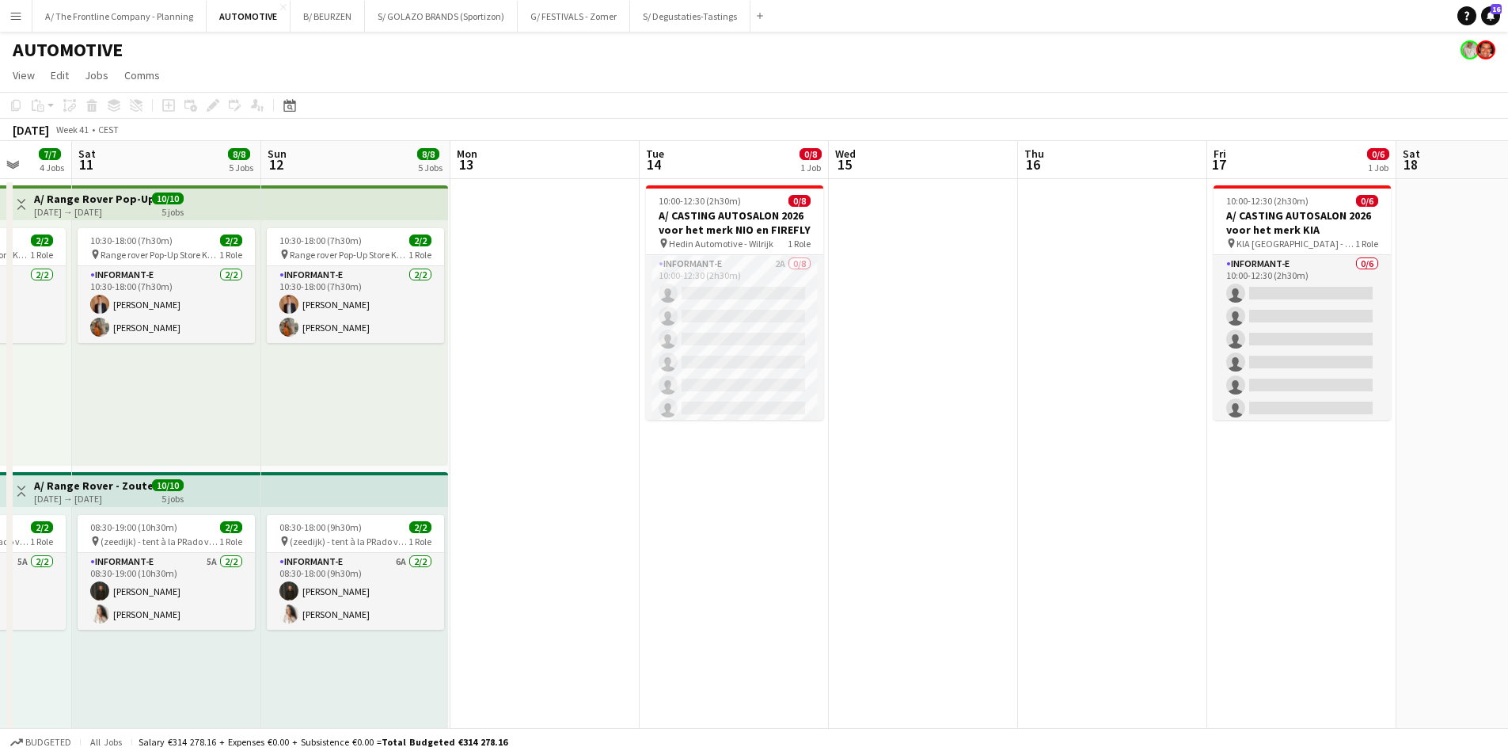
drag, startPoint x: 704, startPoint y: 420, endPoint x: 591, endPoint y: 377, distance: 121.0
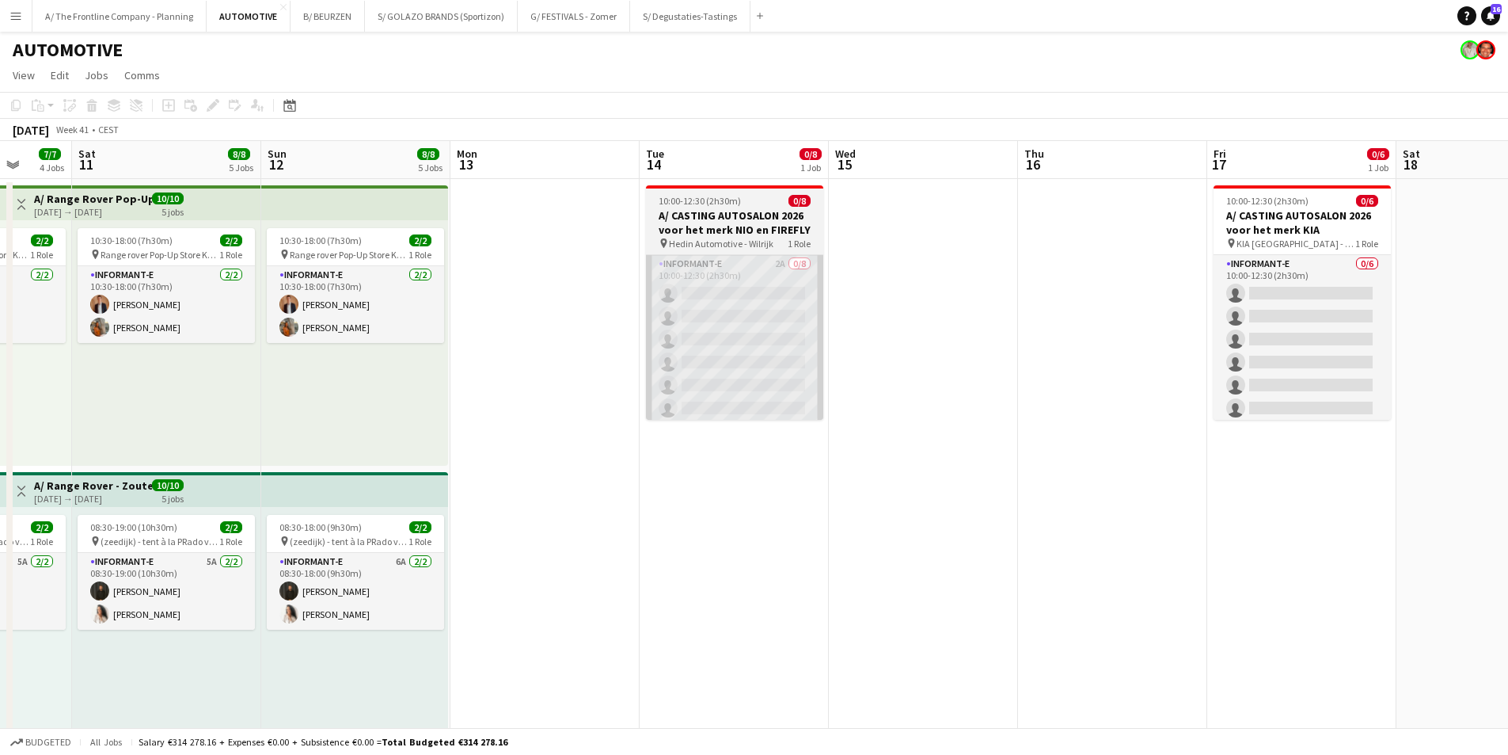
scroll to position [0, 493]
click at [769, 308] on app-card-role "Informant-e 2A 0/8 10:00-12:30 (2h30m) single-neutral-actions single-neutral-ac…" at bounding box center [736, 362] width 177 height 215
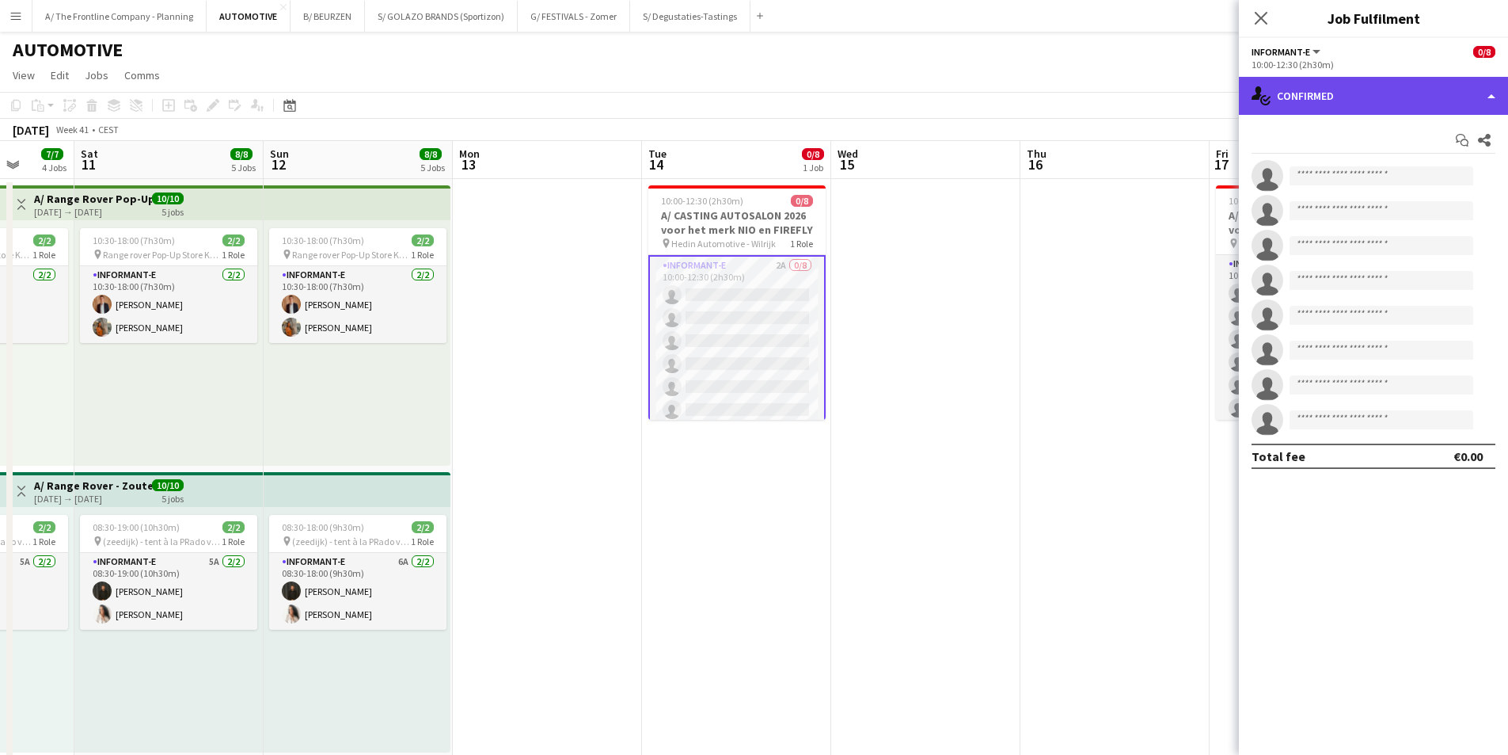
click at [1203, 85] on div "single-neutral-actions-check-2 Confirmed" at bounding box center [1373, 96] width 269 height 38
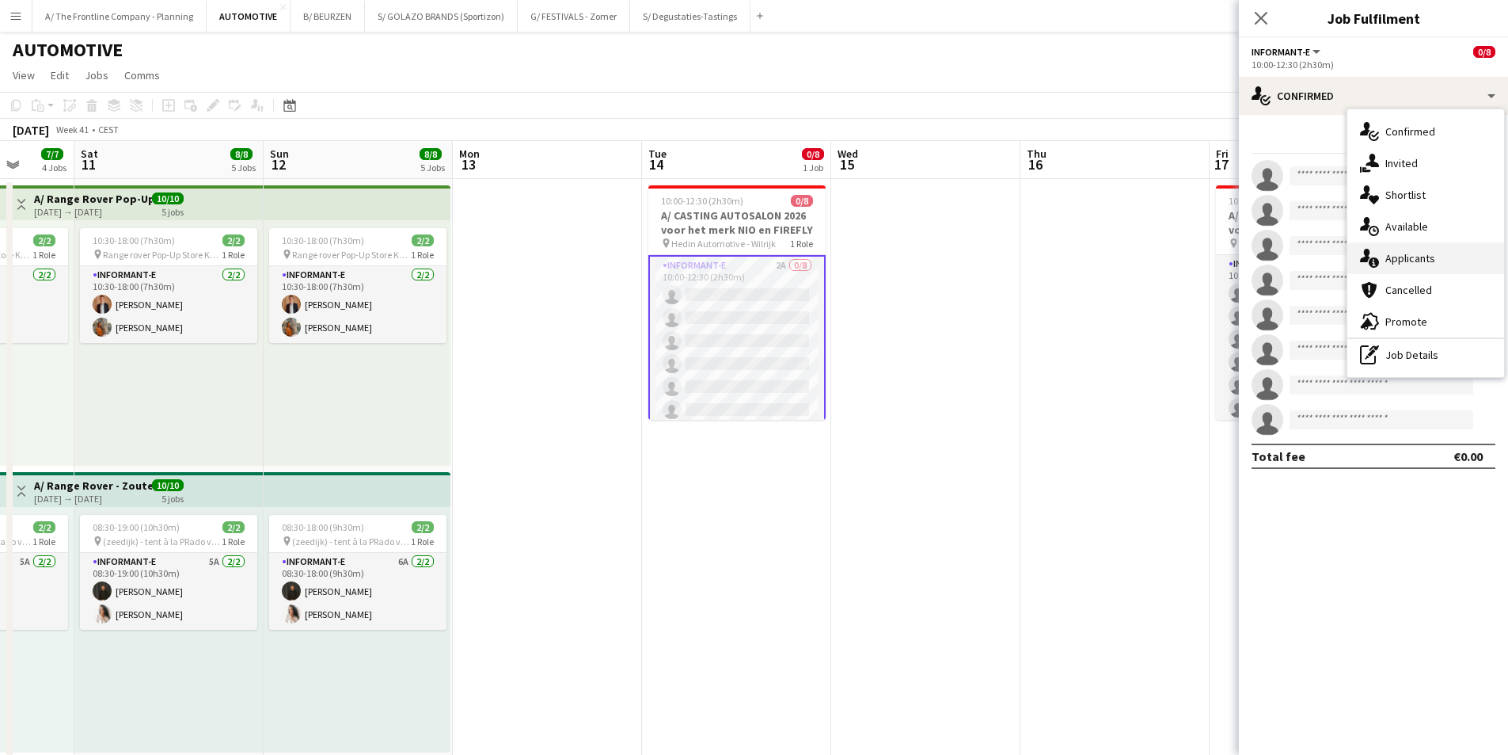
click at [1203, 258] on span "Applicants" at bounding box center [1411, 258] width 50 height 14
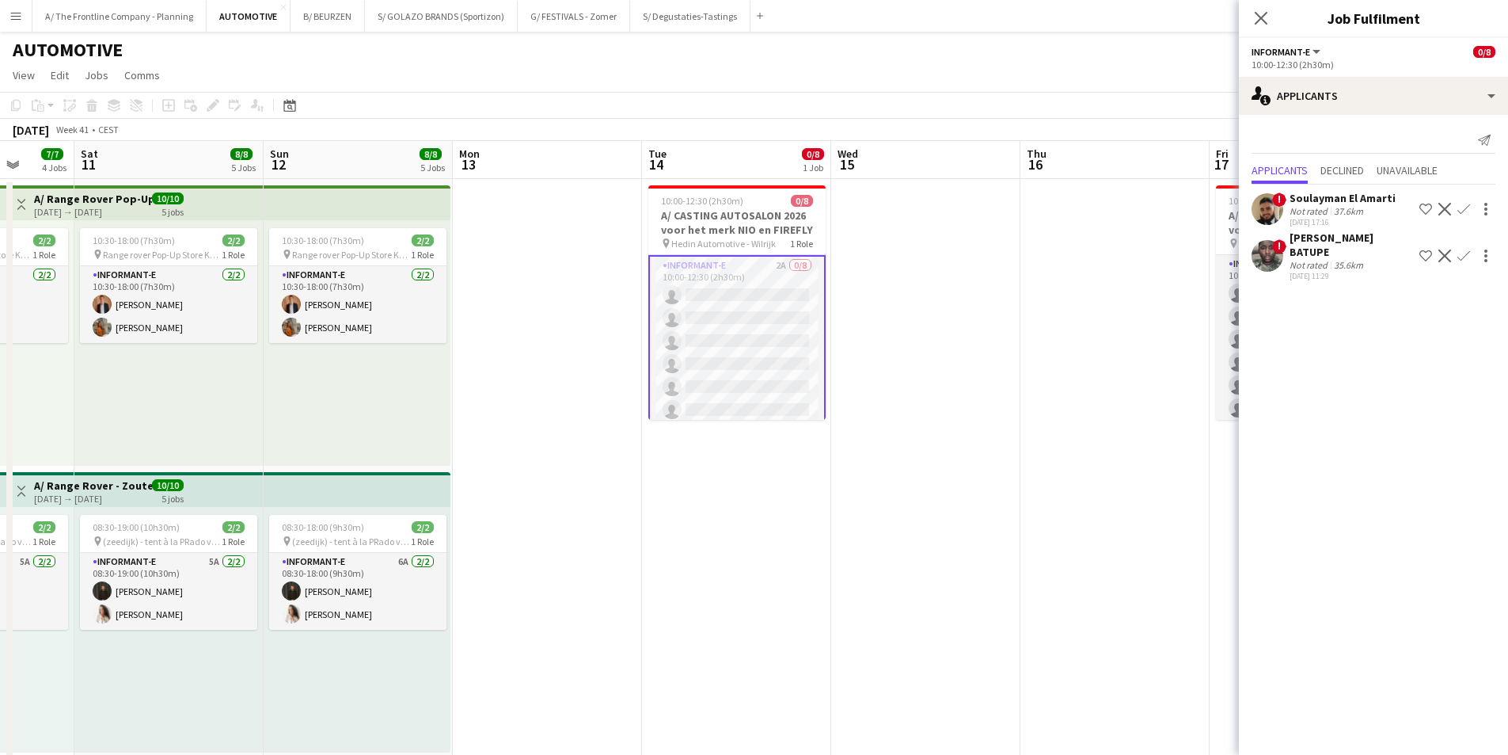
click at [1203, 258] on div "[PERSON_NAME] BATUPE" at bounding box center [1352, 244] width 124 height 29
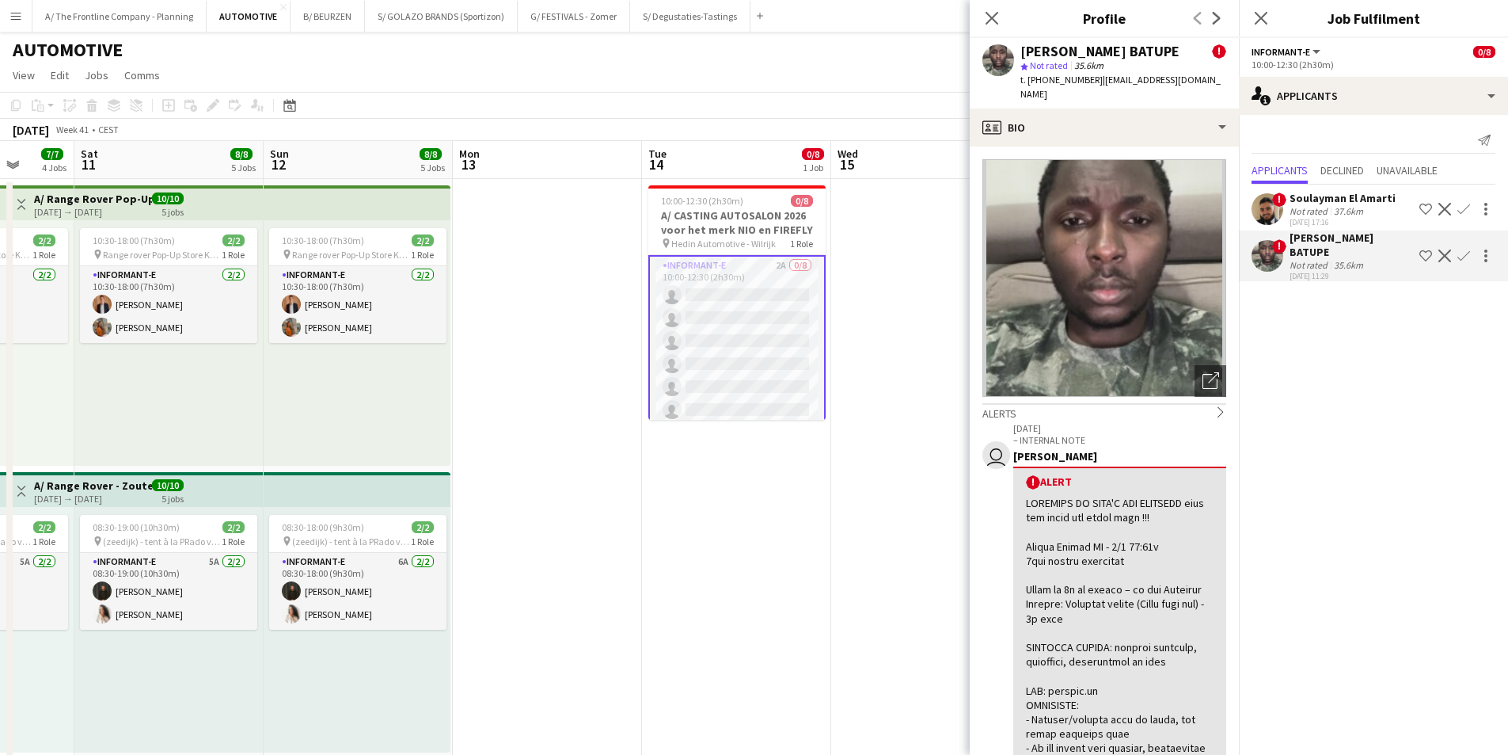
click at [1203, 205] on div "Not rated" at bounding box center [1310, 211] width 41 height 12
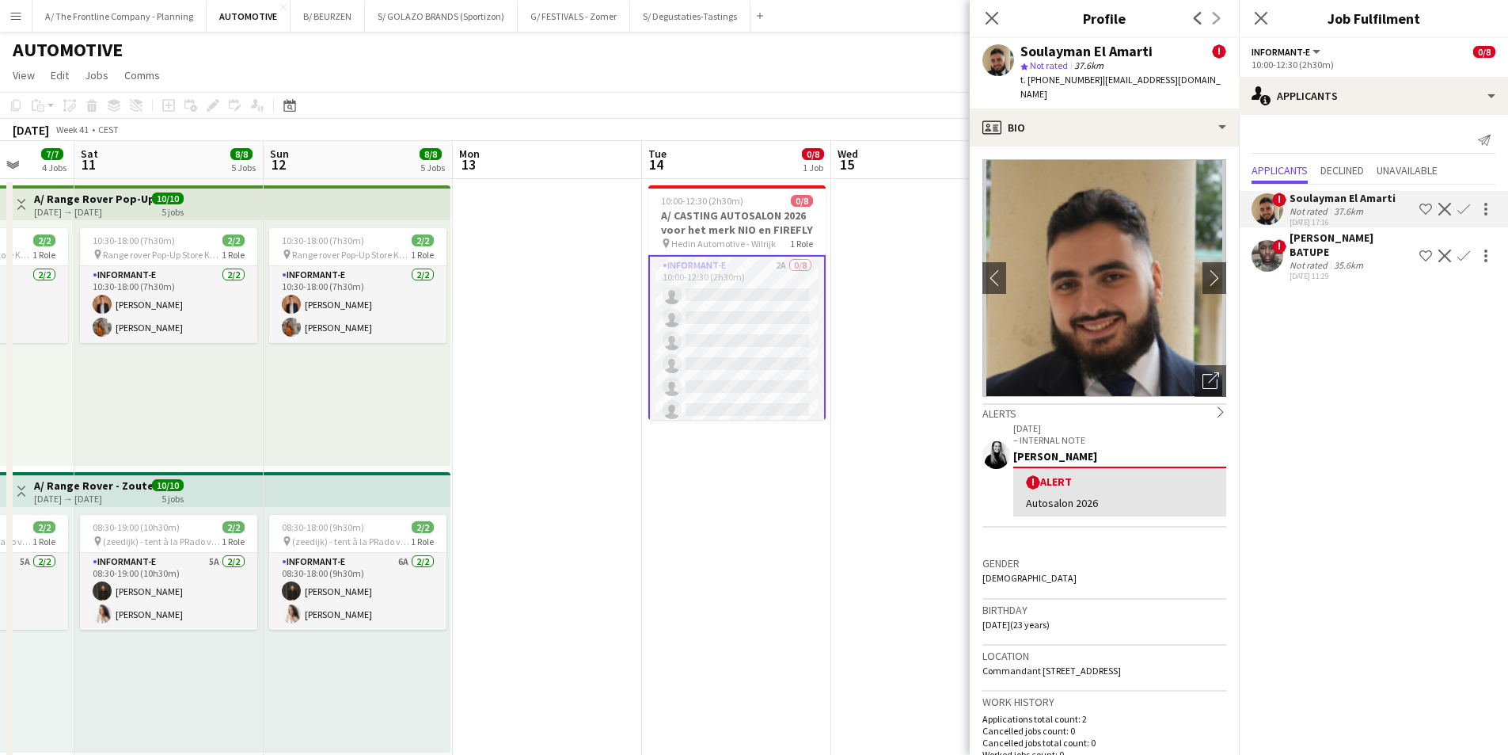
click at [1203, 253] on div "[PERSON_NAME] BATUPE" at bounding box center [1352, 244] width 124 height 29
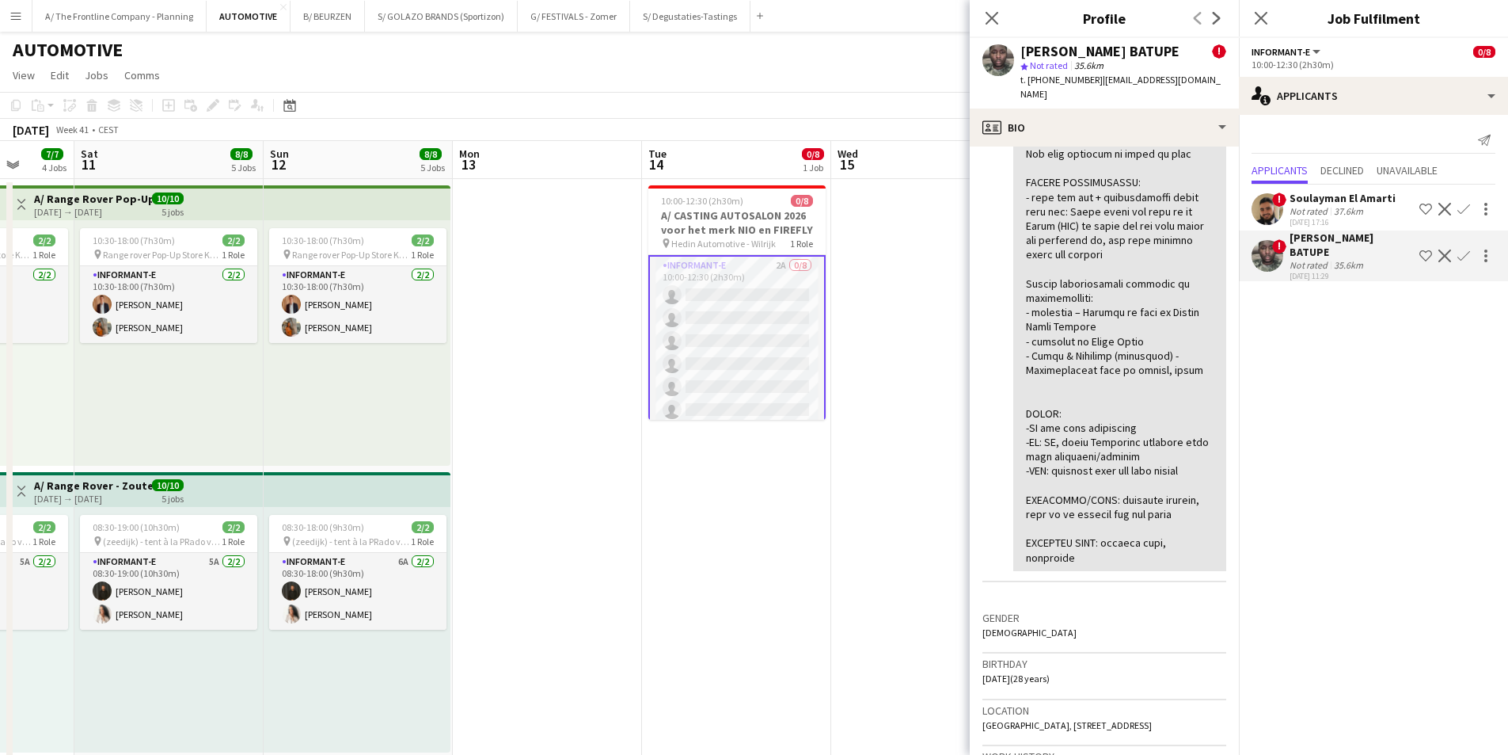
scroll to position [713, 0]
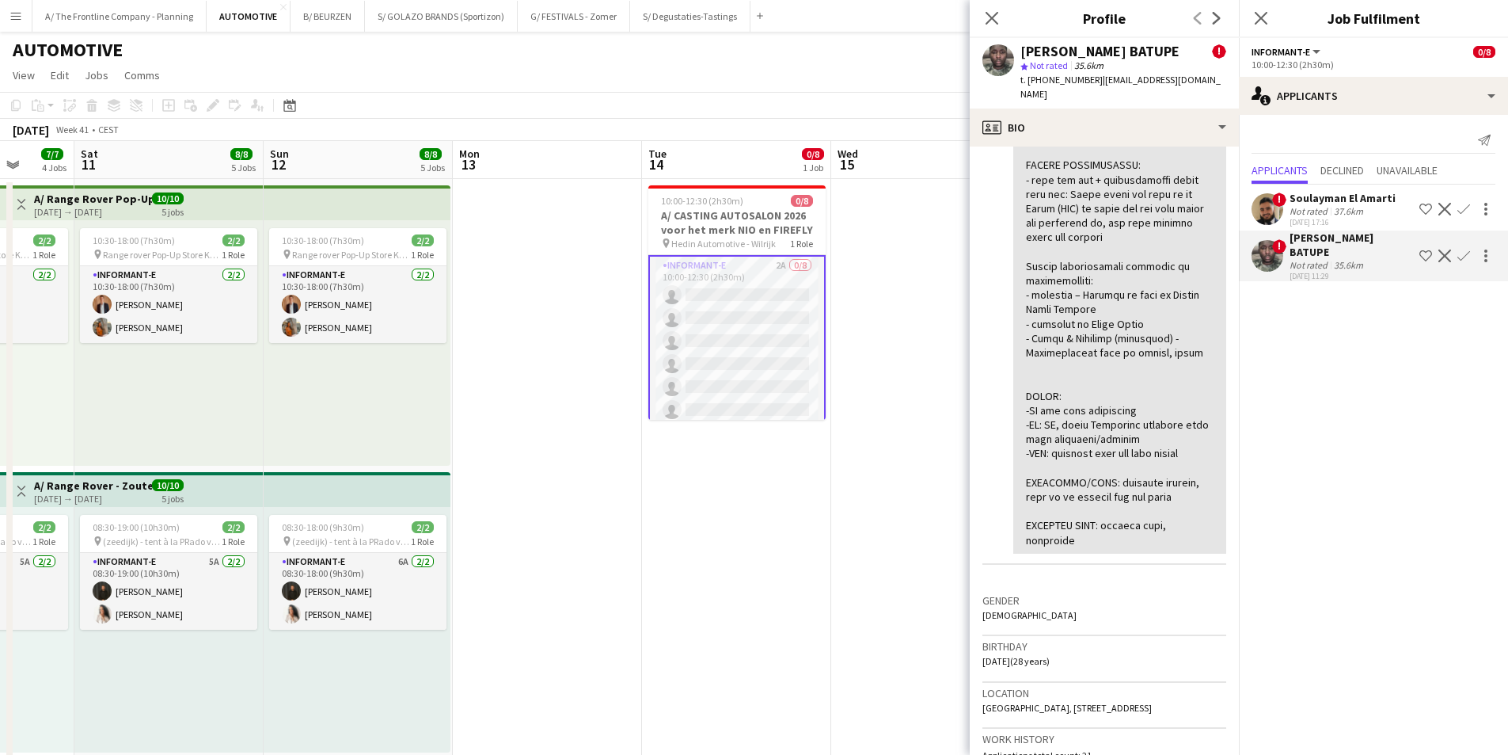
click at [1203, 219] on div "[DATE] 17:16" at bounding box center [1343, 222] width 106 height 10
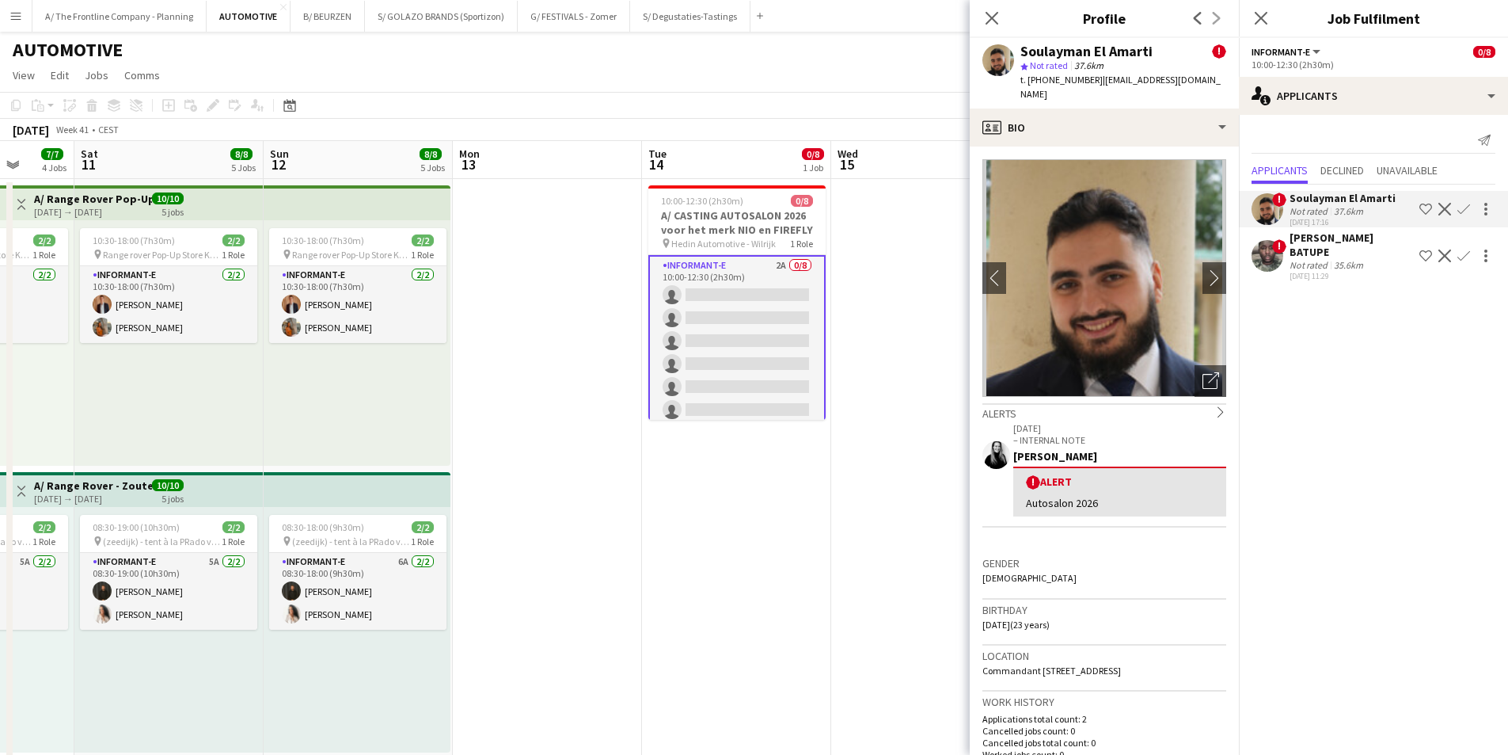
click at [11, 11] on app-icon "Menu" at bounding box center [16, 16] width 13 height 13
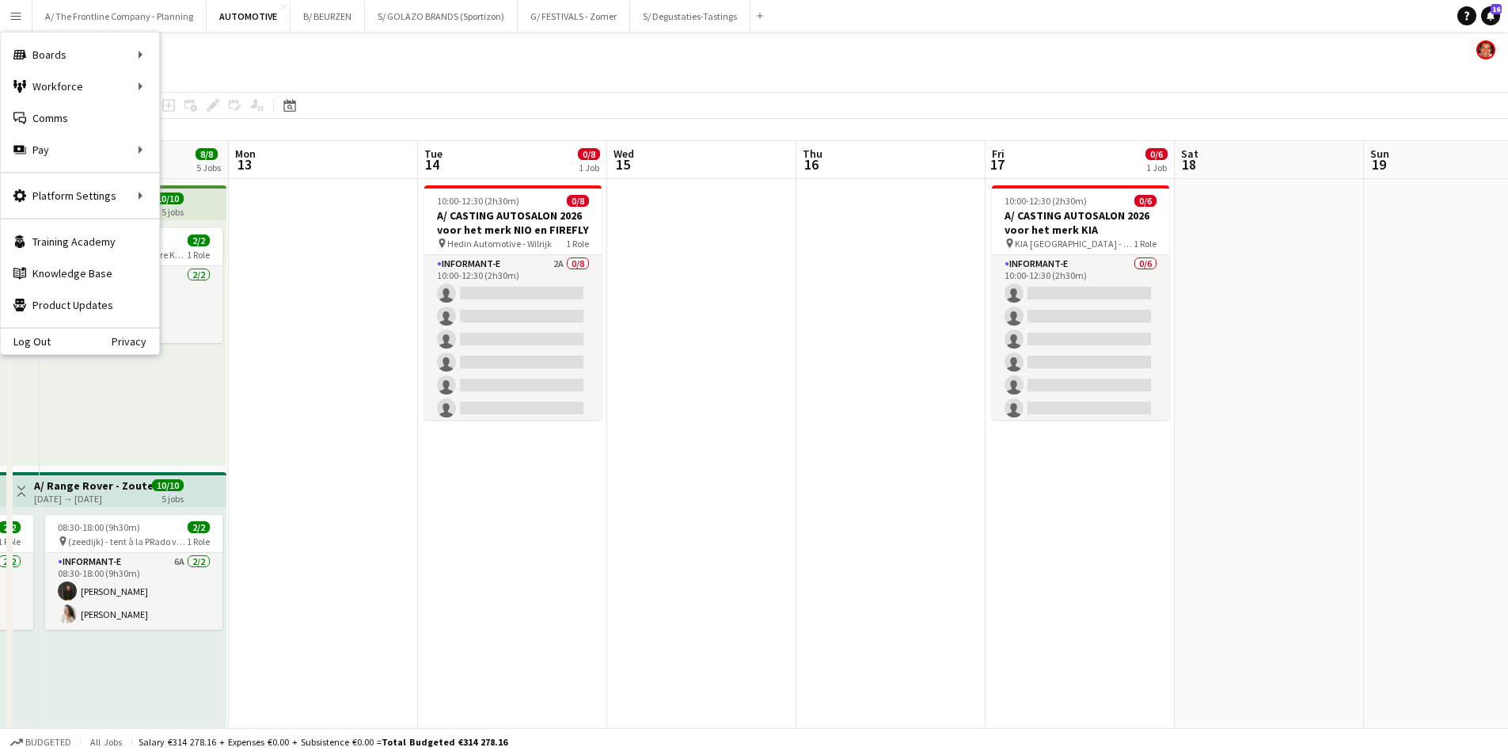
drag, startPoint x: 1020, startPoint y: 340, endPoint x: 606, endPoint y: 342, distance: 413.3
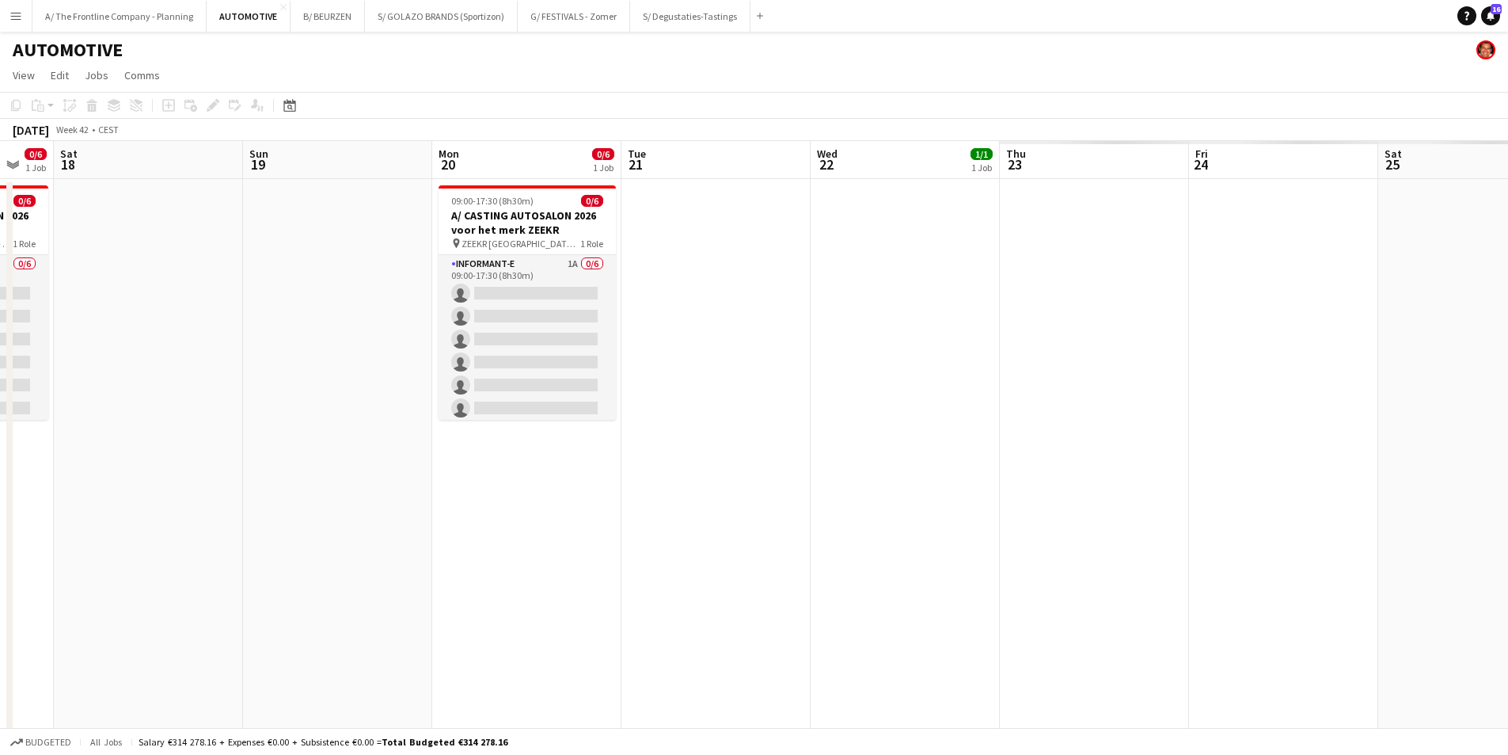
scroll to position [0, 457]
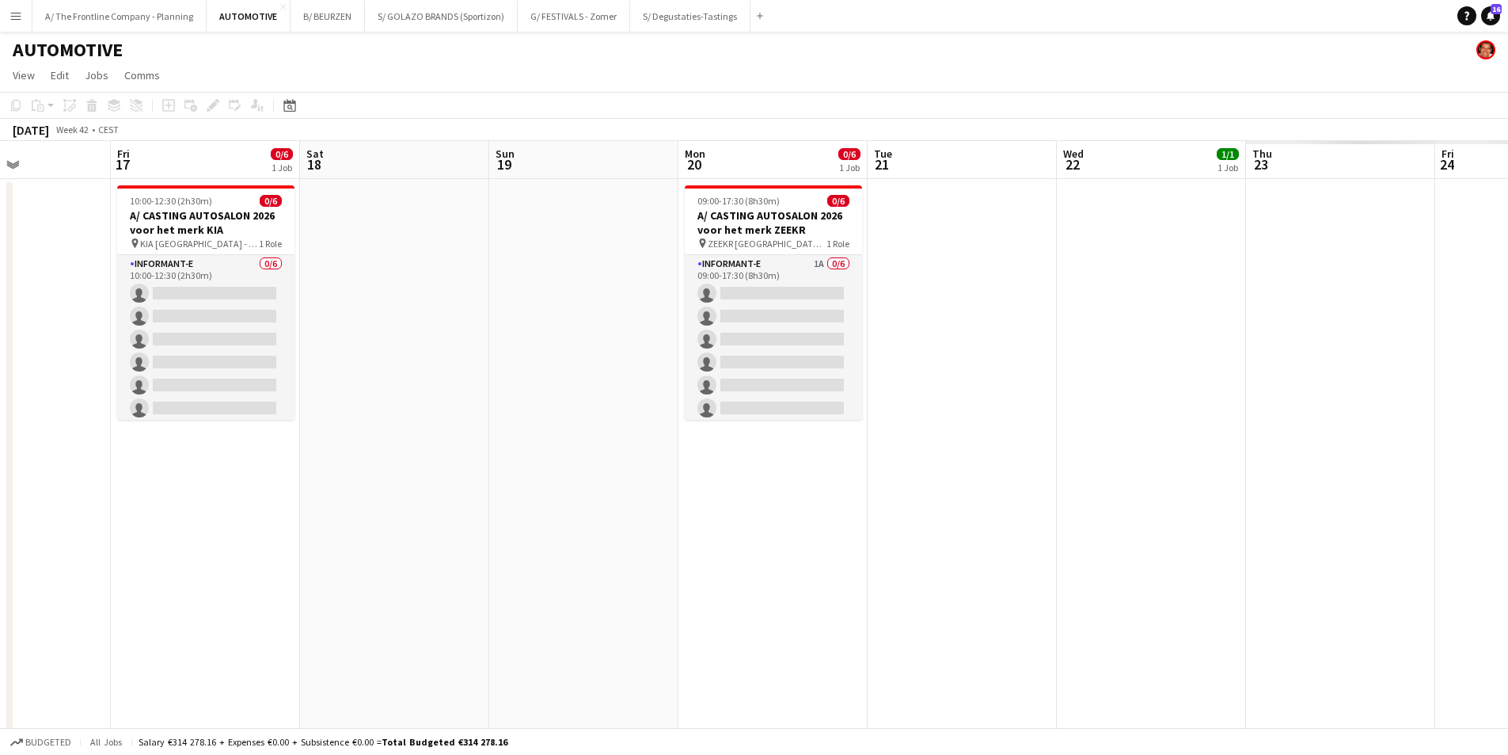
drag, startPoint x: 1017, startPoint y: 333, endPoint x: 342, endPoint y: 341, distance: 675.4
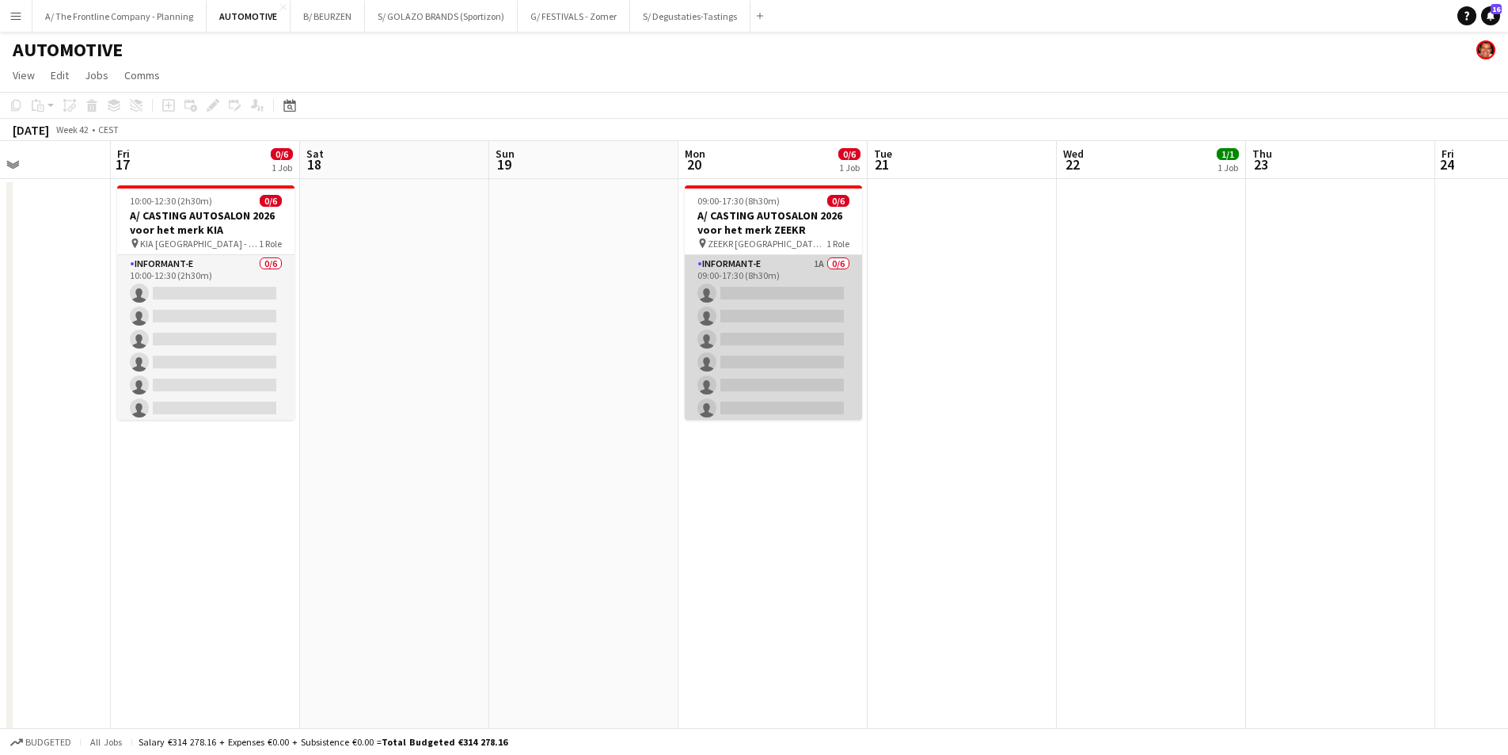
click at [803, 330] on app-card-role "Informant-e 1A 0/6 09:00-17:30 (8h30m) single-neutral-actions single-neutral-ac…" at bounding box center [773, 339] width 177 height 169
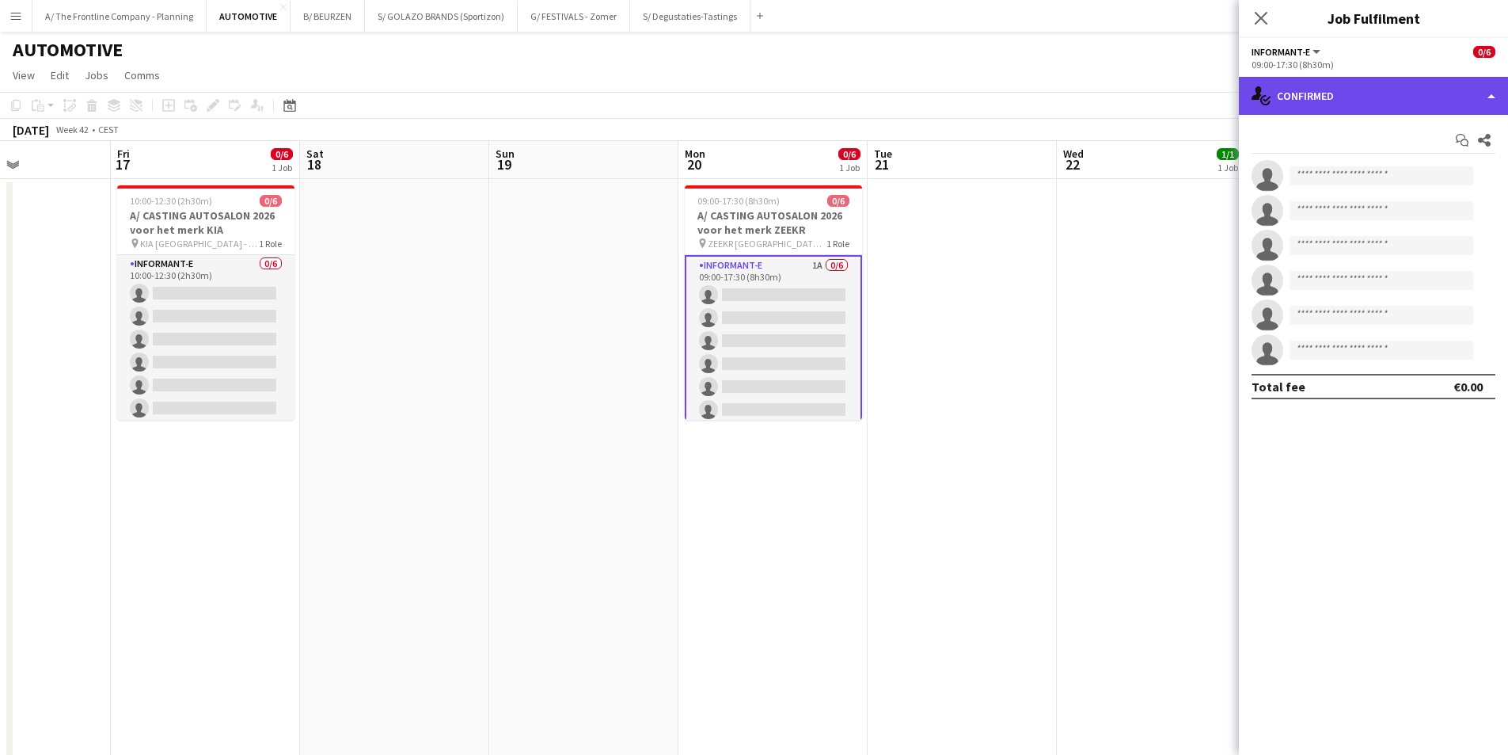
click at [1203, 108] on div "single-neutral-actions-check-2 Confirmed" at bounding box center [1373, 96] width 269 height 38
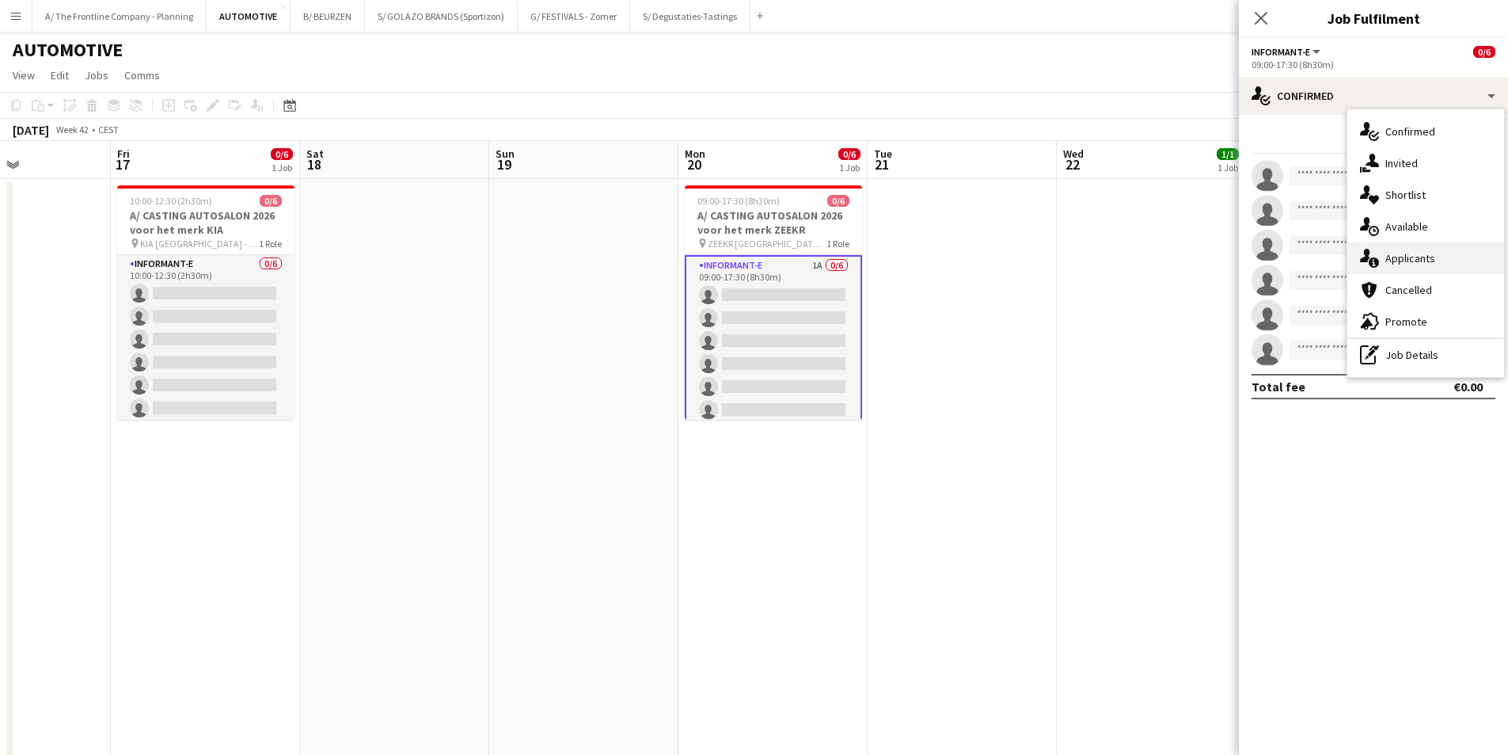
click at [1203, 264] on span "Applicants" at bounding box center [1411, 258] width 50 height 14
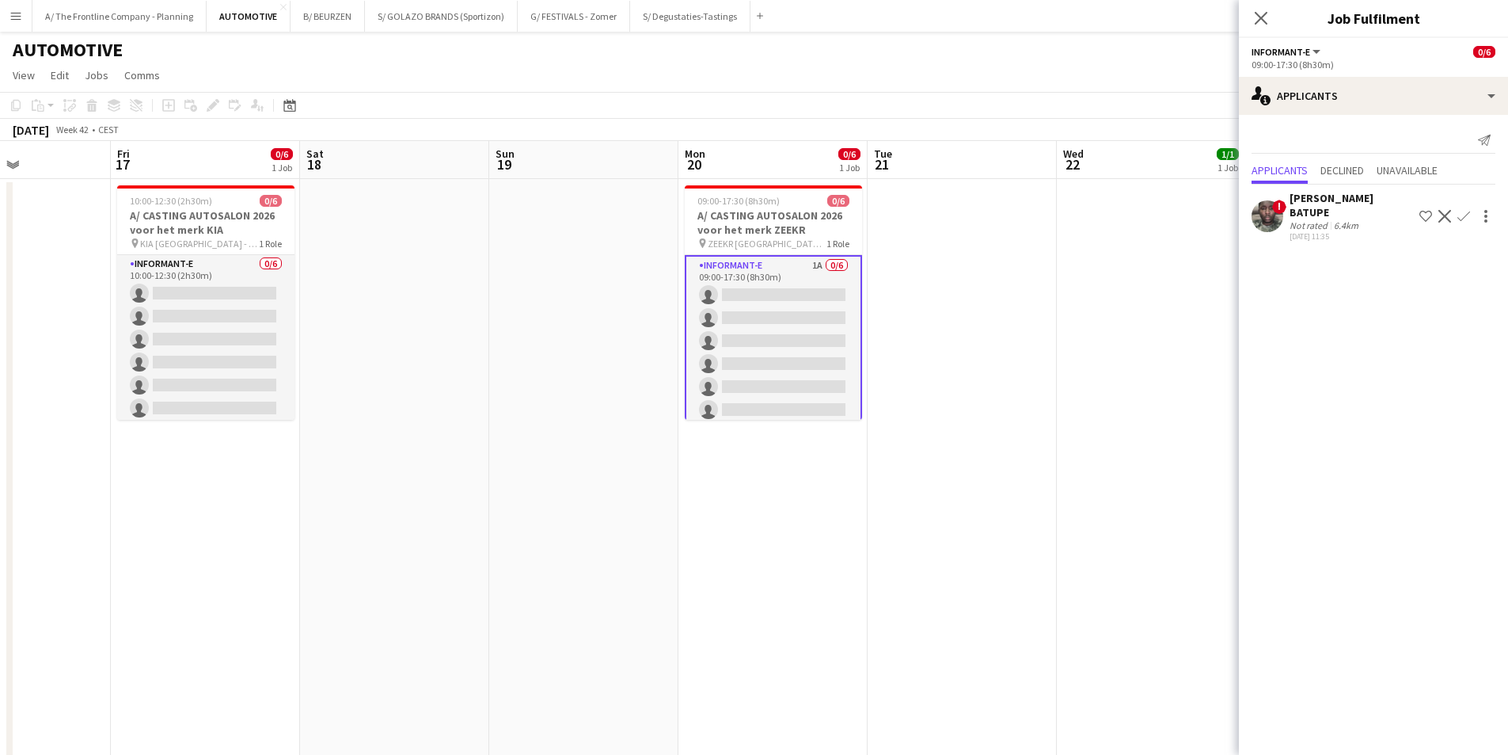
click at [1203, 200] on div "[PERSON_NAME] BATUPE" at bounding box center [1352, 205] width 124 height 29
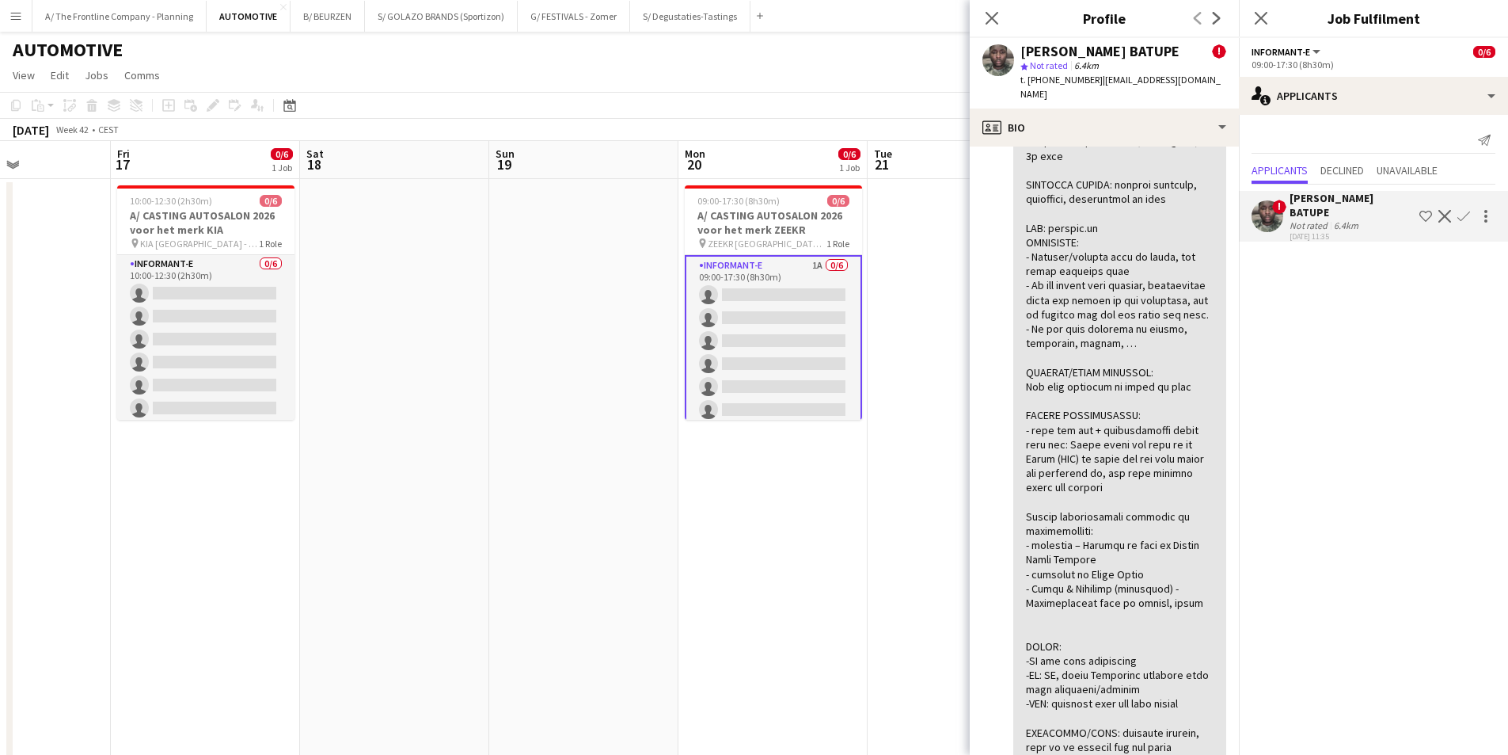
scroll to position [475, 0]
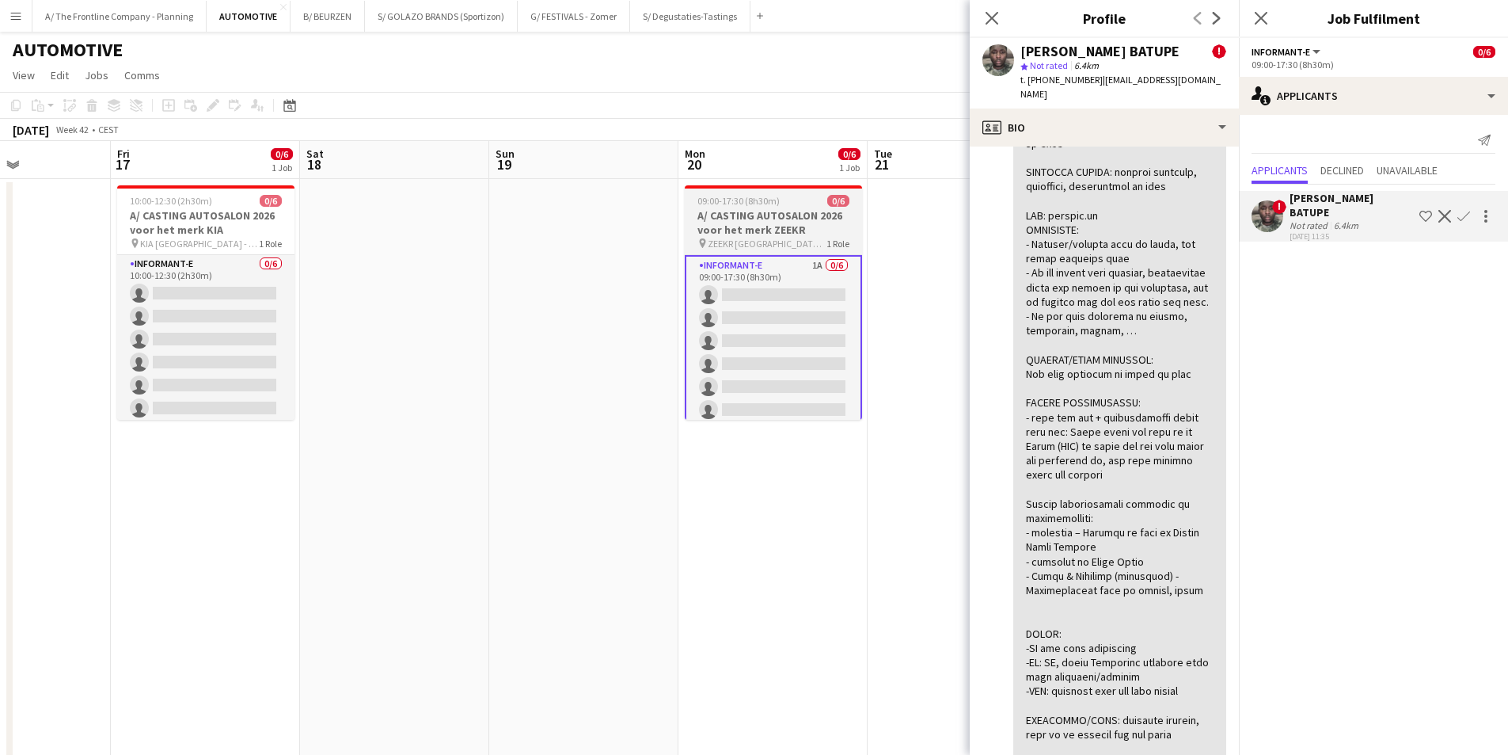
click at [722, 222] on h3 "A/ CASTING AUTOSALON 2026 voor het merk ZEEKR" at bounding box center [773, 222] width 177 height 29
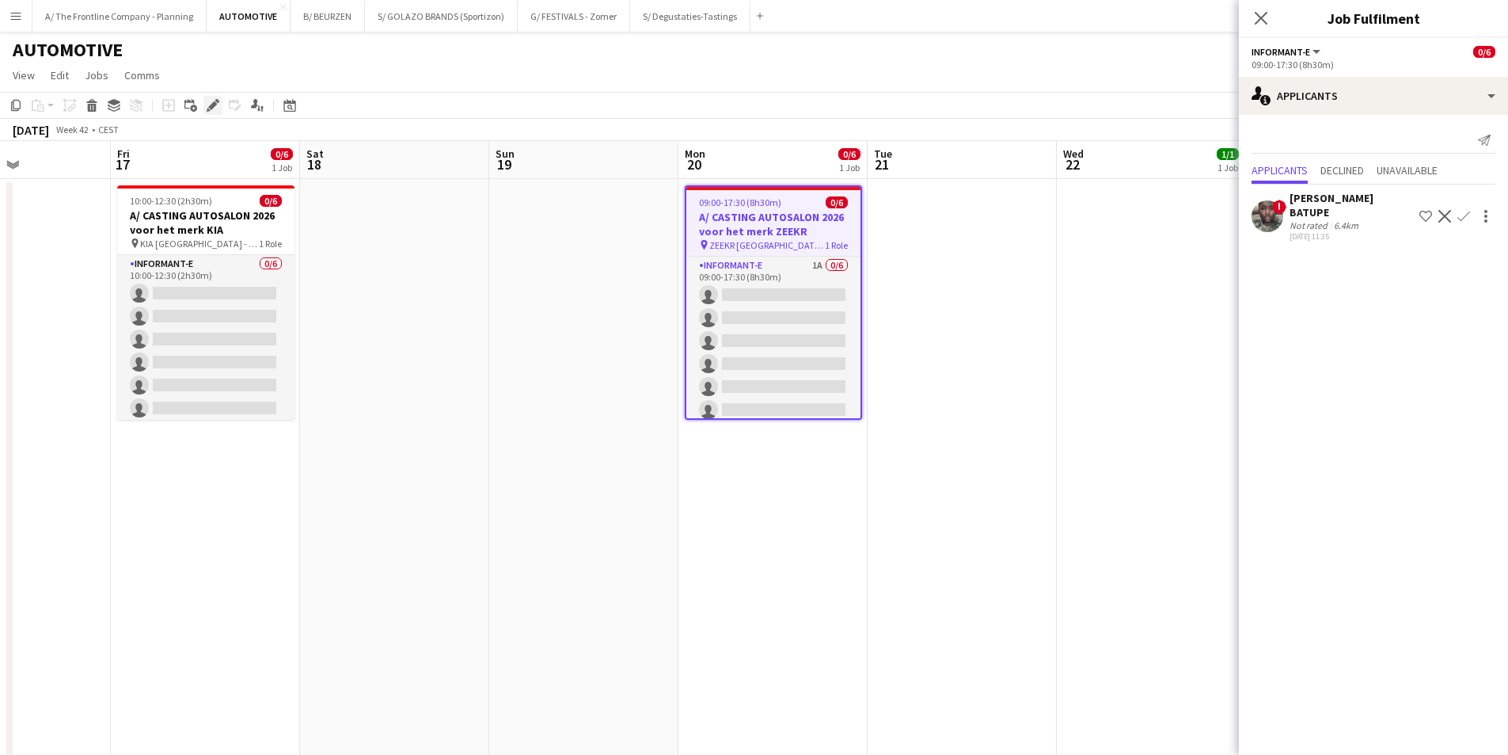
click at [215, 105] on icon at bounding box center [212, 105] width 9 height 9
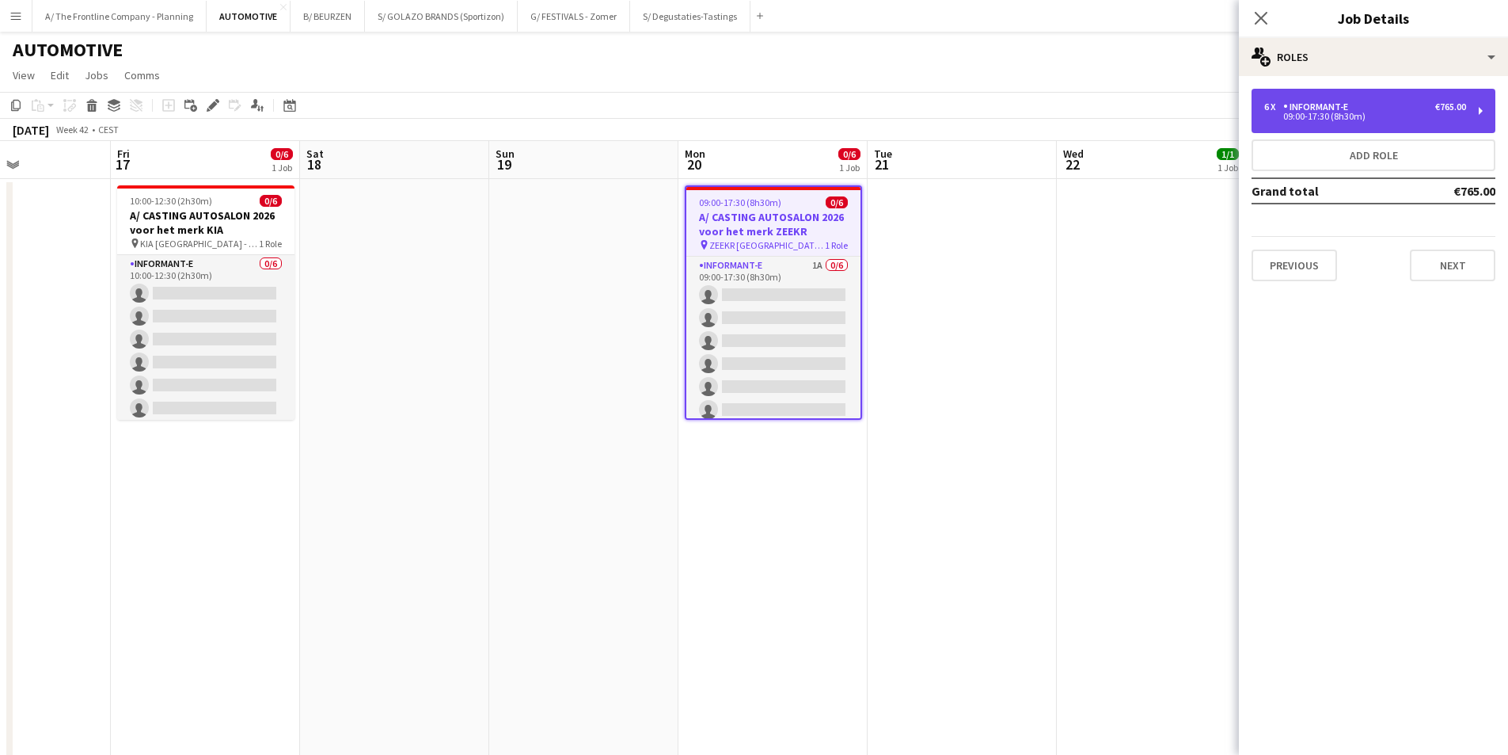
click at [1203, 123] on div "6 x Informant-e €765.00 09:00-17:30 (8h30m)" at bounding box center [1374, 111] width 244 height 44
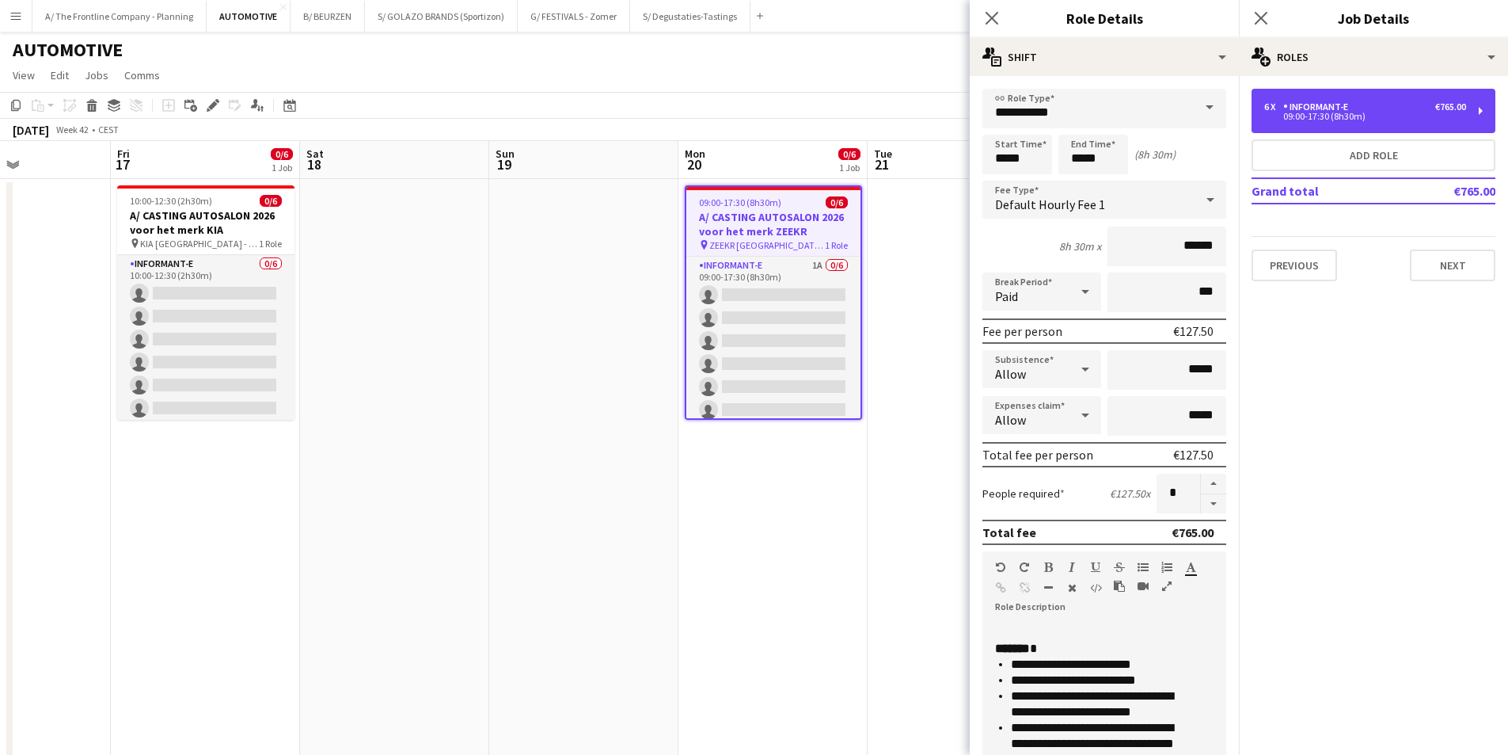
scroll to position [317, 0]
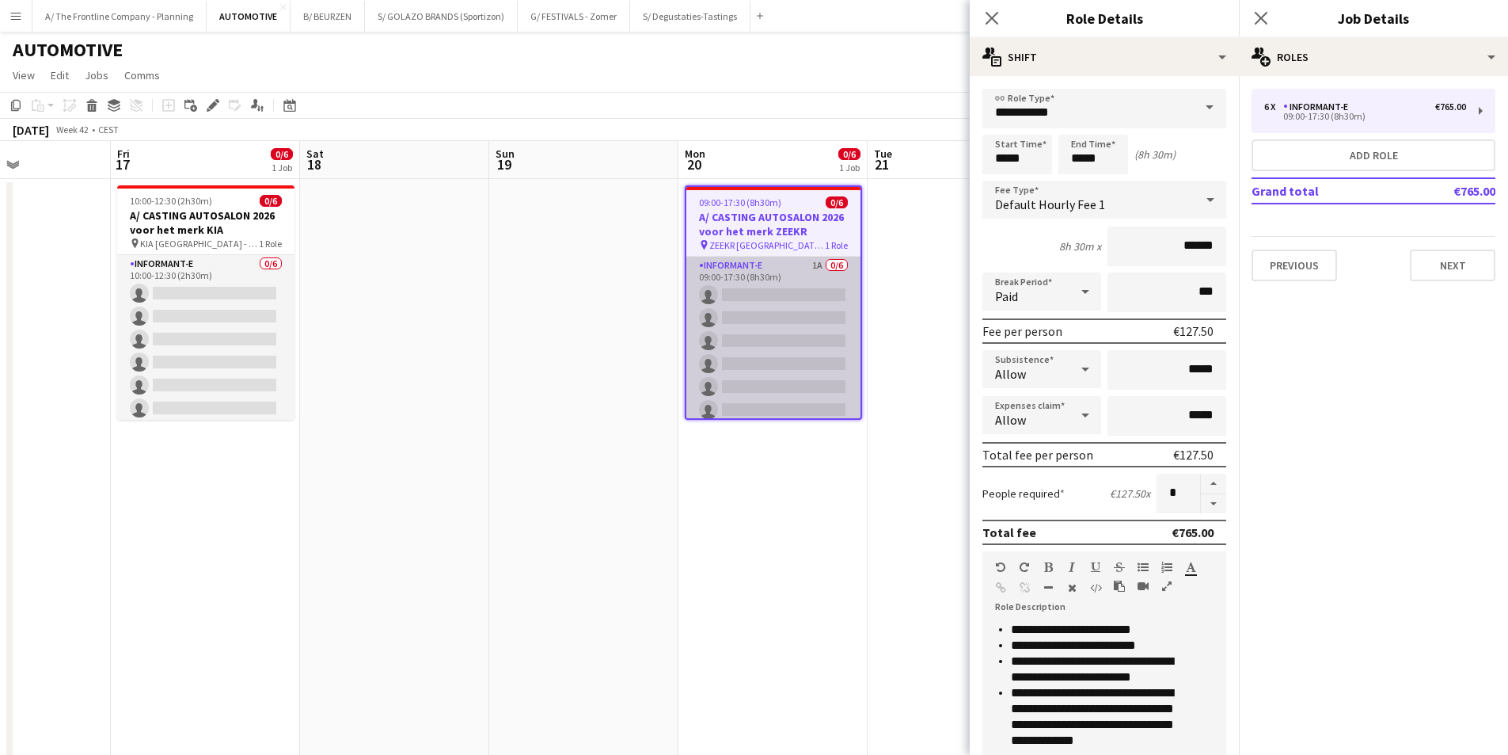
click at [763, 347] on app-card-role "Informant-e 1A 0/6 09:00-17:30 (8h30m) single-neutral-actions single-neutral-ac…" at bounding box center [773, 341] width 174 height 169
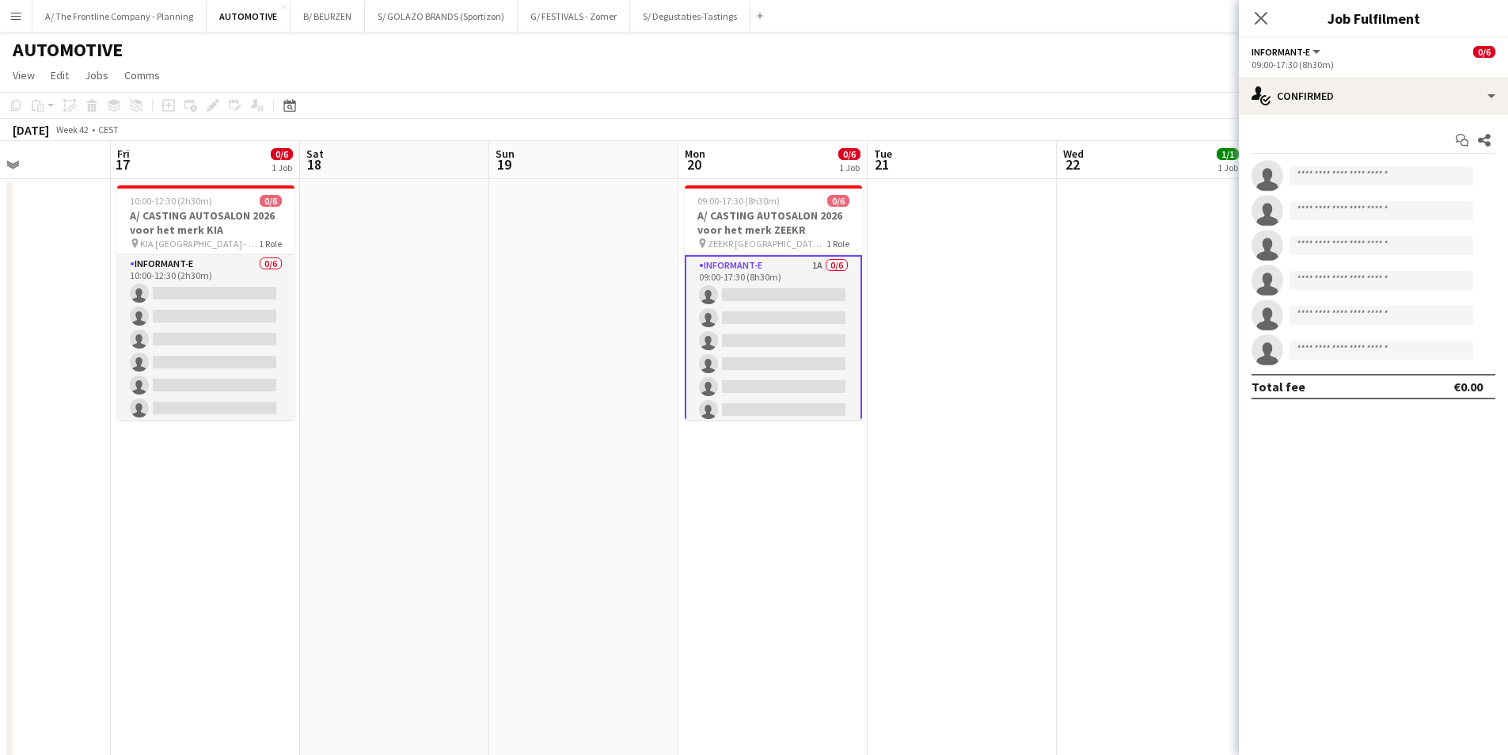
click at [789, 346] on app-card-role "Informant-e 1A 0/6 09:00-17:30 (8h30m) single-neutral-actions single-neutral-ac…" at bounding box center [773, 341] width 177 height 172
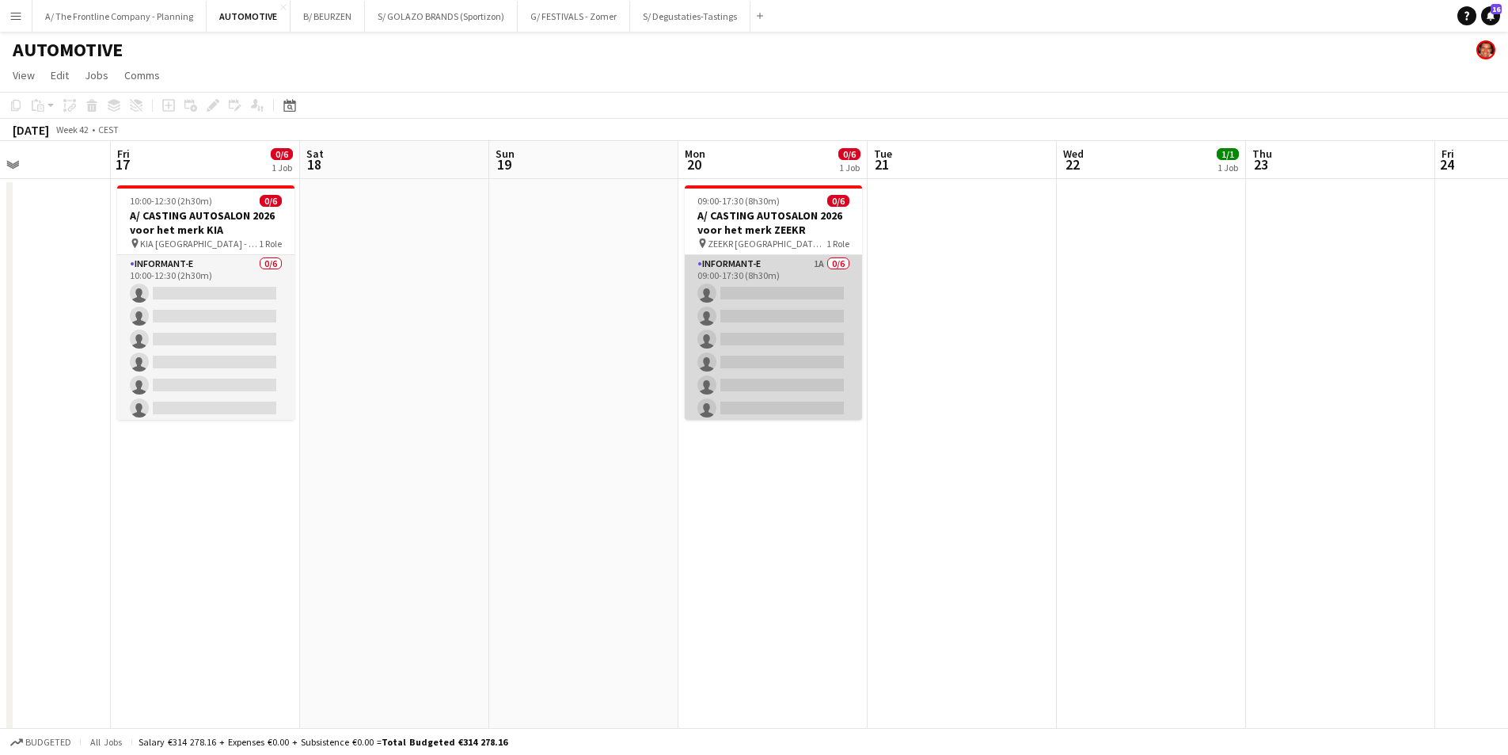
click at [763, 279] on app-card-role "Informant-e 1A 0/6 09:00-17:30 (8h30m) single-neutral-actions single-neutral-ac…" at bounding box center [773, 339] width 177 height 169
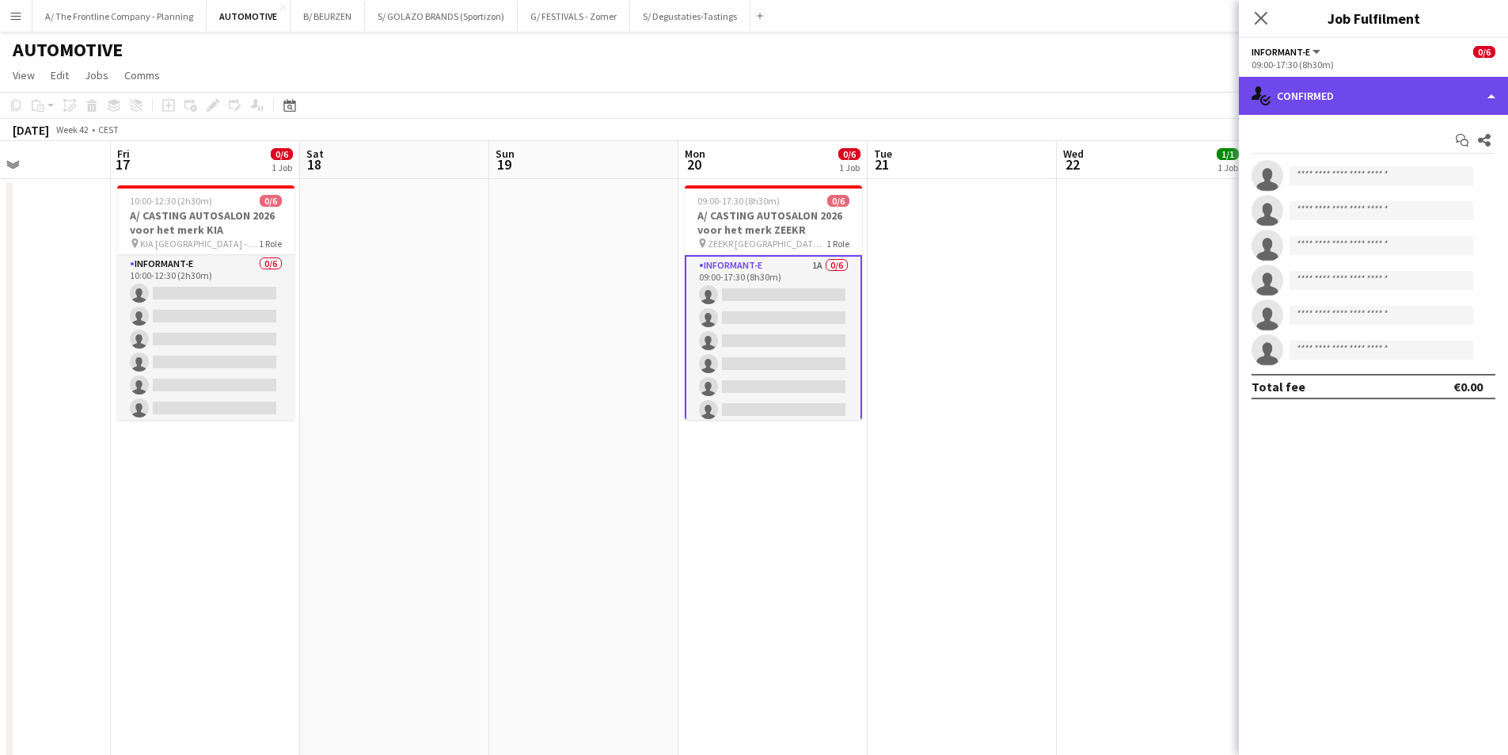
click at [1203, 92] on div "single-neutral-actions-check-2 Confirmed" at bounding box center [1373, 96] width 269 height 38
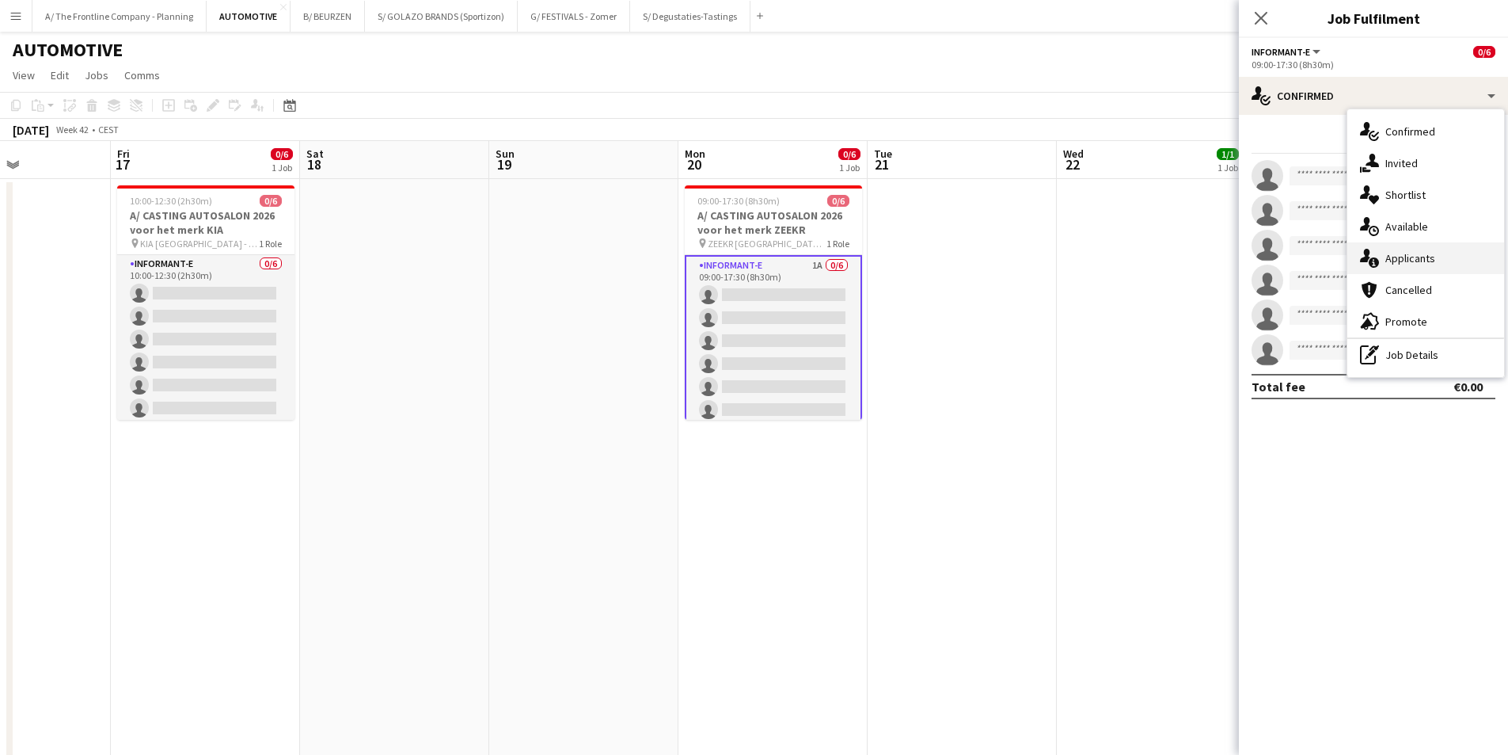
click at [1203, 267] on div "single-neutral-actions-information Applicants" at bounding box center [1426, 258] width 157 height 32
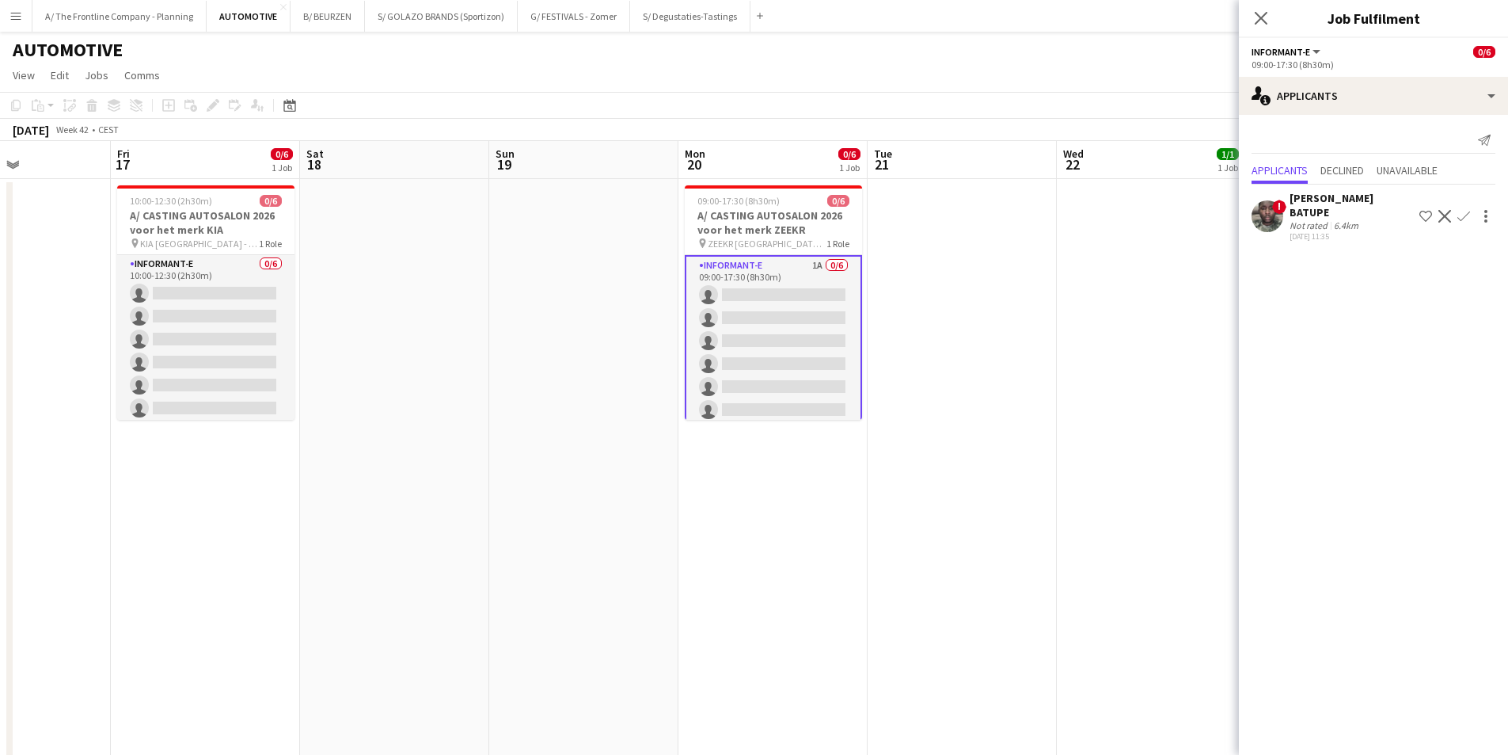
click at [1203, 216] on div "[PERSON_NAME] BATUPE" at bounding box center [1352, 205] width 124 height 29
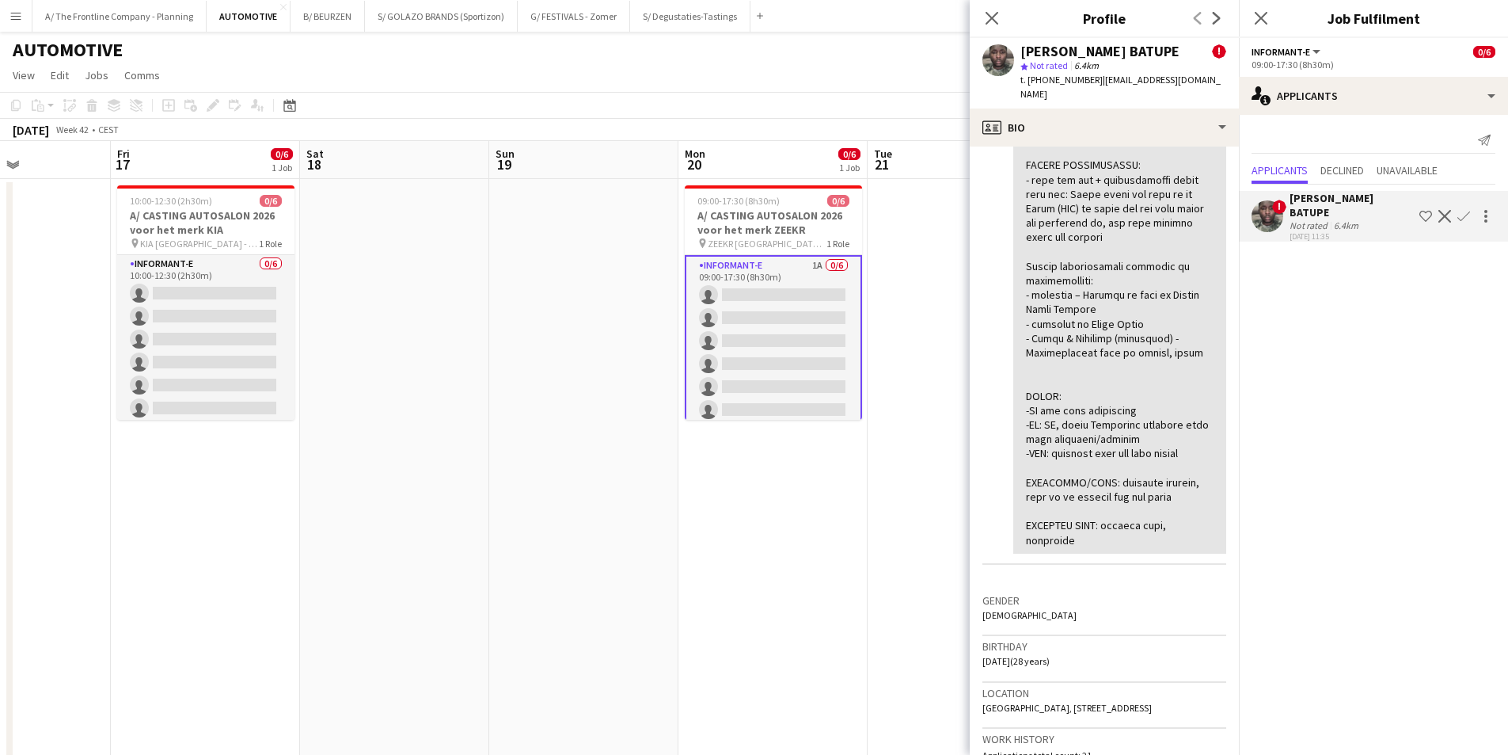
scroll to position [633, 0]
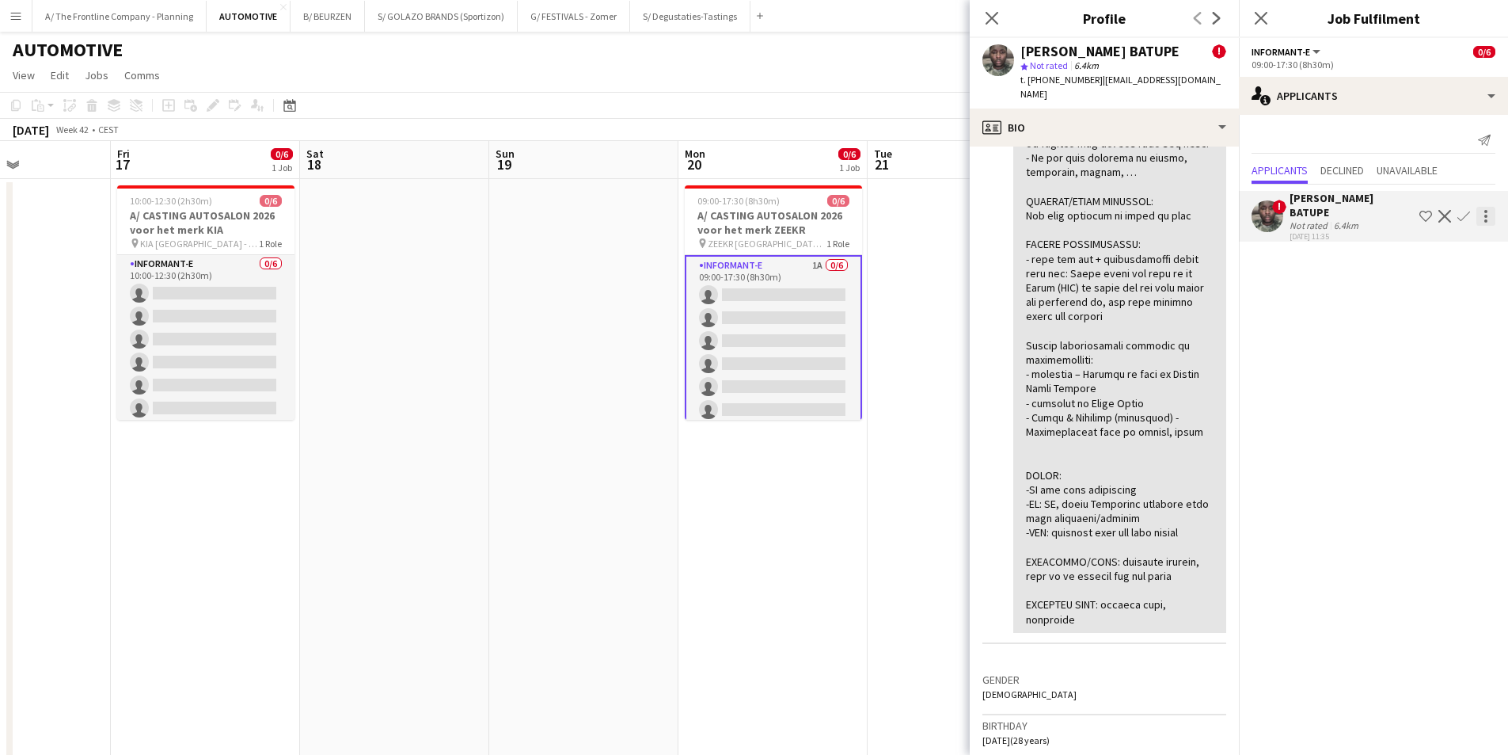
click at [1203, 222] on div at bounding box center [1486, 216] width 19 height 19
click at [1203, 248] on span "Send notification" at bounding box center [1436, 244] width 93 height 13
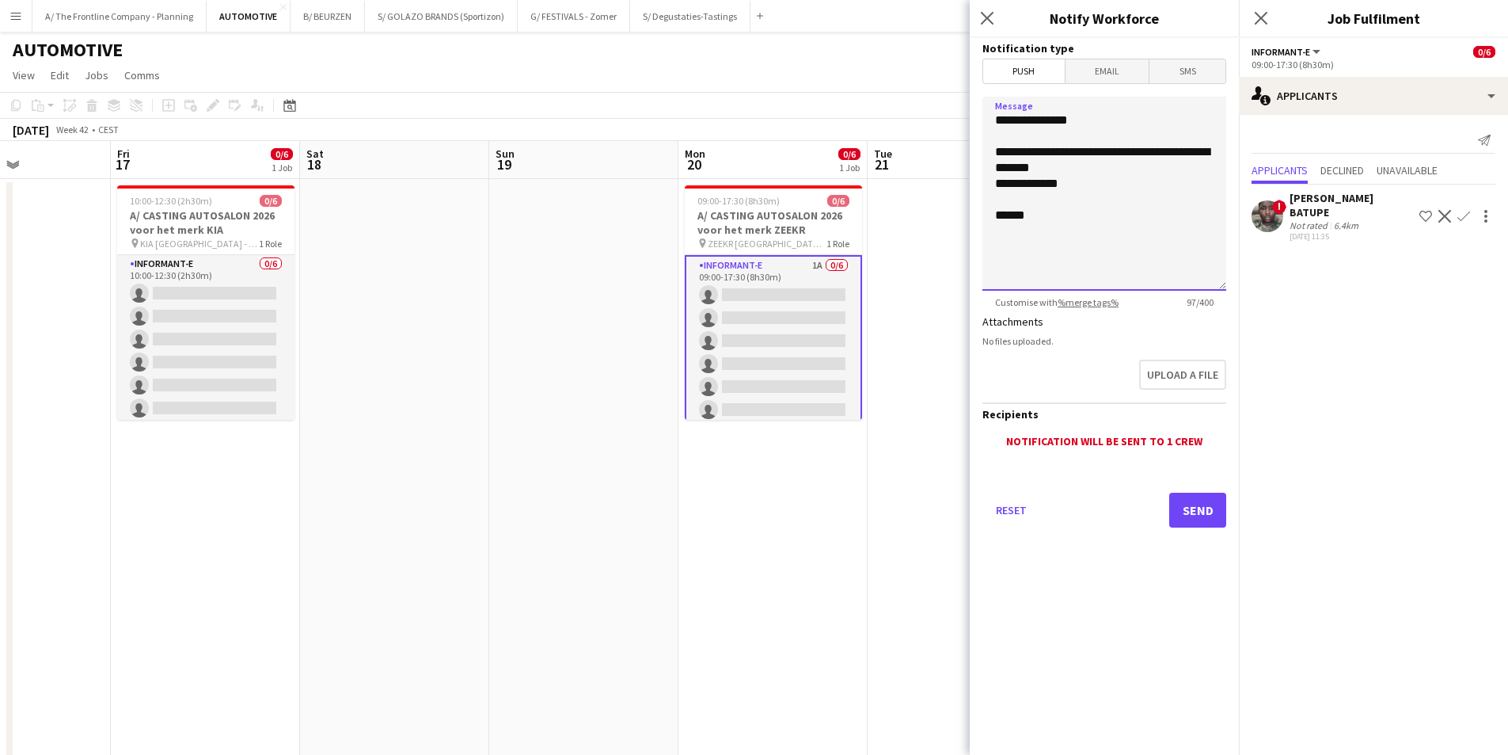
drag, startPoint x: 1118, startPoint y: 189, endPoint x: 909, endPoint y: 142, distance: 214.3
type textarea "**********"
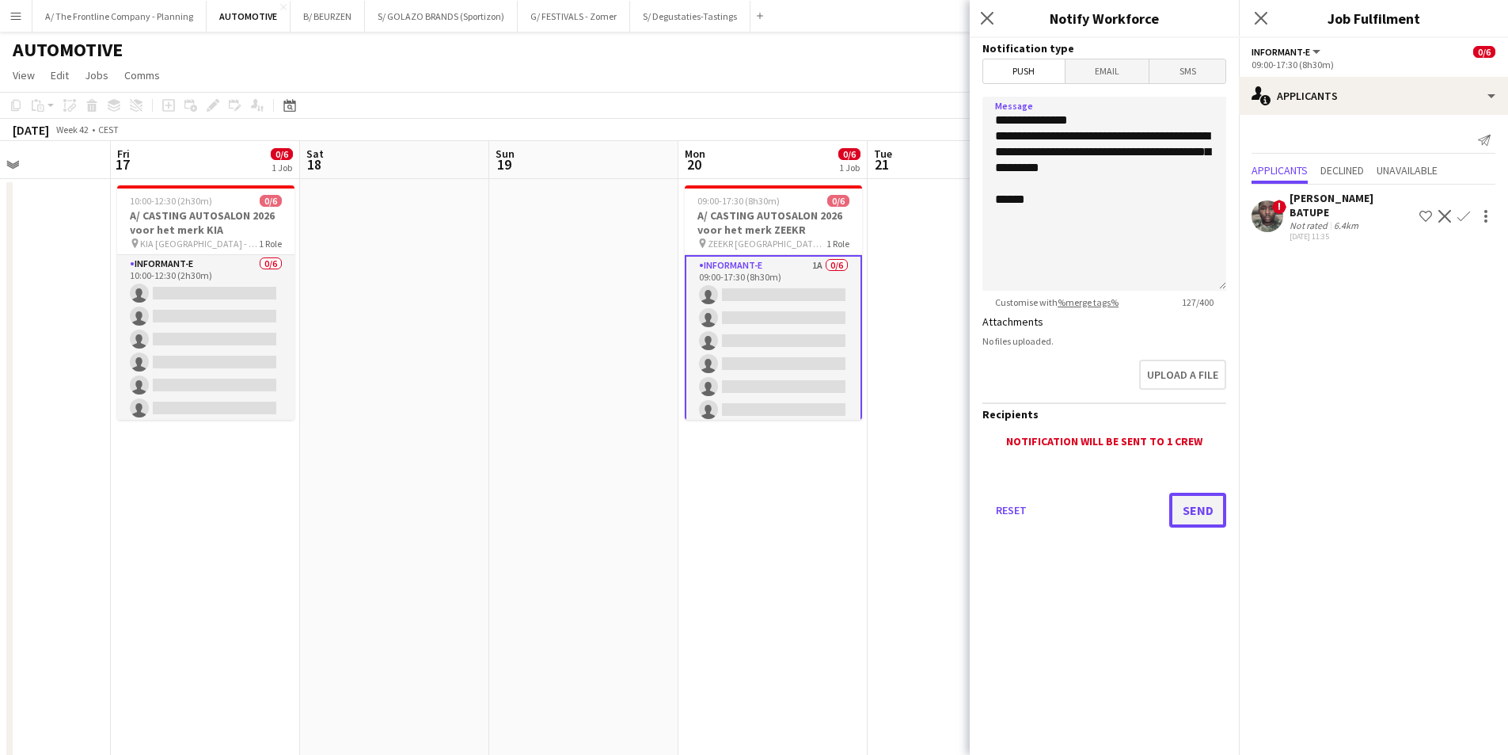
click at [1203, 512] on button "Send" at bounding box center [1197, 509] width 57 height 35
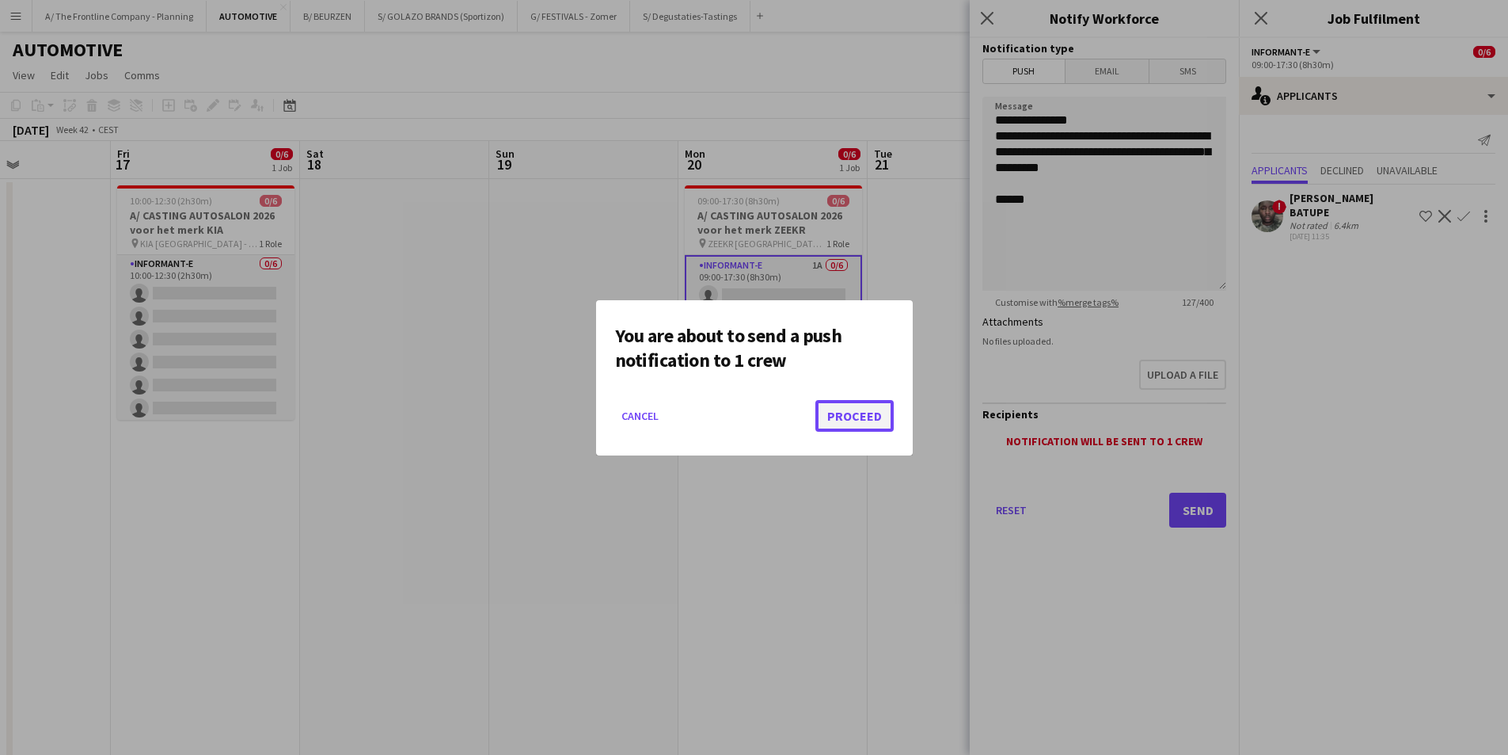
click at [860, 422] on button "Proceed" at bounding box center [854, 416] width 78 height 32
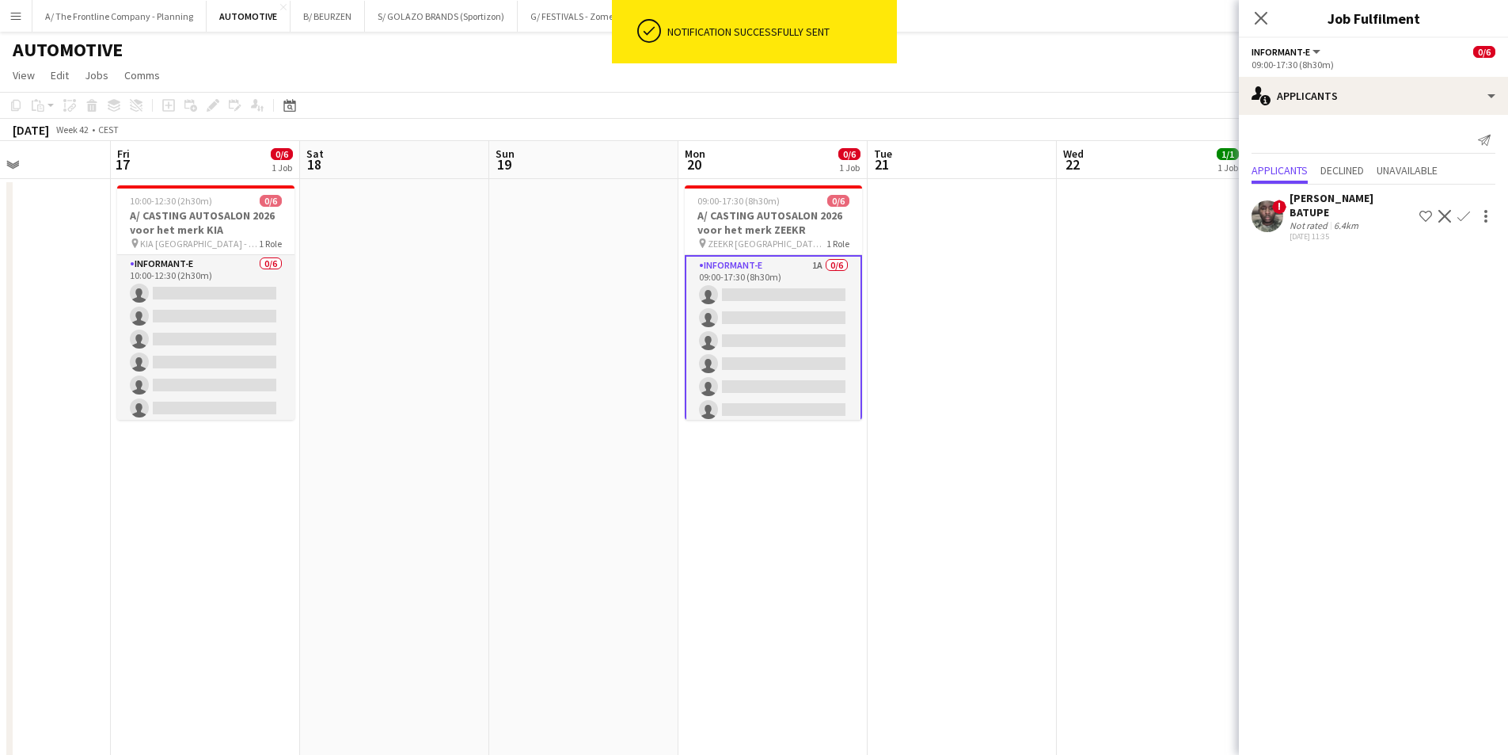
click at [1203, 216] on app-icon "Decline" at bounding box center [1445, 216] width 13 height 13
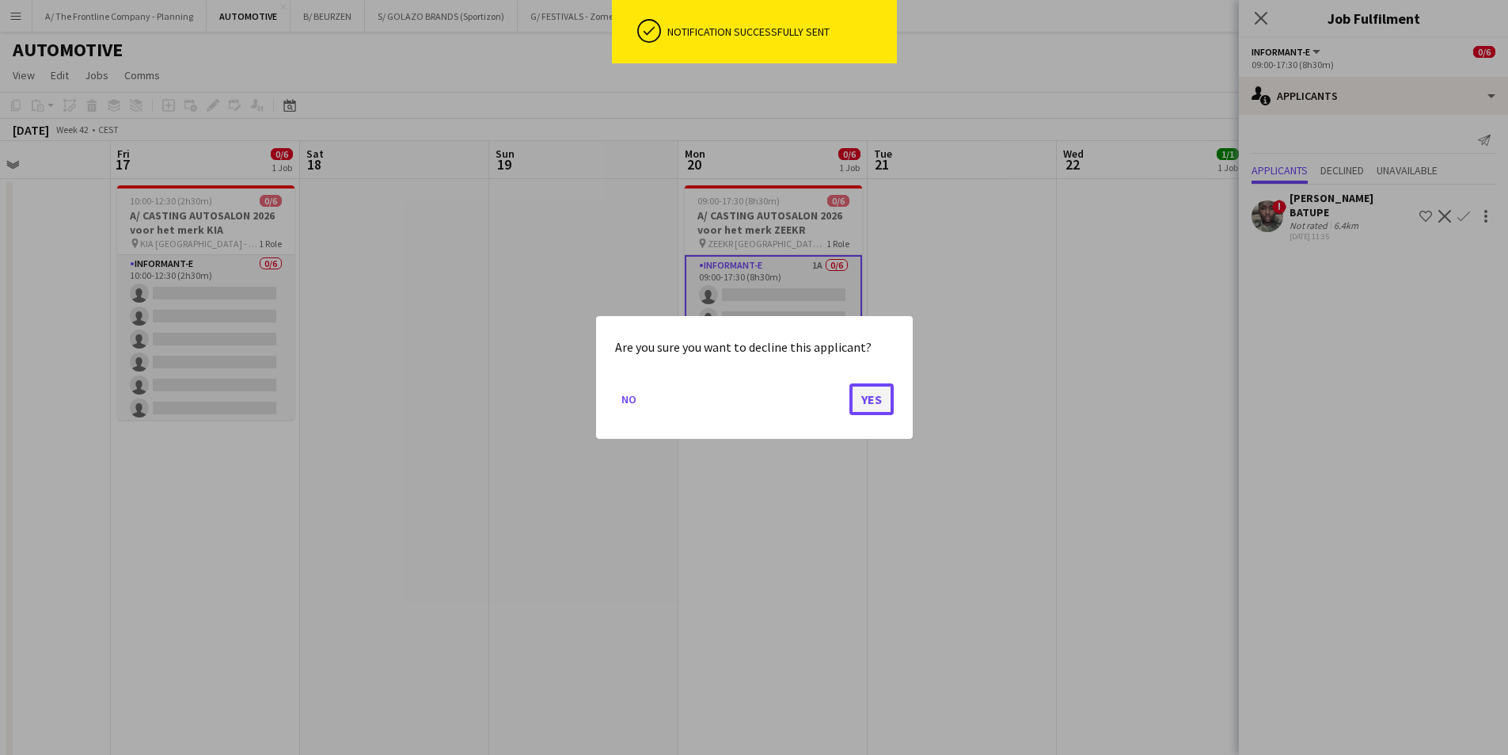
click at [869, 401] on button "Yes" at bounding box center [872, 399] width 44 height 32
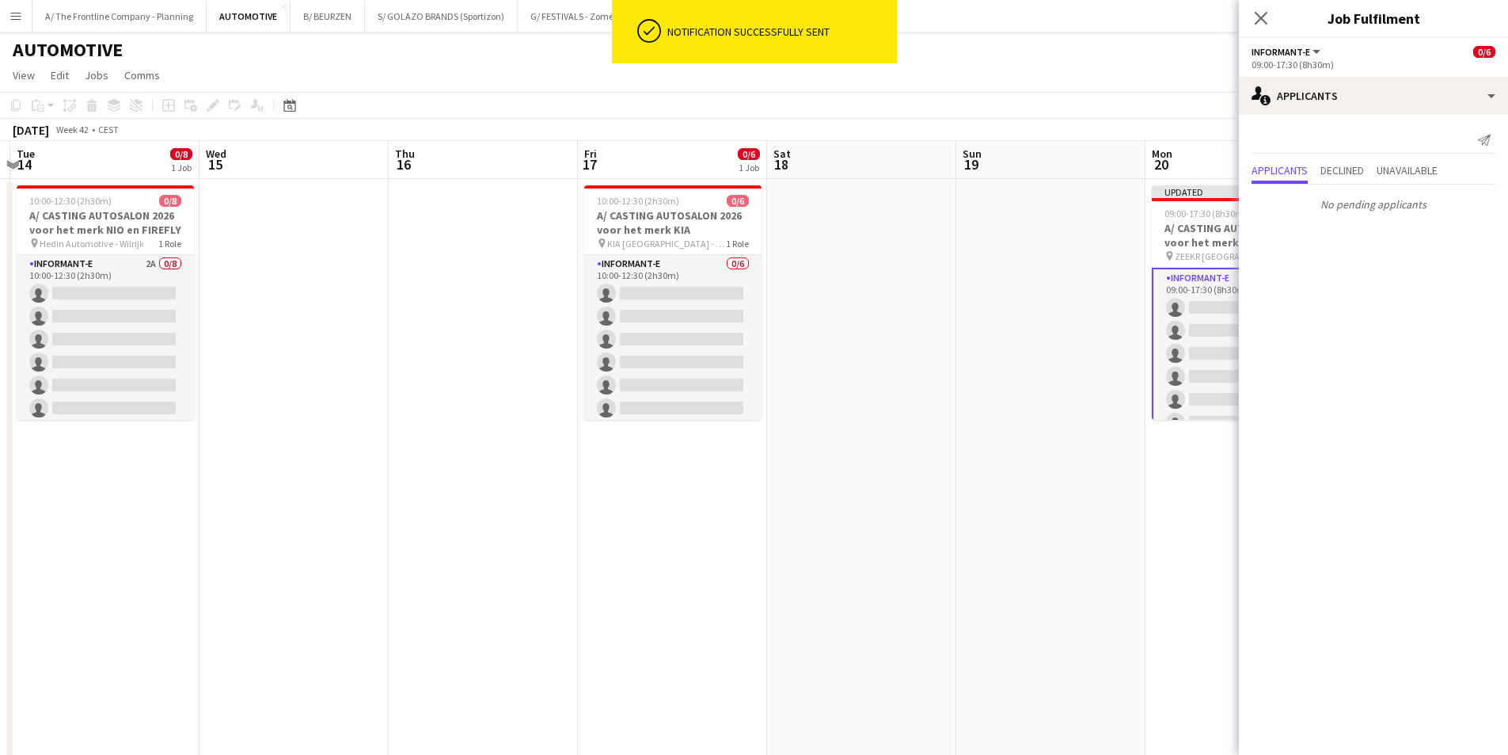
drag, startPoint x: 648, startPoint y: 414, endPoint x: 1245, endPoint y: 386, distance: 596.9
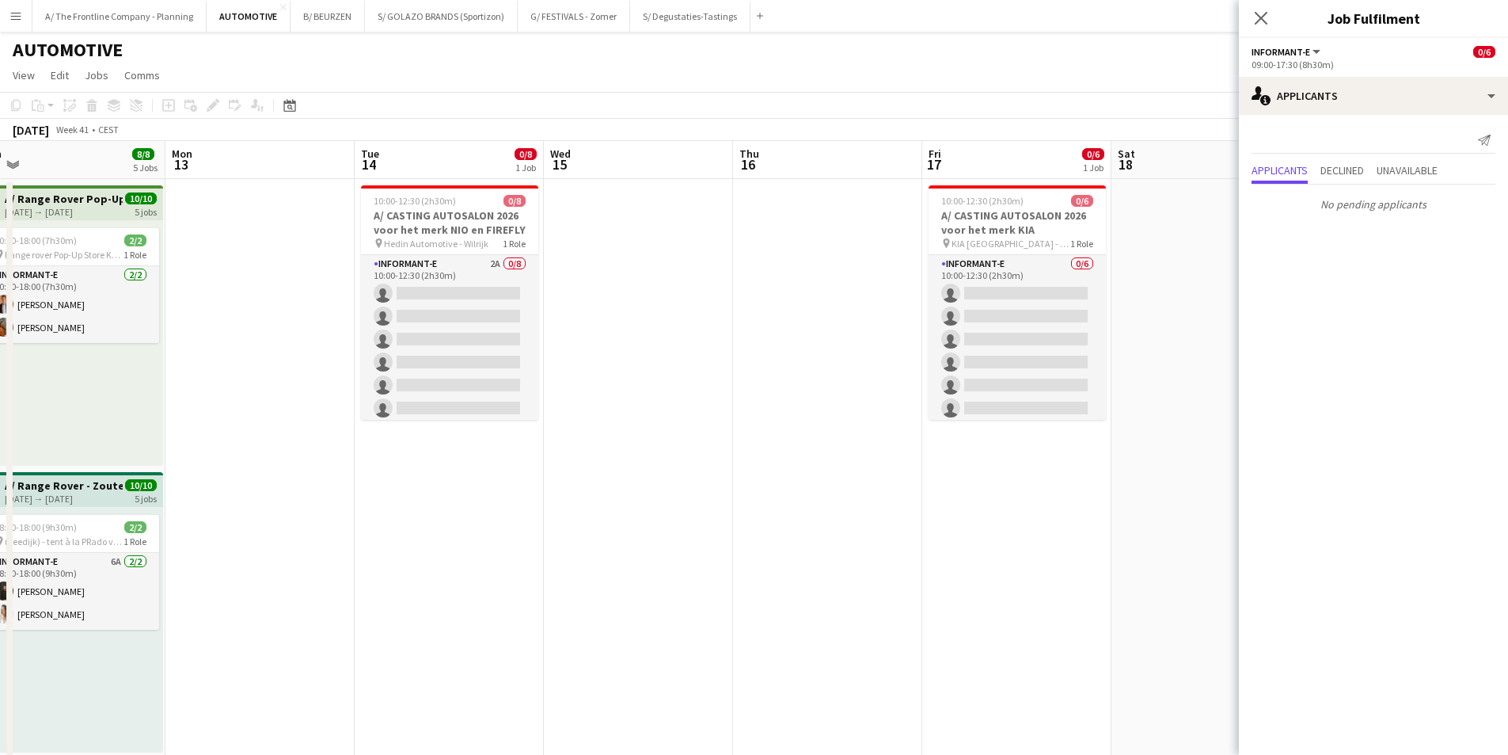
scroll to position [0, 431]
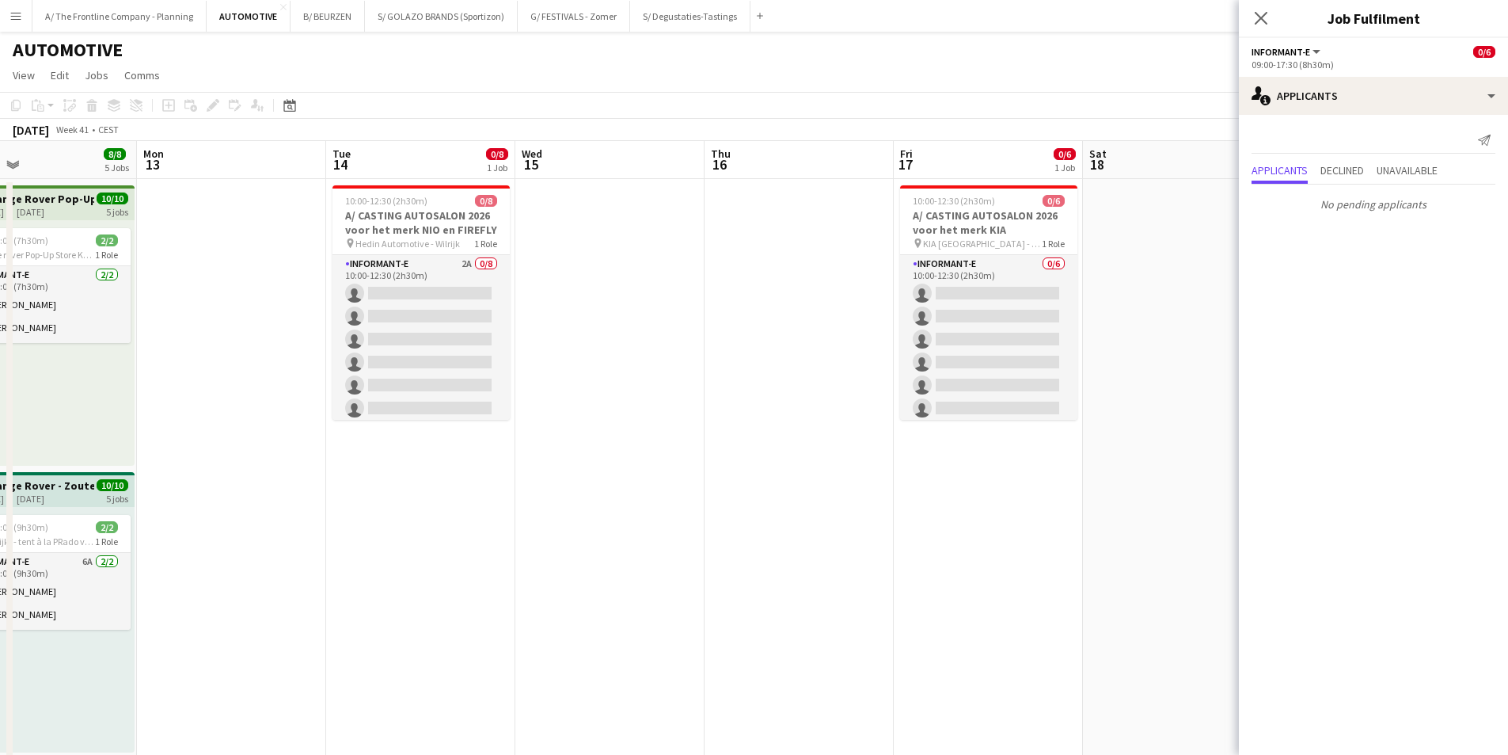
drag, startPoint x: 392, startPoint y: 362, endPoint x: 705, endPoint y: 329, distance: 314.5
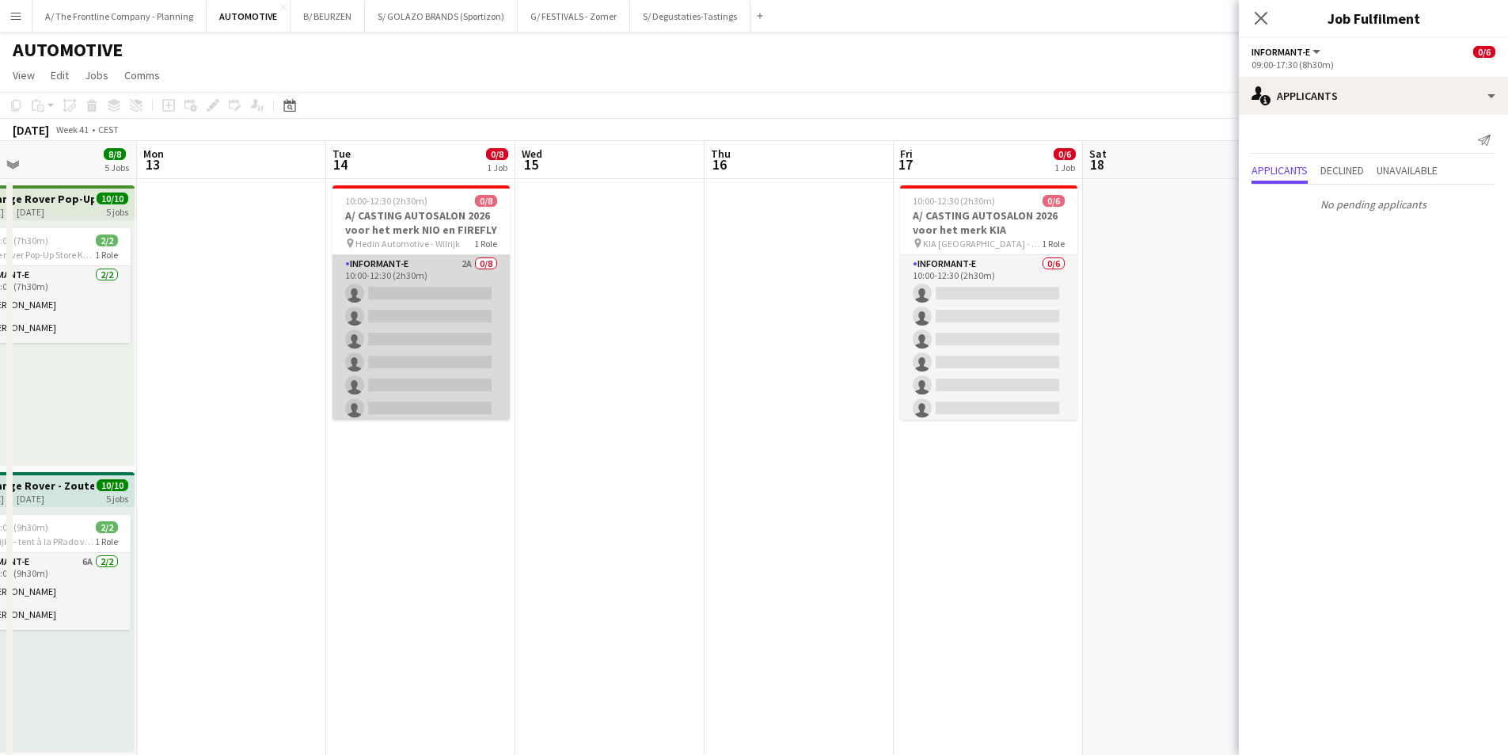
click at [442, 310] on app-card-role "Informant-e 2A 0/8 10:00-12:30 (2h30m) single-neutral-actions single-neutral-ac…" at bounding box center [421, 362] width 177 height 215
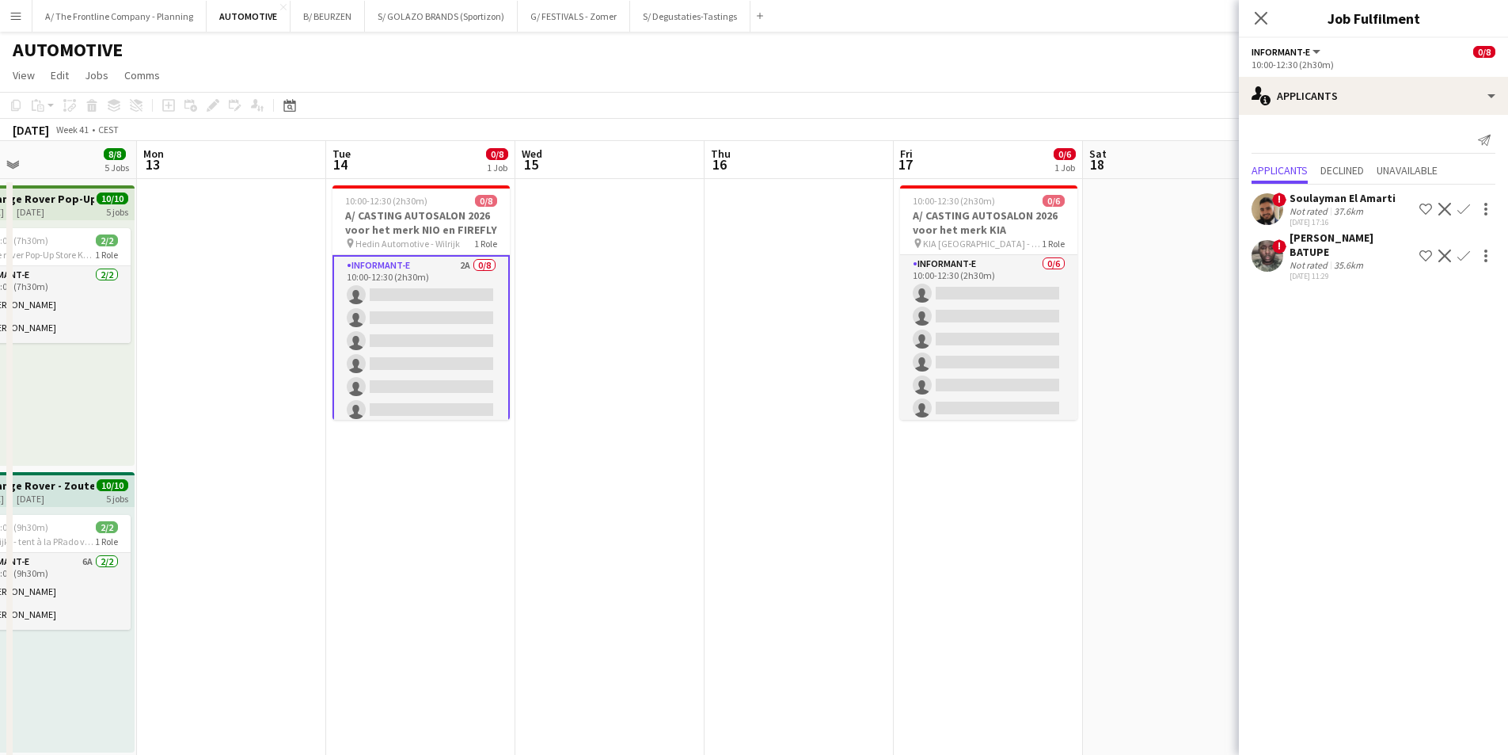
click at [1203, 253] on app-icon "Decline" at bounding box center [1445, 255] width 13 height 13
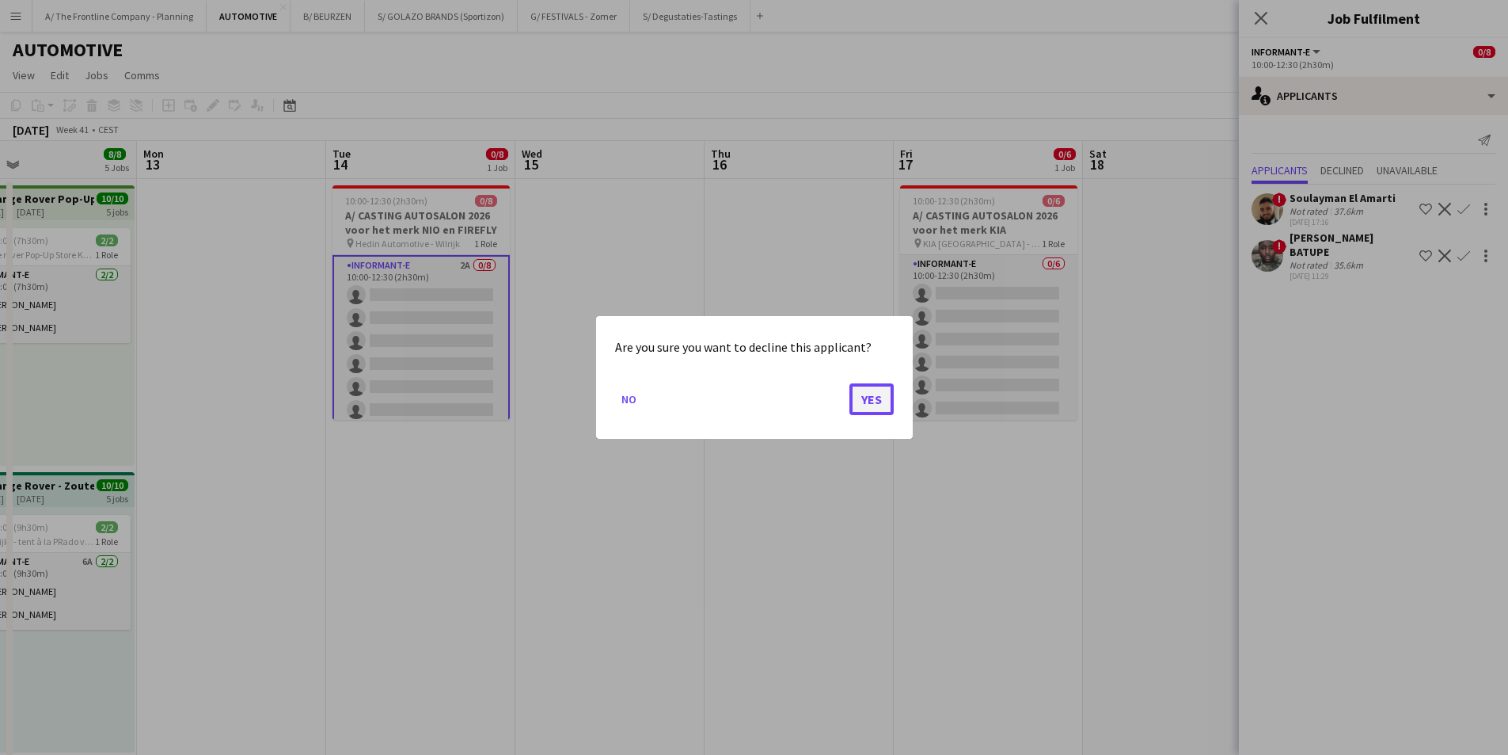
click at [865, 395] on button "Yes" at bounding box center [872, 399] width 44 height 32
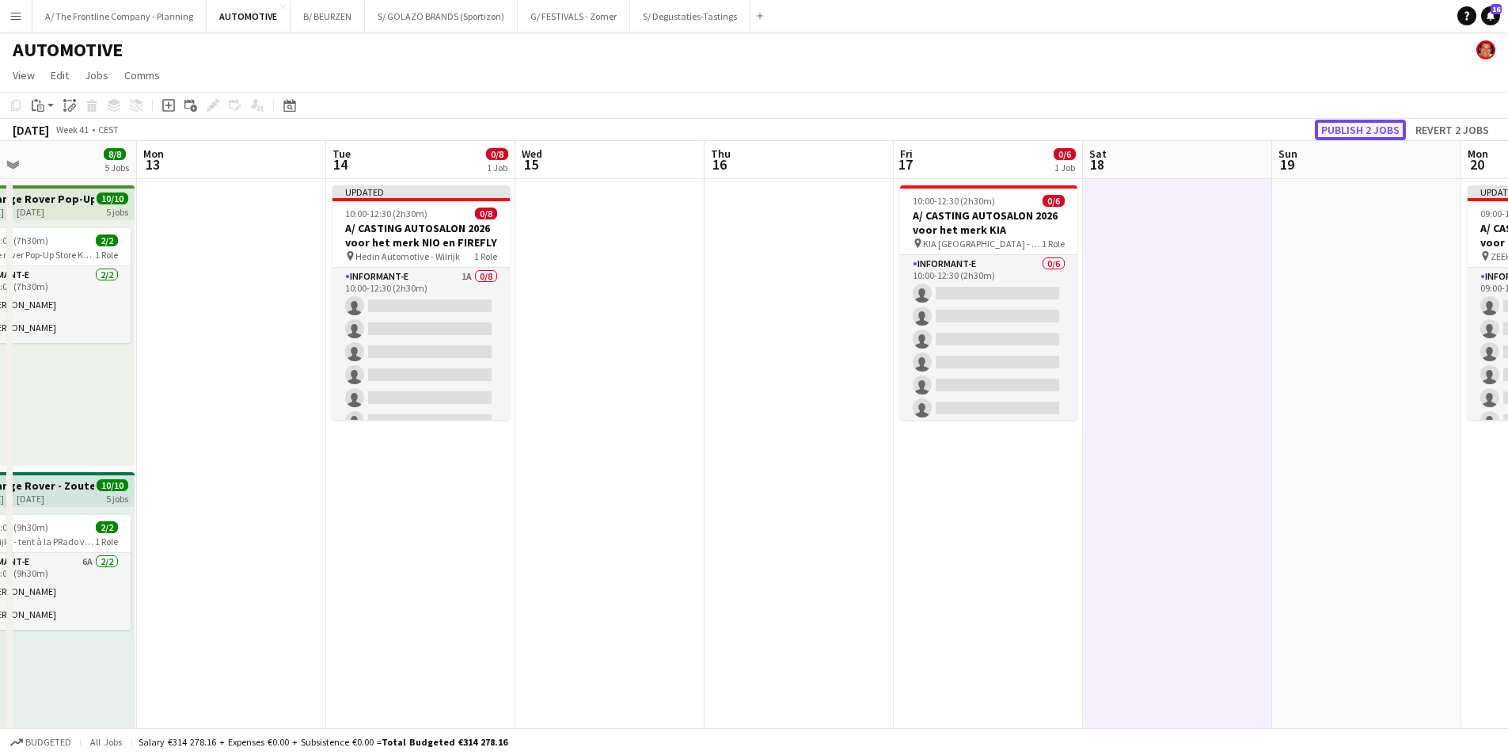
click at [1203, 128] on button "Publish 2 jobs" at bounding box center [1360, 130] width 91 height 21
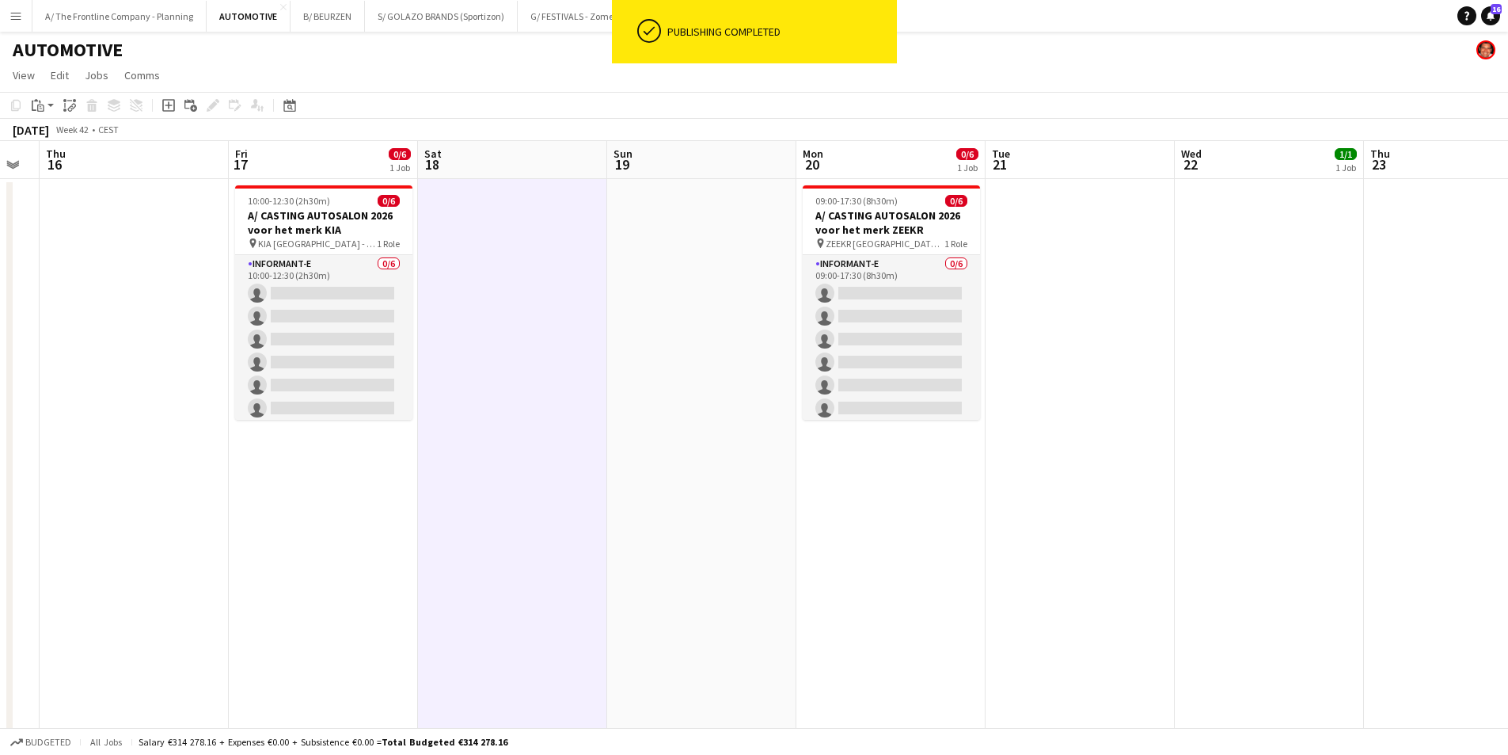
drag, startPoint x: 1359, startPoint y: 339, endPoint x: 429, endPoint y: 329, distance: 929.6
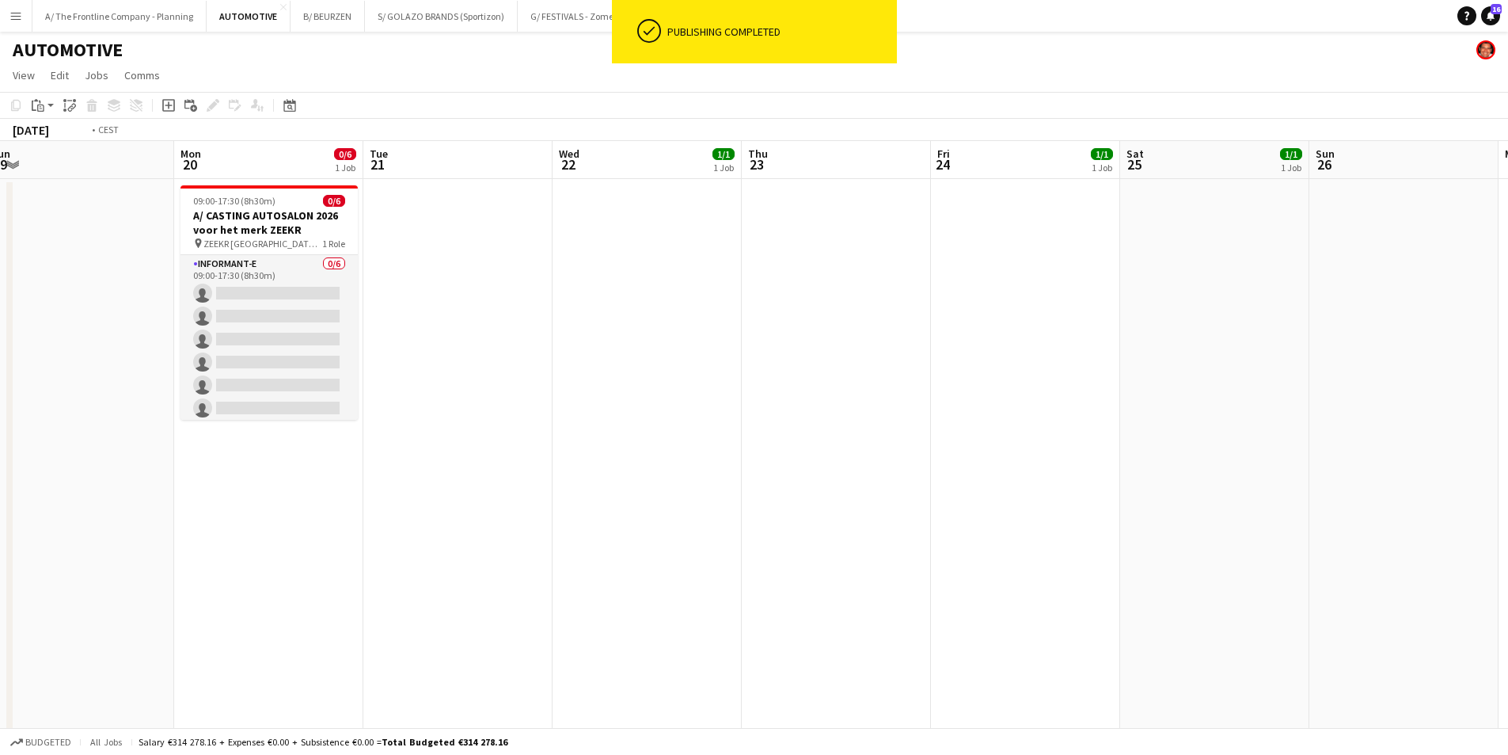
drag, startPoint x: 1187, startPoint y: 333, endPoint x: 381, endPoint y: 333, distance: 806.0
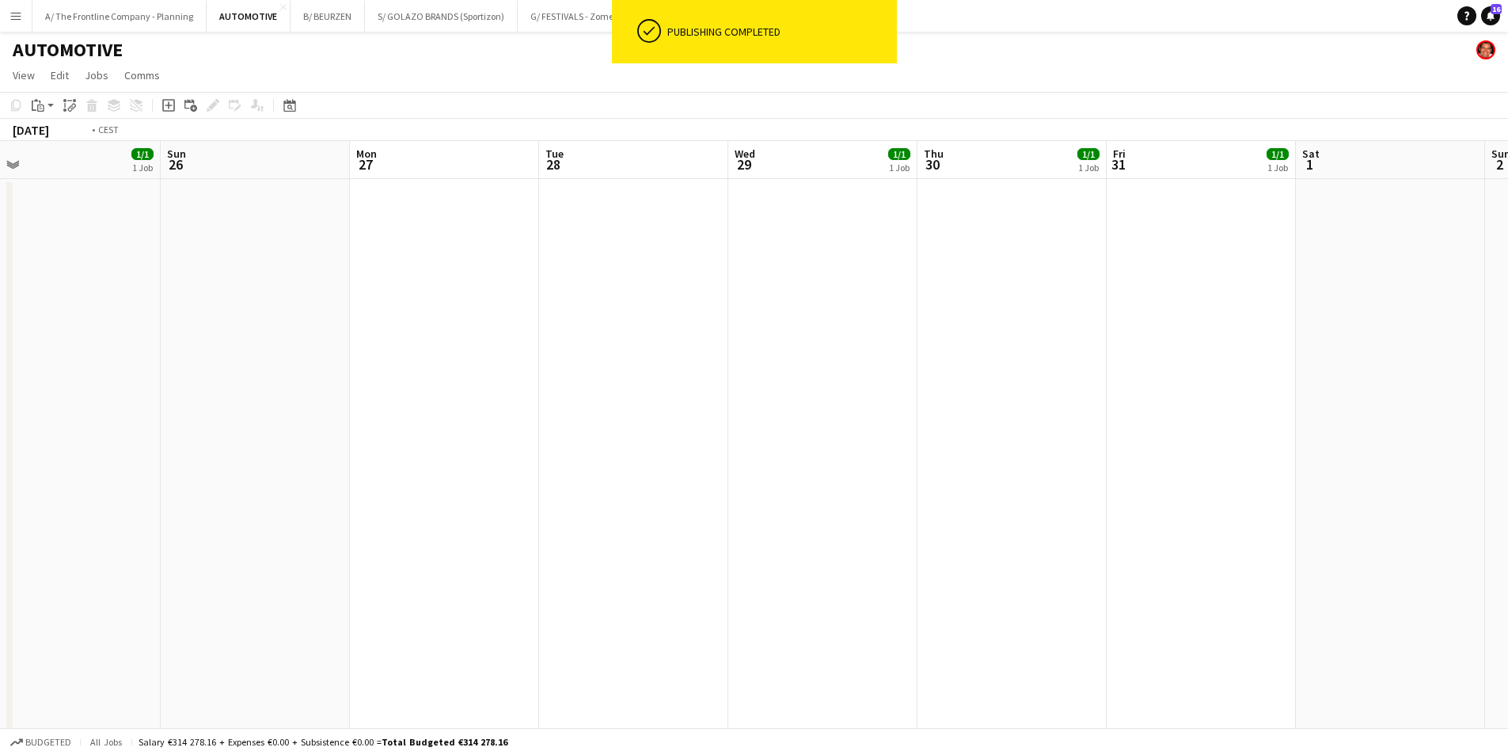
drag, startPoint x: 1268, startPoint y: 324, endPoint x: 872, endPoint y: 338, distance: 396.9
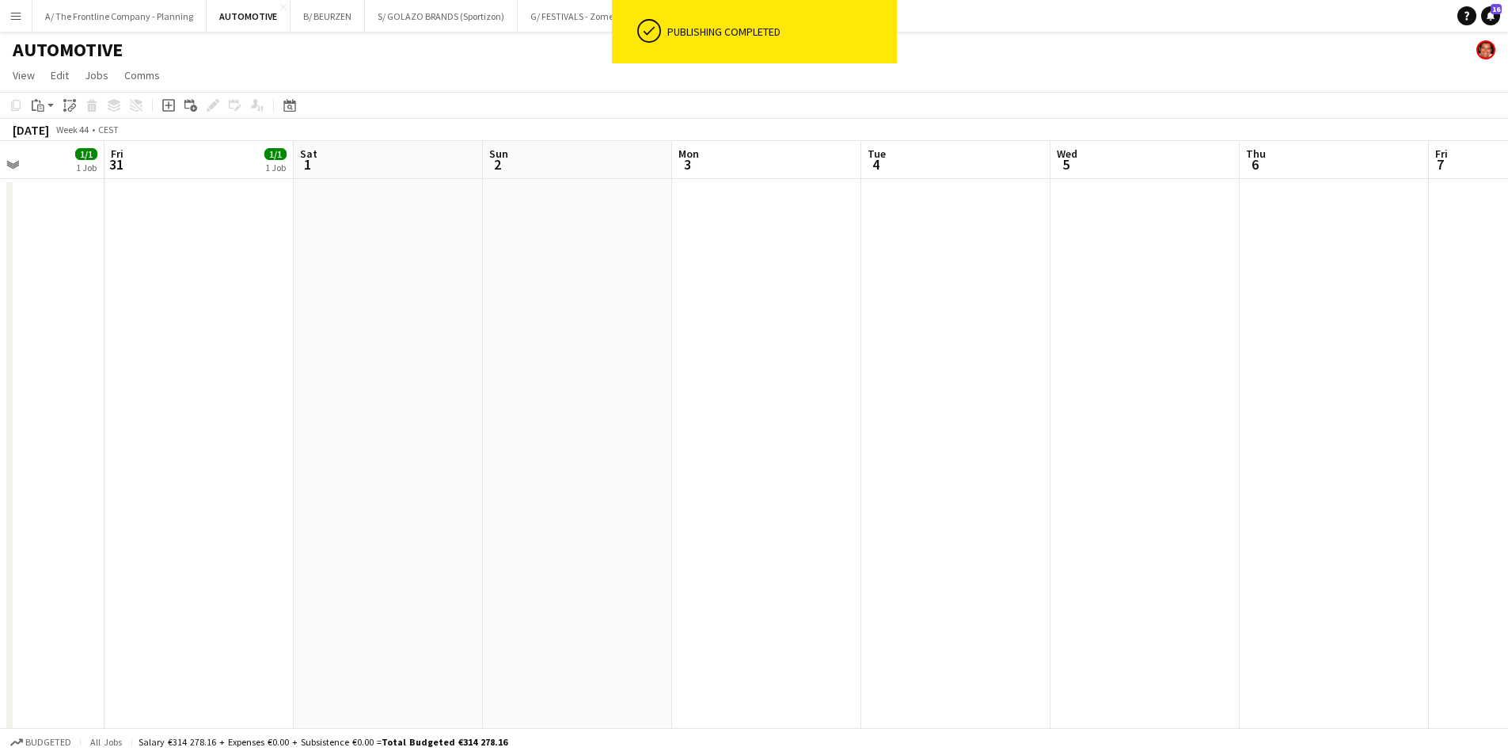
drag, startPoint x: 988, startPoint y: 310, endPoint x: 368, endPoint y: 315, distance: 620.0
drag, startPoint x: 850, startPoint y: 344, endPoint x: 1212, endPoint y: 327, distance: 362.2
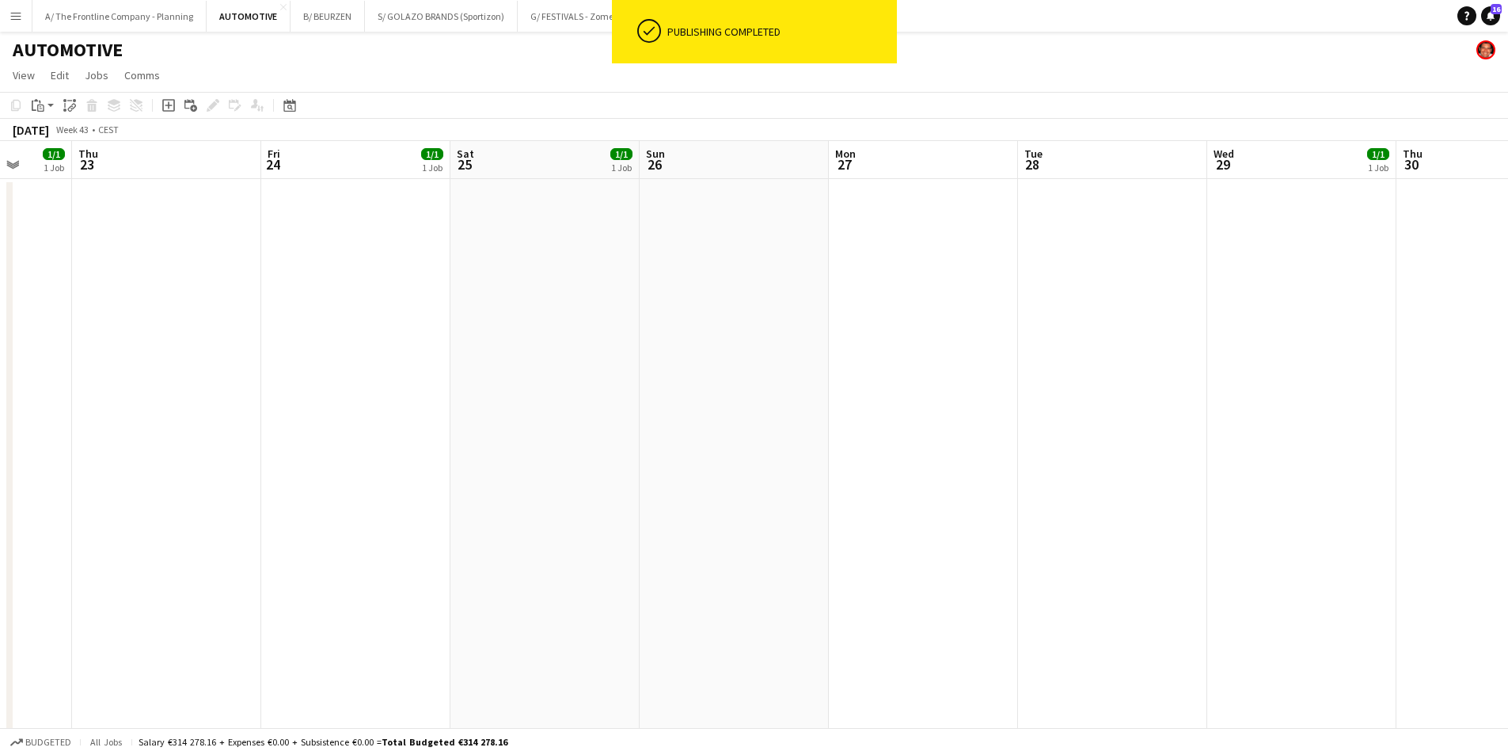
drag, startPoint x: 1442, startPoint y: 349, endPoint x: 907, endPoint y: 409, distance: 537.8
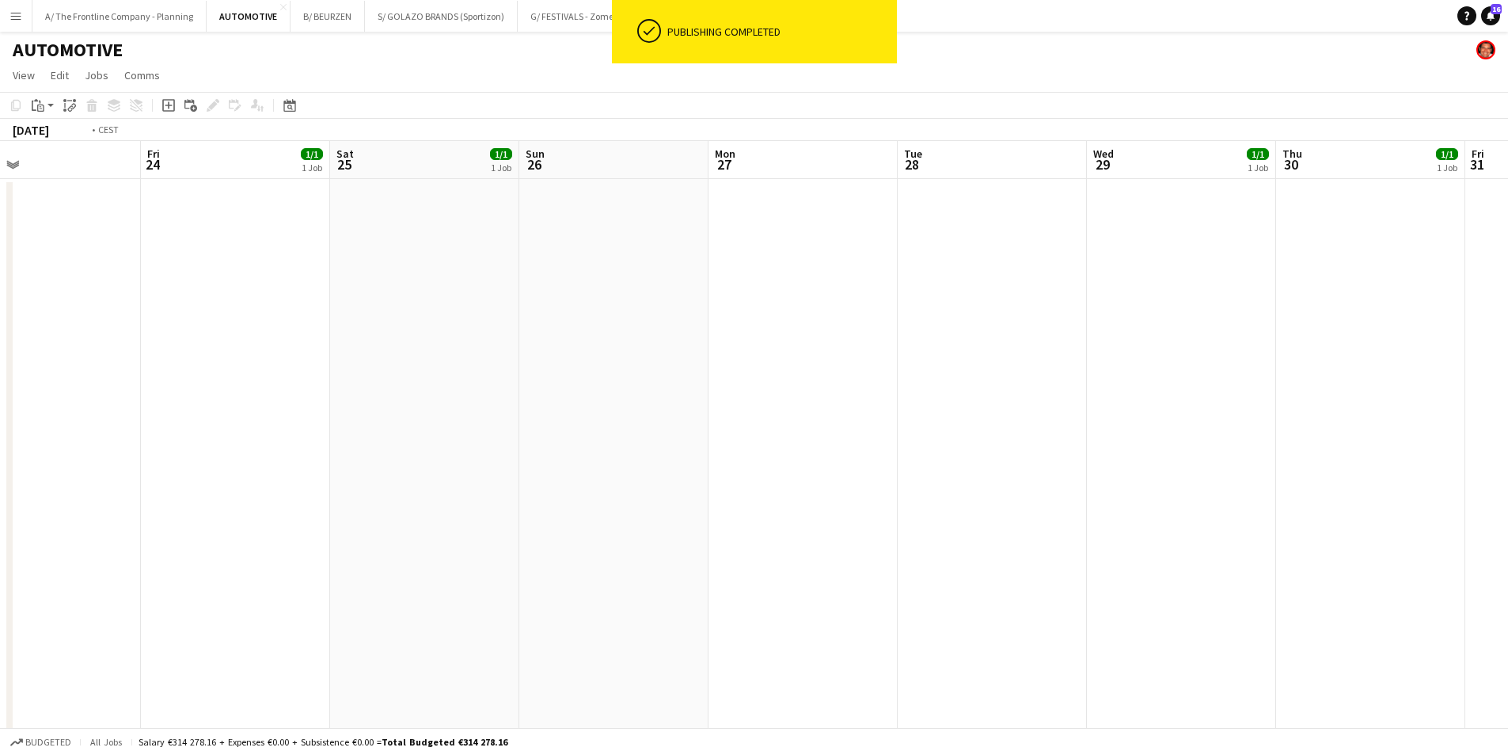
drag, startPoint x: 784, startPoint y: 416, endPoint x: 1426, endPoint y: 368, distance: 643.9
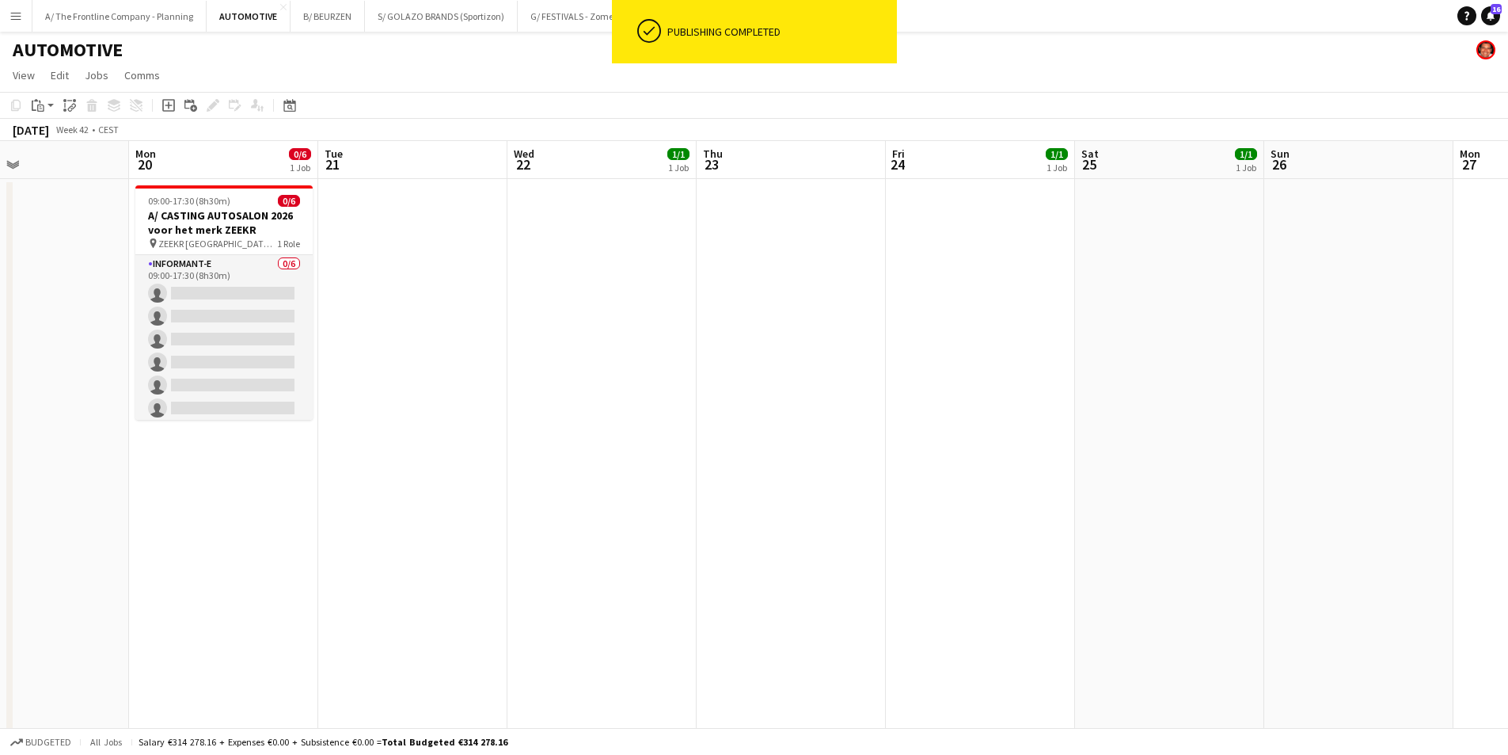
scroll to position [0, 343]
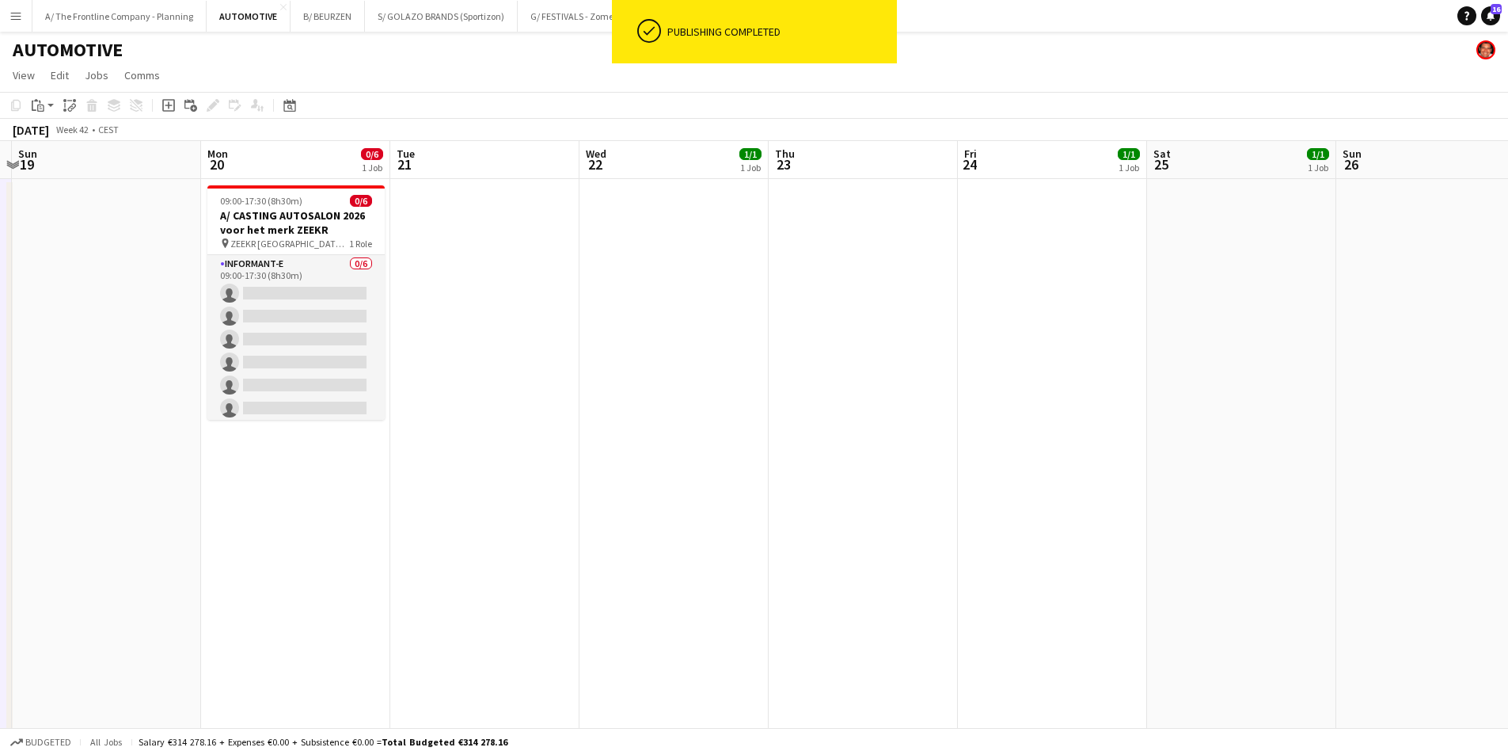
drag, startPoint x: 639, startPoint y: 457, endPoint x: 1038, endPoint y: 473, distance: 399.4
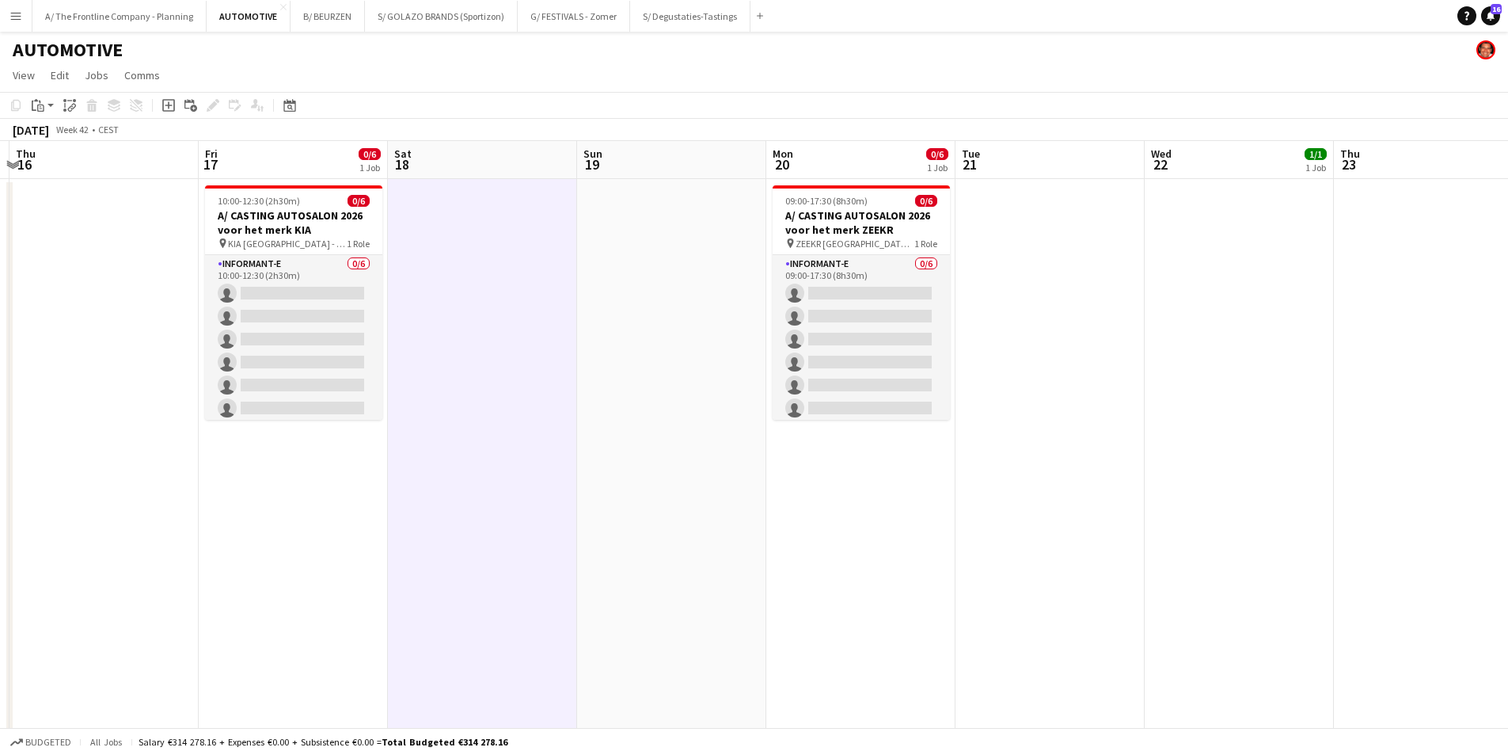
drag, startPoint x: 571, startPoint y: 530, endPoint x: 758, endPoint y: 493, distance: 191.1
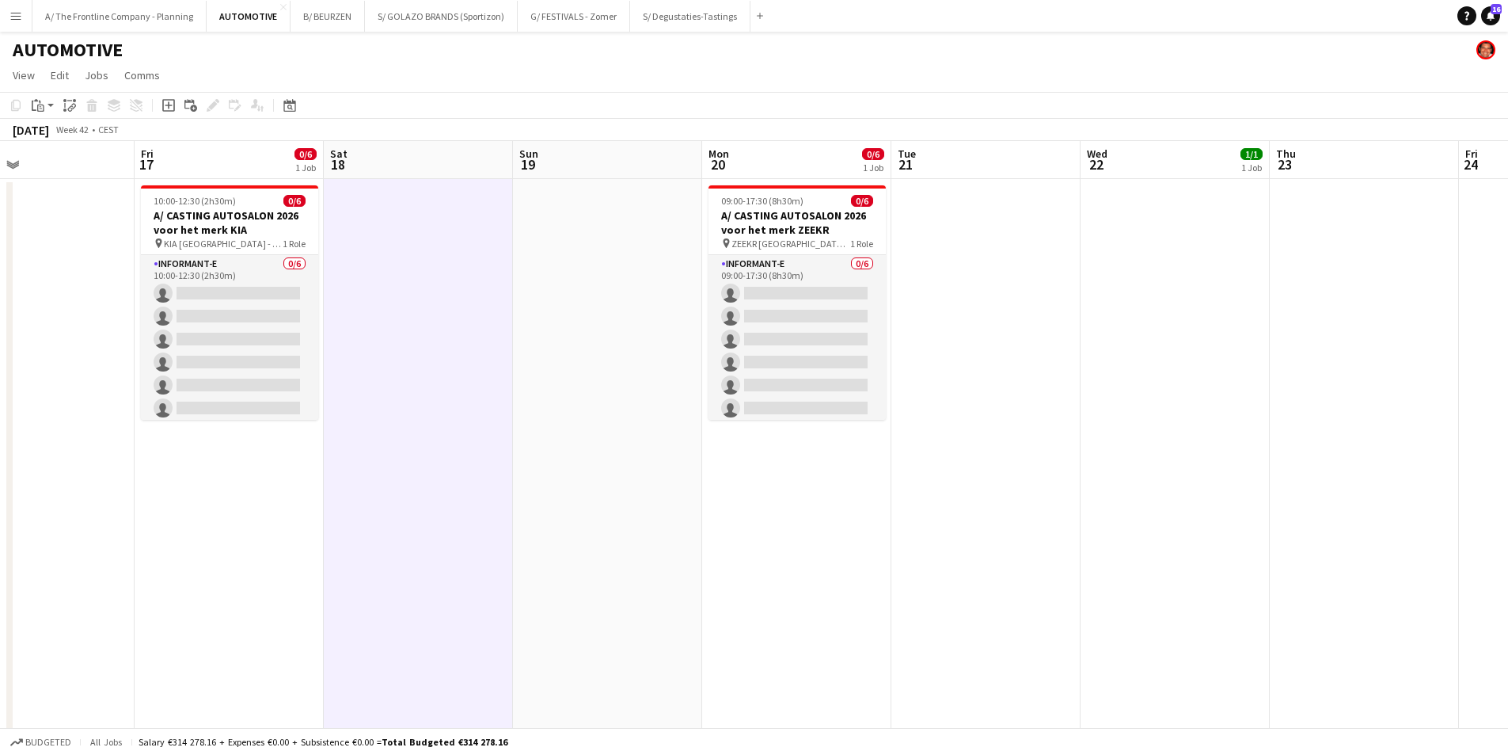
drag, startPoint x: 476, startPoint y: 502, endPoint x: 588, endPoint y: 477, distance: 115.2
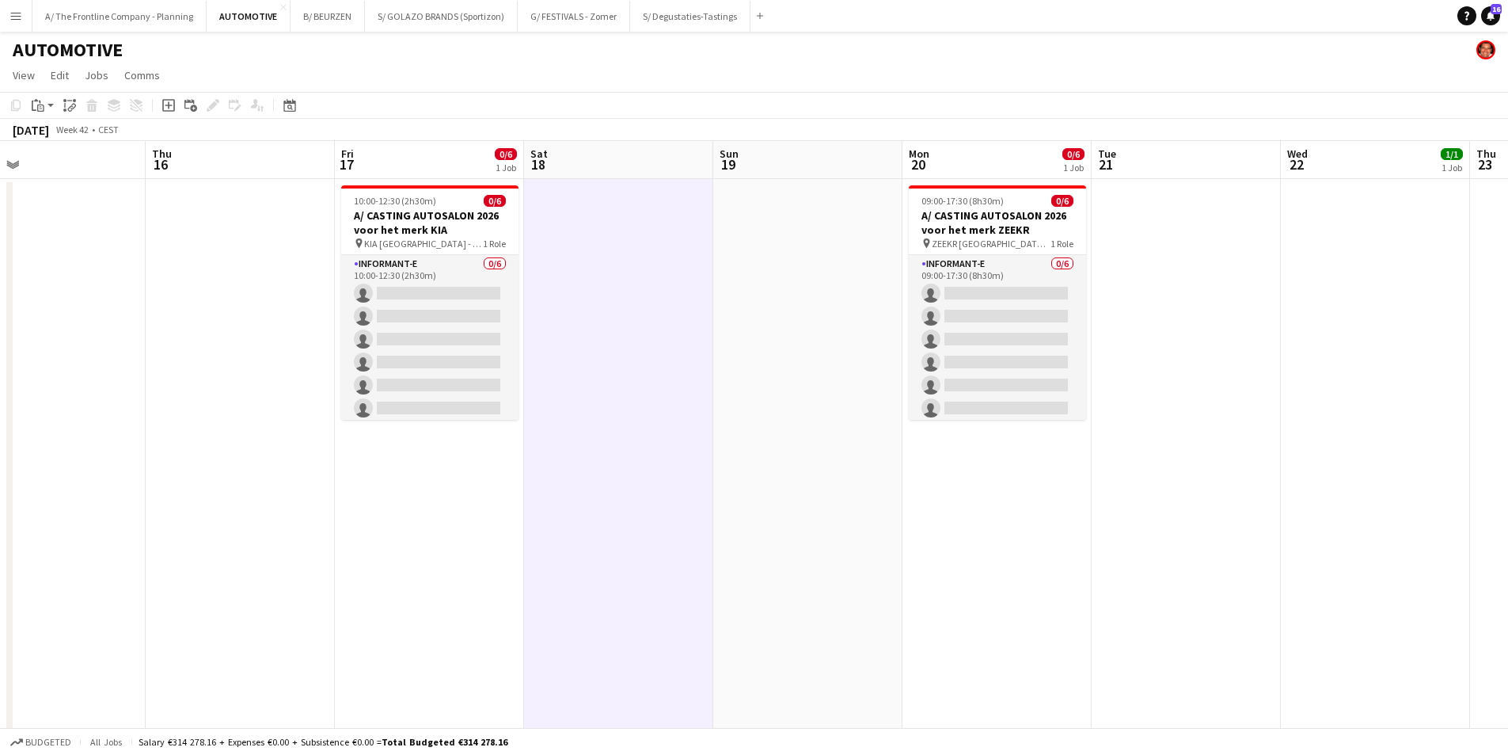
drag, startPoint x: 262, startPoint y: 481, endPoint x: 305, endPoint y: 470, distance: 44.4
